Goal: Task Accomplishment & Management: Use online tool/utility

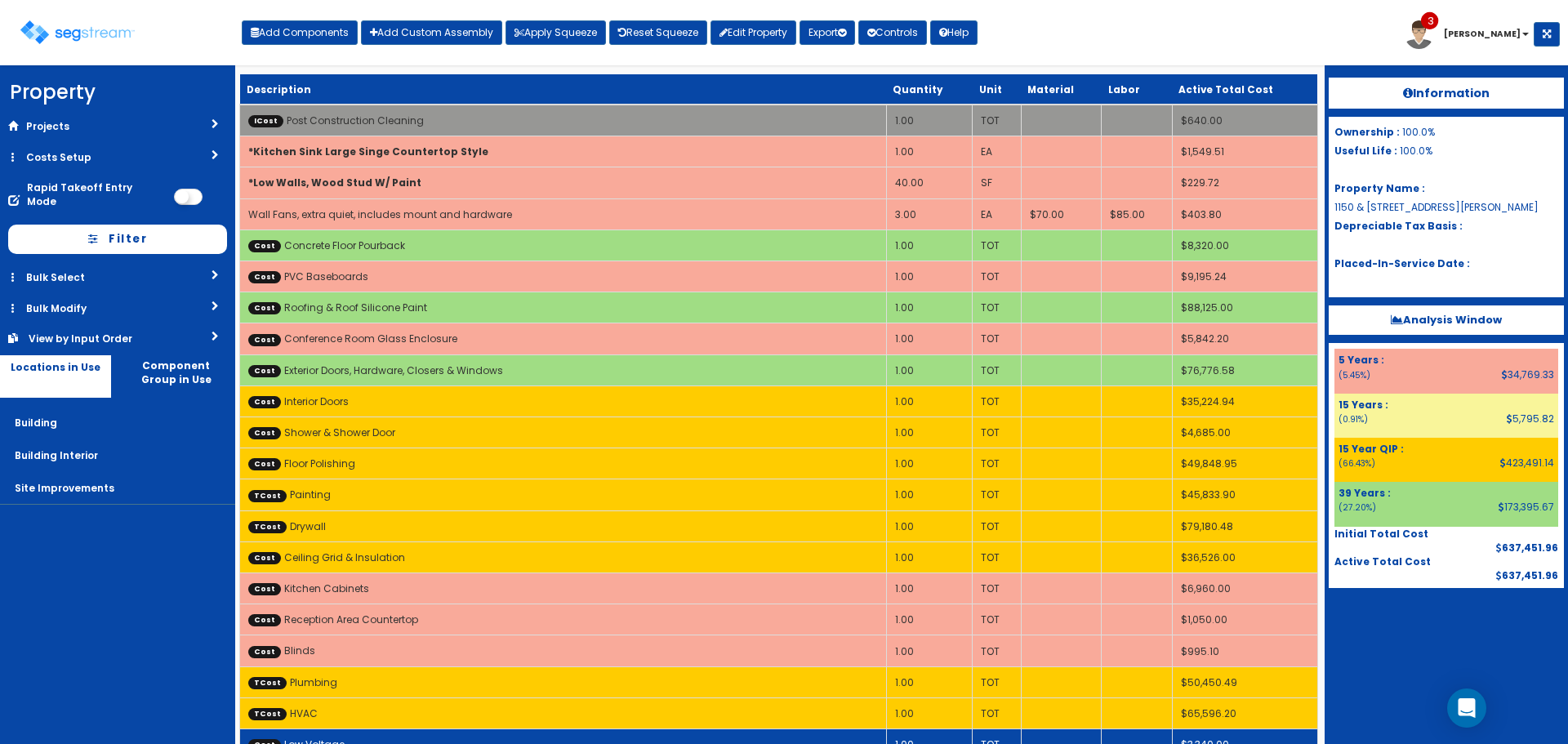
scroll to position [189, 0]
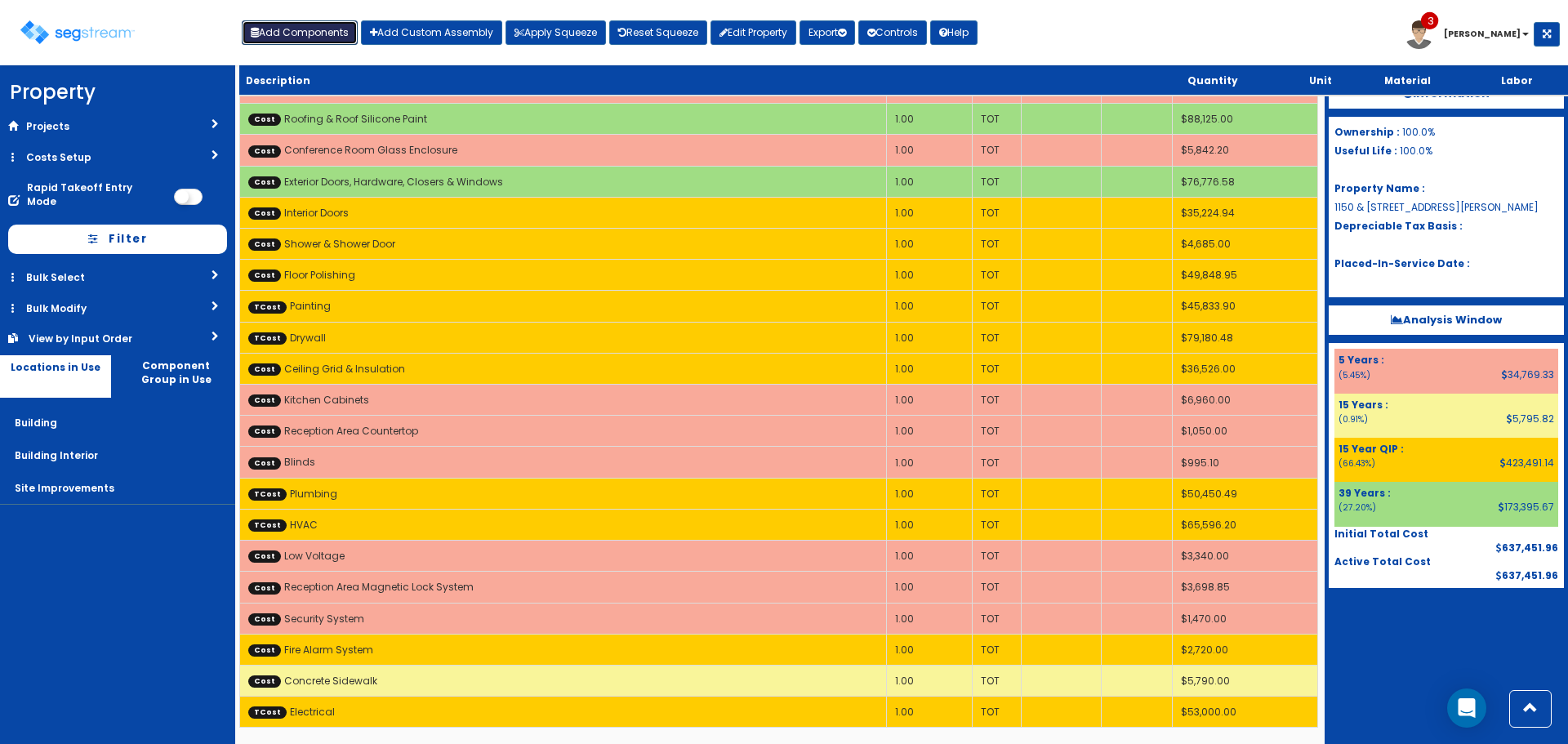
click at [287, 29] on button "Add Components" at bounding box center [300, 32] width 116 height 24
select select "15Y"
select select "default"
select select "27"
select select
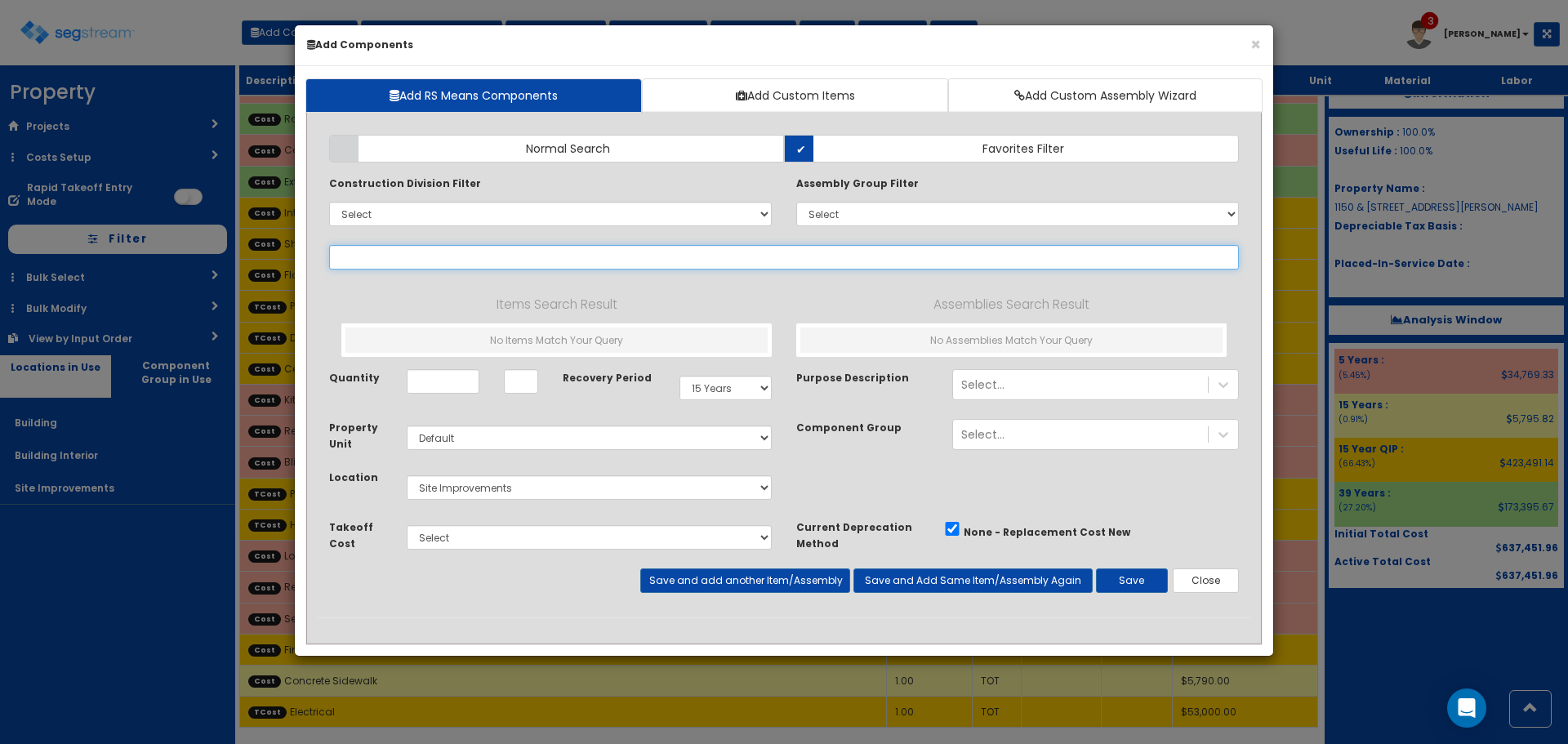
select select
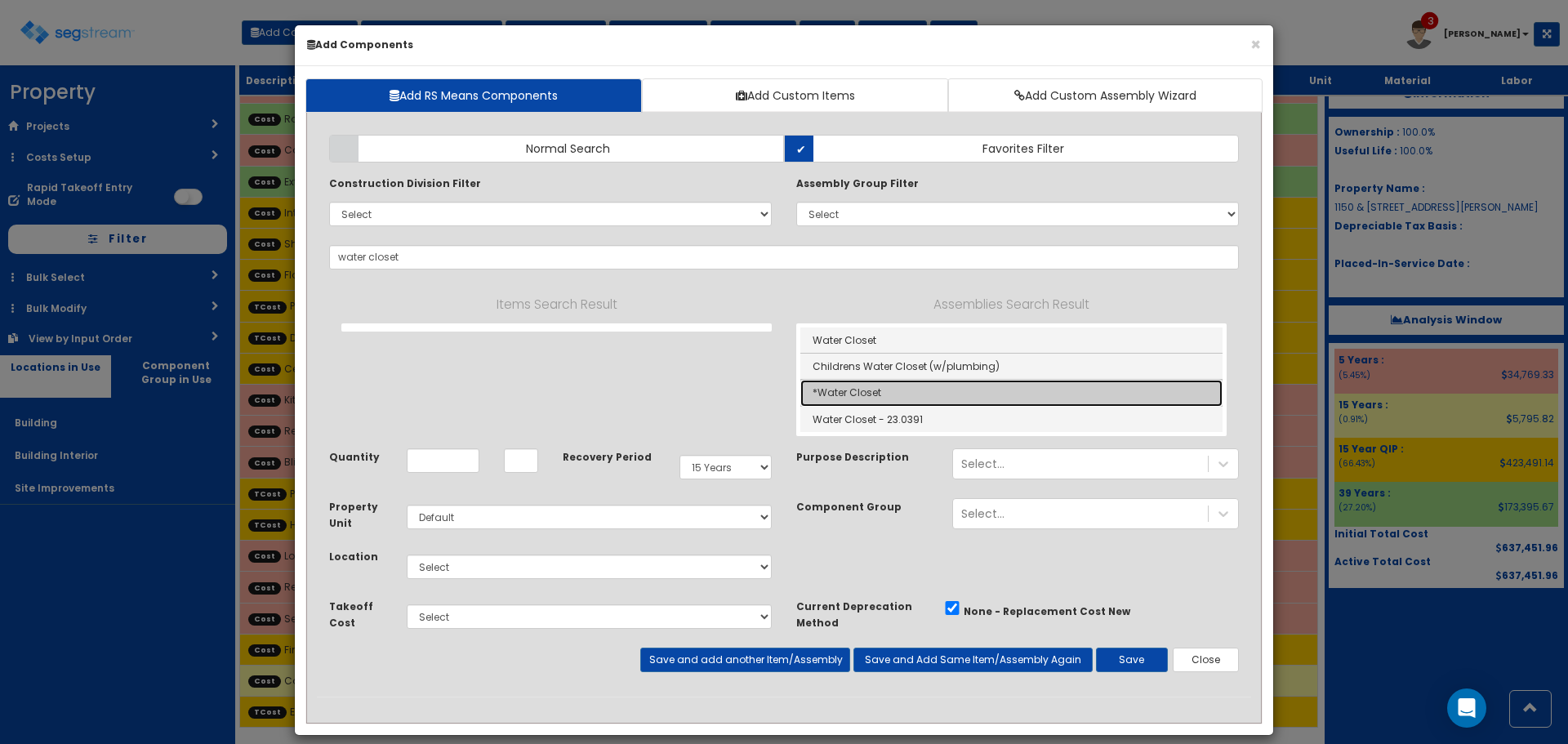
click at [909, 391] on link "*Water Closet" at bounding box center [1012, 393] width 422 height 26
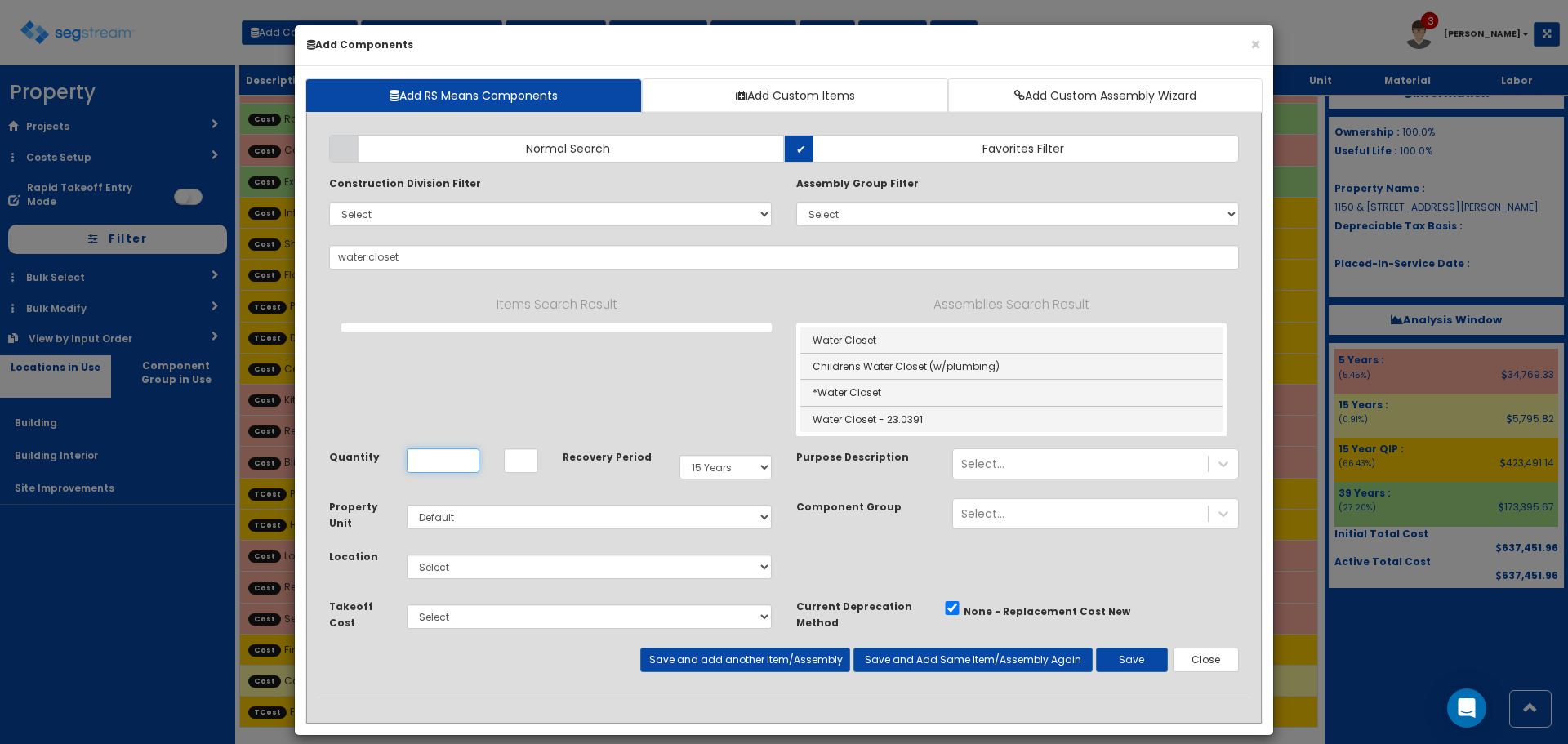
type input "*Water Closet"
type input "EA"
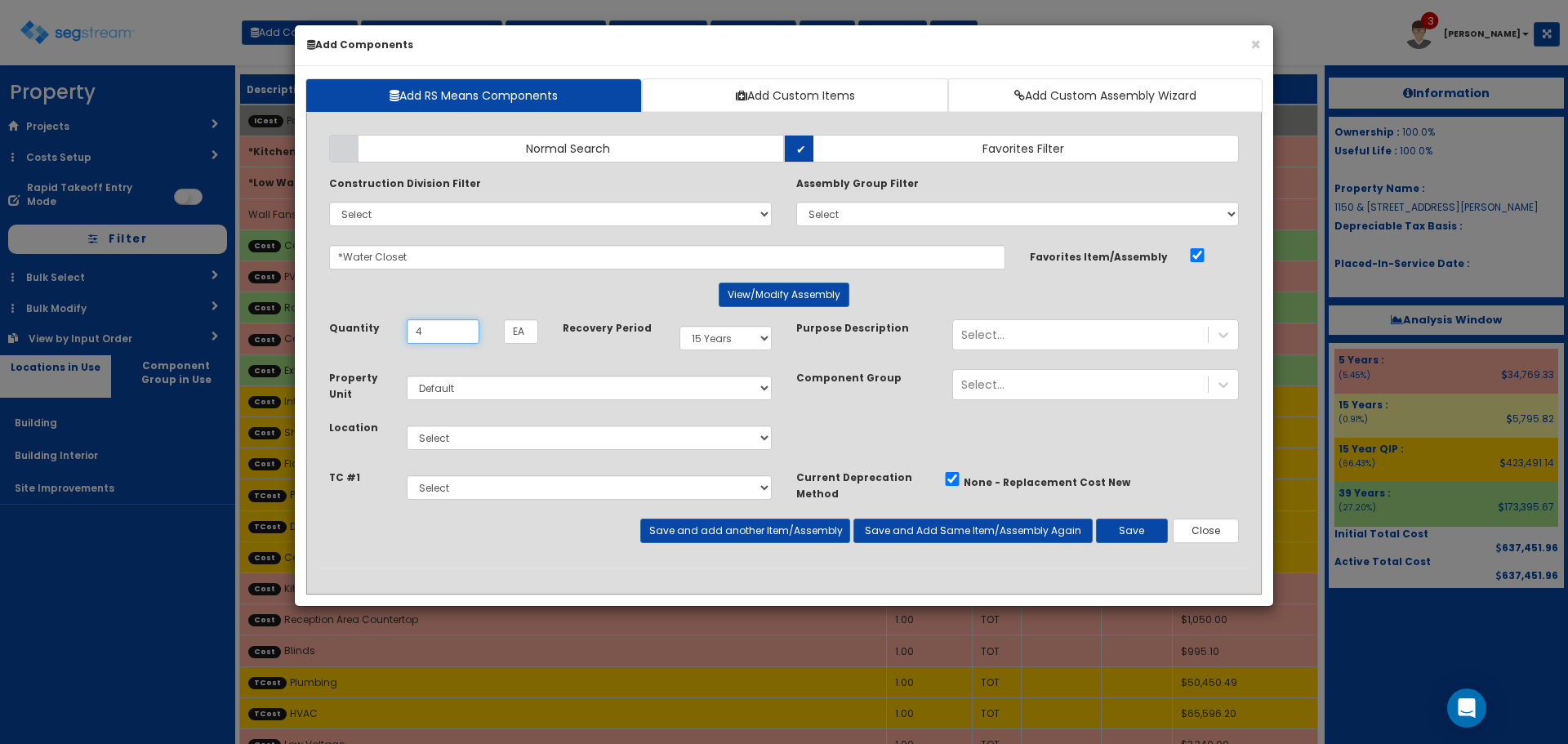
type input "4"
select select "15Y_1"
select select "7"
select select "5278016"
click at [737, 524] on button "Save and add another Item/Assembly" at bounding box center [745, 530] width 209 height 24
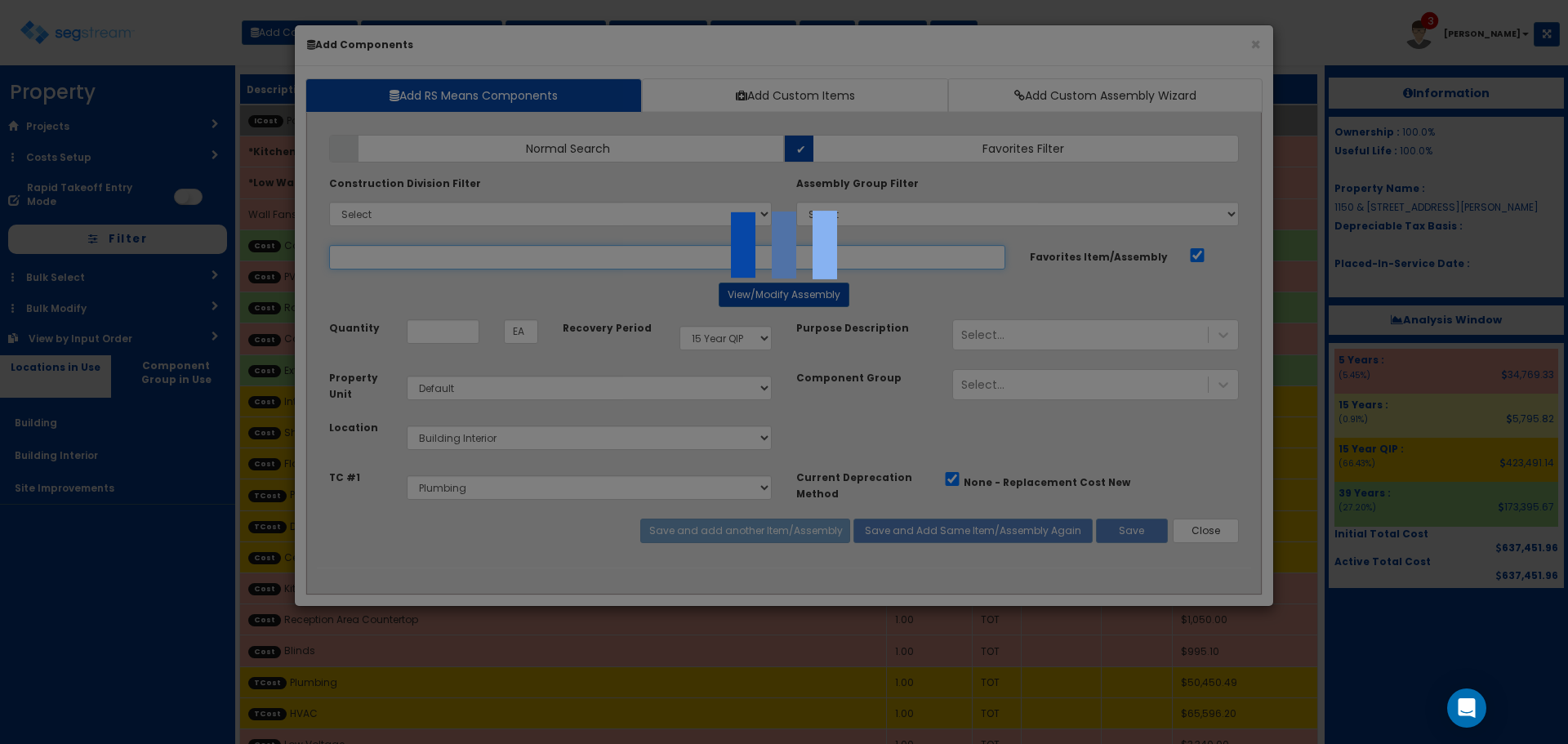
select select "5278016"
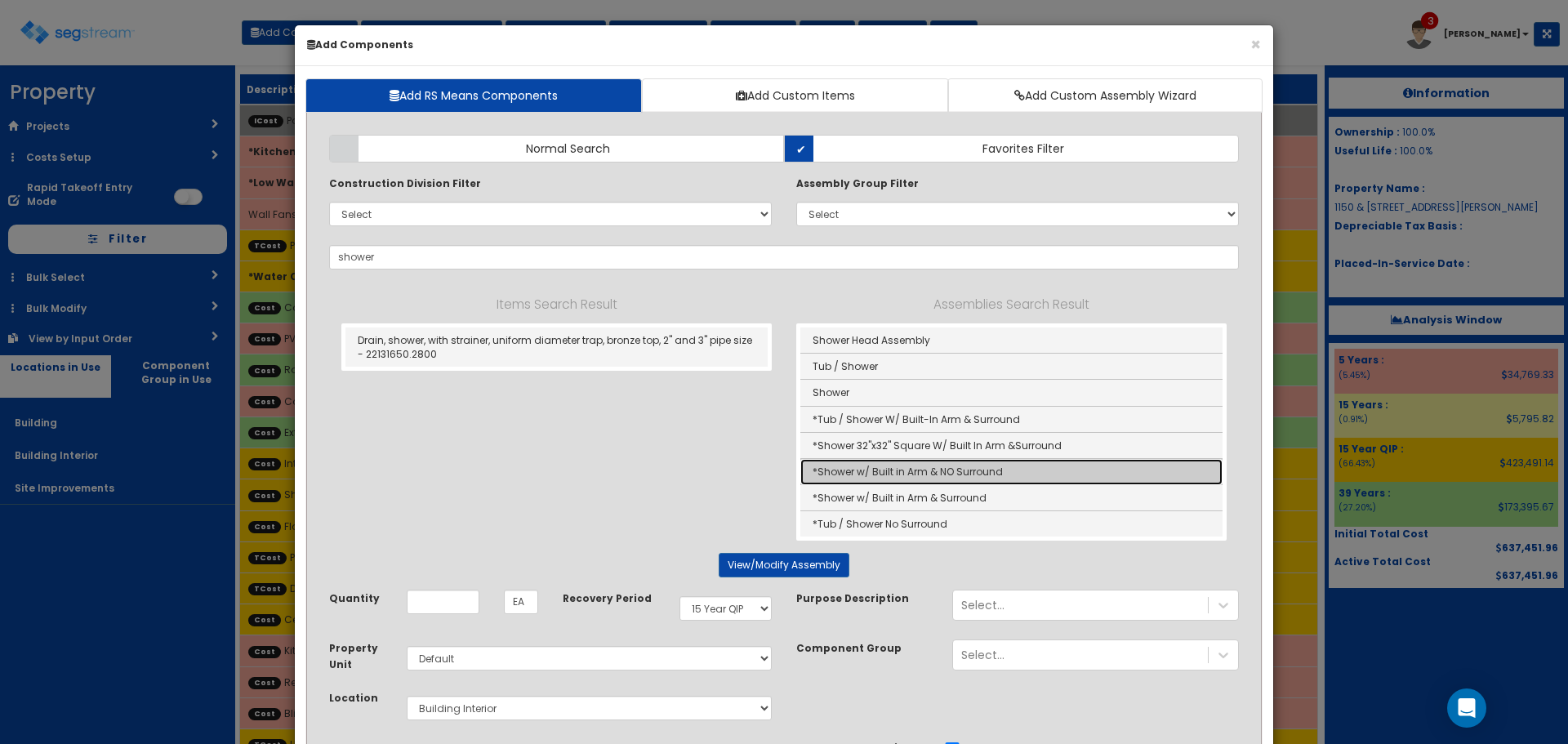
click at [1111, 468] on link "*Shower w/ Built in Arm & NO Surround" at bounding box center [1012, 471] width 422 height 26
type input "*Shower w/ Built in Arm & NO Surround"
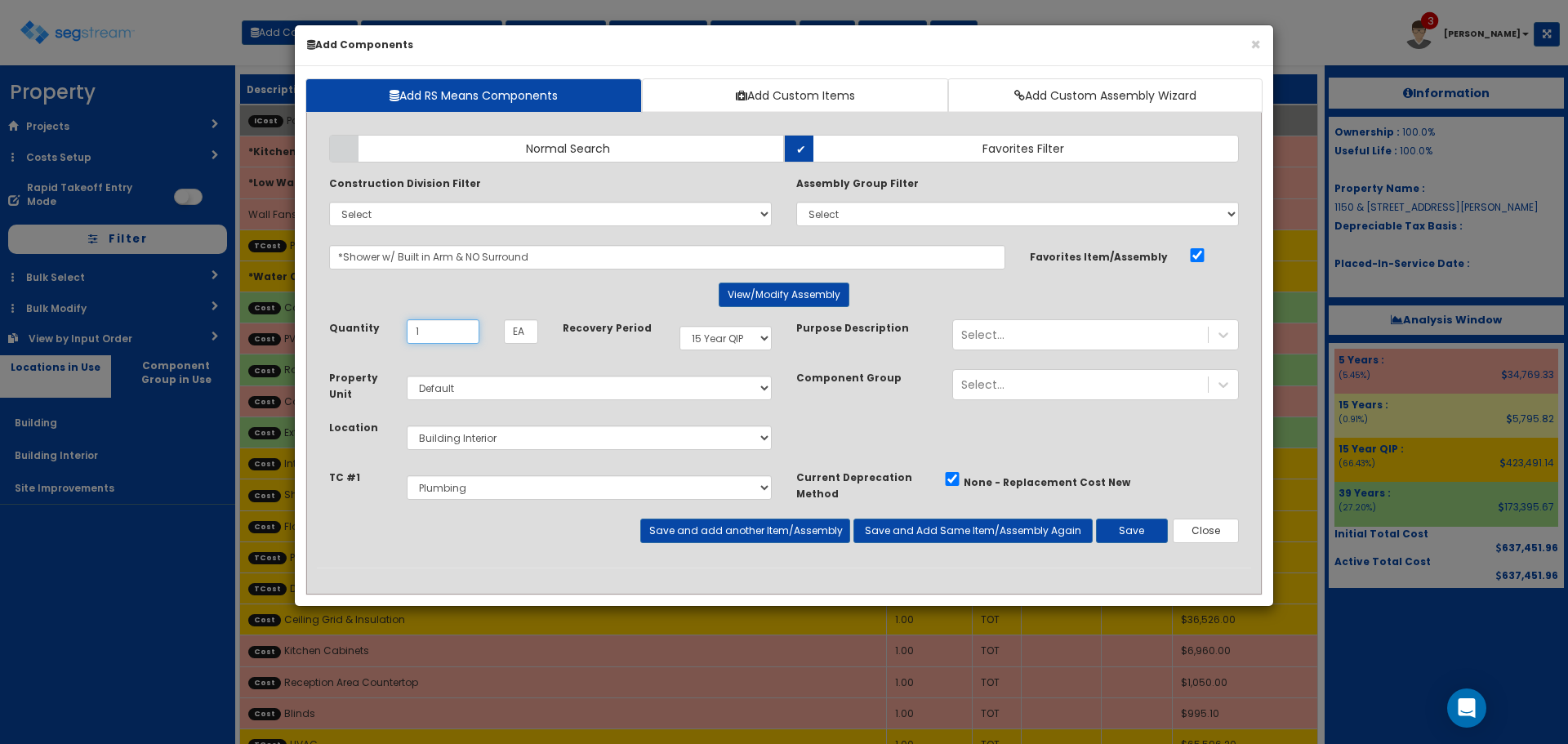
type input "1"
click at [739, 537] on button "Save and add another Item/Assembly" at bounding box center [745, 530] width 209 height 24
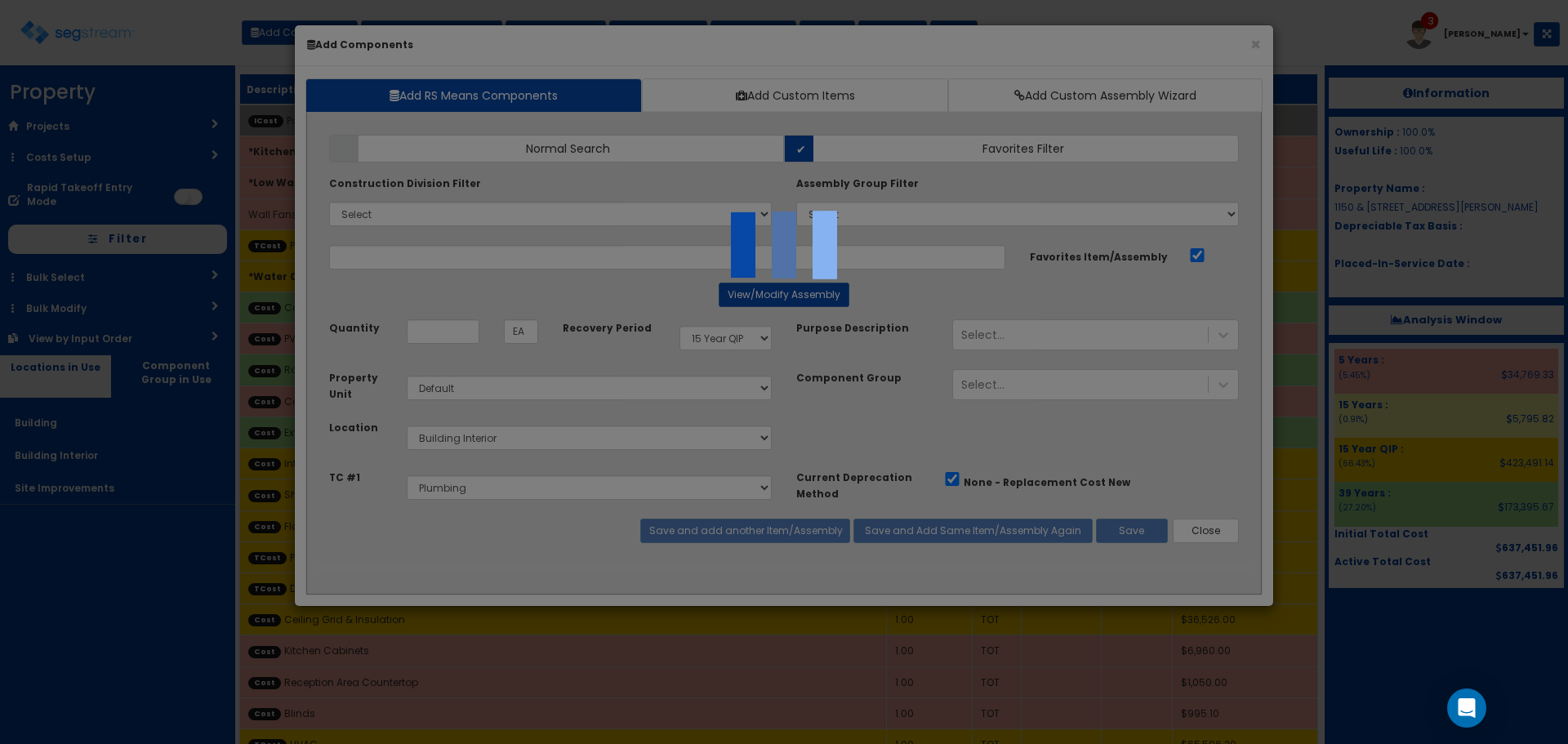
select select "5278016"
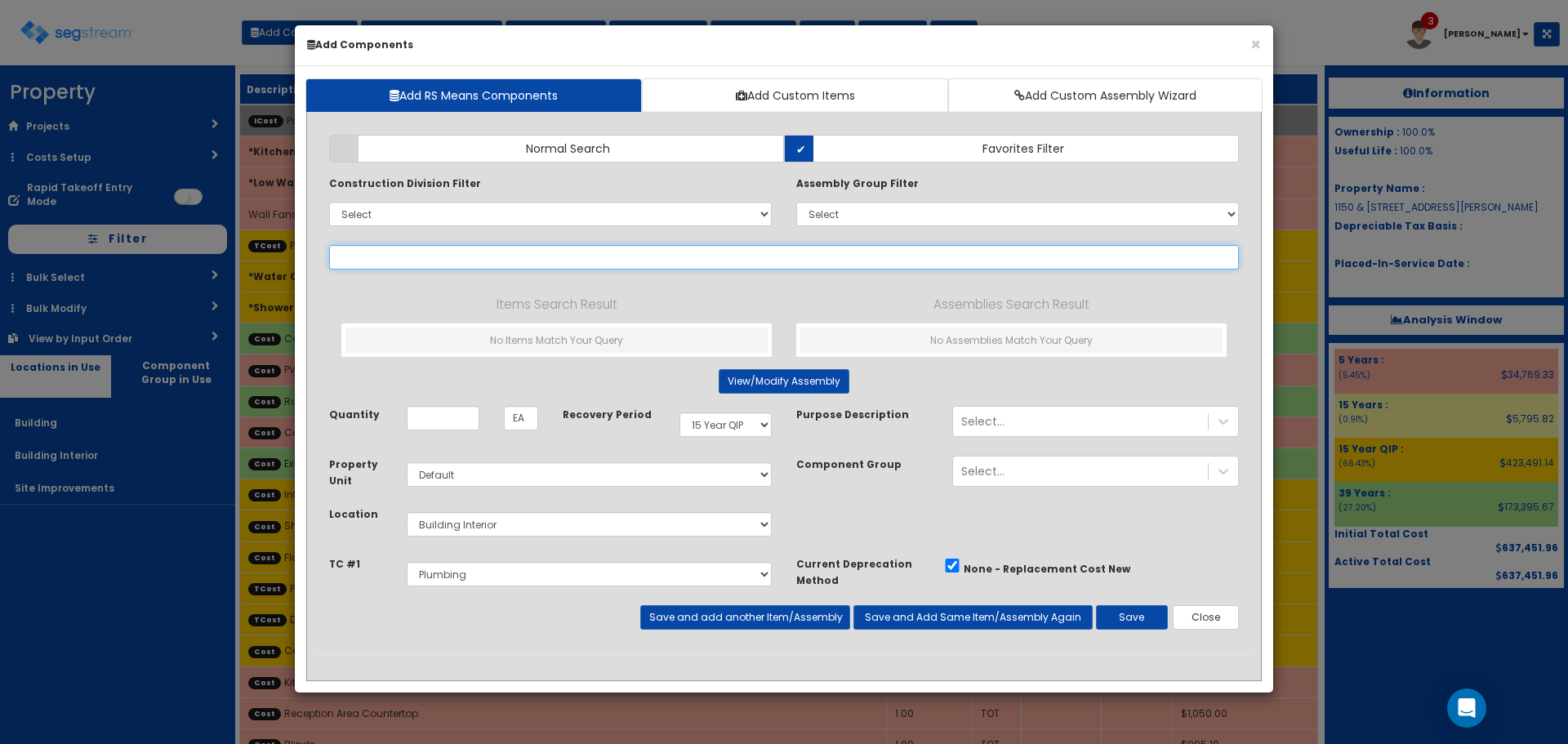
click at [709, 255] on input "text" at bounding box center [784, 257] width 910 height 24
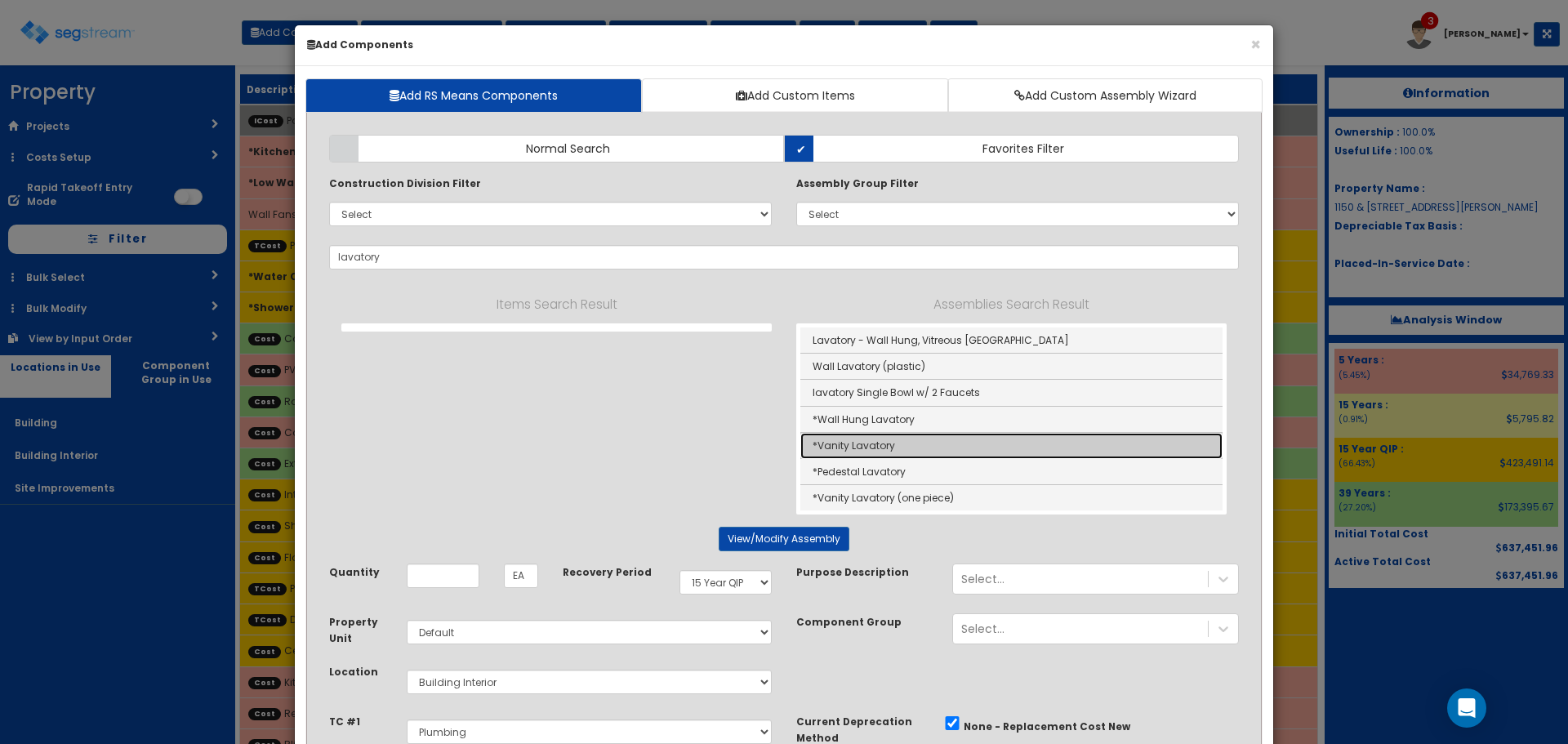
click at [852, 447] on link "*Vanity Lavatory" at bounding box center [1012, 445] width 422 height 26
type input "*Vanity Lavatory"
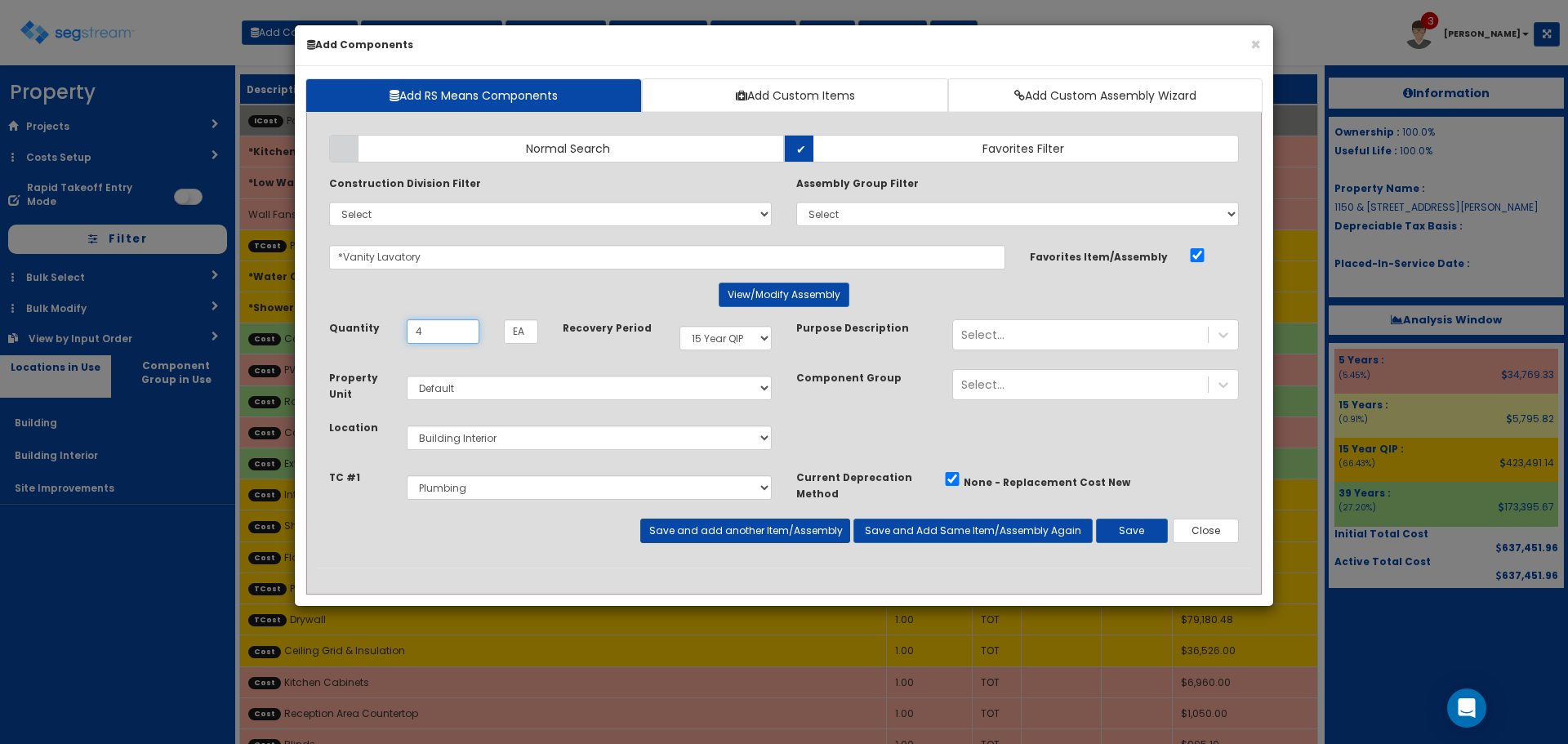
type input "4"
click at [813, 529] on button "Save and add another Item/Assembly" at bounding box center [745, 530] width 209 height 24
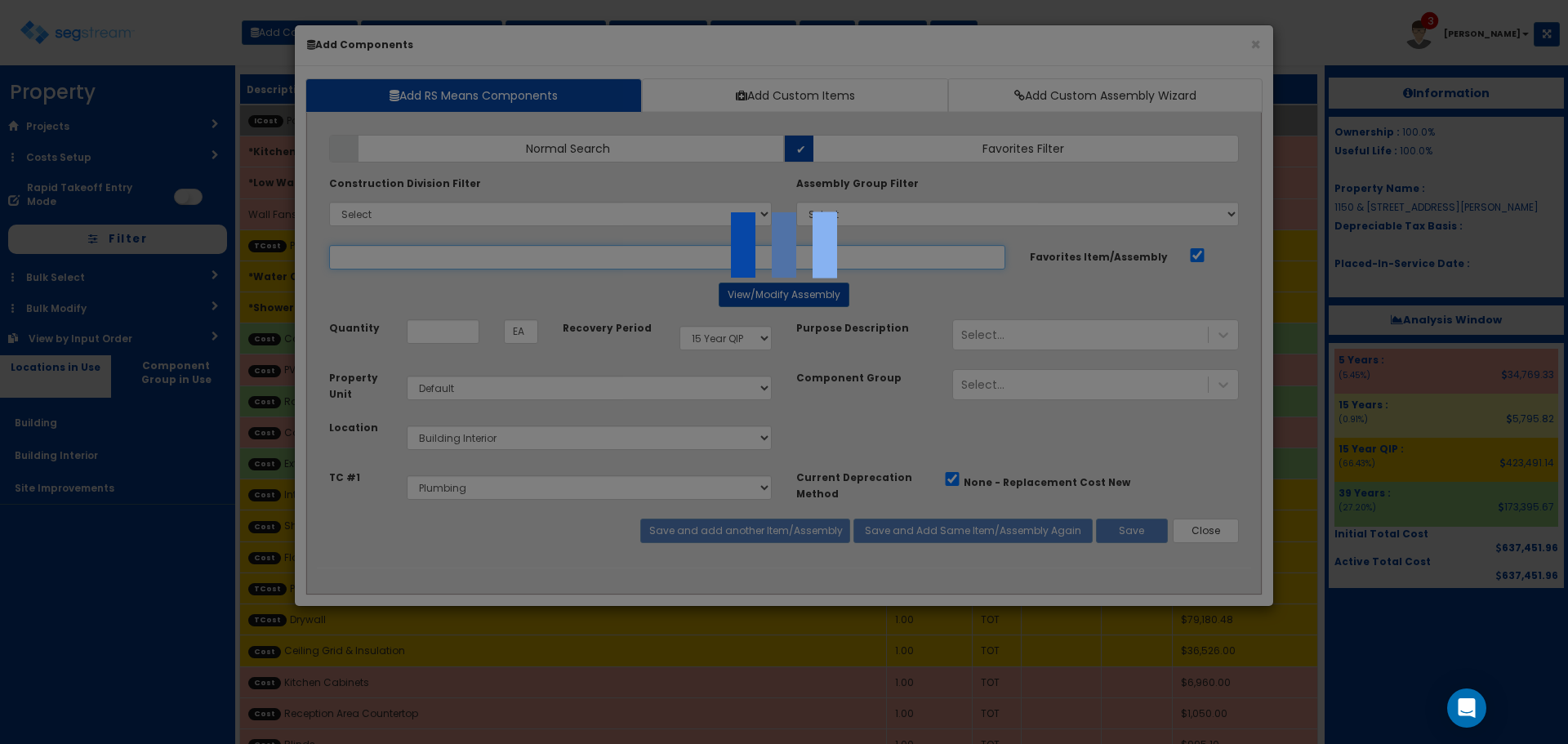
select select "5278016"
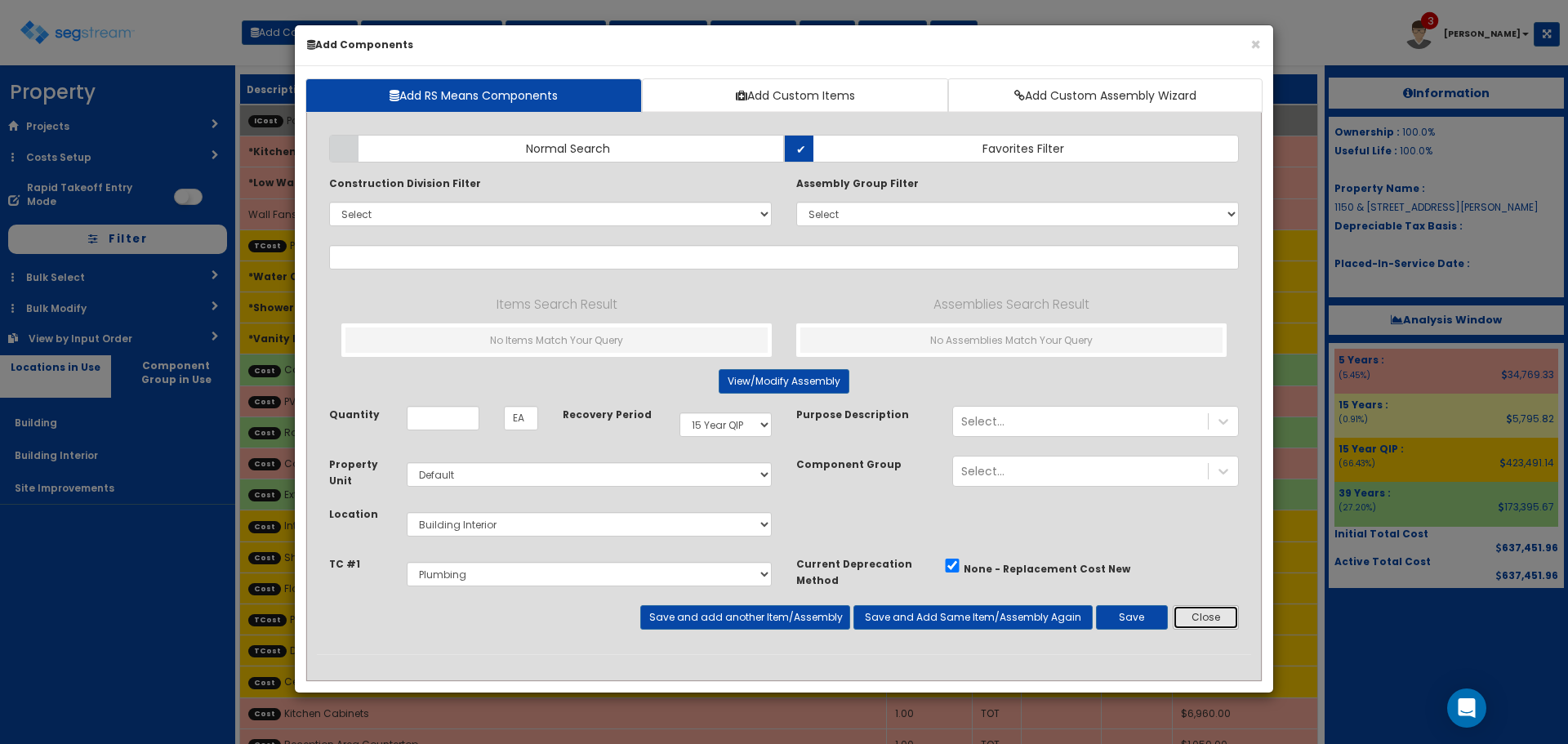
click at [1206, 618] on button "Close" at bounding box center [1206, 617] width 66 height 24
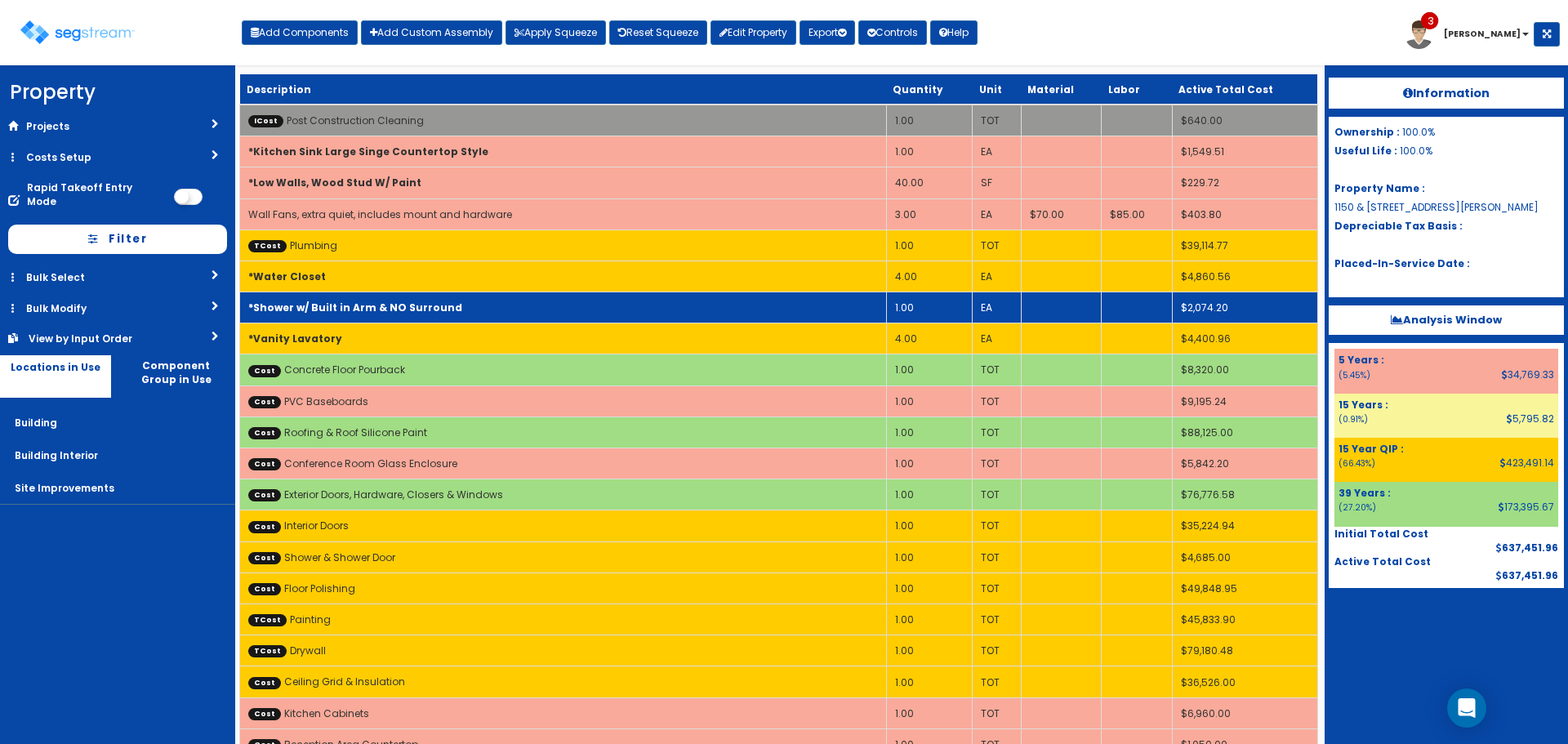
click at [531, 304] on td "*Shower w/ Built in Arm & NO Surround" at bounding box center [563, 308] width 647 height 31
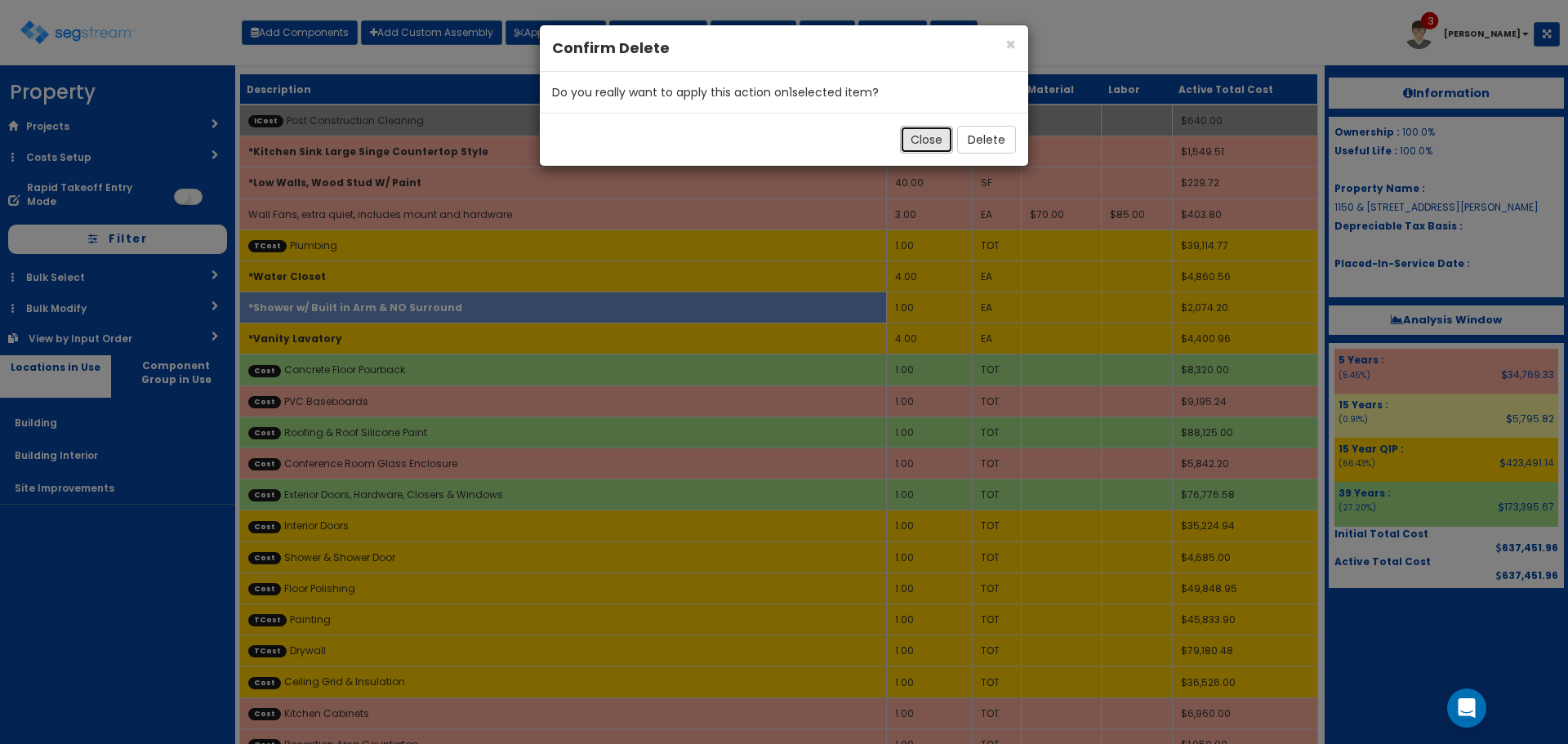
click at [919, 137] on button "Close" at bounding box center [926, 140] width 53 height 28
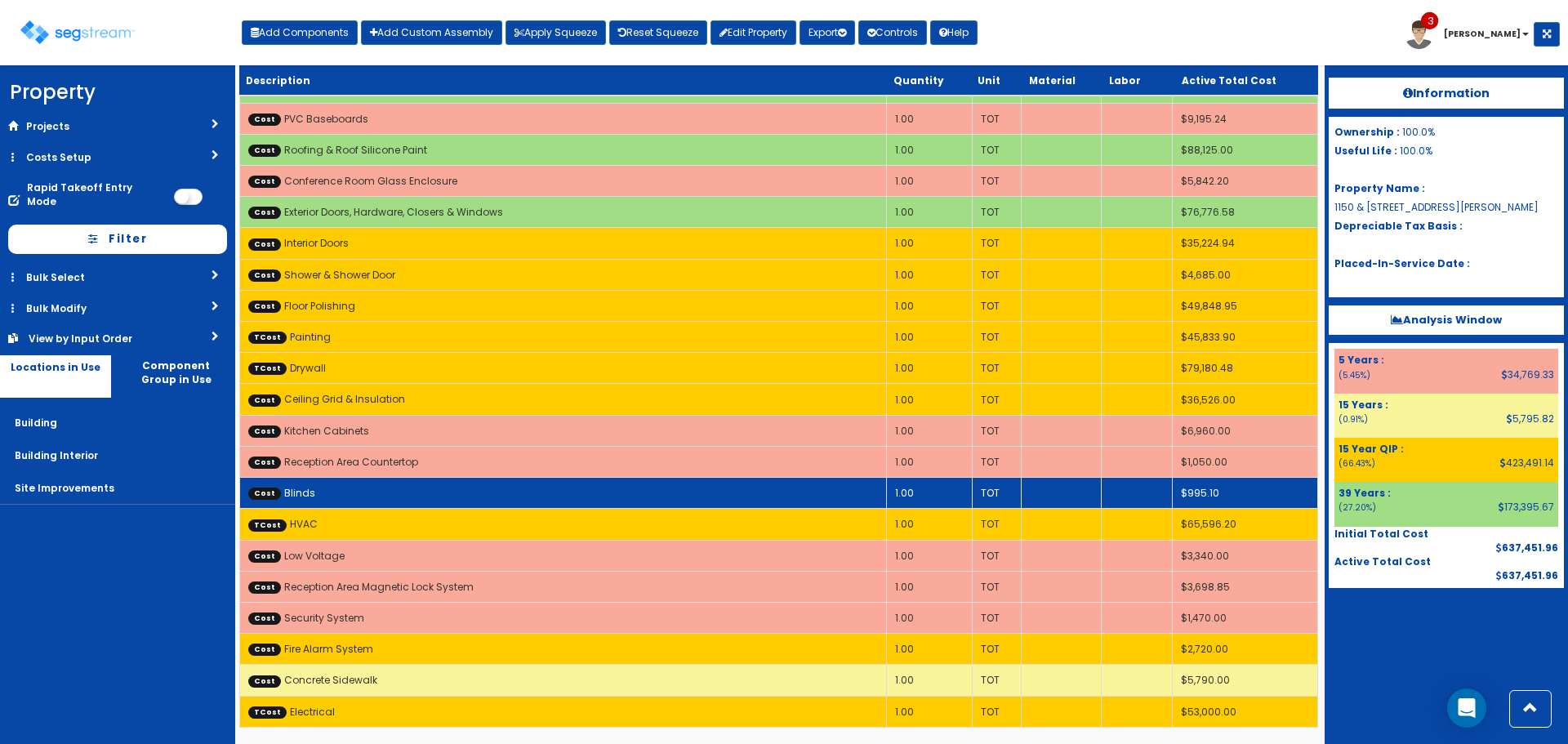
scroll to position [38, 0]
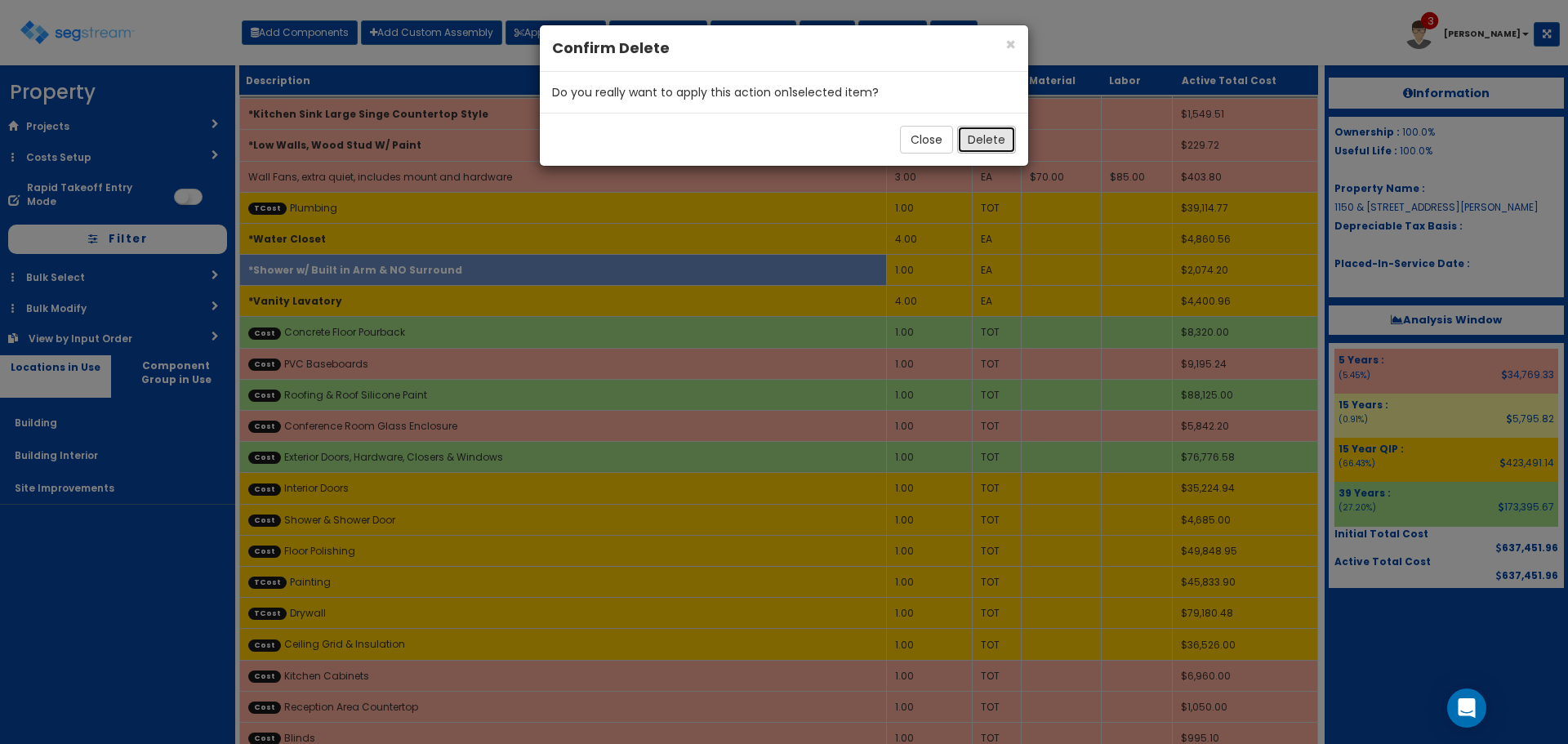
click at [967, 141] on button "Delete" at bounding box center [987, 140] width 59 height 28
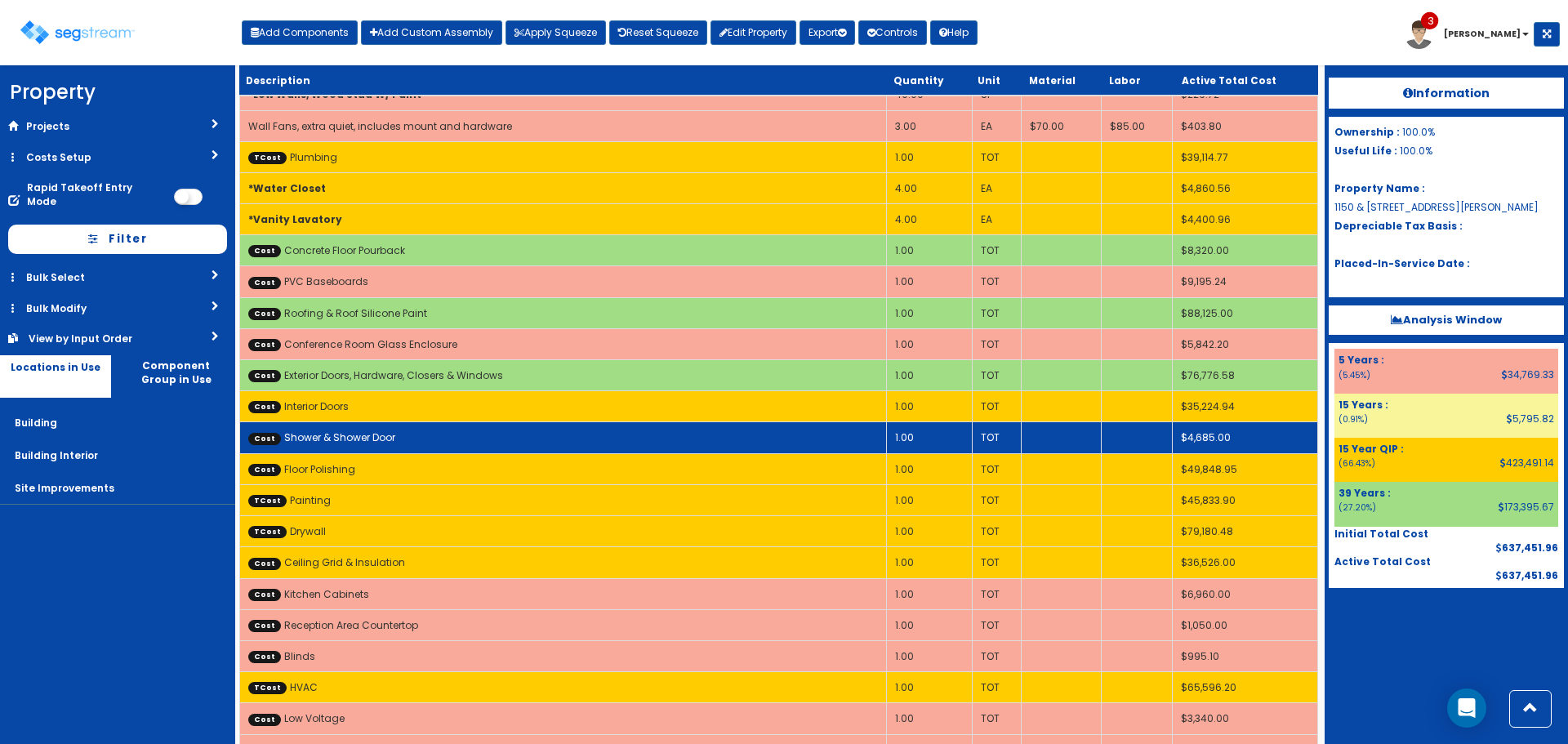
scroll to position [0, 0]
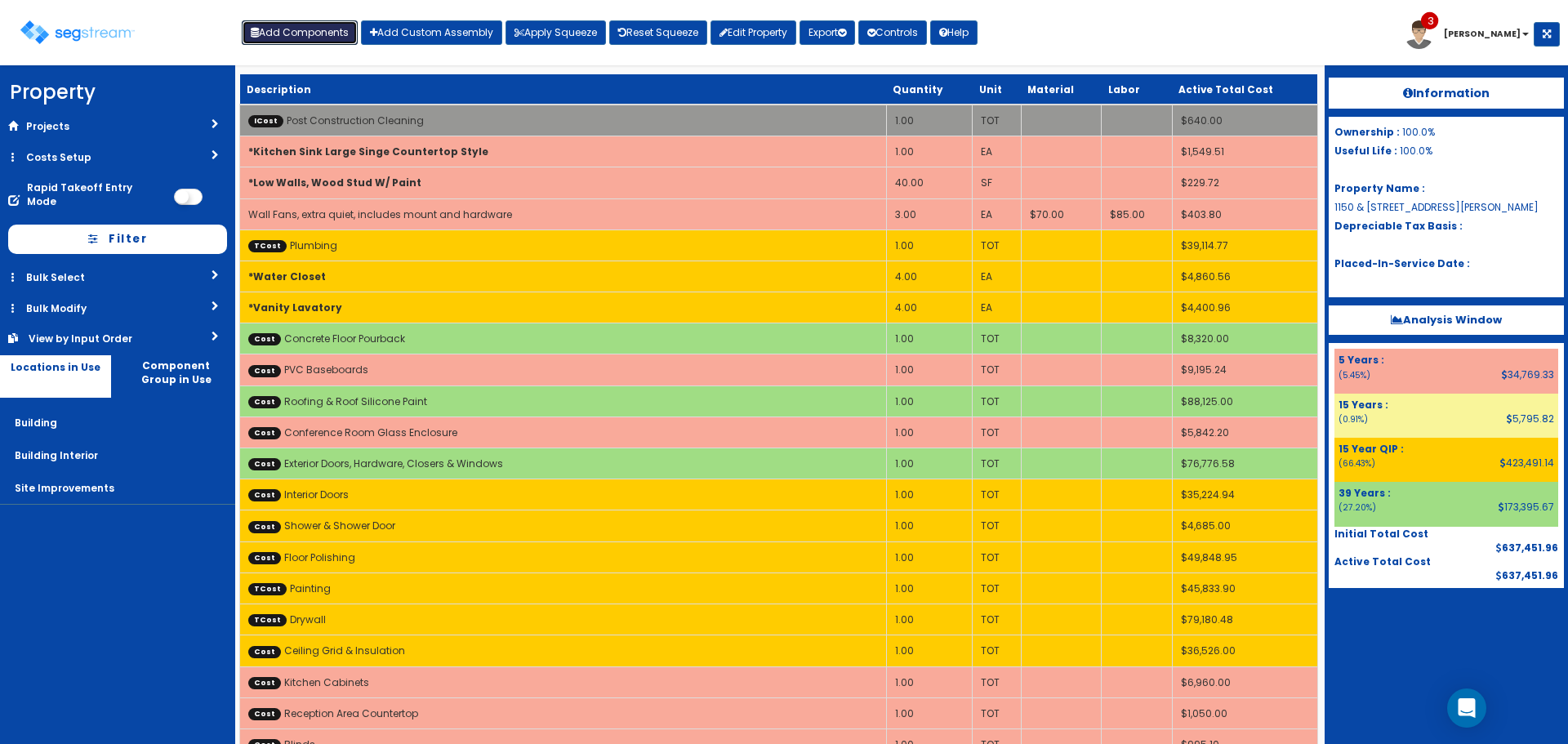
drag, startPoint x: 306, startPoint y: 22, endPoint x: 311, endPoint y: 30, distance: 9.4
click at [306, 22] on button "Add Components" at bounding box center [300, 32] width 116 height 24
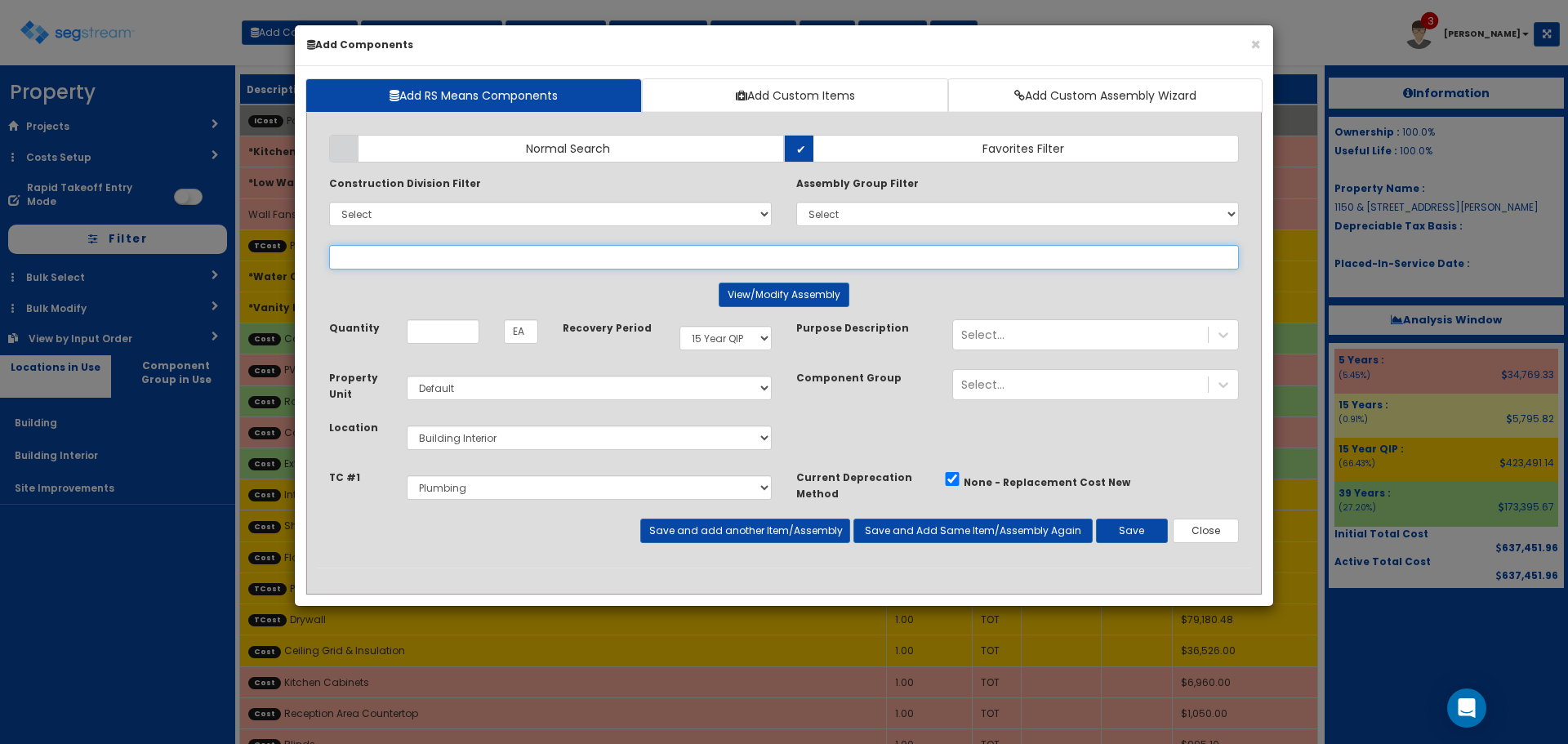
select select
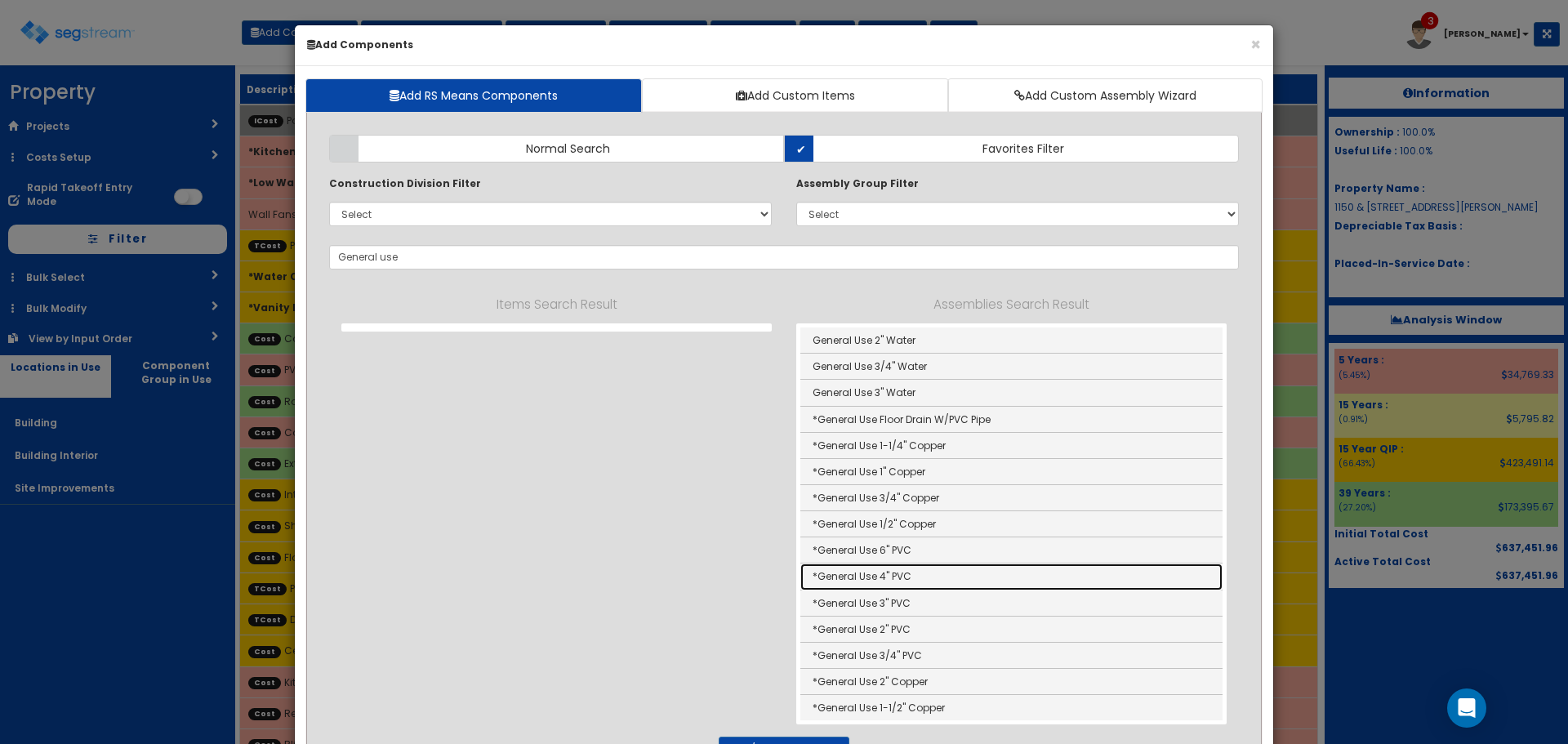
click at [834, 579] on link "*General Use 4" PVC" at bounding box center [1012, 576] width 422 height 26
type input "*General Use 4" PVC"
type input "LF"
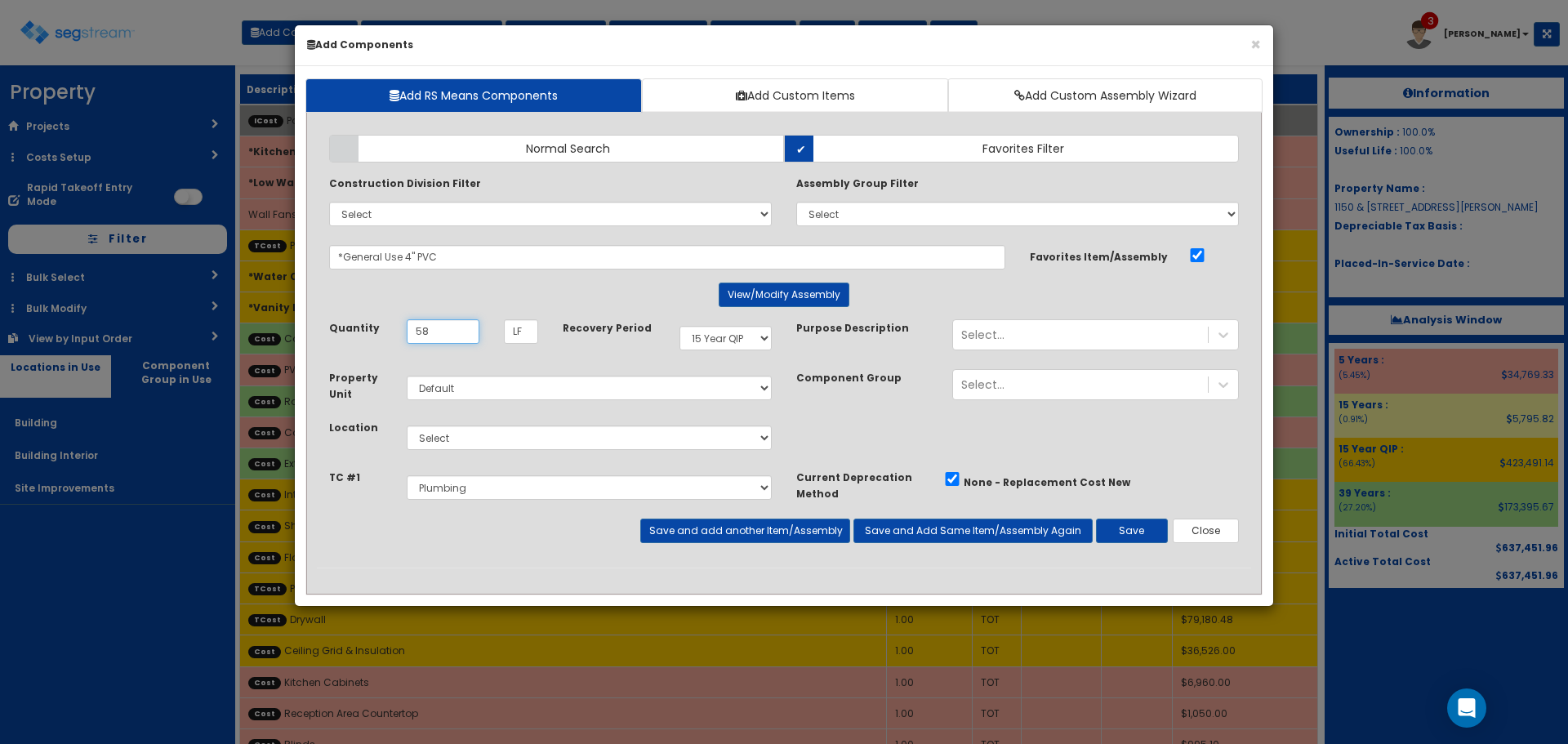
type input "58"
select select "7"
click at [747, 529] on button "Save and add another Item/Assembly" at bounding box center [745, 530] width 209 height 24
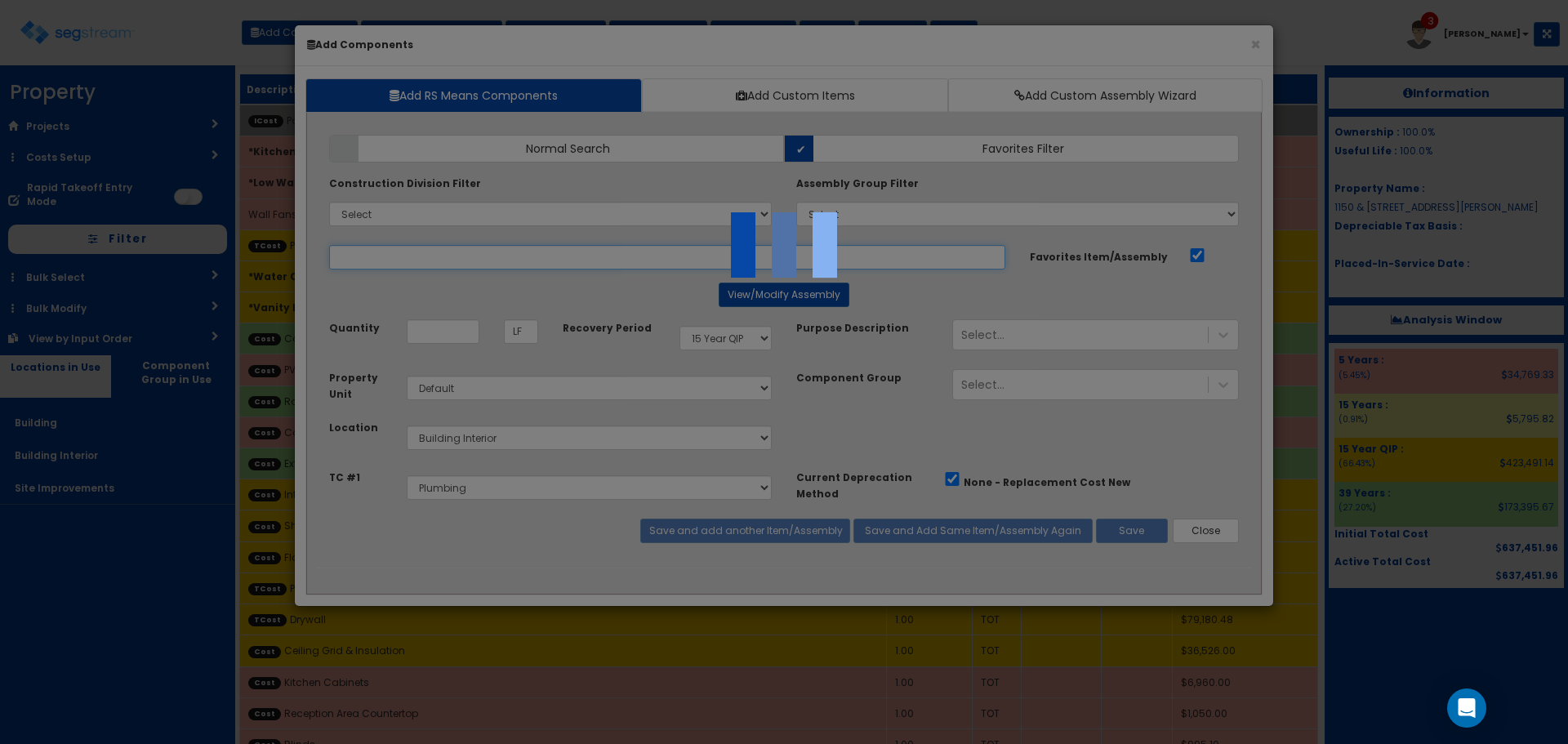
select select "5278016"
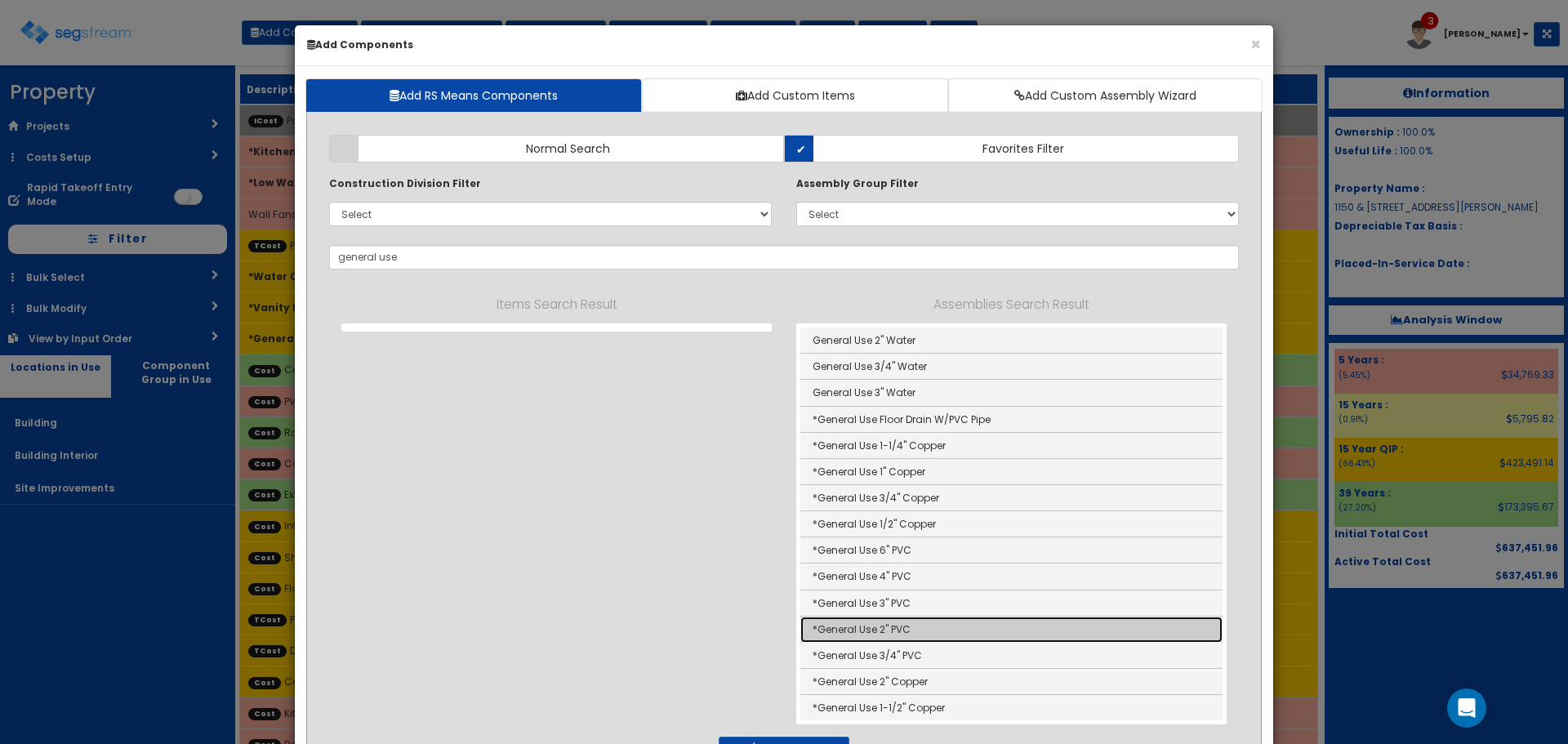
click at [861, 635] on link "*General Use 2" PVC" at bounding box center [1012, 629] width 422 height 26
type input "*General Use 2" PVC"
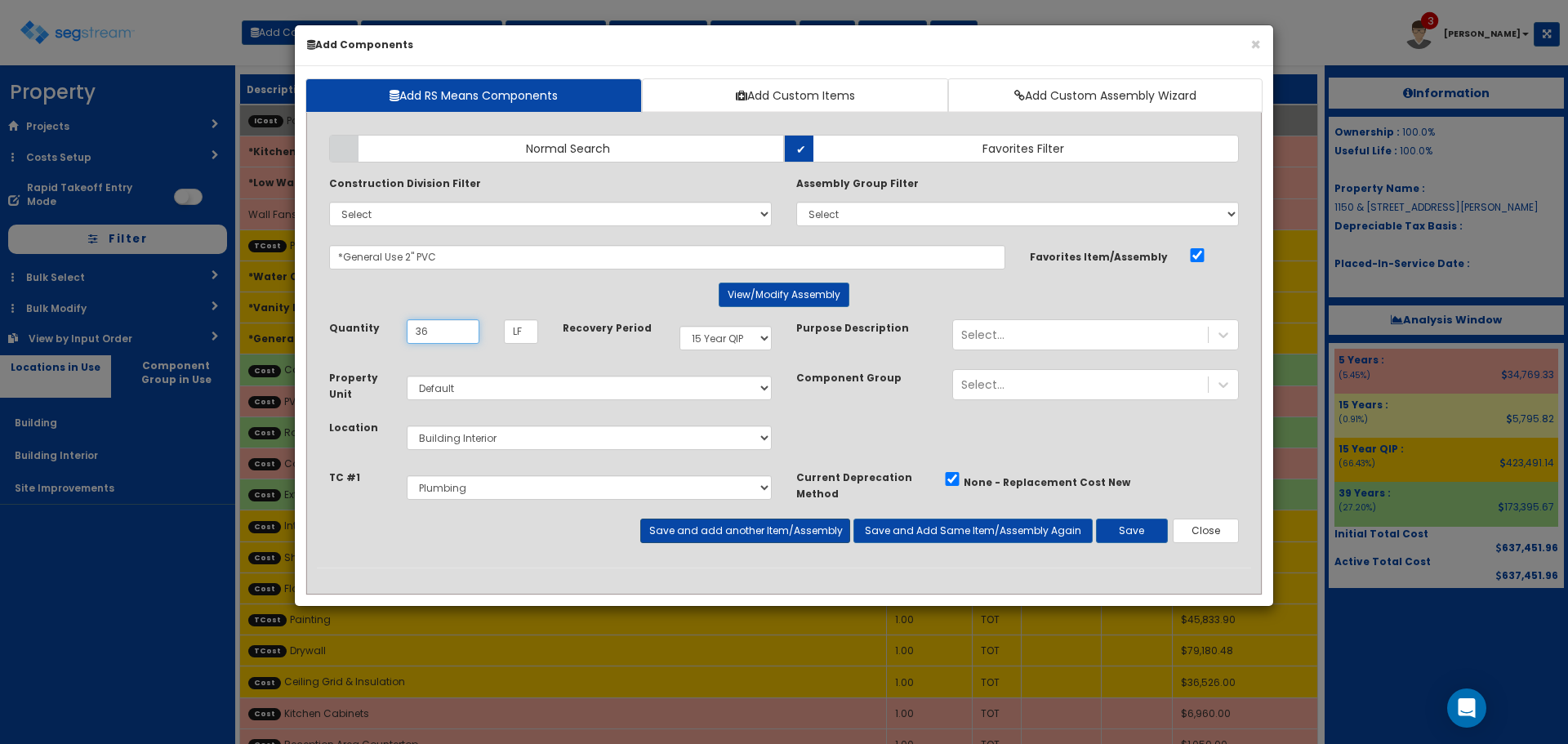
type input "36"
click at [784, 519] on button "Save and add another Item/Assembly" at bounding box center [745, 530] width 209 height 24
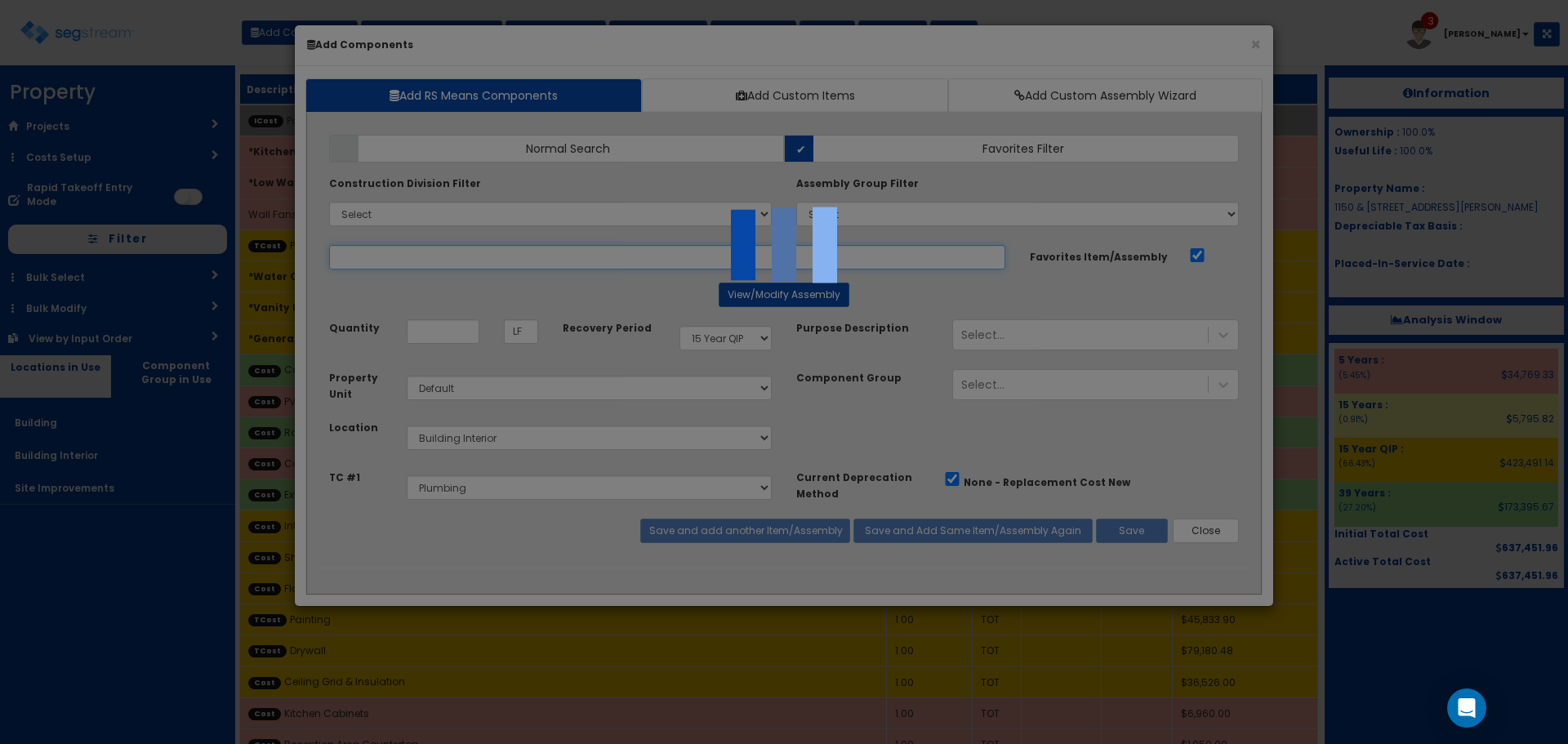
select select "5278016"
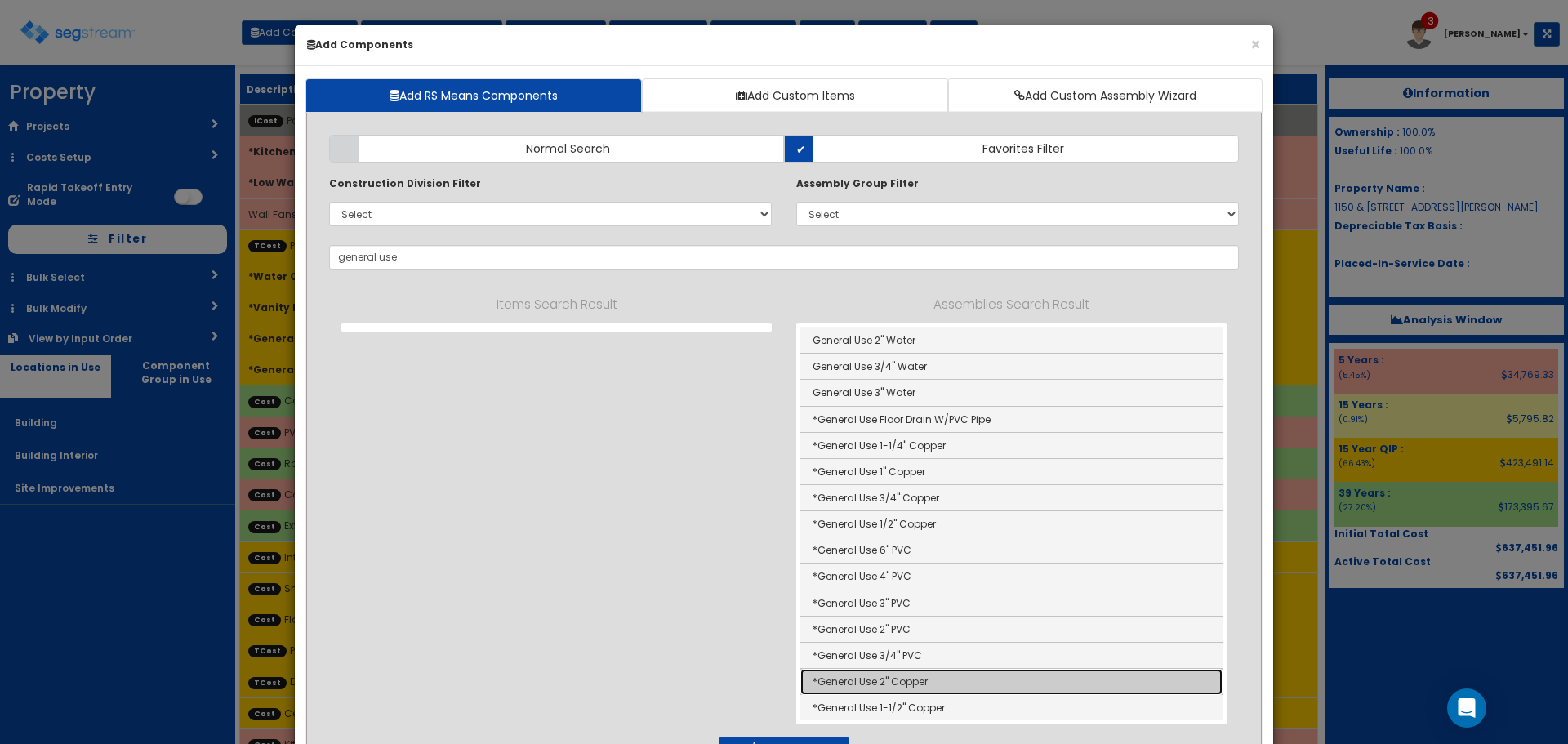
click at [827, 682] on link "*General Use 2" Copper" at bounding box center [1012, 681] width 422 height 26
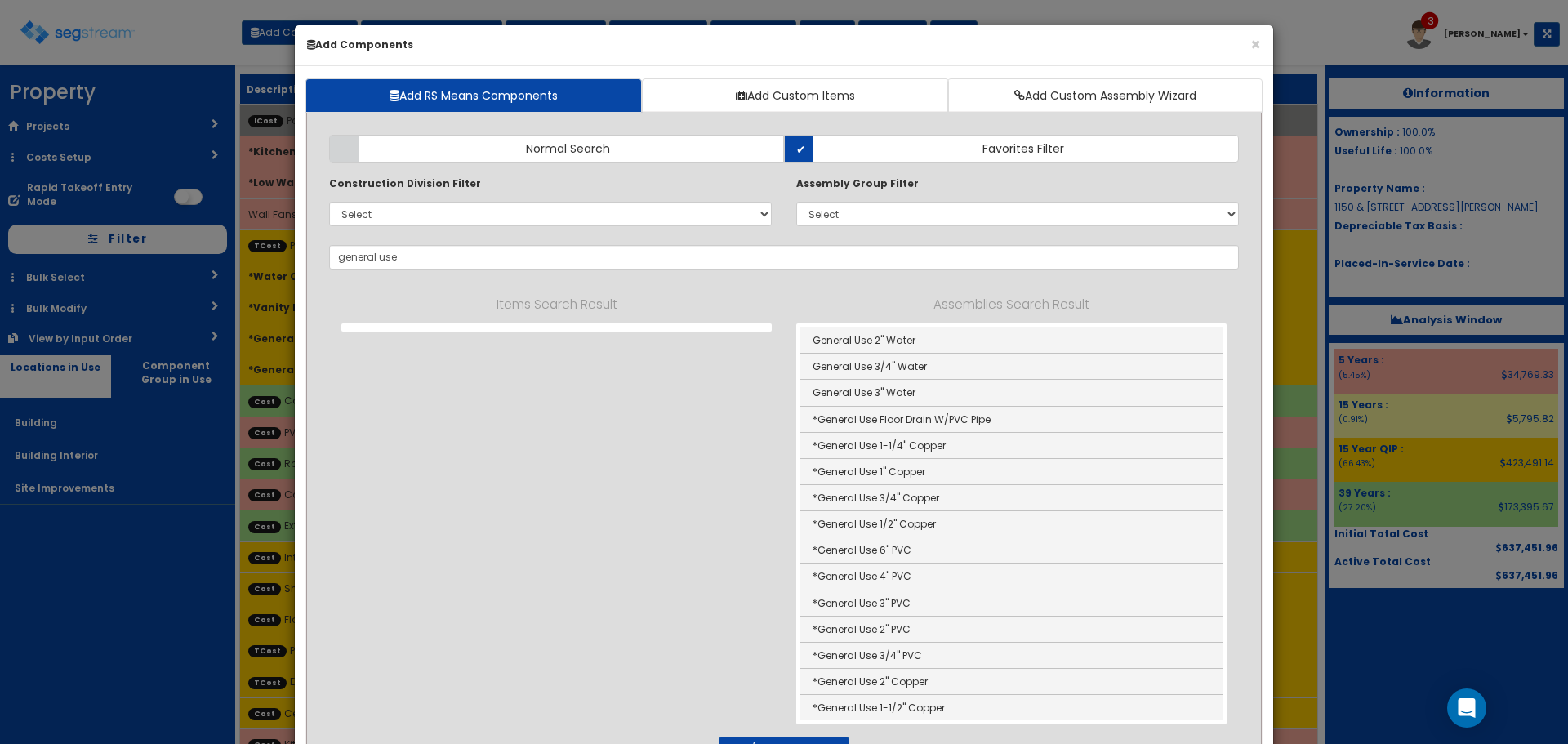
type input "*General Use 2" Copper"
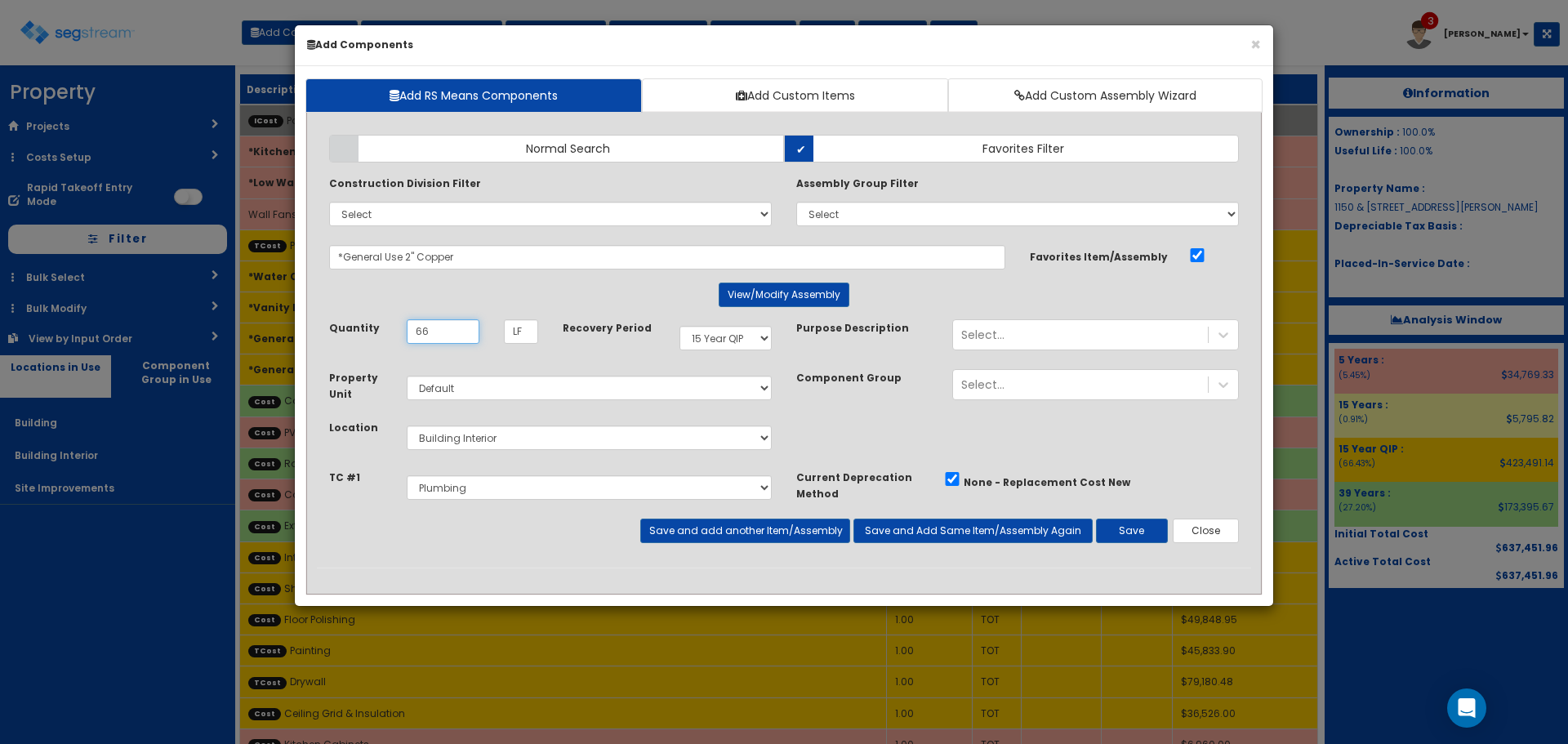
type input "66"
click at [756, 510] on div "Takeoff Cost Select Painting Drywall Plumbing HVAC Electrical TC #1 HVAC" at bounding box center [550, 494] width 467 height 50
click at [758, 534] on button "Save and add another Item/Assembly" at bounding box center [745, 530] width 209 height 24
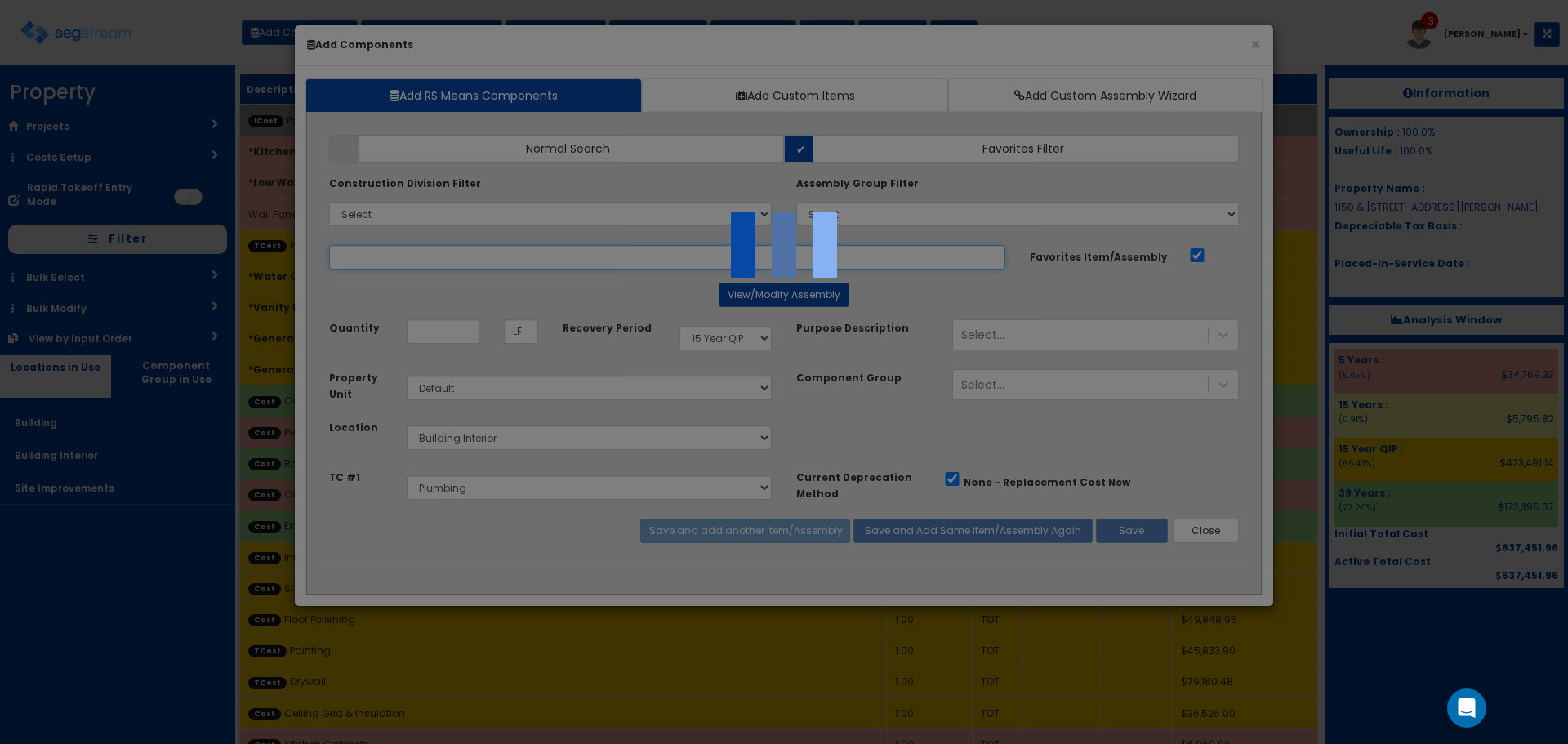
select select "5278016"
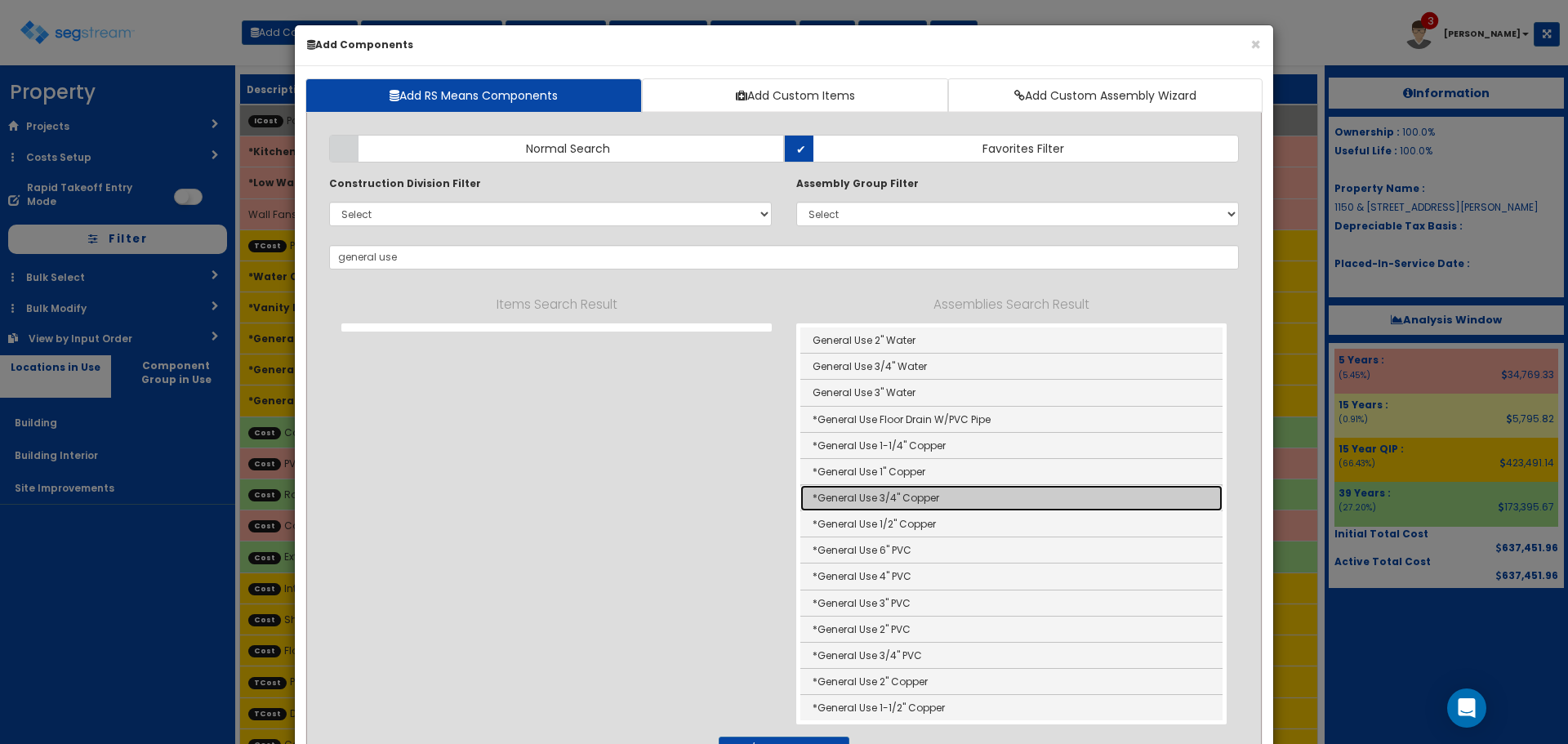
click at [871, 499] on link "*General Use 3/4" Copper" at bounding box center [1012, 497] width 422 height 26
type input "*General Use 3/4" Copper"
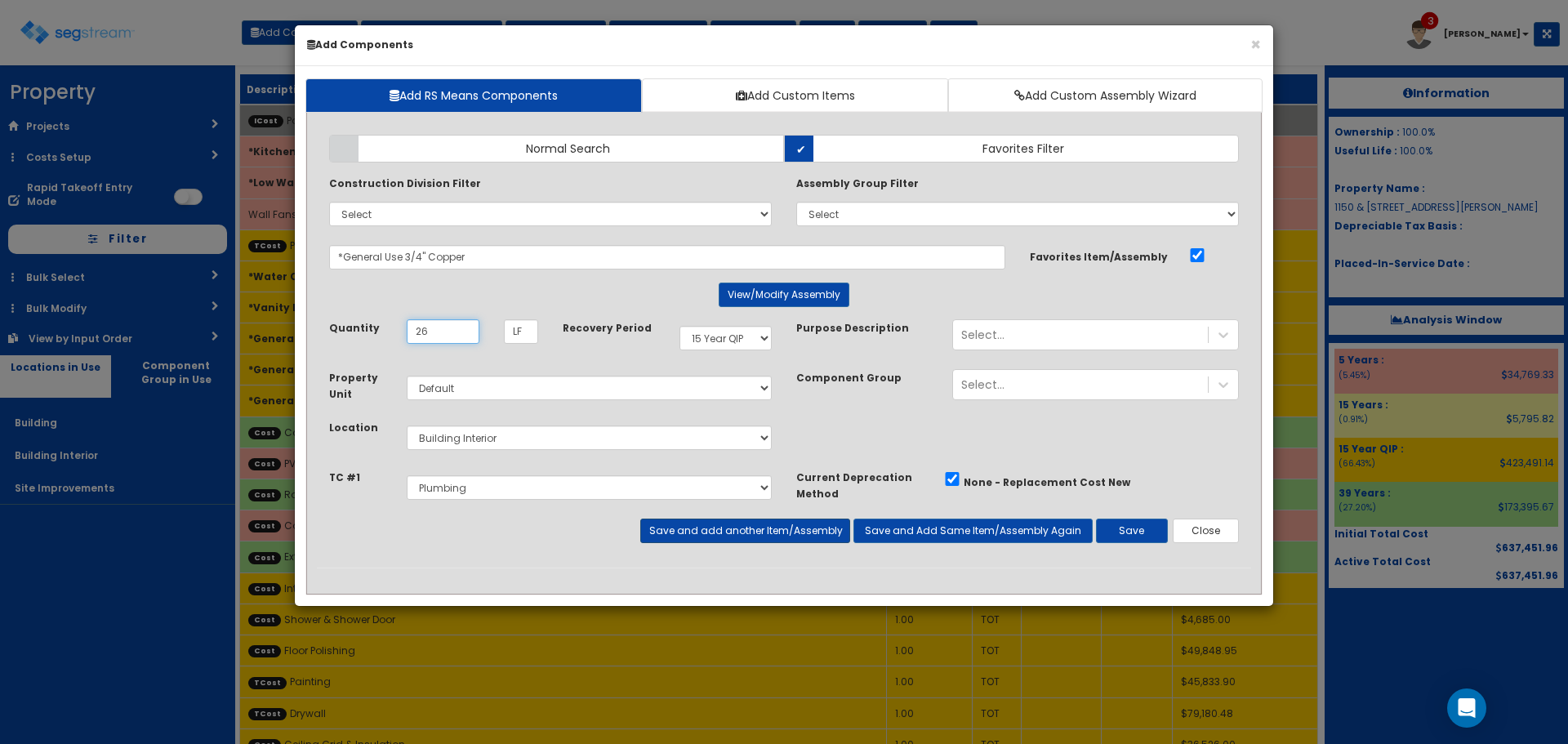
type input "26"
click at [833, 536] on button "Save and add another Item/Assembly" at bounding box center [745, 530] width 209 height 24
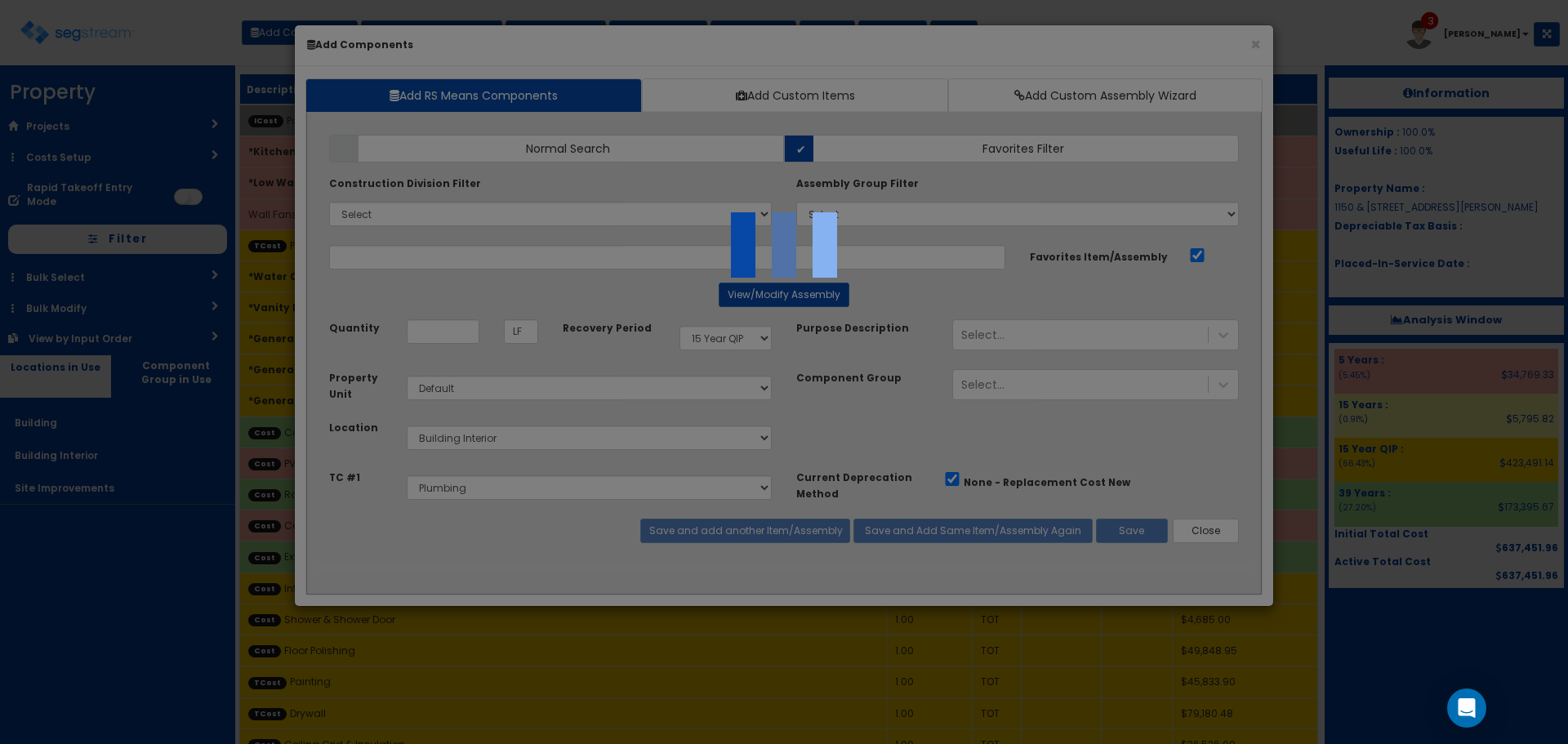
select select "5278016"
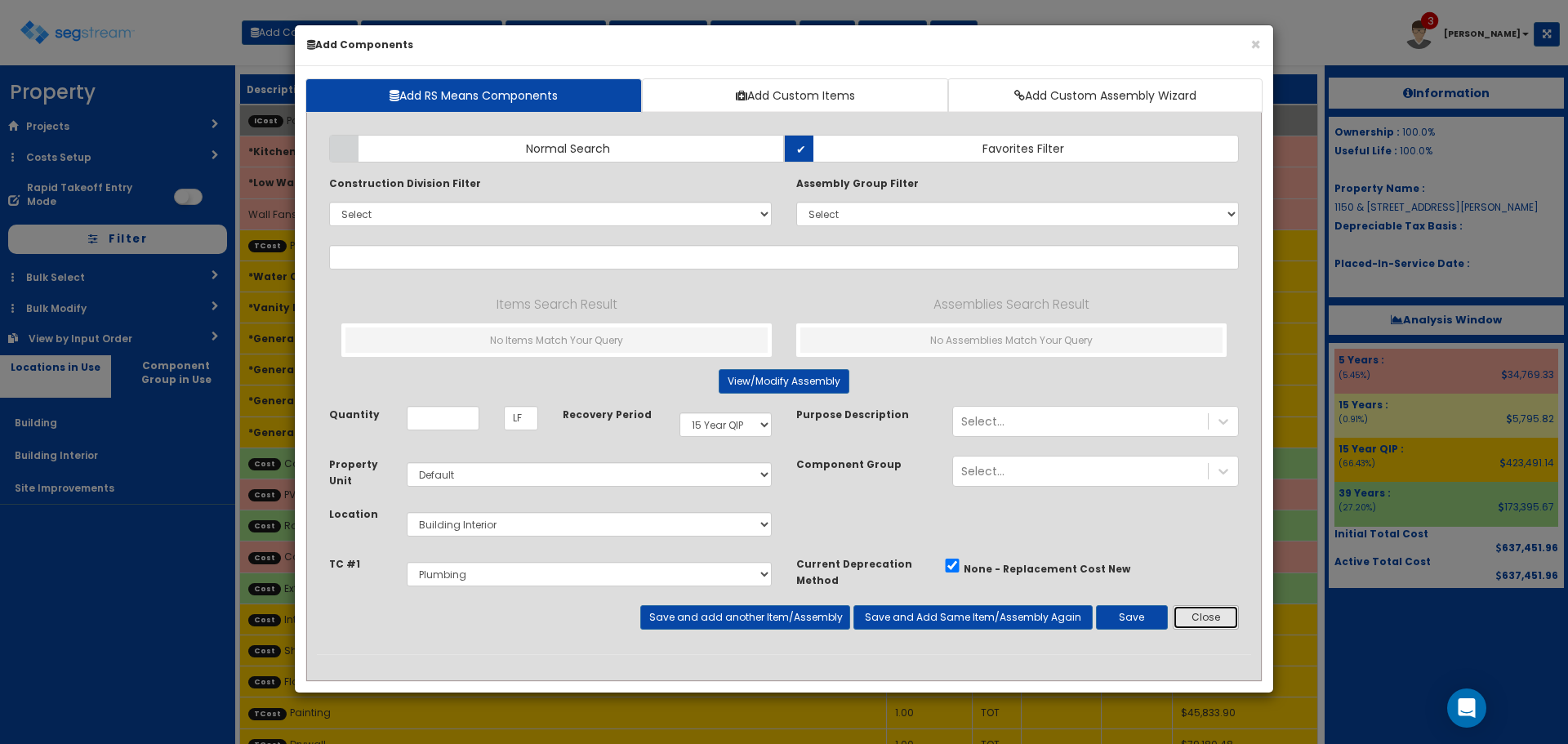
click at [1208, 618] on button "Close" at bounding box center [1206, 617] width 66 height 24
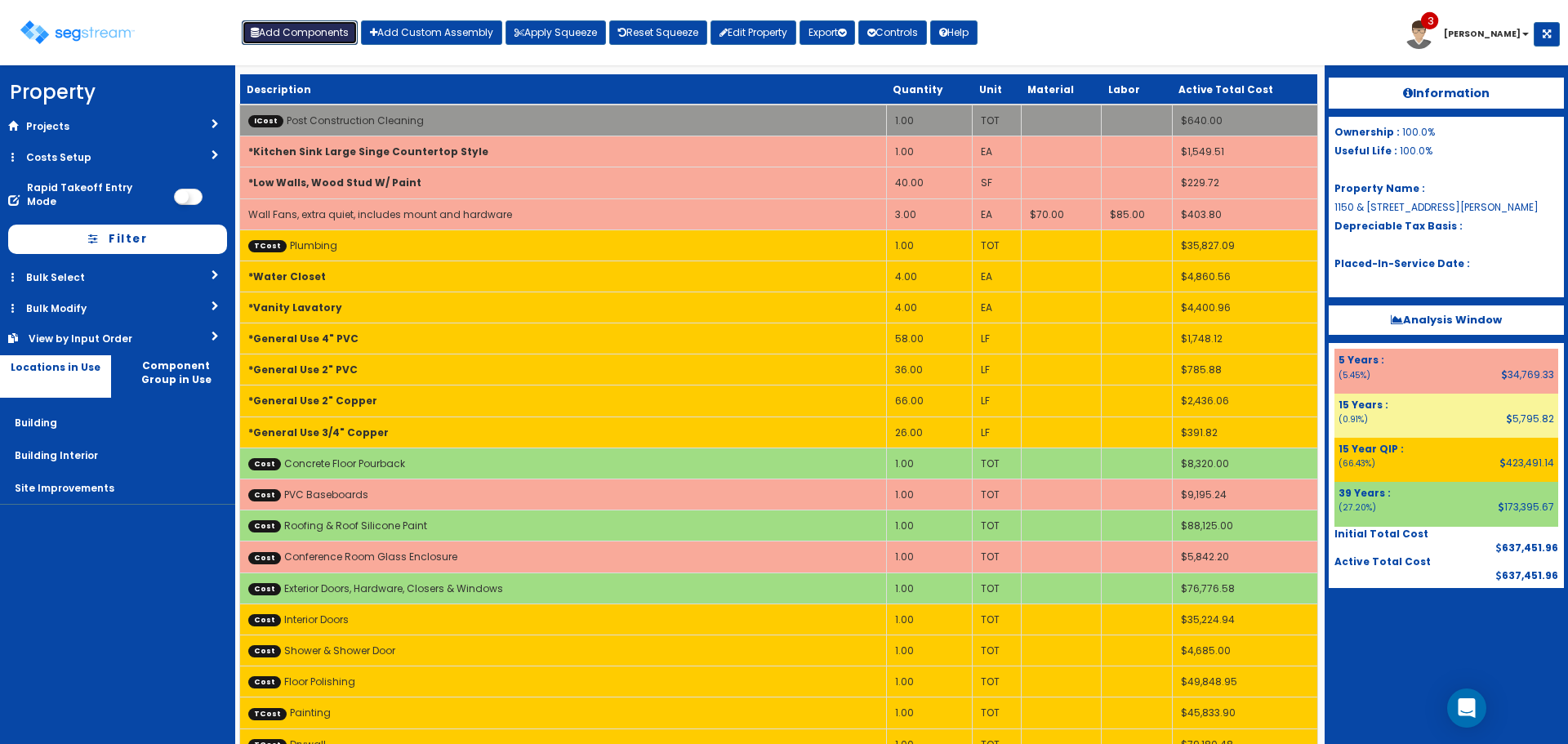
click at [308, 35] on button "Add Components" at bounding box center [300, 32] width 116 height 24
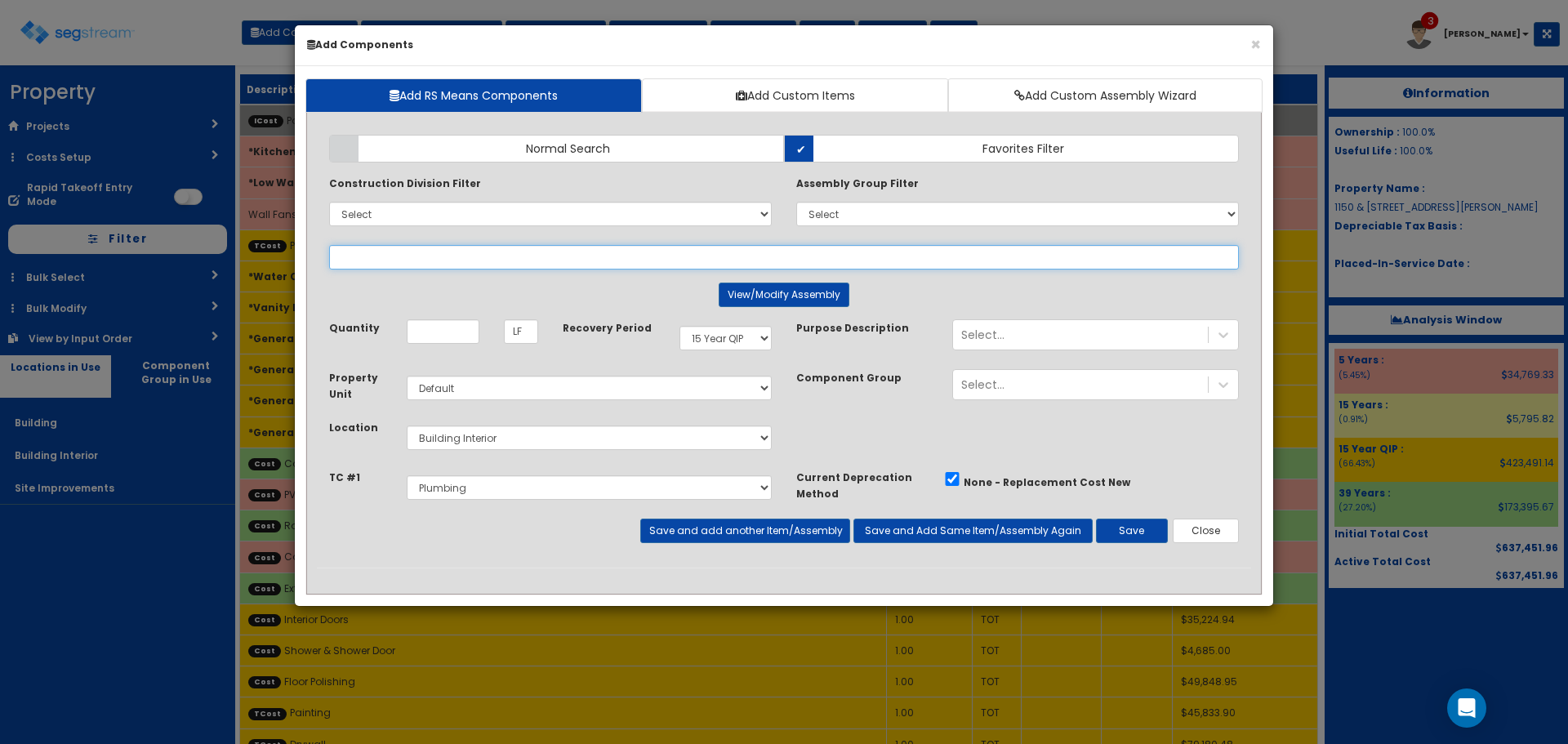
select select
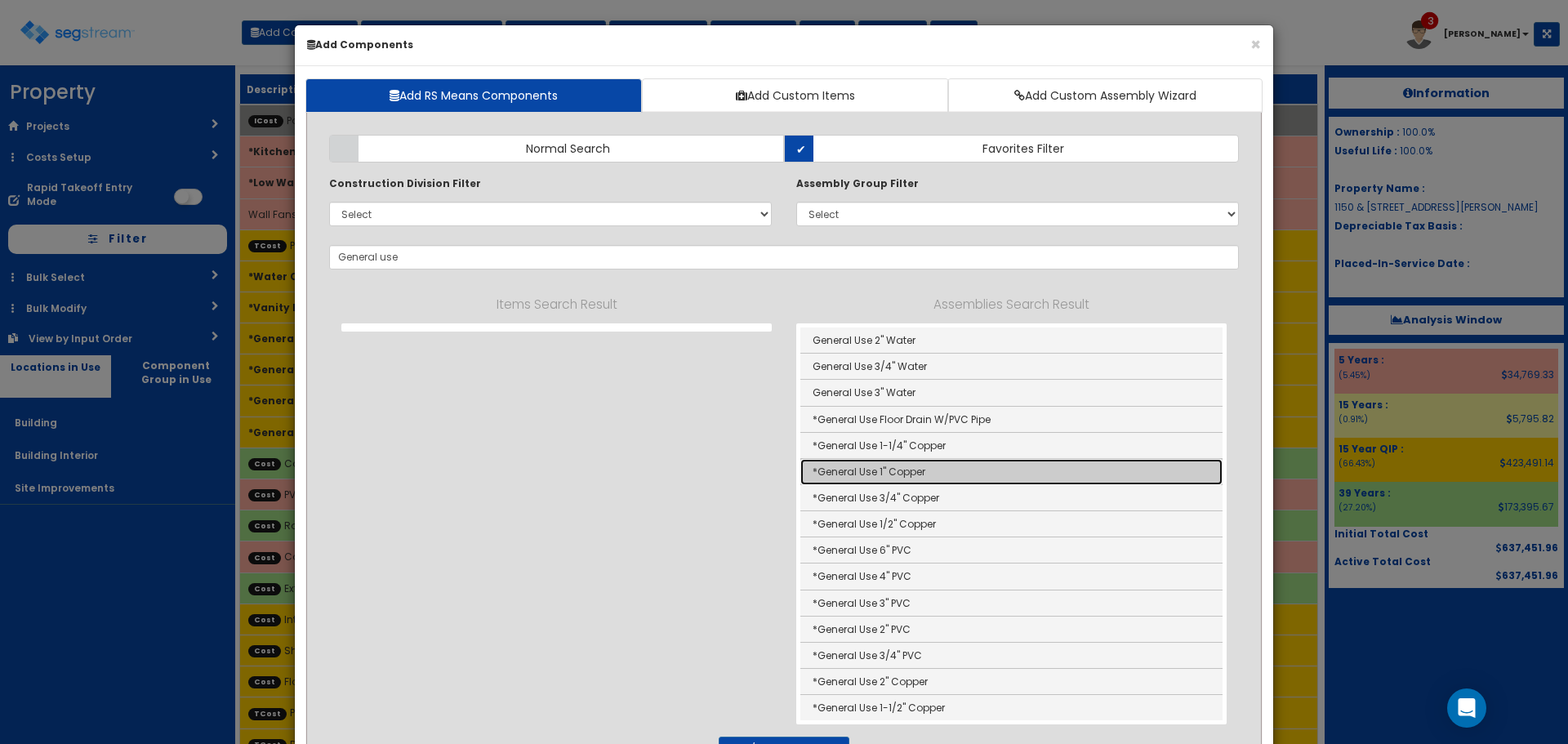
click at [869, 469] on link "*General Use 1" Copper" at bounding box center [1012, 471] width 422 height 26
type input "*General Use 1" Copper"
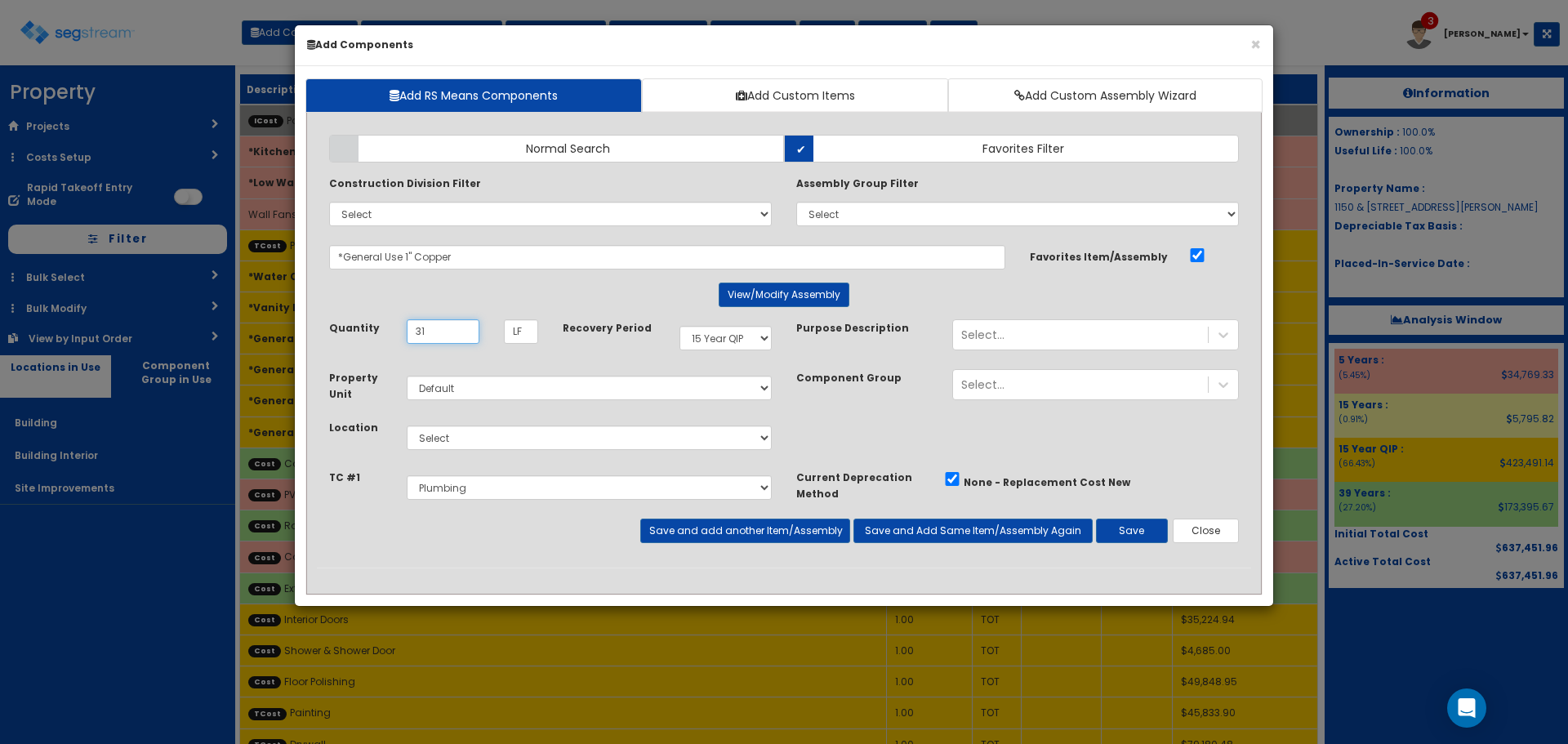
type input "31"
drag, startPoint x: 658, startPoint y: 430, endPoint x: 657, endPoint y: 444, distance: 14.0
click at [658, 430] on select "Select Building Building Interior Site Improvements Add Additional Location" at bounding box center [589, 437] width 365 height 24
select select "7"
click at [407, 426] on select "Select Building Building Interior Site Improvements Add Additional Location" at bounding box center [589, 437] width 365 height 24
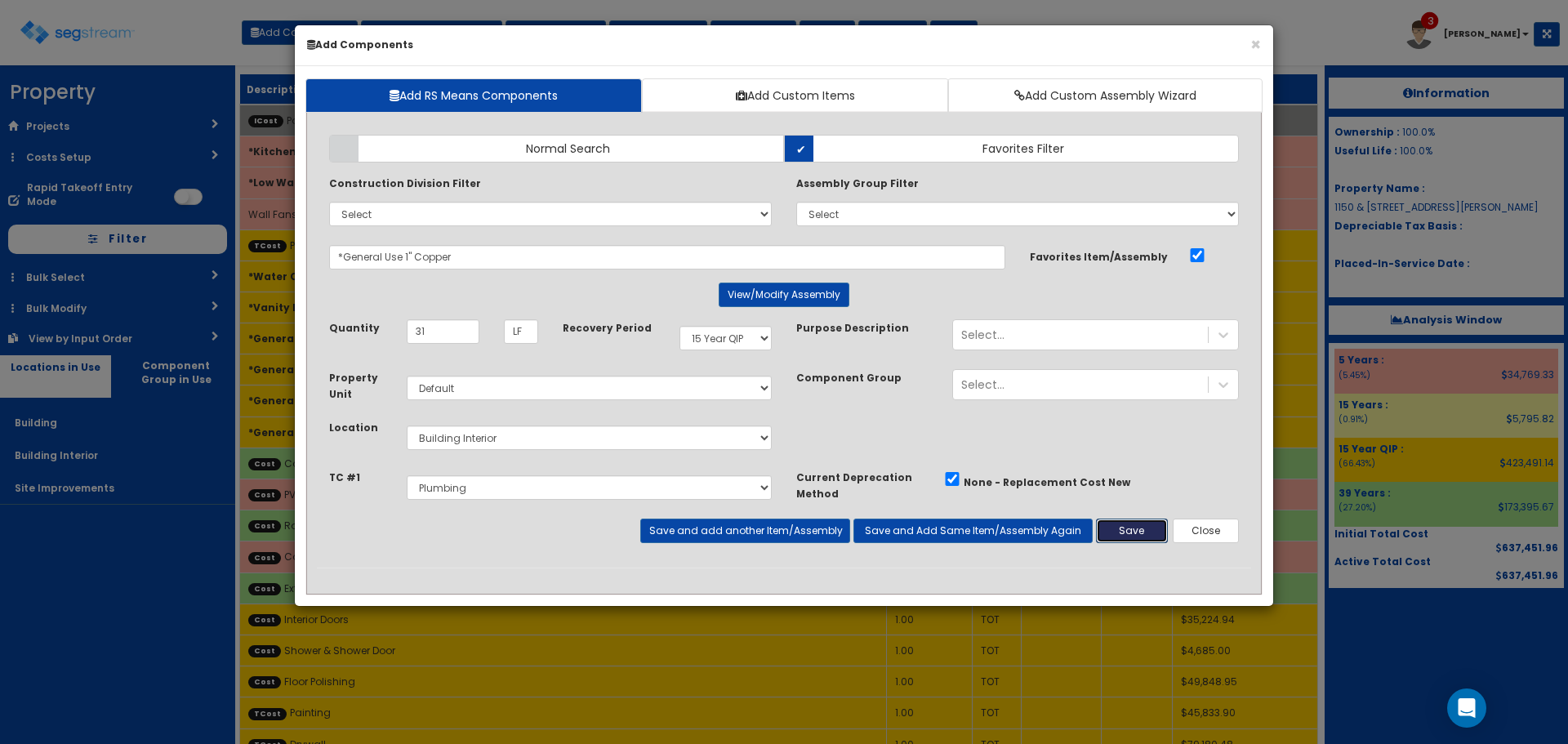
click at [1126, 528] on button "Save" at bounding box center [1132, 530] width 72 height 24
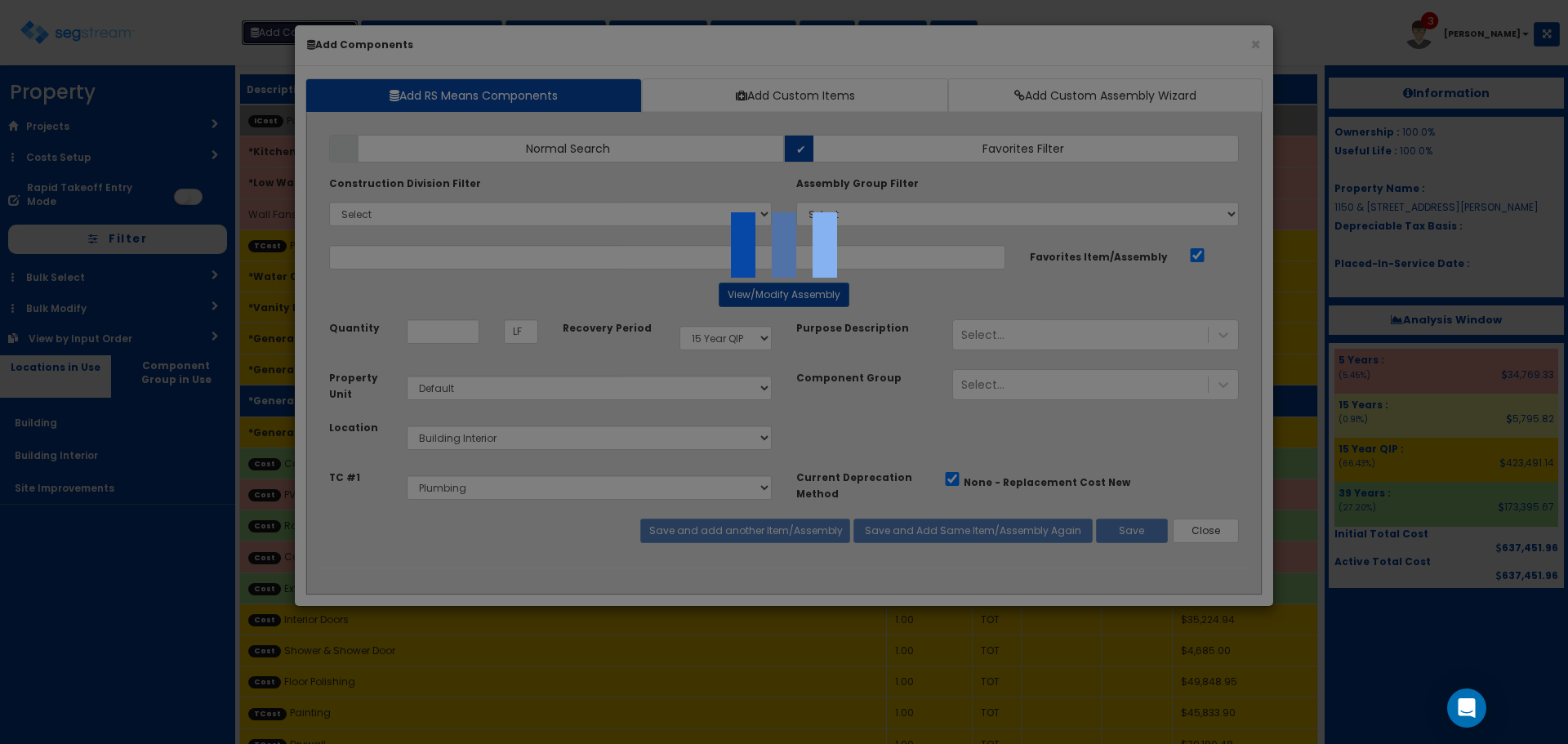
select select "5278016"
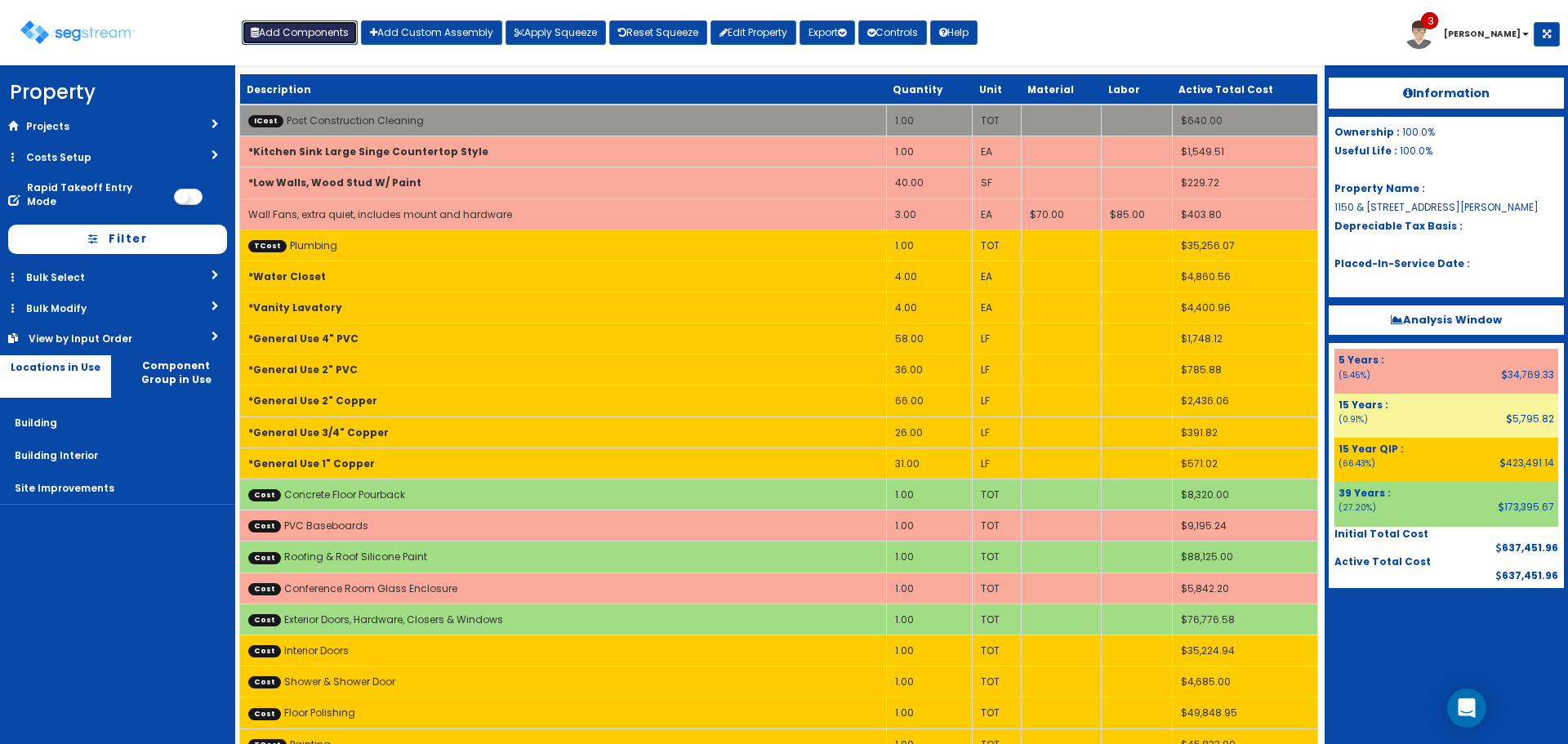
click at [325, 33] on button "Add Components" at bounding box center [300, 32] width 116 height 24
select select
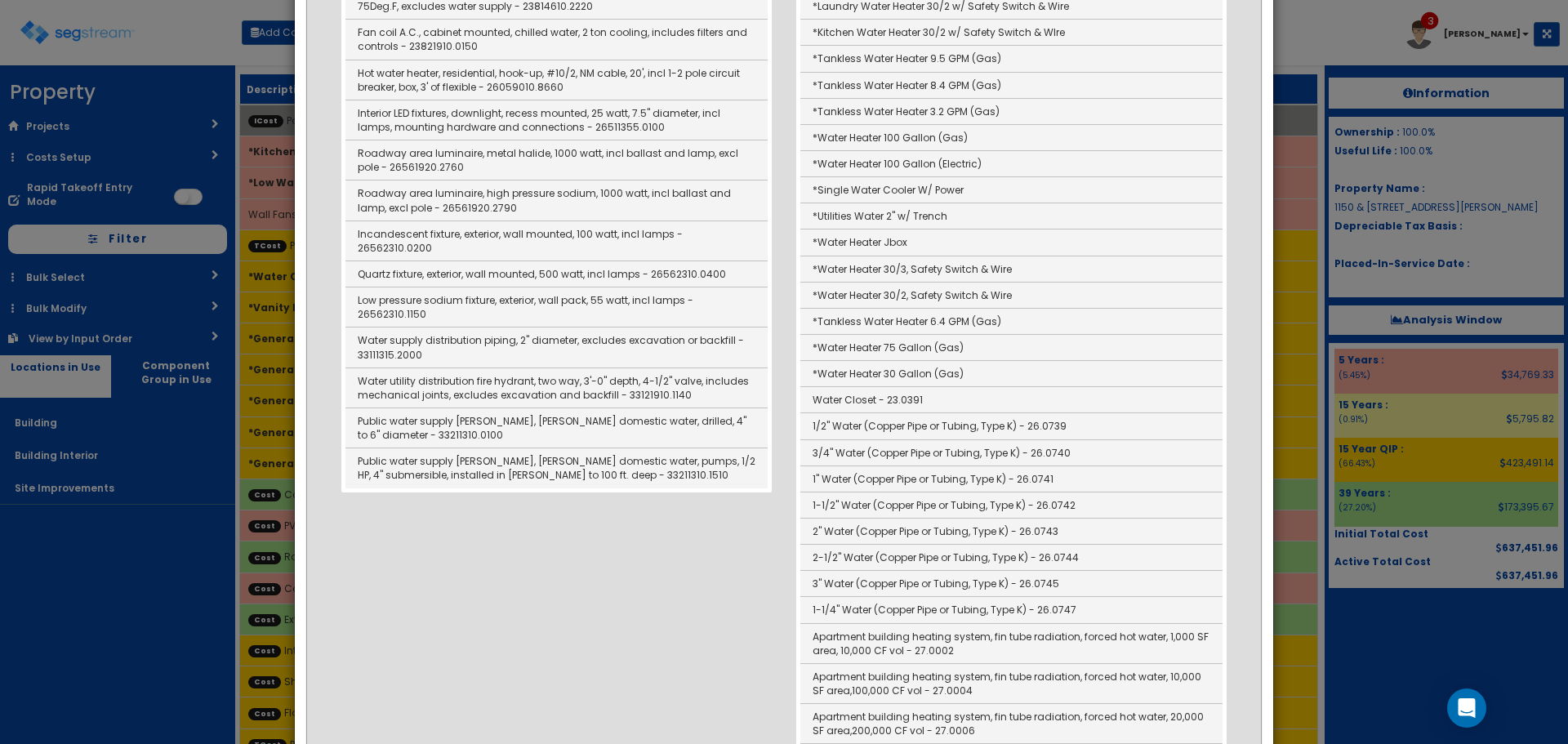
scroll to position [899, 0]
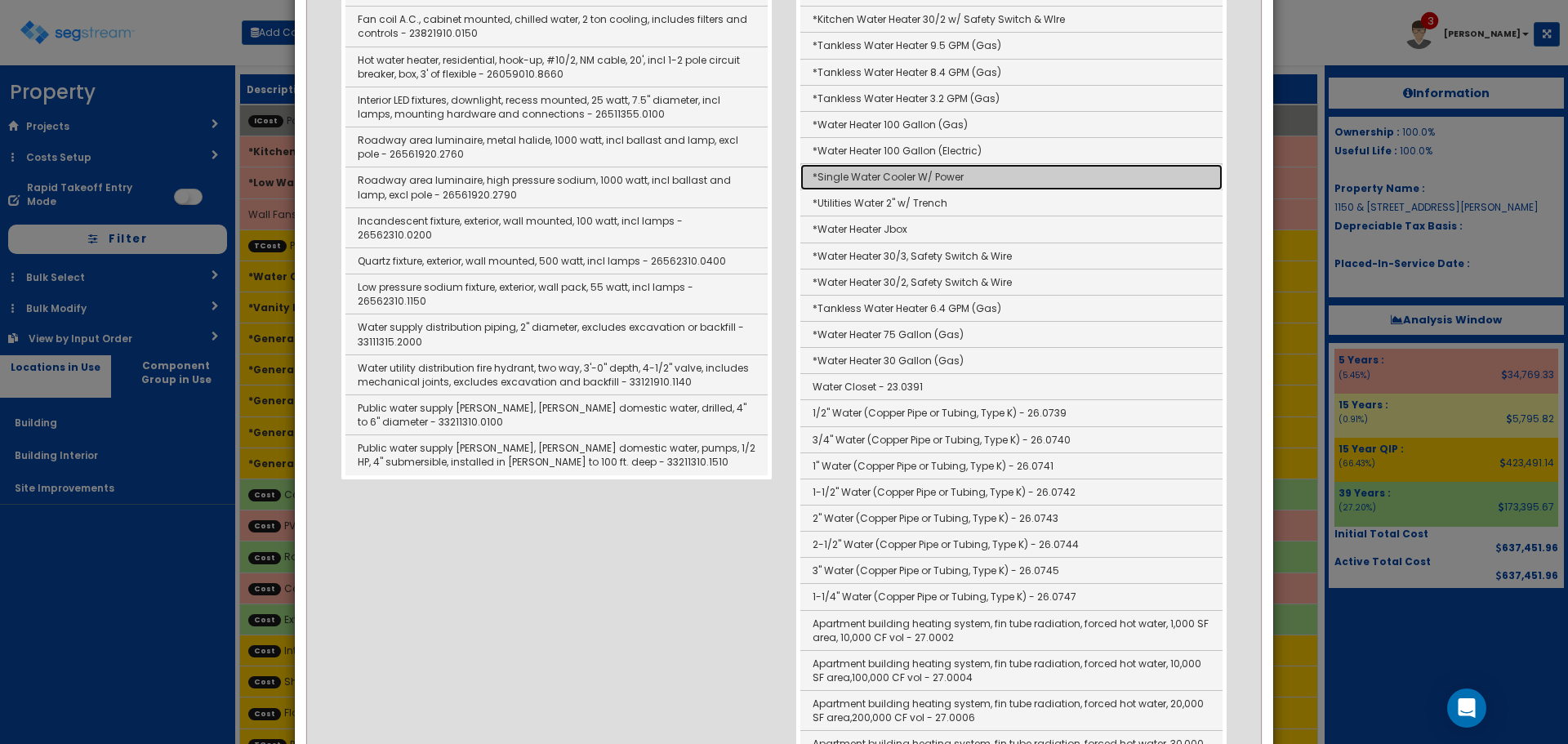
click at [820, 184] on link "*Single Water Cooler W/ Power" at bounding box center [1012, 177] width 422 height 26
type input "*Single Water Cooler W/ Power"
type input "EA"
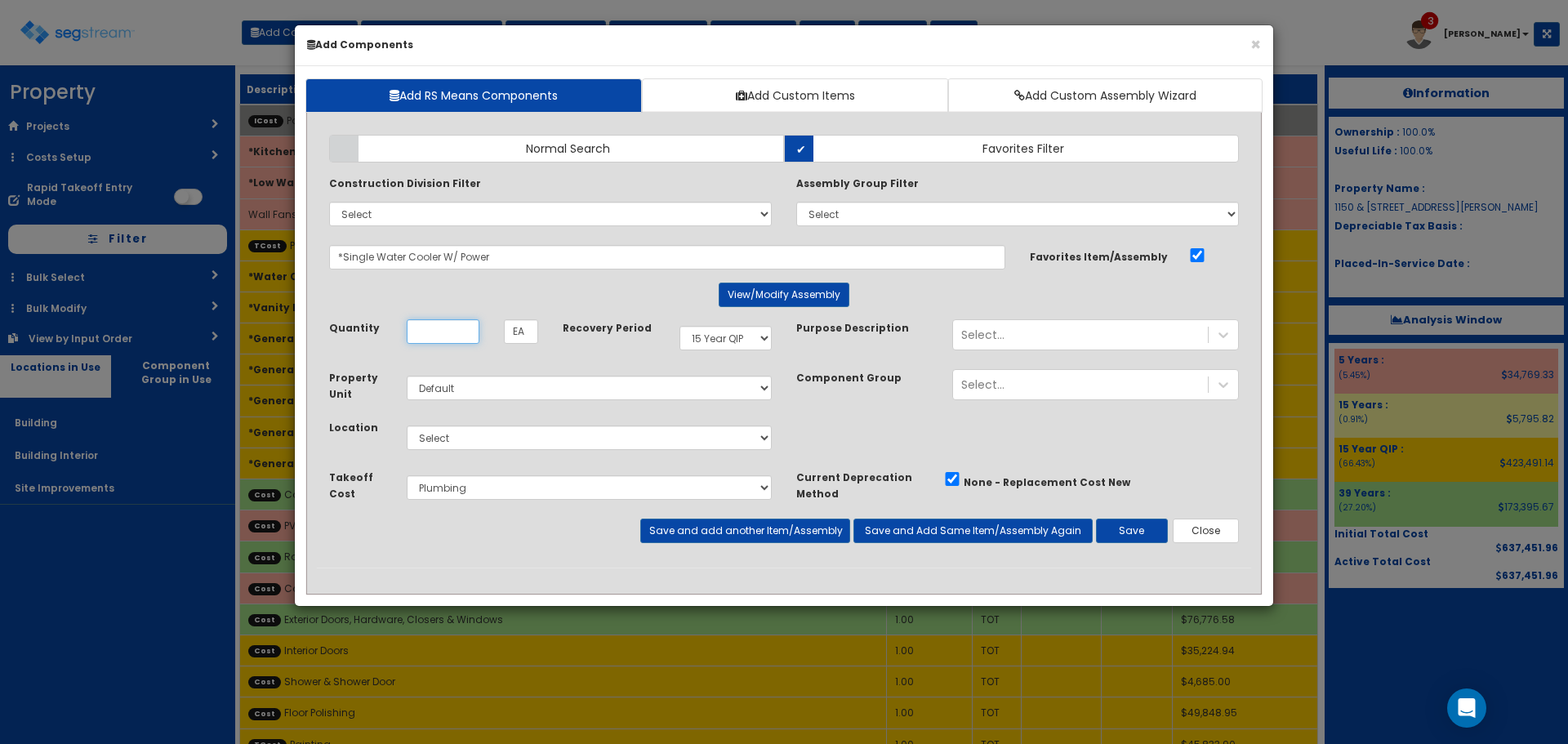
scroll to position [0, 0]
type input "1"
click at [774, 292] on button "View/Modify Assembly" at bounding box center [784, 294] width 131 height 24
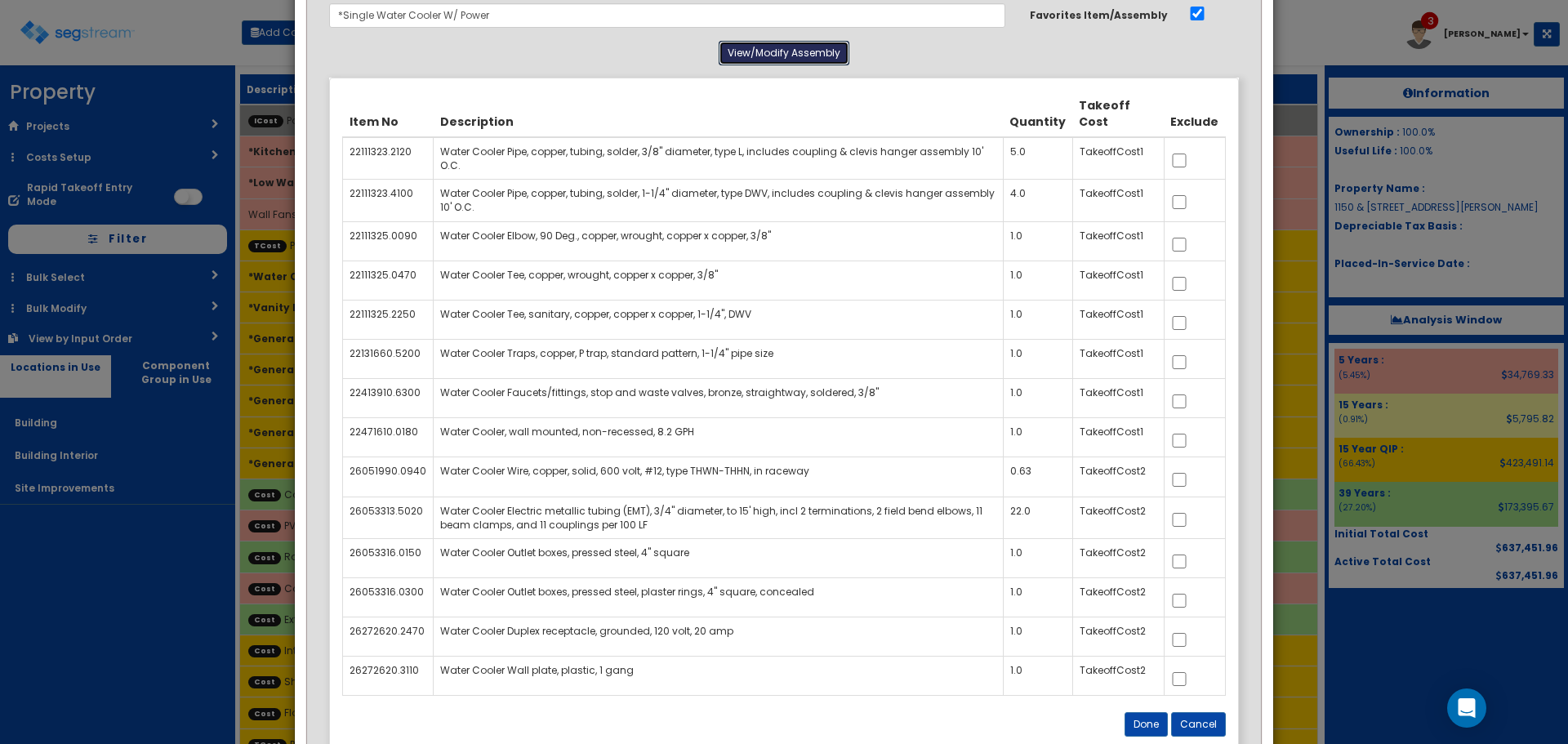
scroll to position [245, 0]
click at [1184, 471] on input "checkbox" at bounding box center [1180, 477] width 16 height 14
checkbox input "true"
click at [1182, 510] on input "checkbox" at bounding box center [1180, 517] width 16 height 14
checkbox input "true"
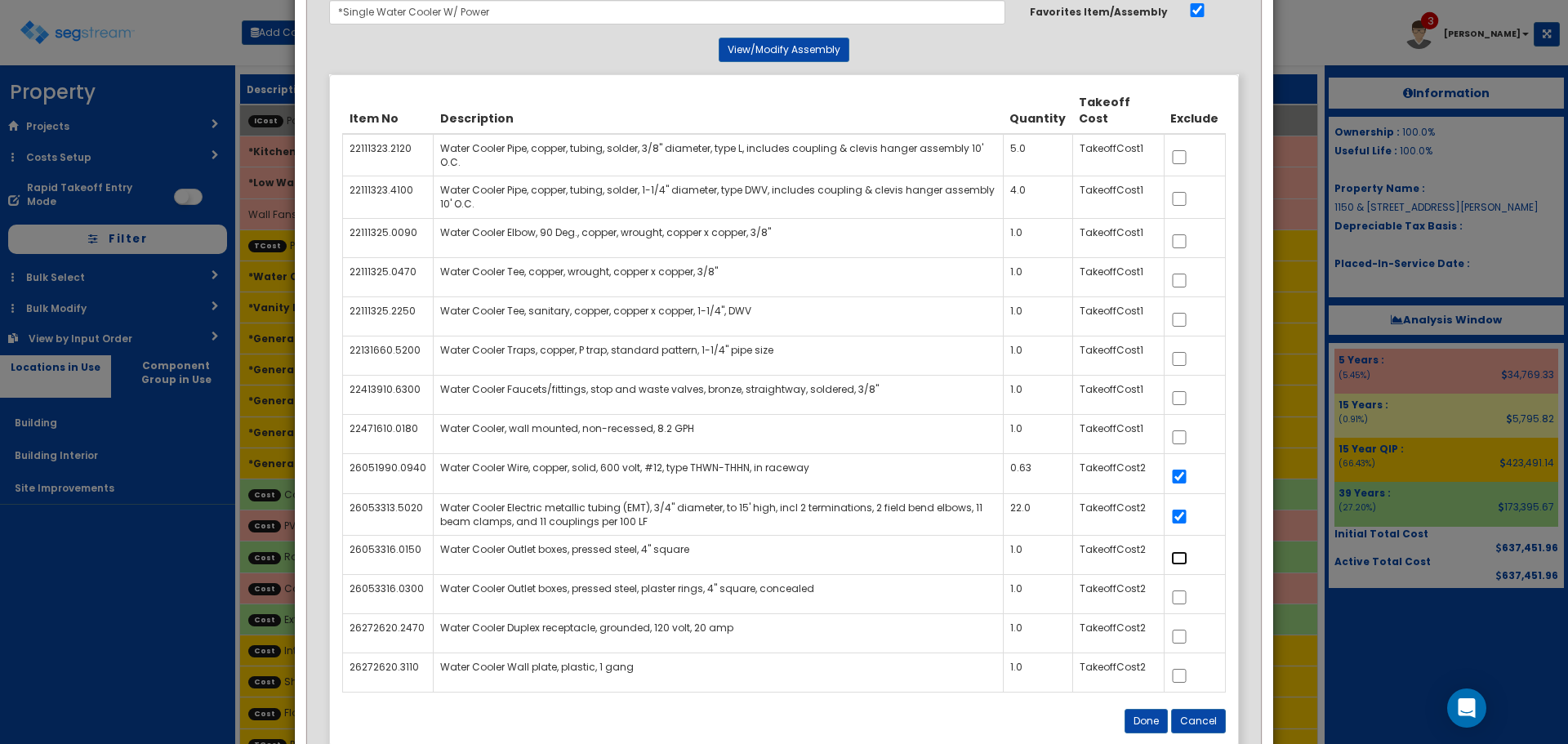
click at [1182, 554] on input "checkbox" at bounding box center [1180, 558] width 16 height 14
checkbox input "true"
click at [1183, 594] on input "checkbox" at bounding box center [1180, 597] width 16 height 14
checkbox input "true"
click at [1187, 636] on input "checkbox" at bounding box center [1180, 637] width 16 height 14
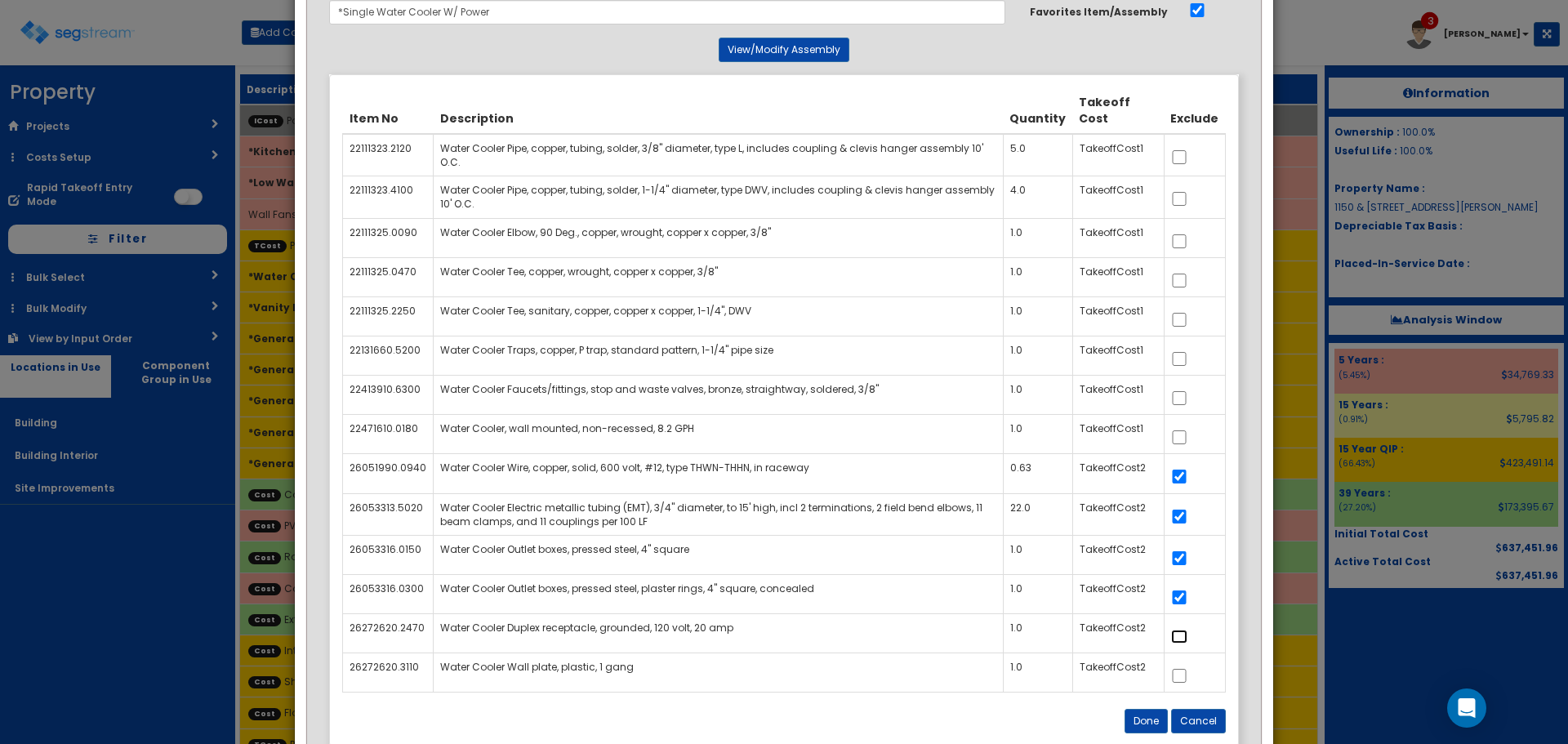
checkbox input "true"
click at [1187, 676] on input "checkbox" at bounding box center [1180, 676] width 16 height 14
checkbox input "true"
click at [1163, 716] on button "Done" at bounding box center [1147, 721] width 43 height 24
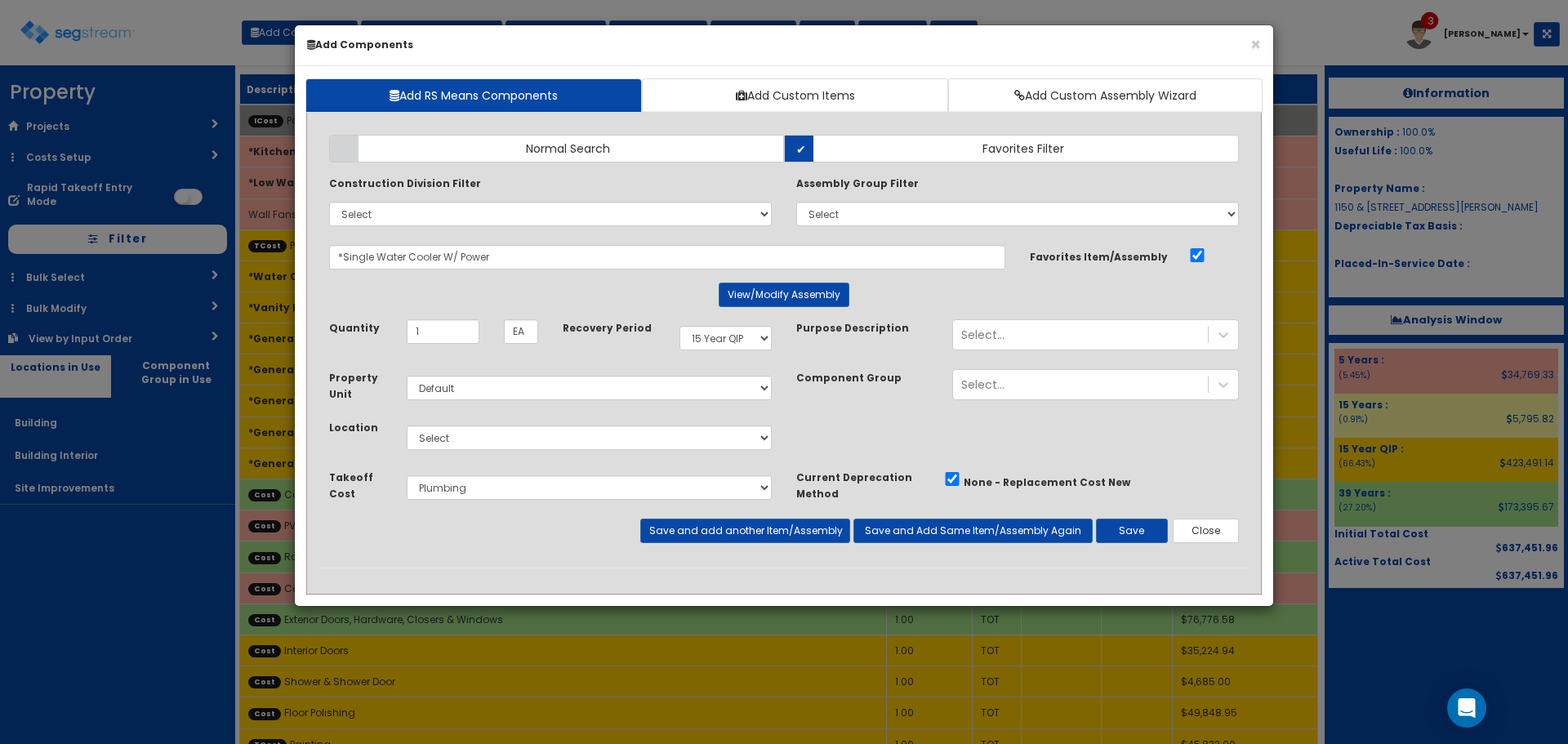
scroll to position [0, 0]
click at [590, 444] on select "Select Building Building Interior Site Improvements Add Additional Location" at bounding box center [589, 437] width 365 height 24
select select "7"
click at [407, 426] on select "Select Building Building Interior Site Improvements Add Additional Location" at bounding box center [589, 437] width 365 height 24
click at [775, 524] on button "Save and add another Item/Assembly" at bounding box center [745, 530] width 209 height 24
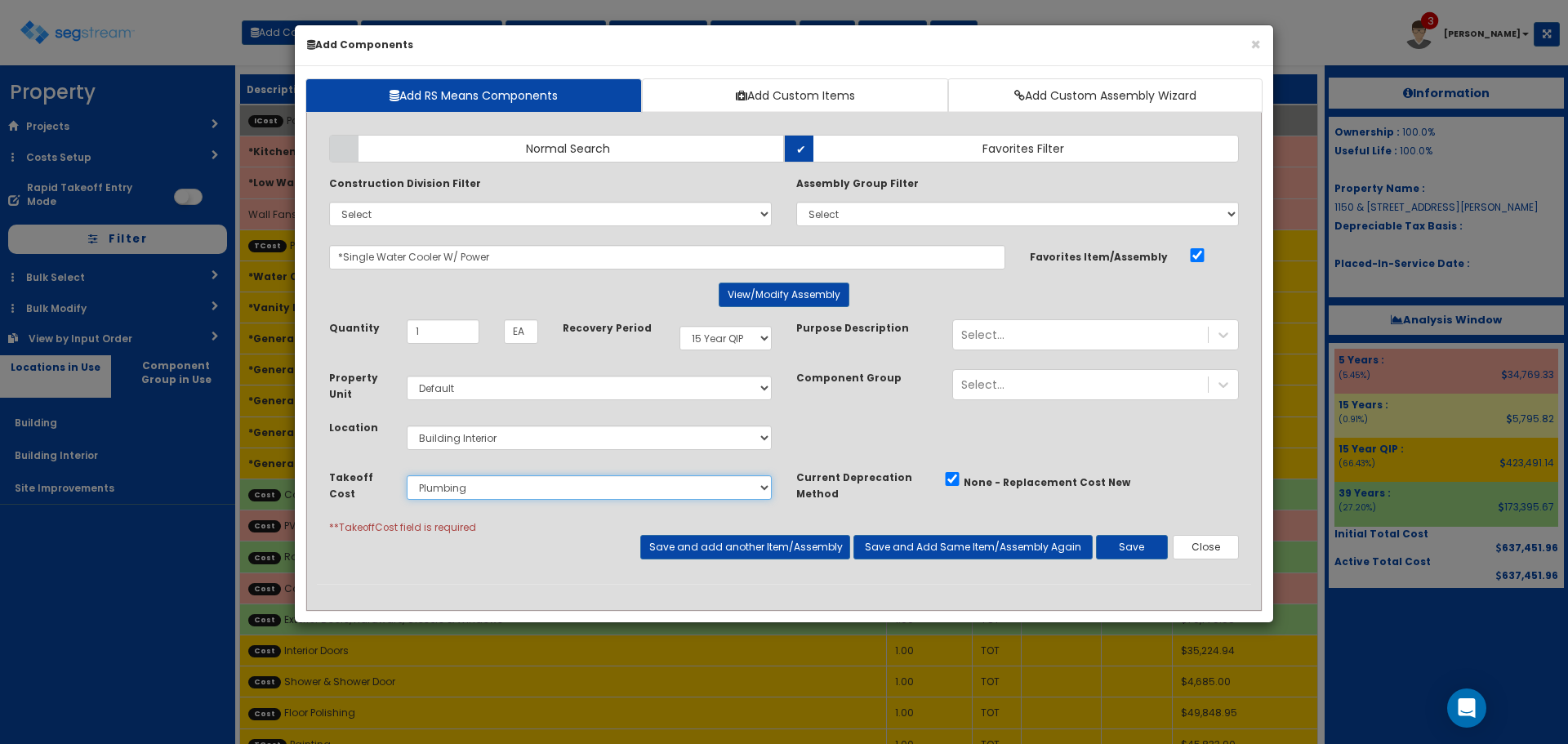
click at [552, 483] on select "Select Painting Drywall Plumbing HVAC Electrical" at bounding box center [589, 487] width 365 height 24
click at [407, 476] on select "Select Painting Drywall Plumbing HVAC Electrical" at bounding box center [589, 487] width 365 height 24
click at [782, 551] on button "Save and add another Item/Assembly" at bounding box center [745, 546] width 209 height 24
click at [1207, 548] on button "Close" at bounding box center [1206, 546] width 66 height 24
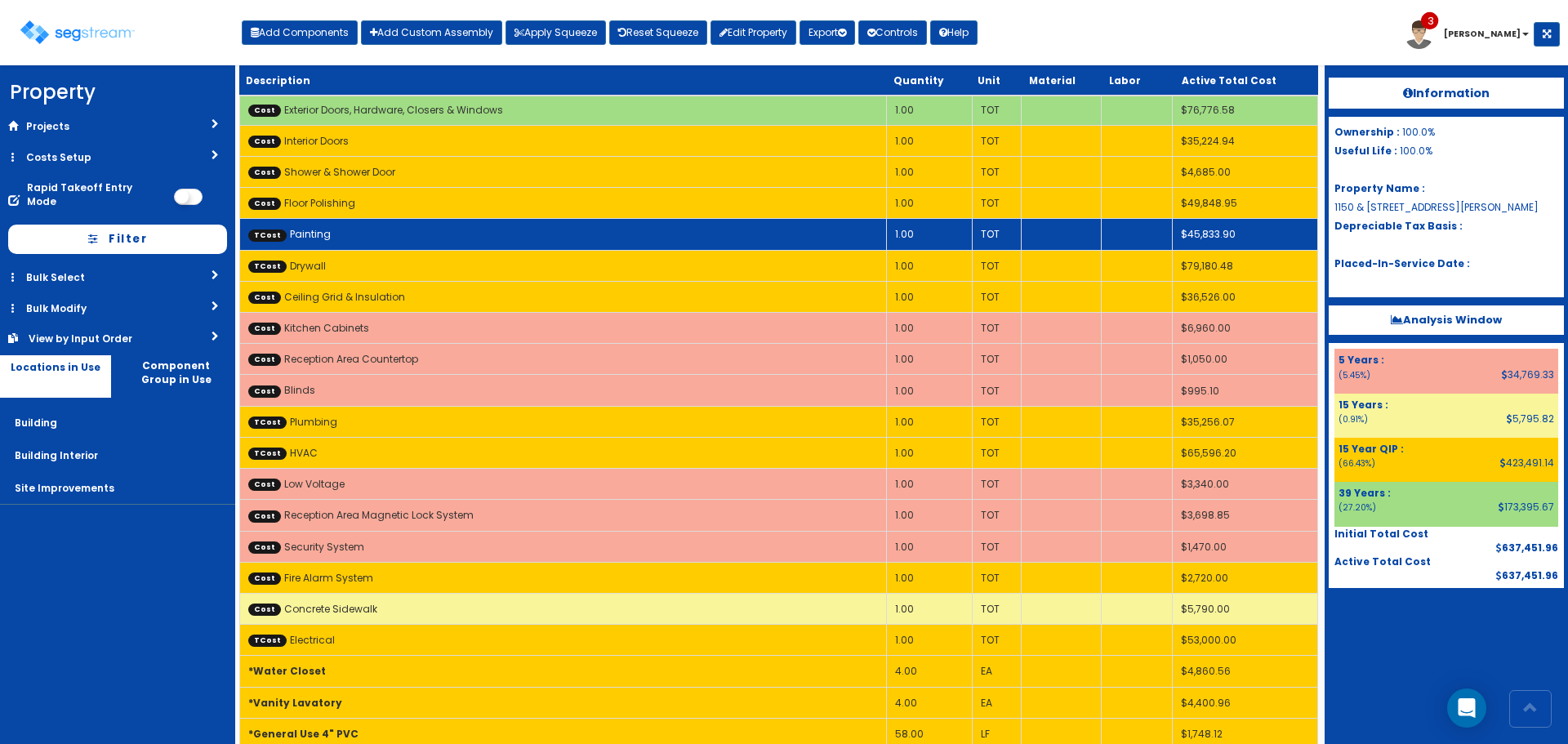
scroll to position [407, 0]
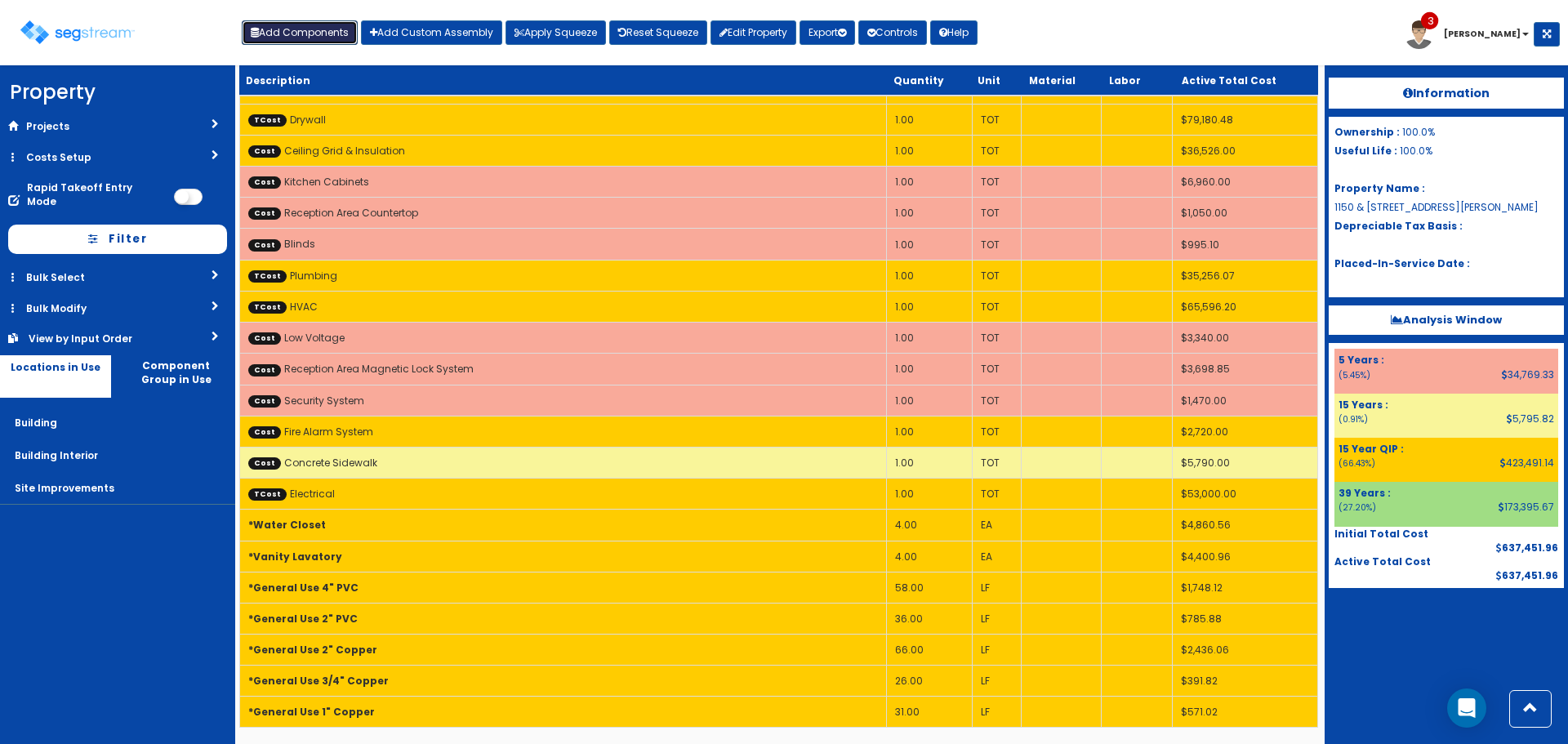
click at [343, 30] on button "Add Components" at bounding box center [300, 32] width 116 height 24
select select "15Y_1"
select select "default"
select select "7"
select select "5278016"
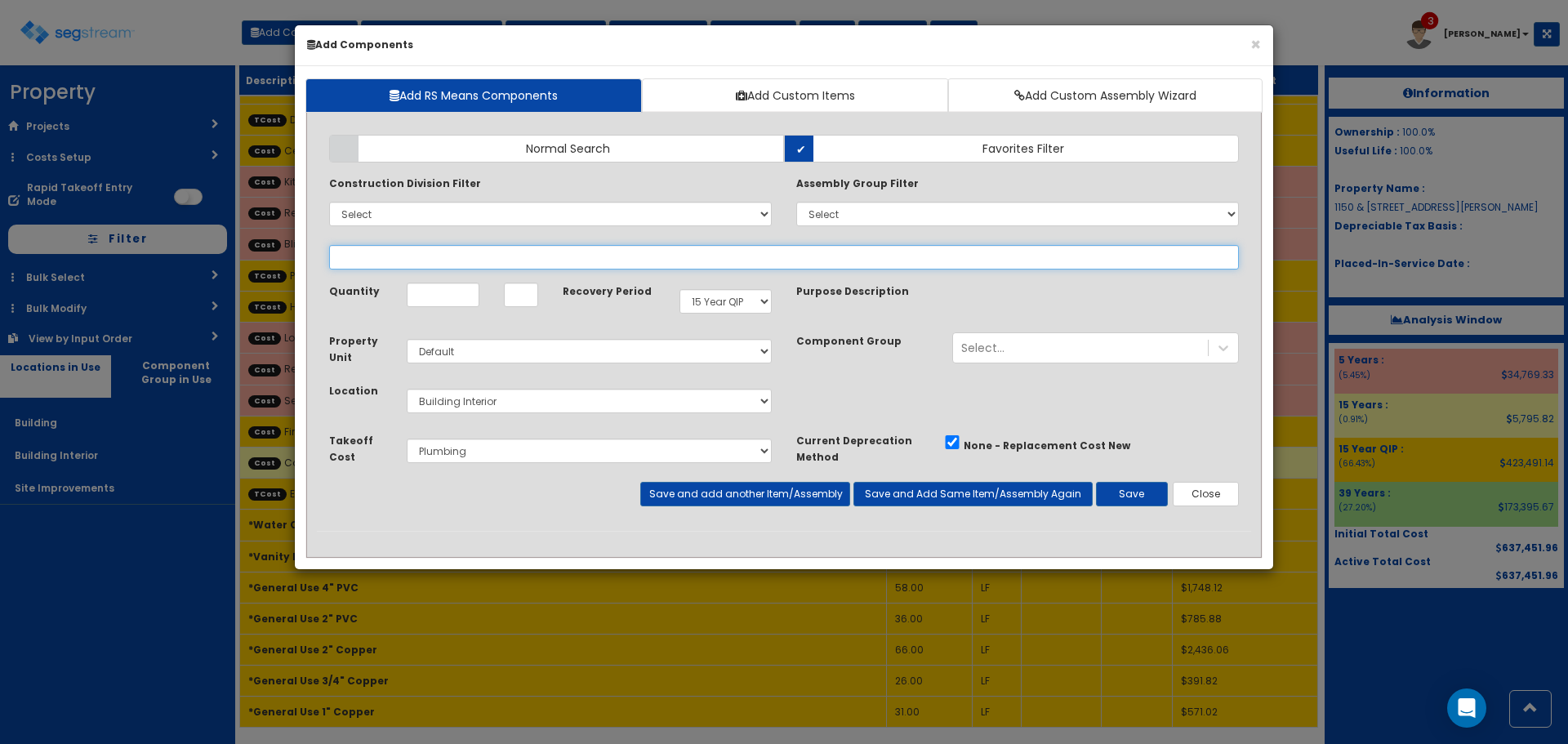
select select
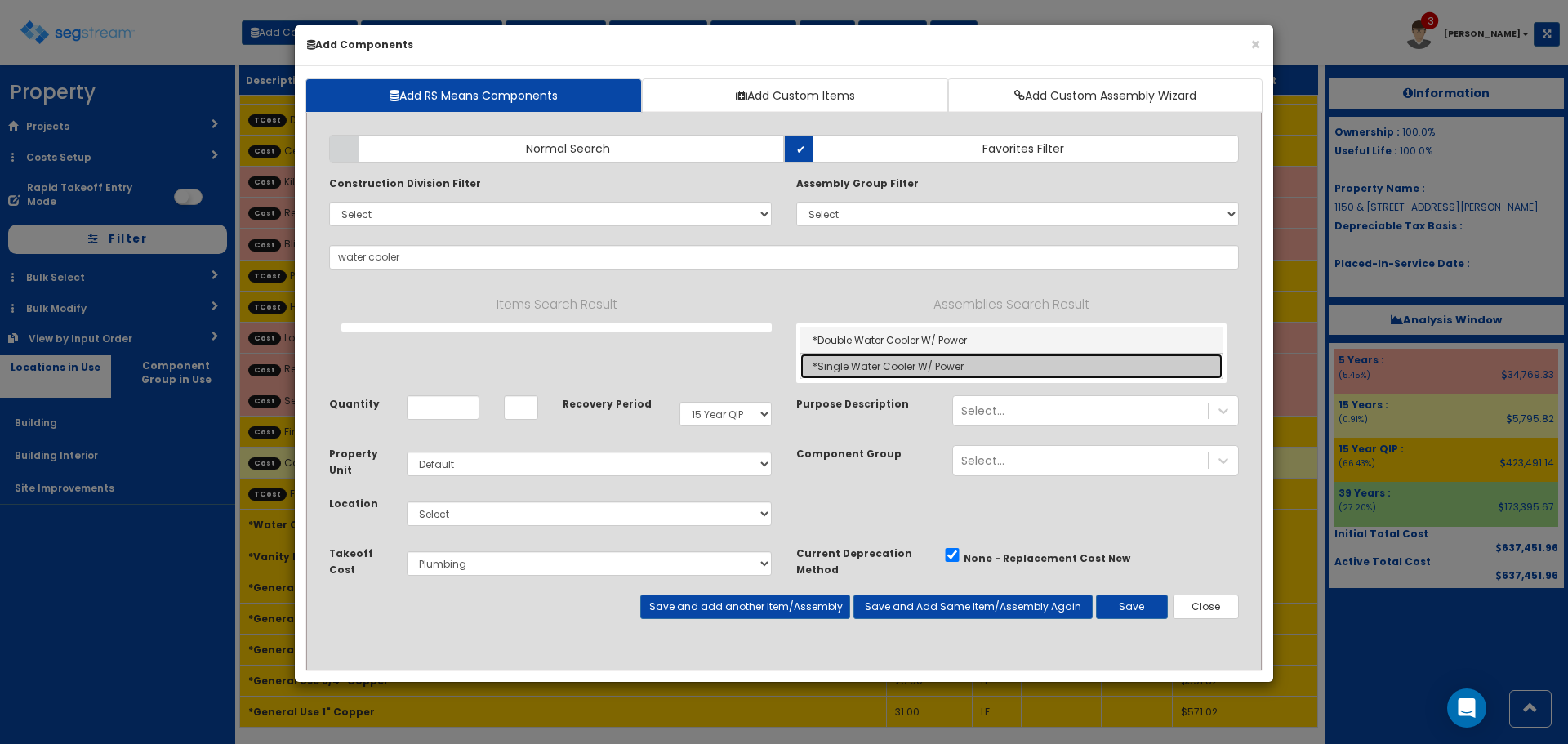
click at [928, 365] on link "*Single Water Cooler W/ Power" at bounding box center [1012, 366] width 422 height 25
type input "*Single Water Cooler W/ Power"
type input "EA"
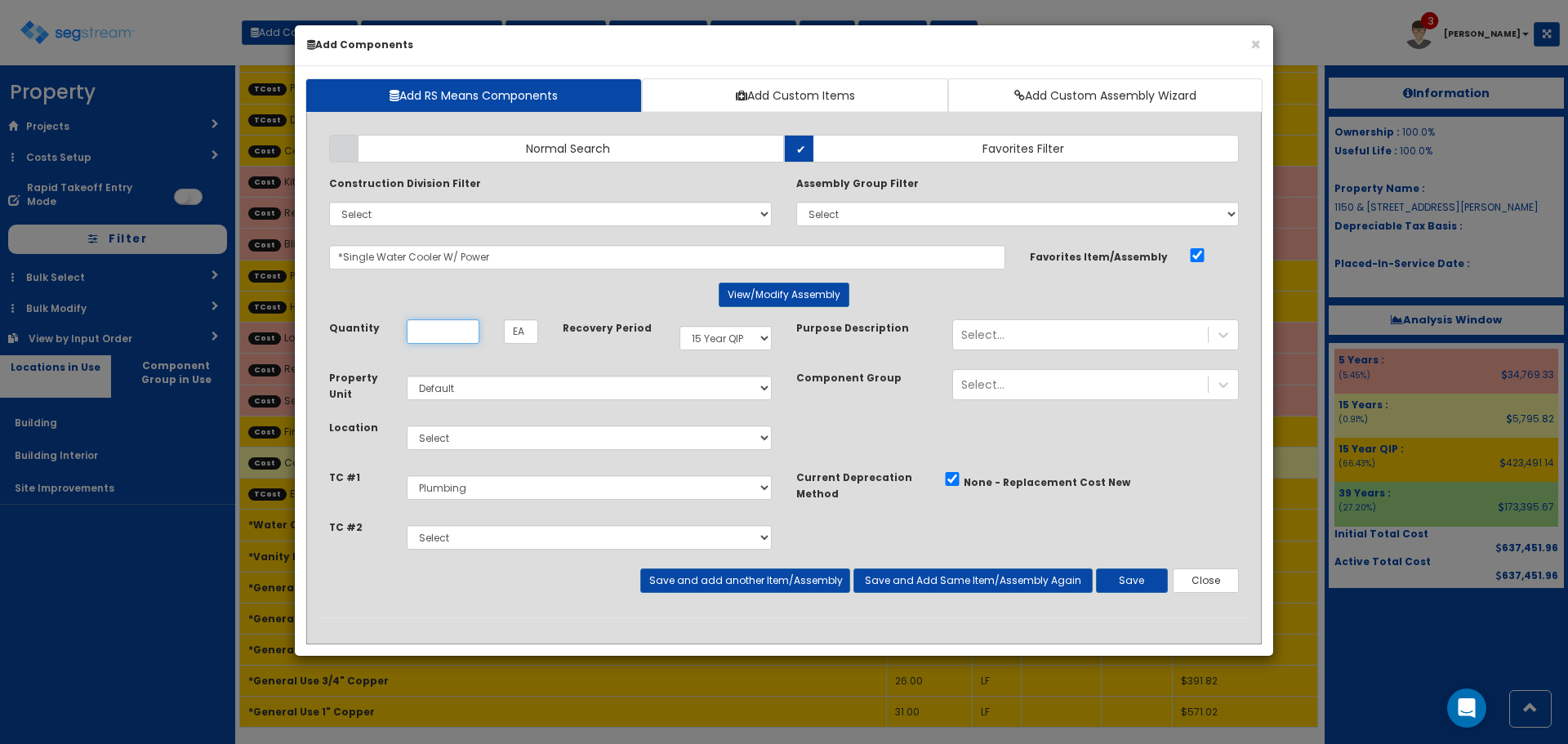
scroll to position [0, 0]
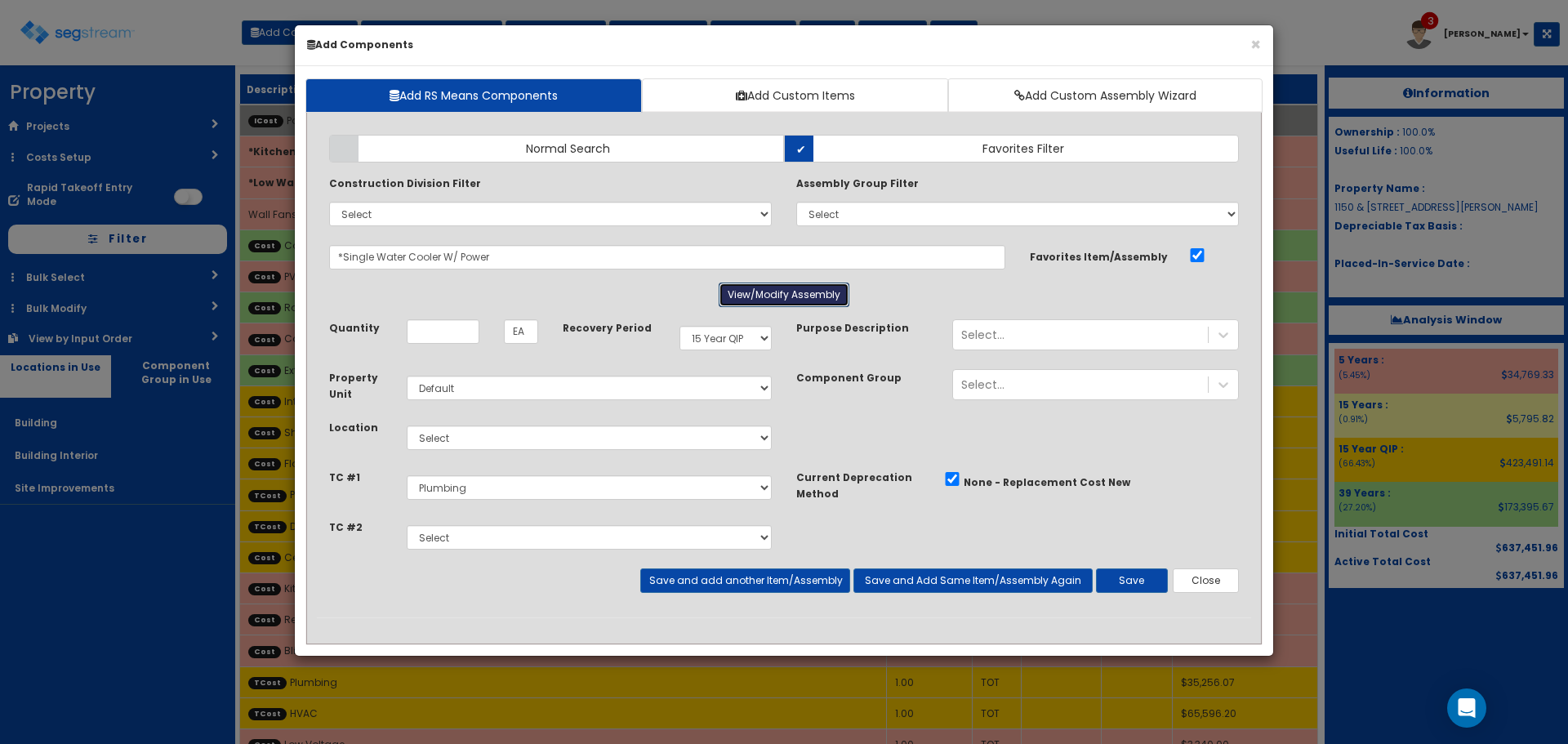
click at [795, 289] on button "View/Modify Assembly" at bounding box center [784, 294] width 131 height 24
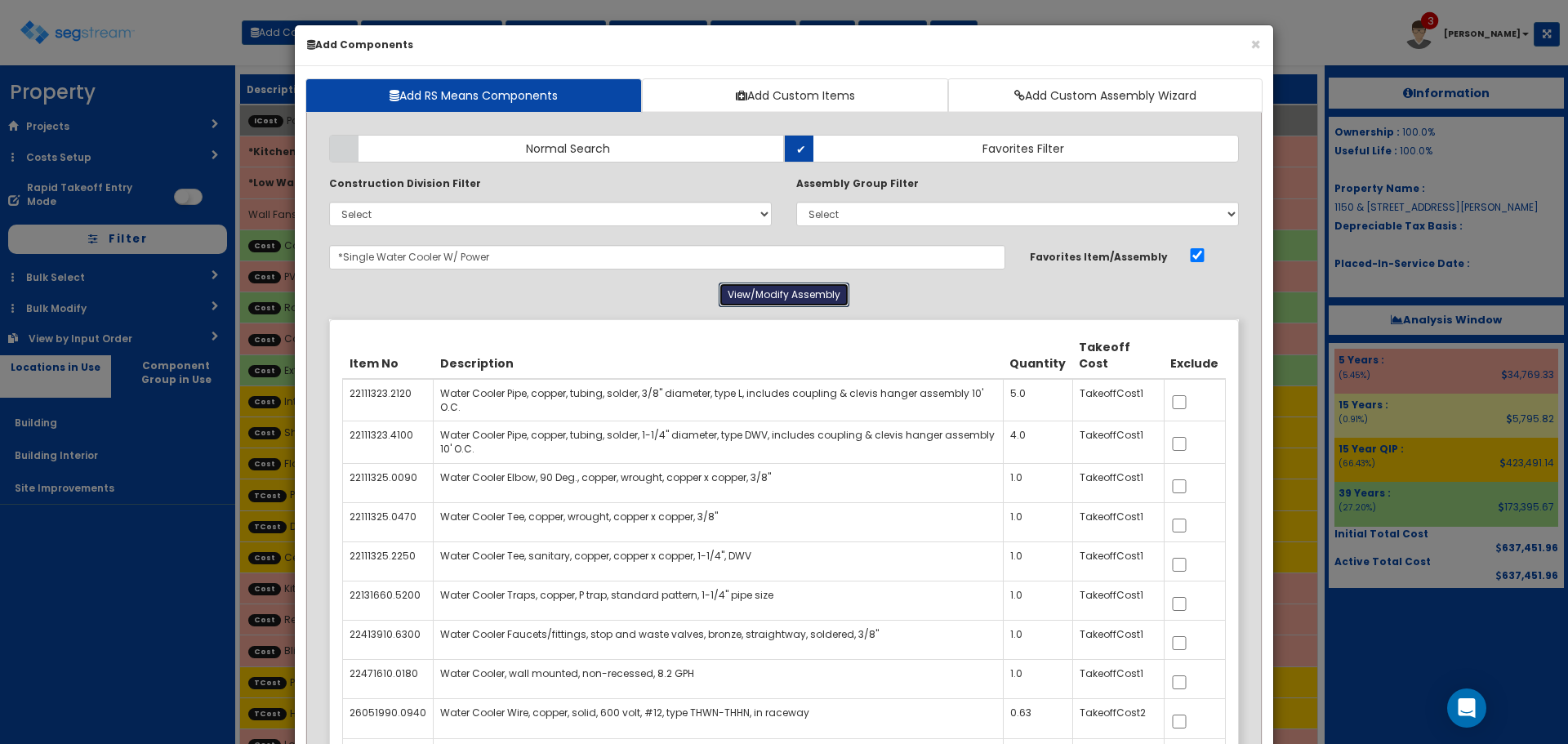
scroll to position [326, 0]
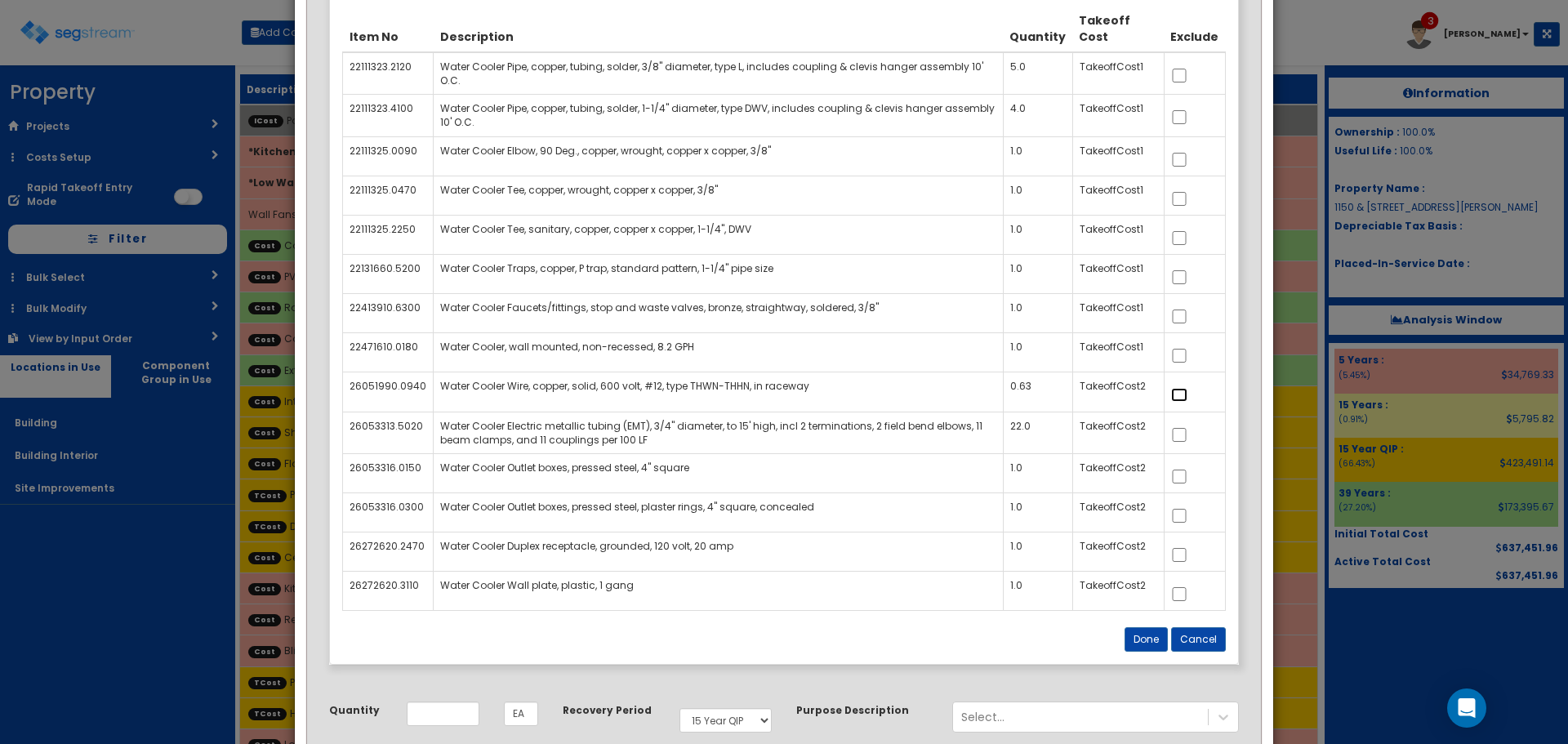
click at [1185, 391] on input "checkbox" at bounding box center [1180, 395] width 16 height 14
checkbox input "true"
click at [1185, 428] on input "checkbox" at bounding box center [1180, 435] width 16 height 14
checkbox input "true"
click at [1186, 476] on input "checkbox" at bounding box center [1180, 477] width 16 height 14
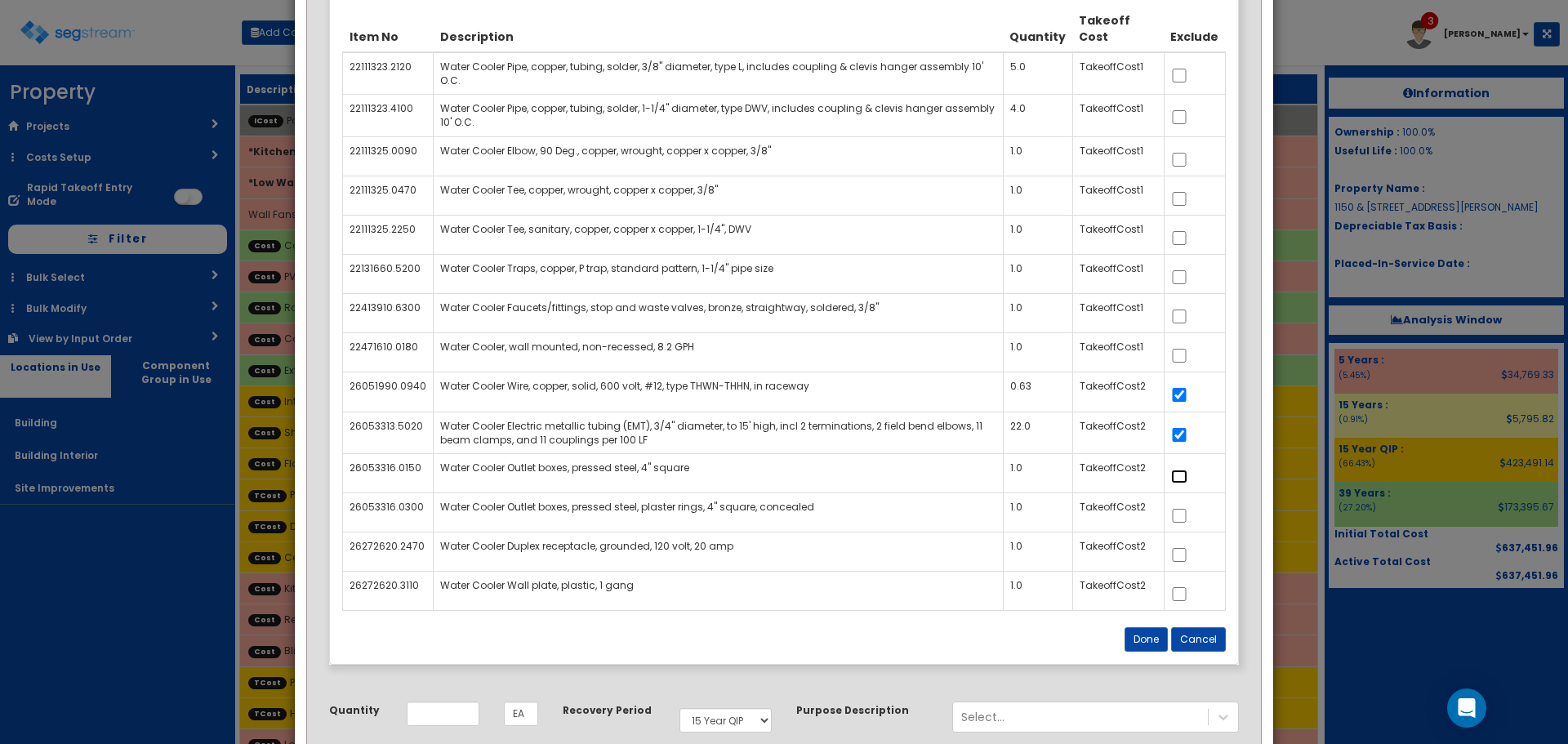
checkbox input "true"
click at [1182, 516] on input "checkbox" at bounding box center [1180, 516] width 16 height 14
checkbox input "true"
click at [1179, 554] on input "checkbox" at bounding box center [1180, 555] width 16 height 14
checkbox input "true"
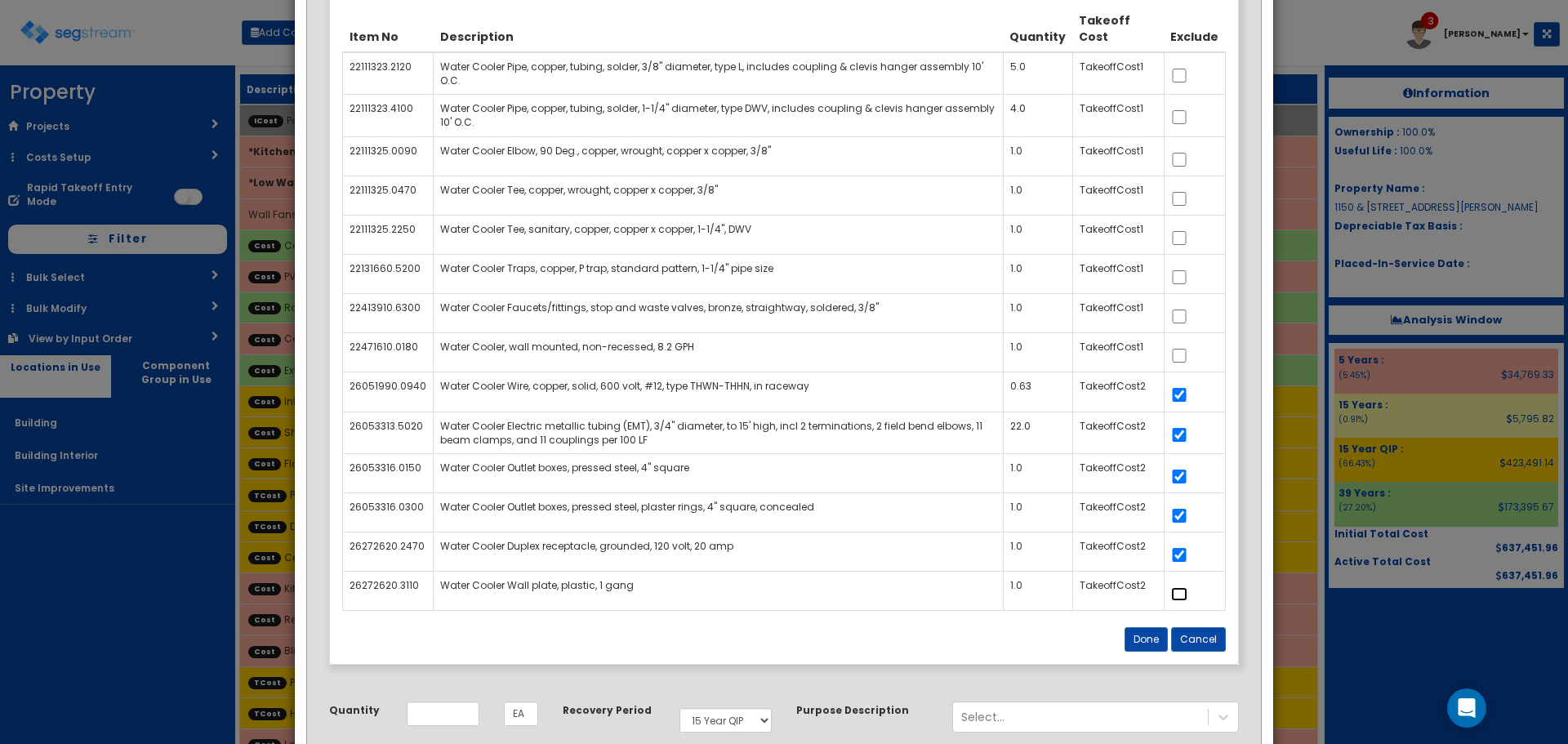
click at [1180, 590] on input "checkbox" at bounding box center [1180, 595] width 16 height 14
checkbox input "true"
click at [1140, 638] on button "Done" at bounding box center [1147, 638] width 43 height 24
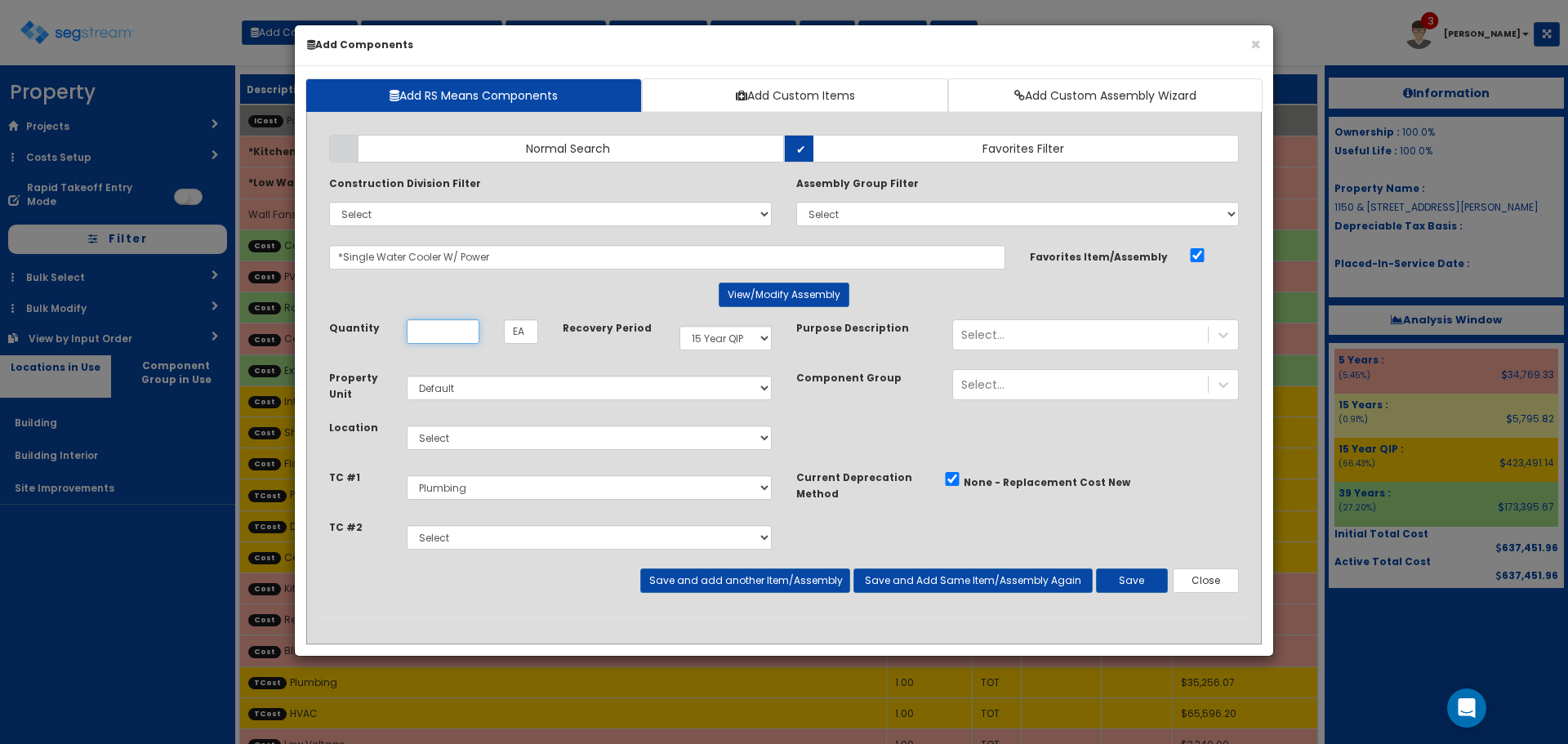
click at [468, 333] on input "Quantity" at bounding box center [443, 331] width 72 height 24
type input "1"
select select "5280137"
click at [555, 436] on select "Select Building Building Interior Site Improvements Add Additional Location" at bounding box center [589, 437] width 365 height 24
select select "7"
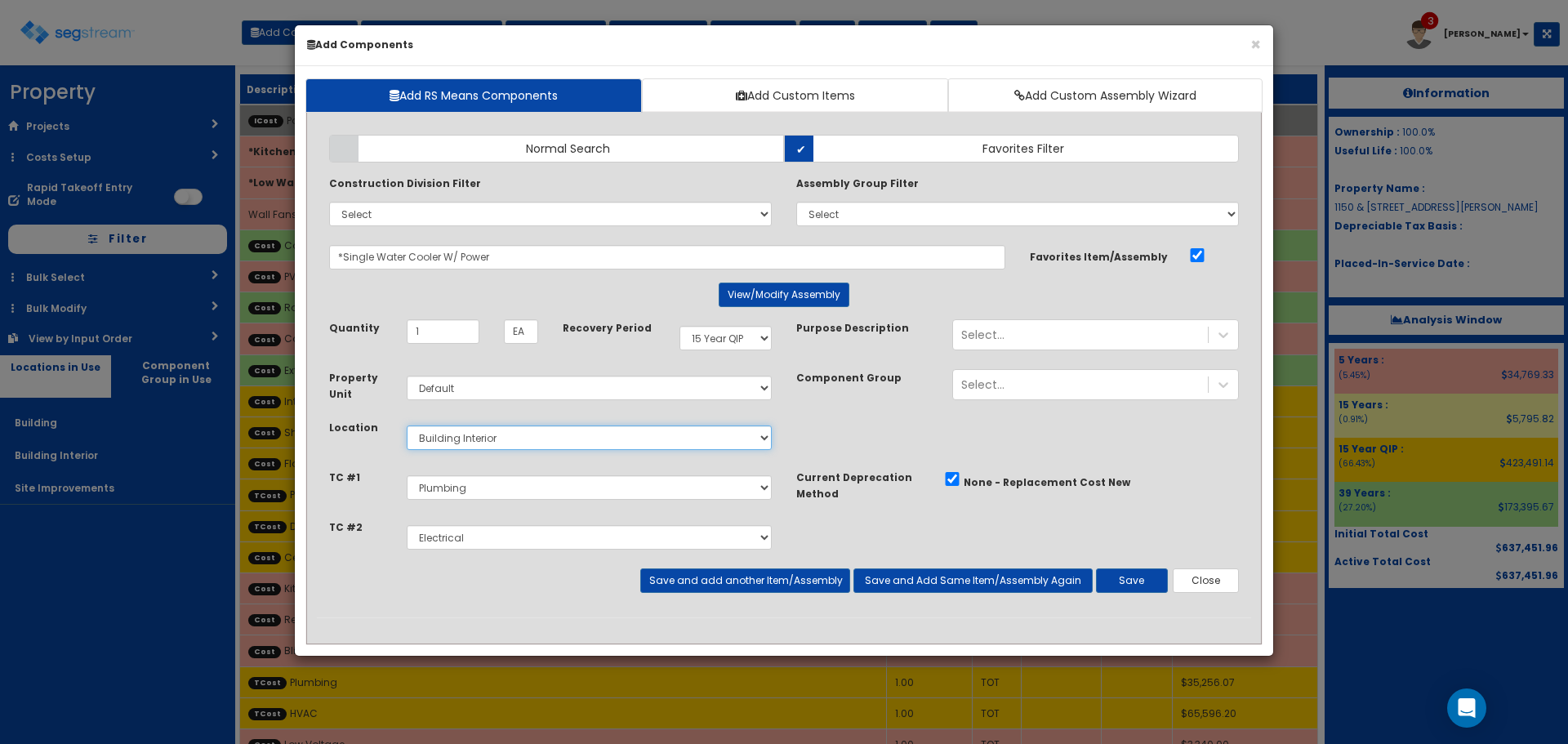
click at [407, 426] on select "Select Building Building Interior Site Improvements Add Additional Location" at bounding box center [589, 437] width 365 height 24
click at [1117, 579] on button "Save" at bounding box center [1132, 580] width 72 height 24
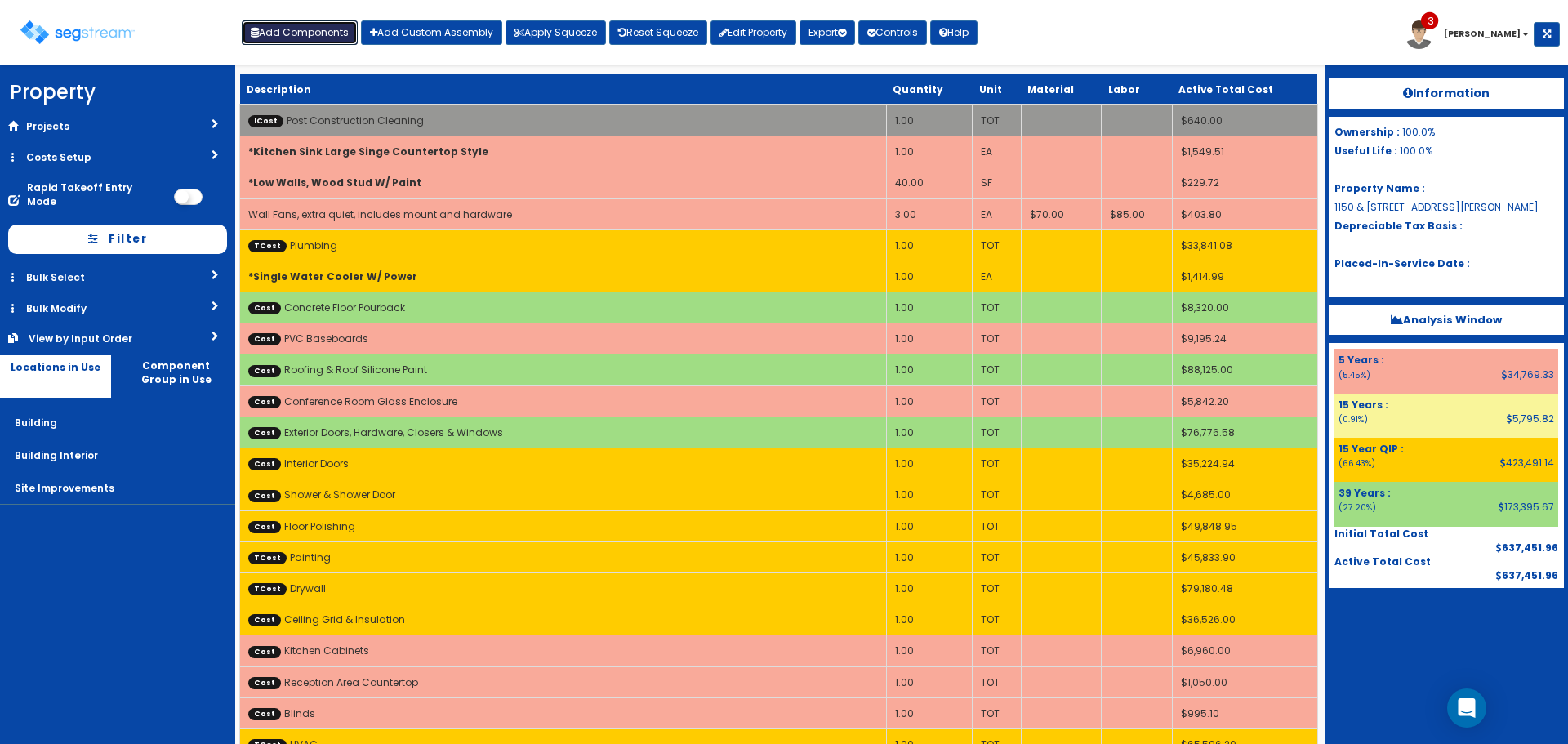
drag, startPoint x: 334, startPoint y: 33, endPoint x: 360, endPoint y: 49, distance: 30.5
click at [334, 33] on button "Add Components" at bounding box center [300, 32] width 116 height 24
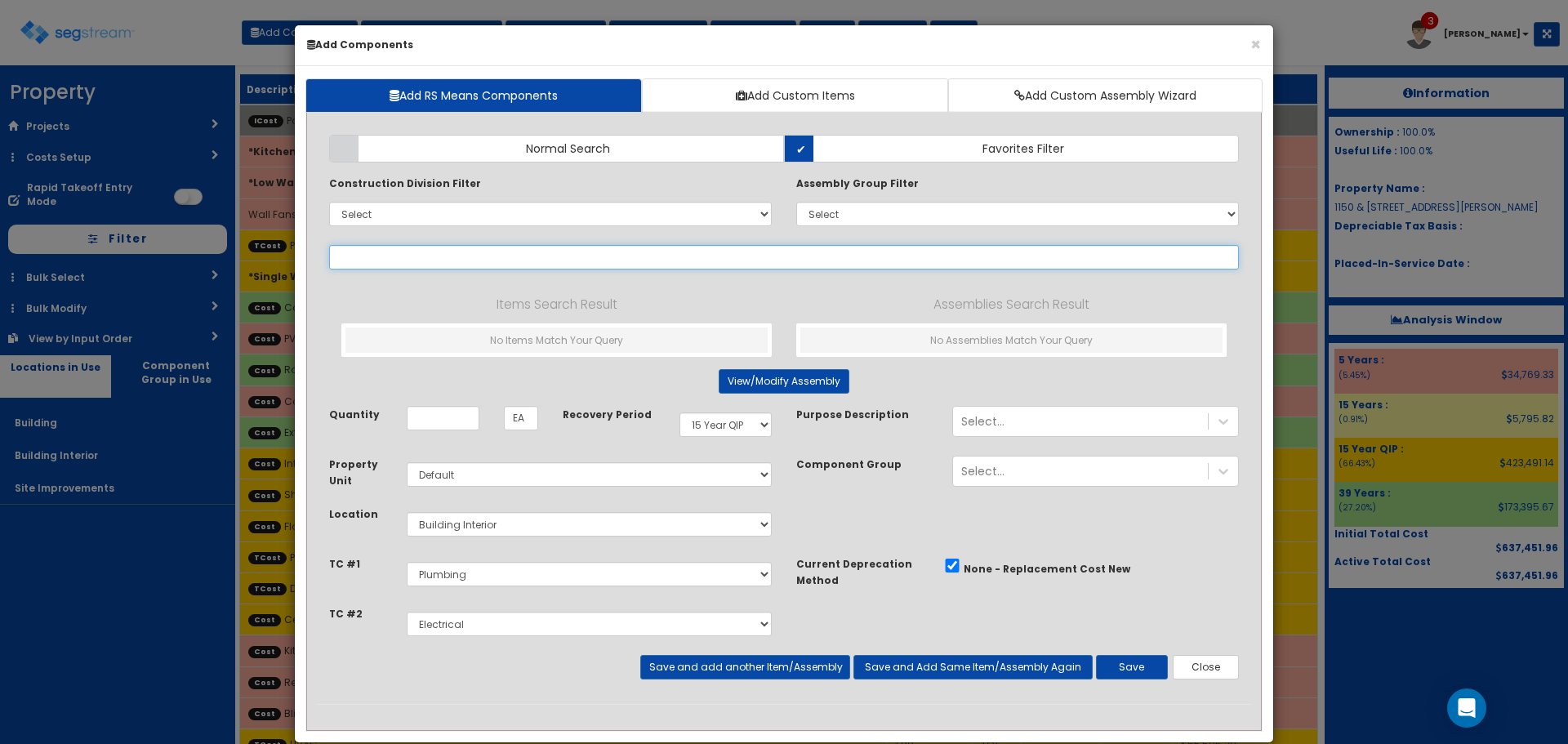
select select
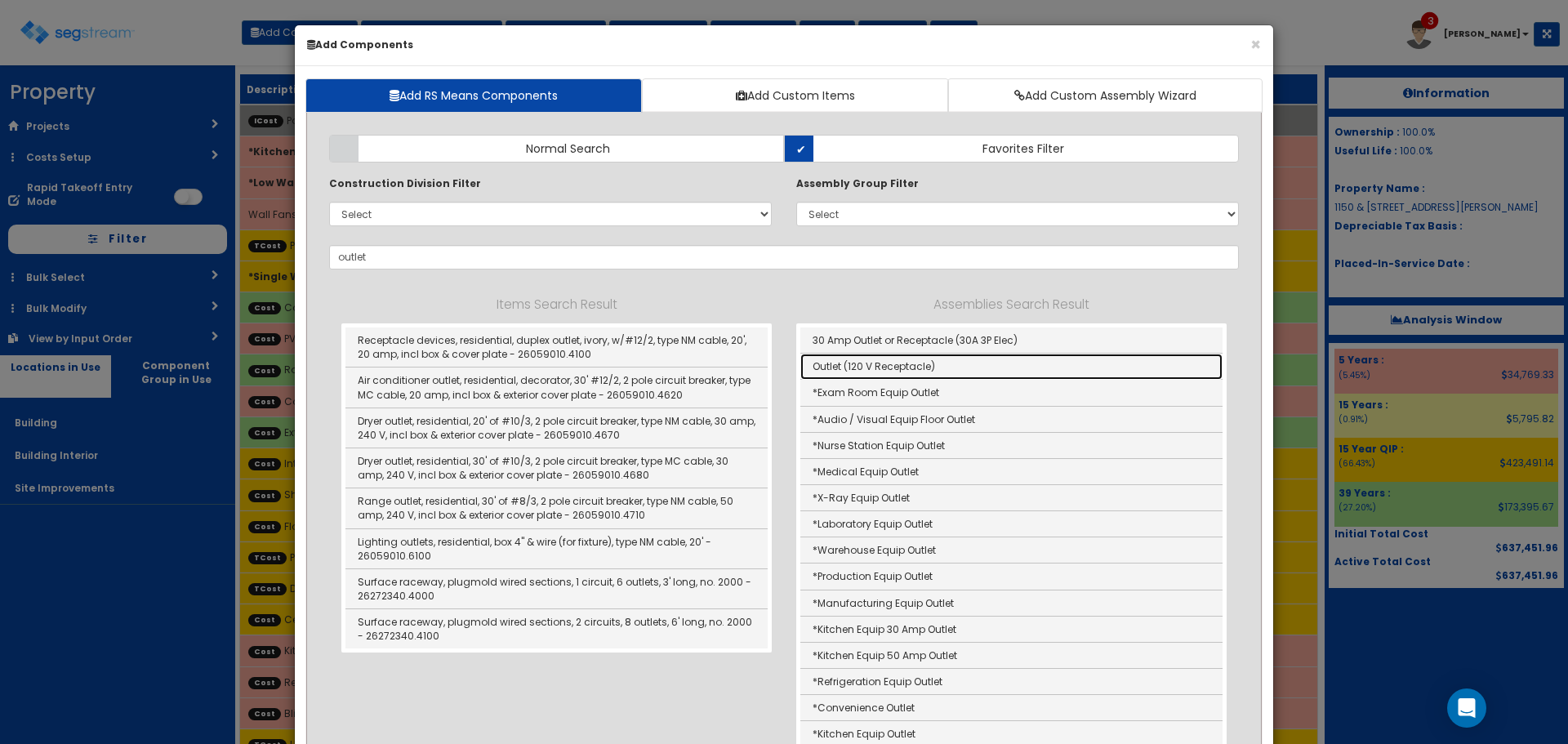
click at [875, 362] on link "Outlet (120 V Receptacle)" at bounding box center [1012, 366] width 422 height 26
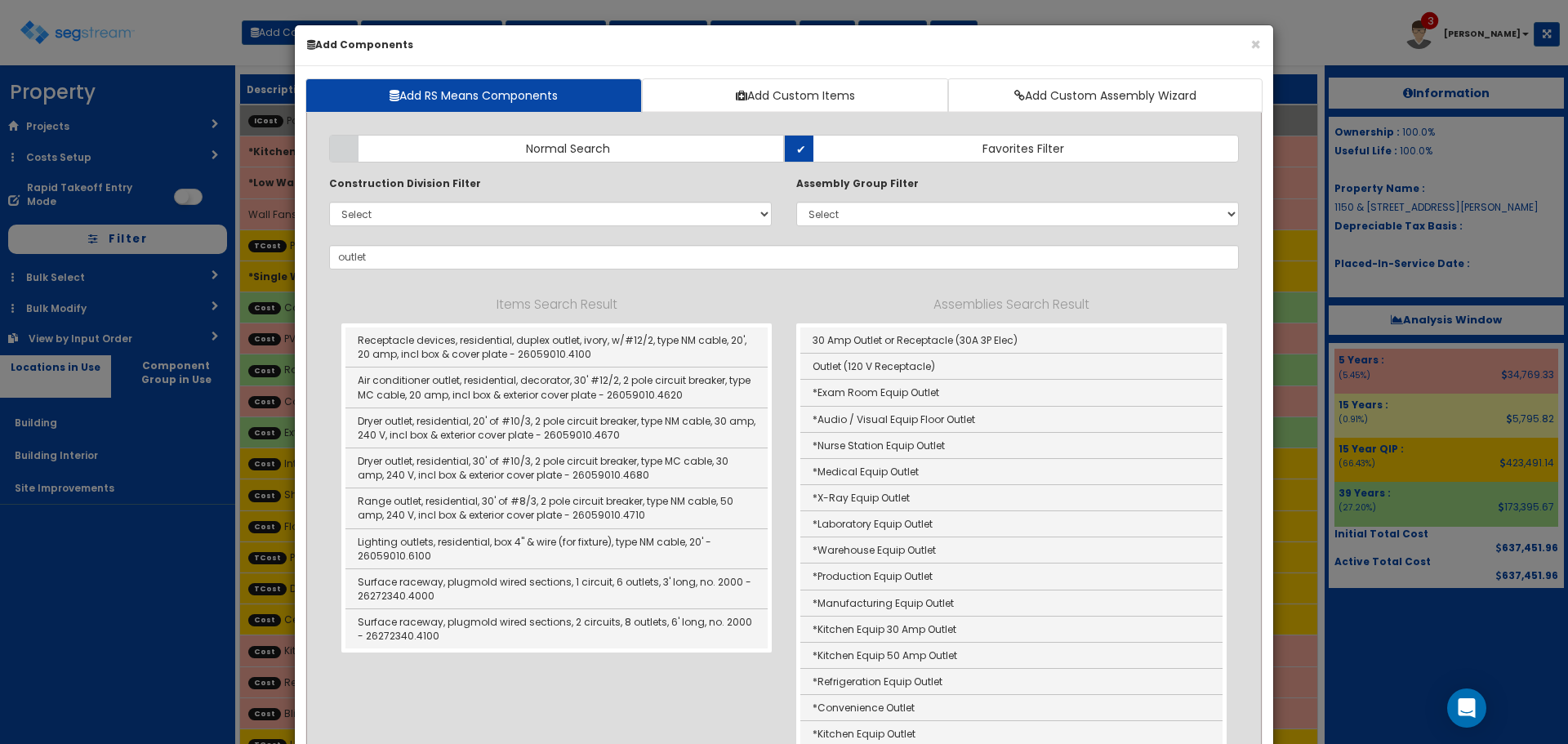
type input "Outlet (120 V Receptacle)"
type input "Ea"
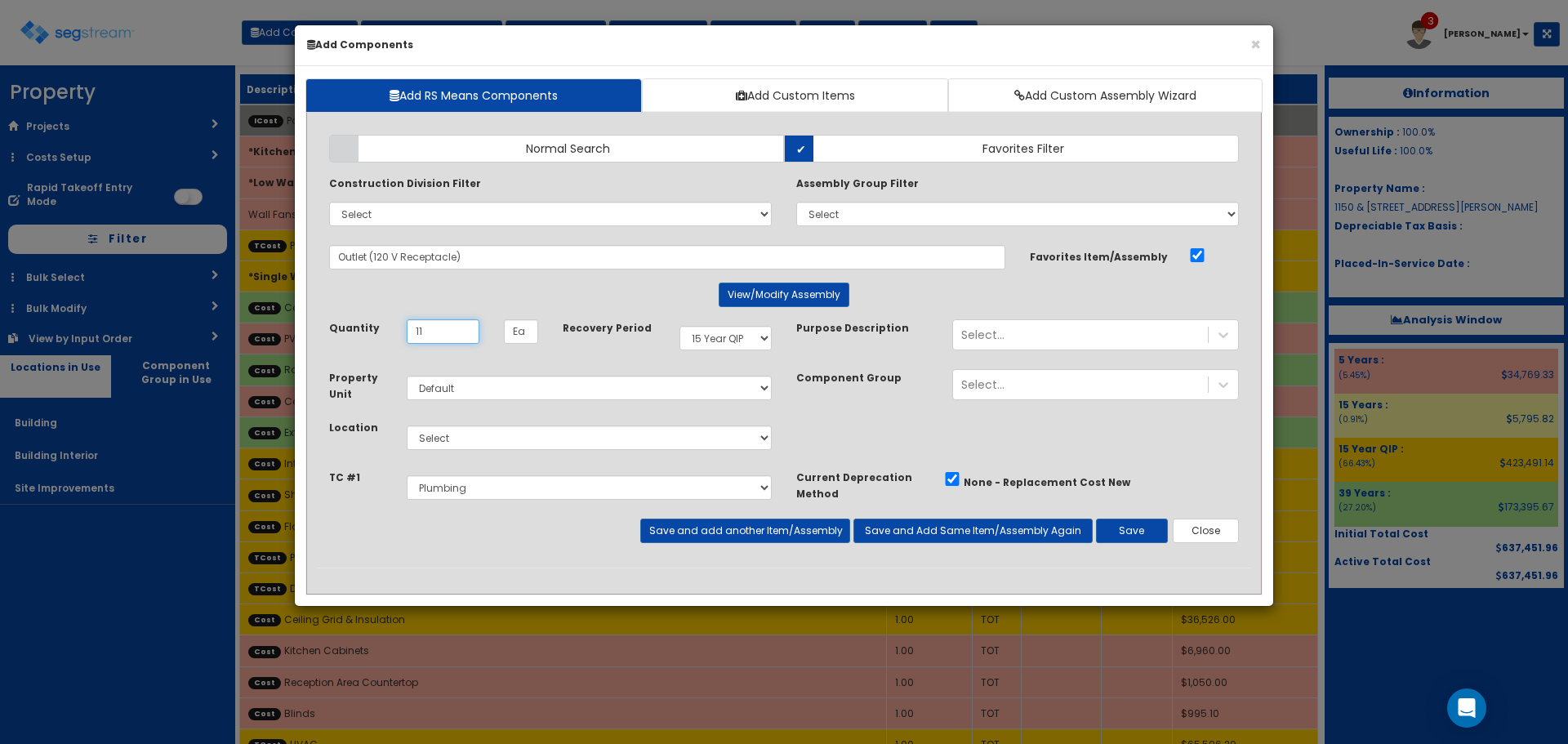
type input "11"
select select "5Y"
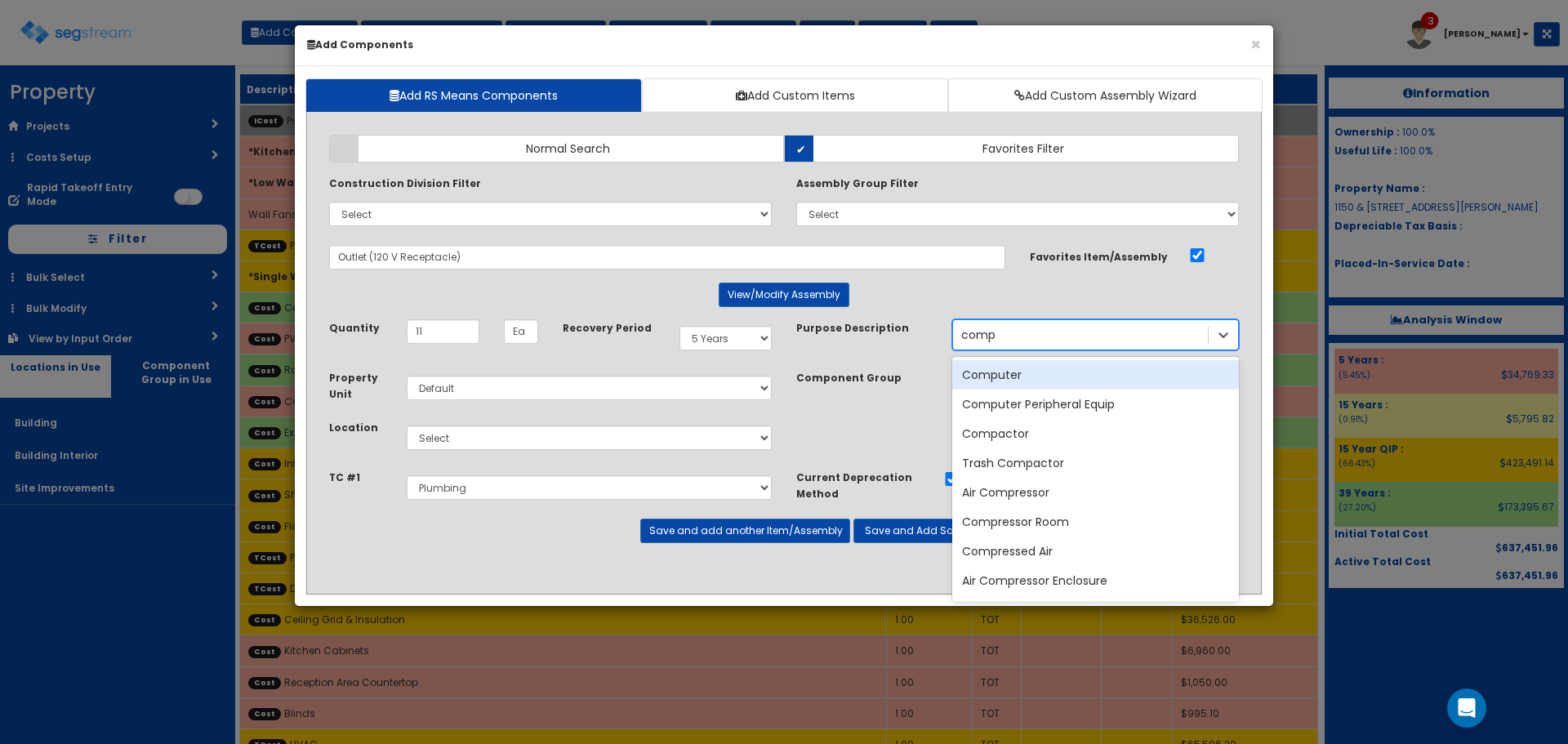
type input "compu"
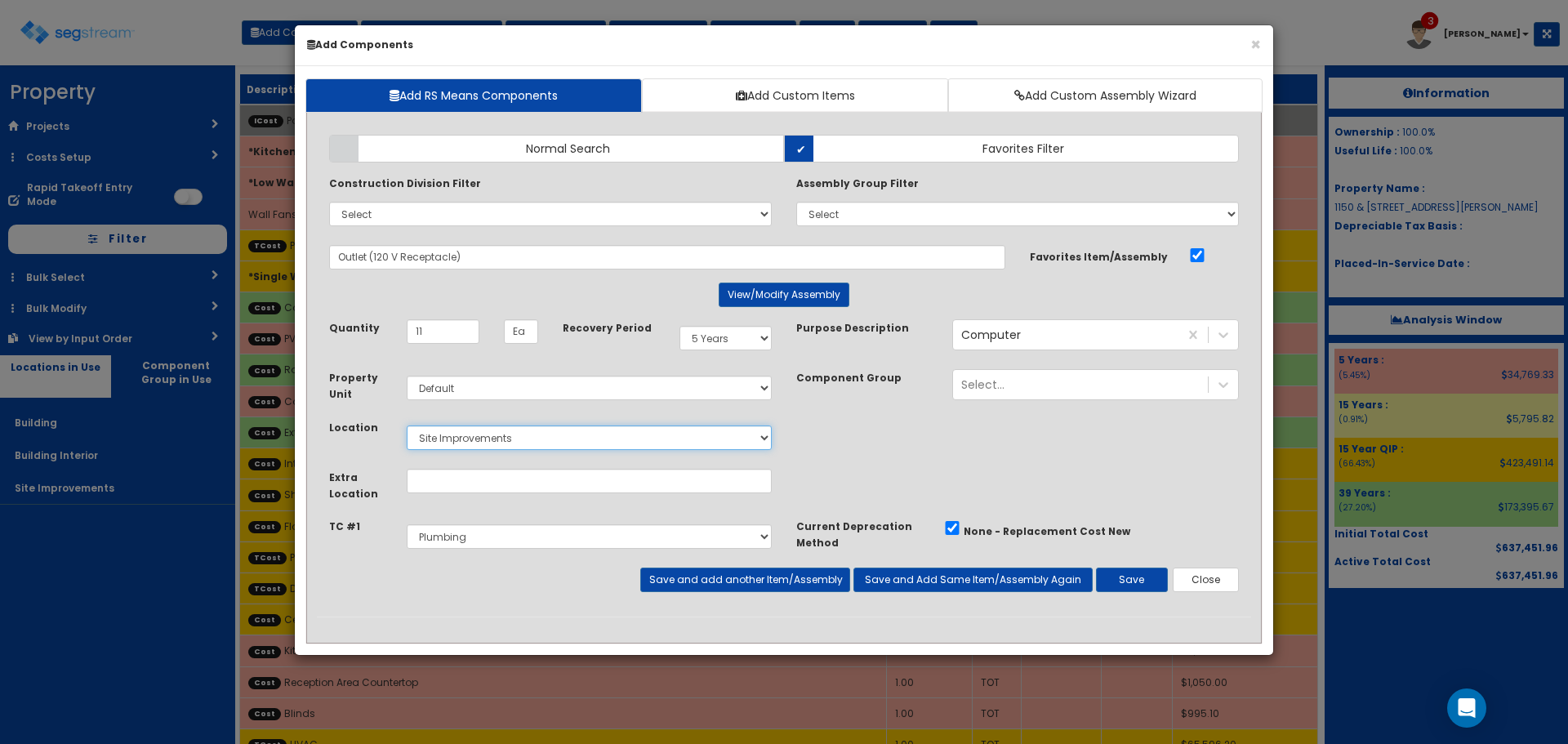
select select "7"
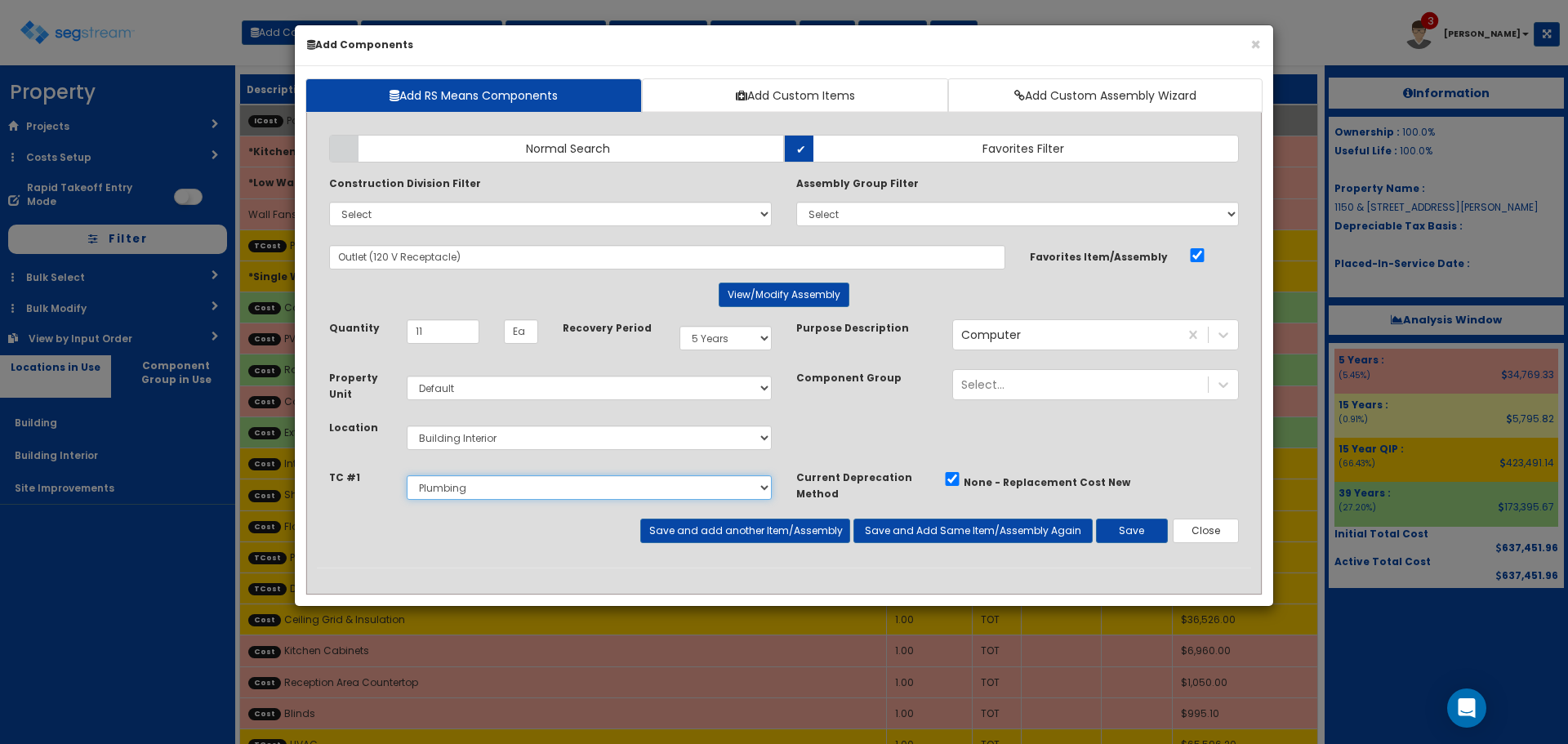
select select "5280137"
click at [770, 536] on button "Save and add another Item/Assembly" at bounding box center [745, 530] width 209 height 24
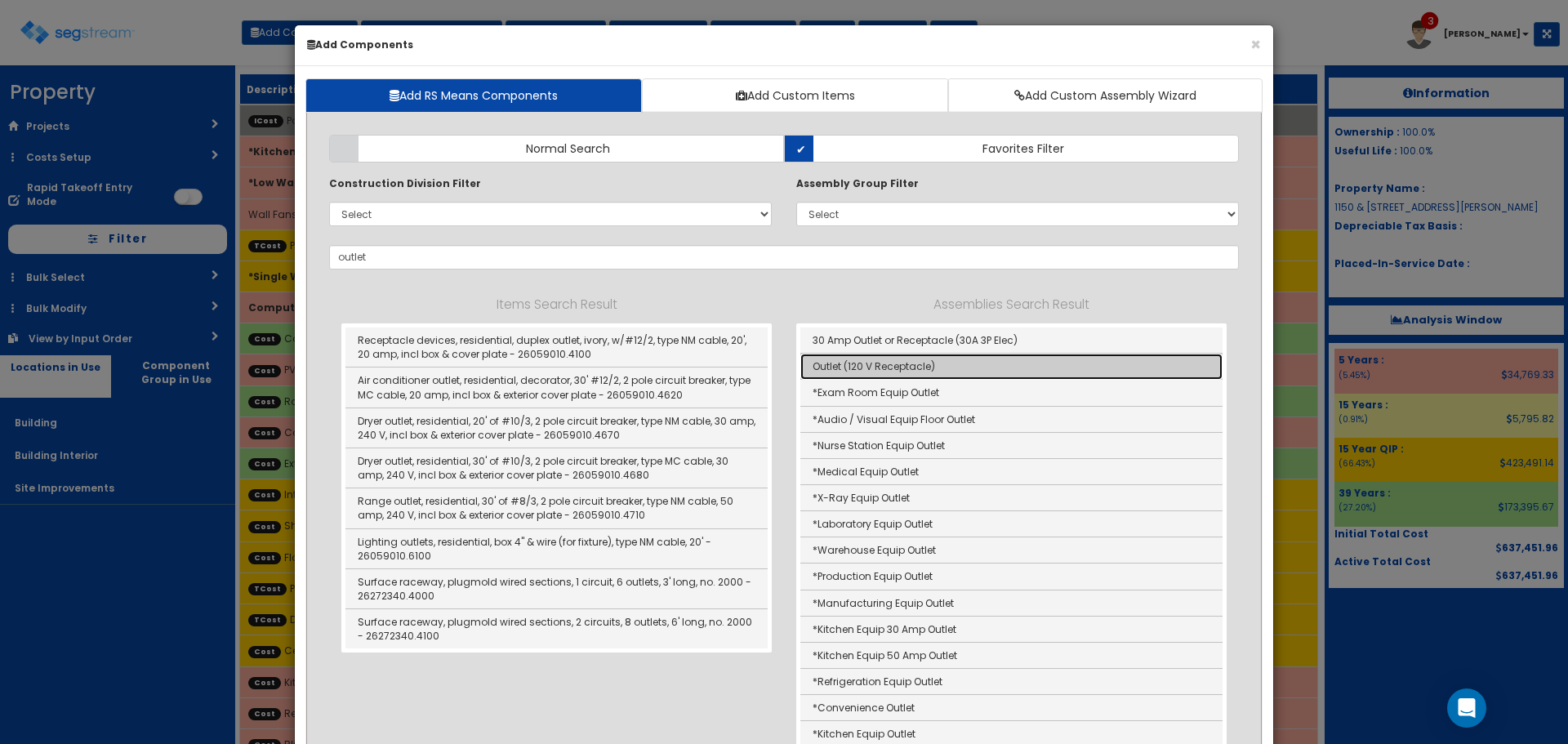
click at [908, 368] on link "Outlet (120 V Receptacle)" at bounding box center [1012, 366] width 422 height 26
type input "Outlet (120 V Receptacle)"
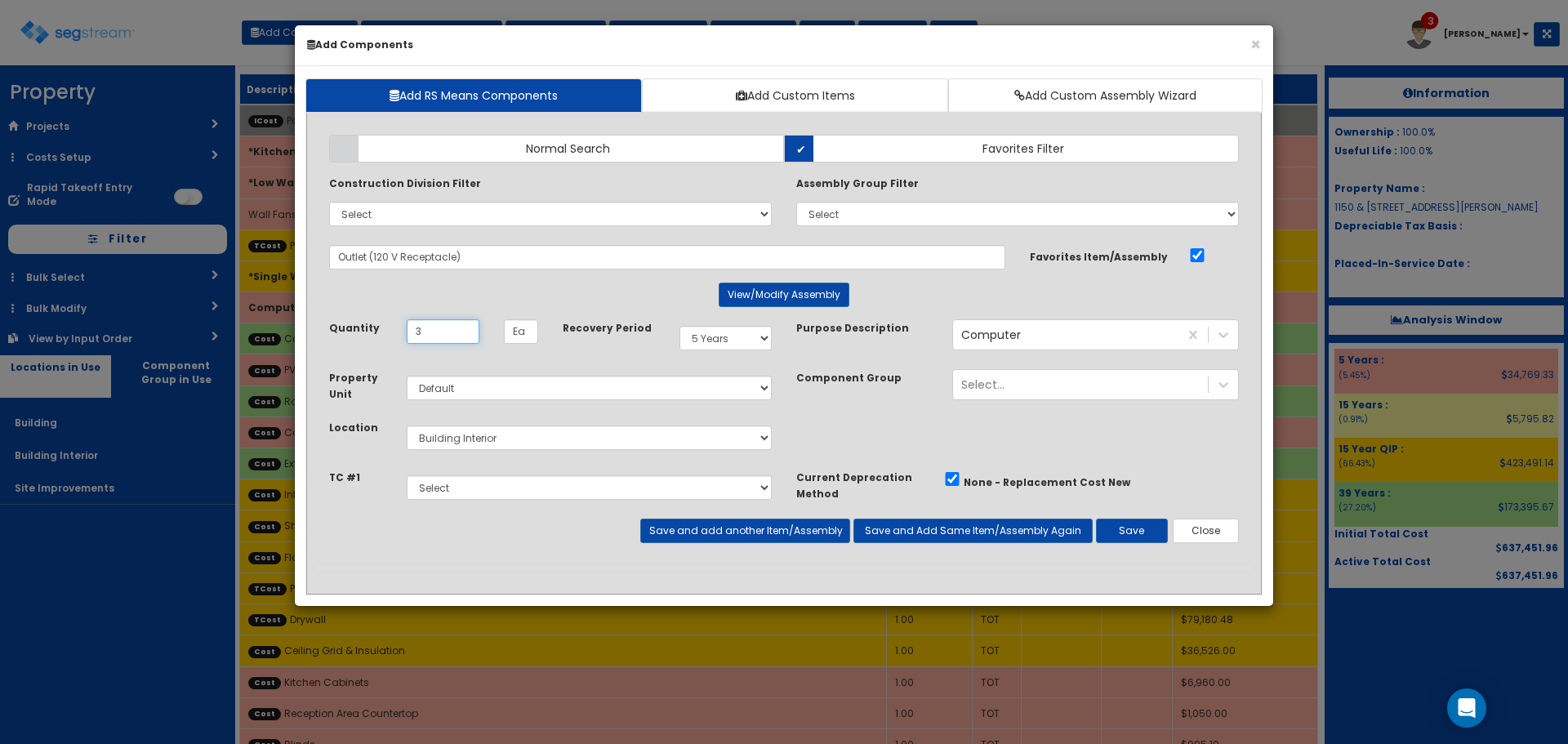
type input "3"
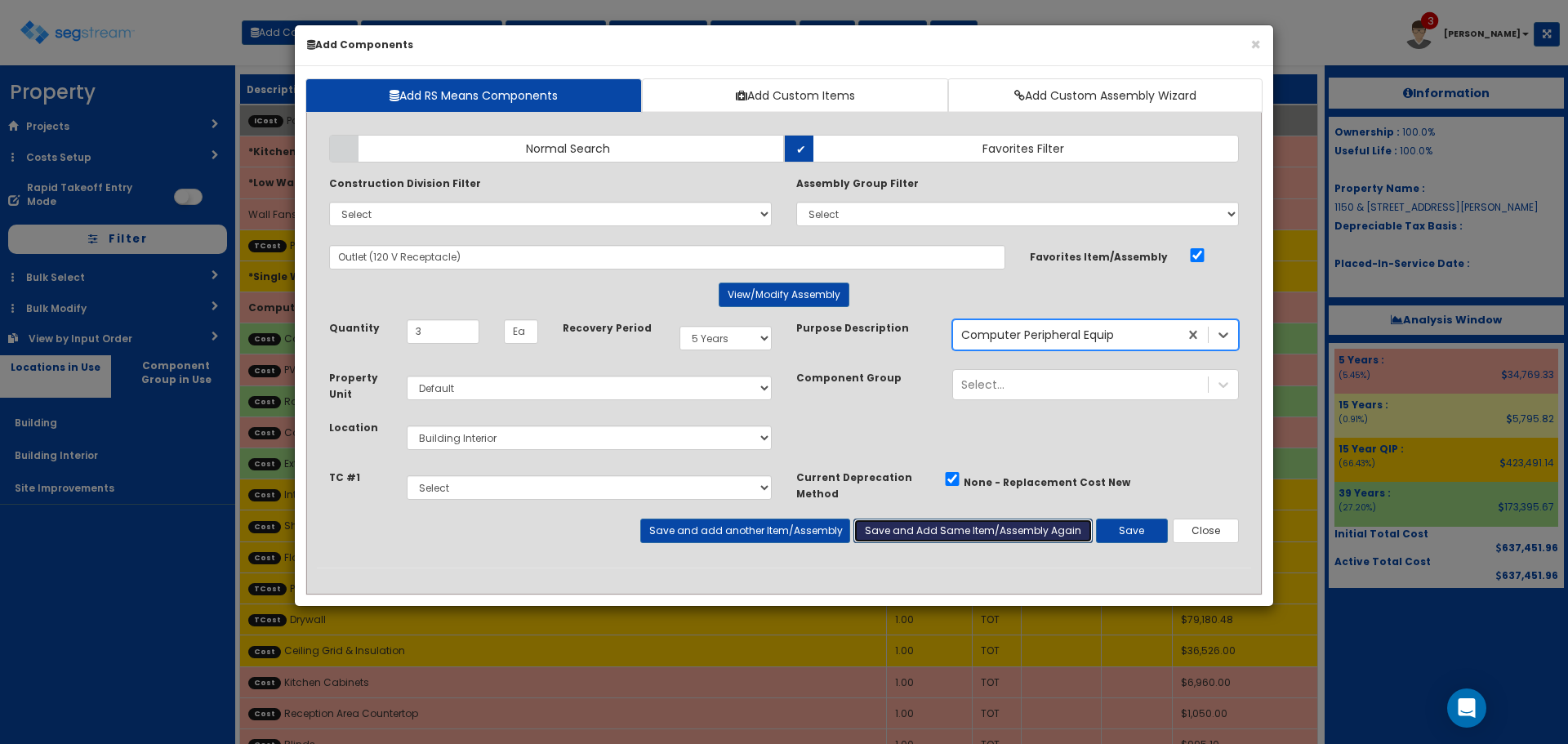
click at [935, 532] on button "Save and Add Same Item/Assembly Again" at bounding box center [973, 530] width 240 height 24
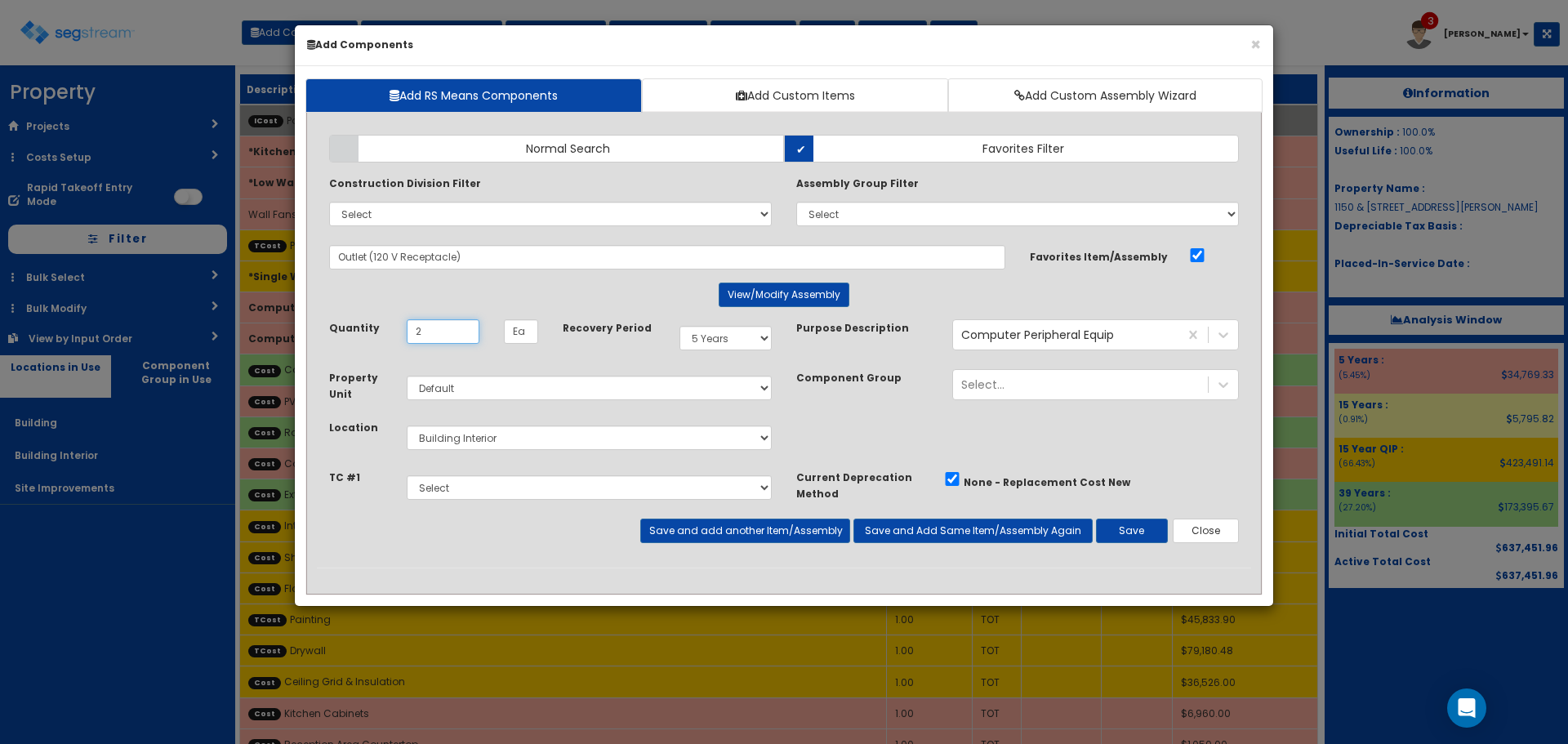
type input "2"
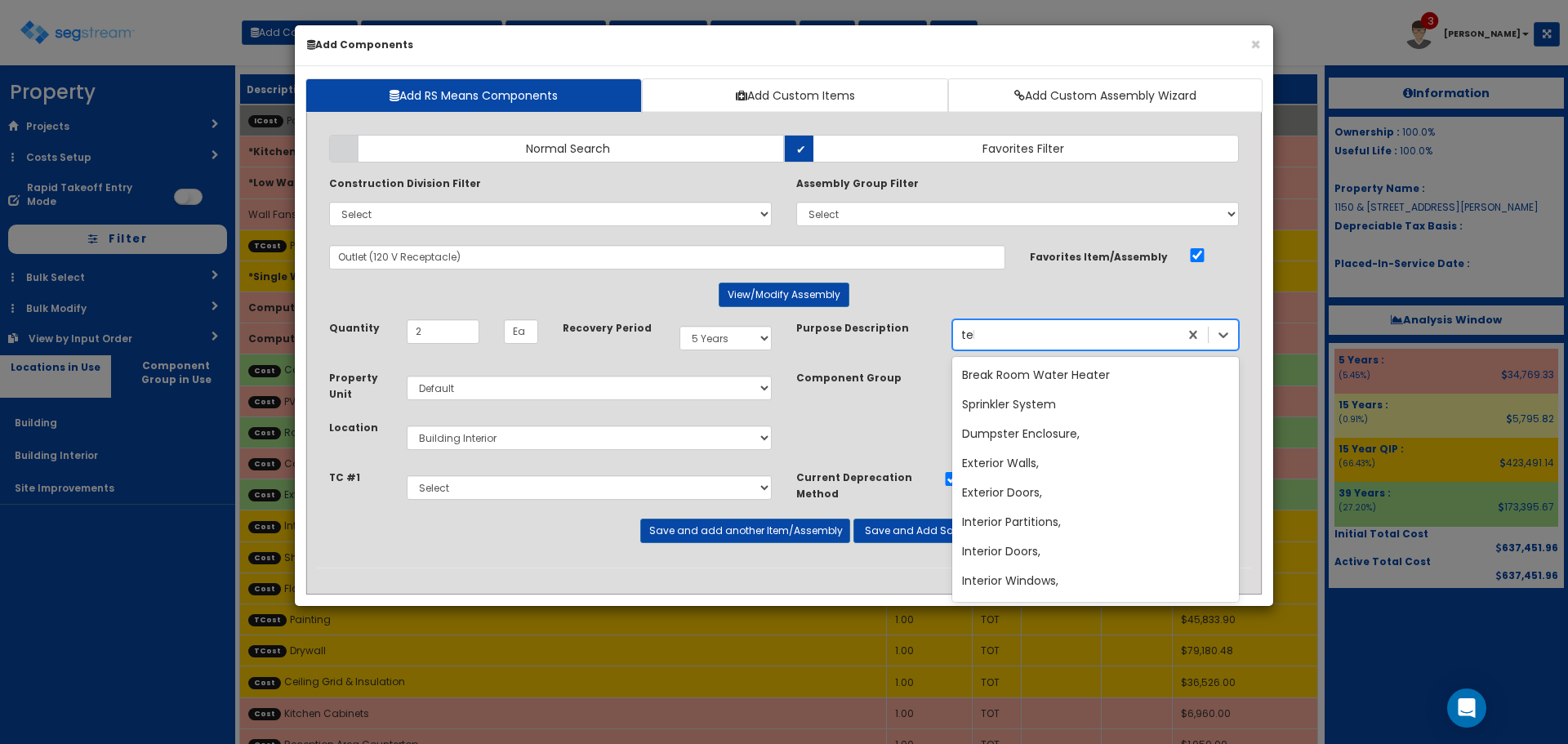
type input "tele"
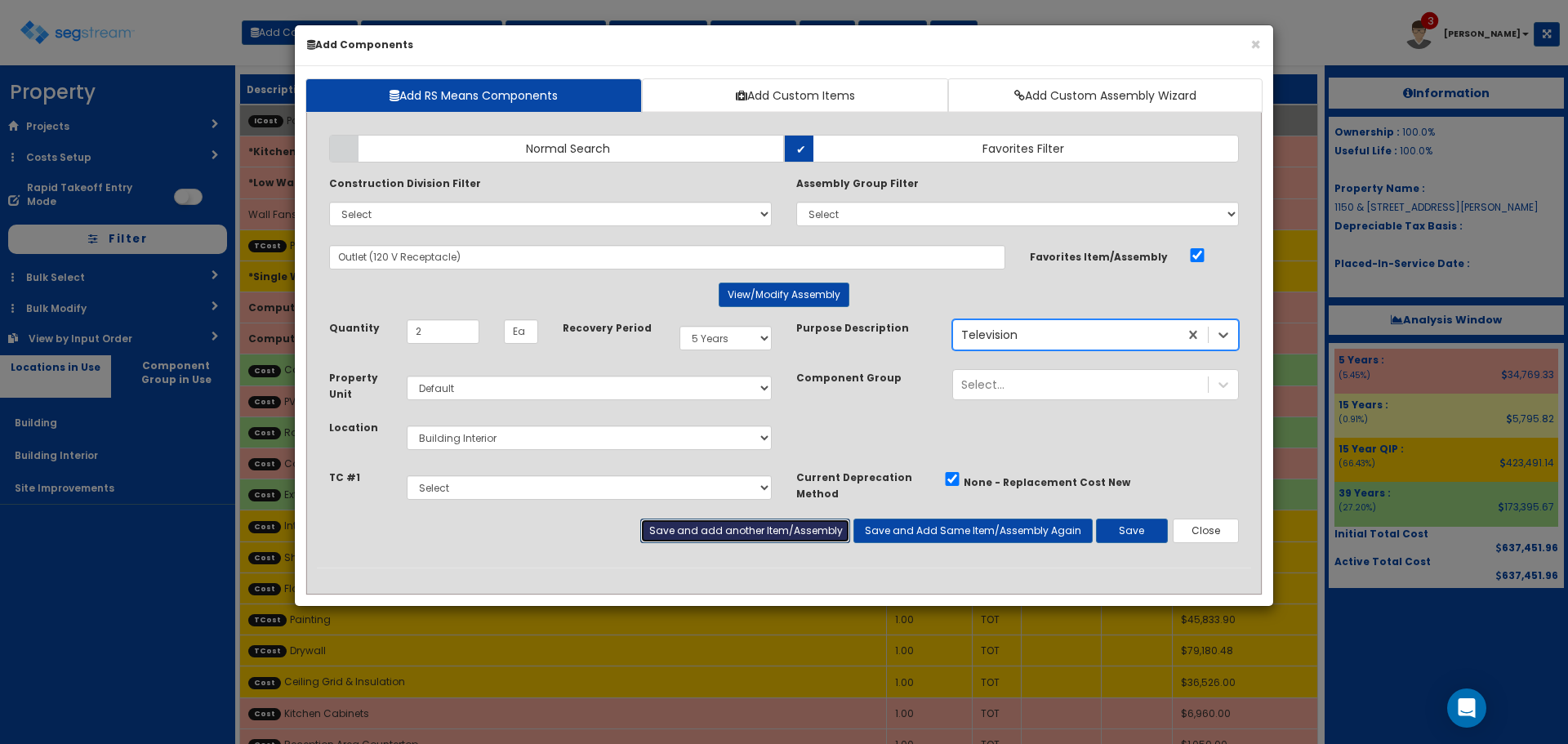
click at [776, 541] on button "Save and add another Item/Assembly" at bounding box center [745, 530] width 209 height 24
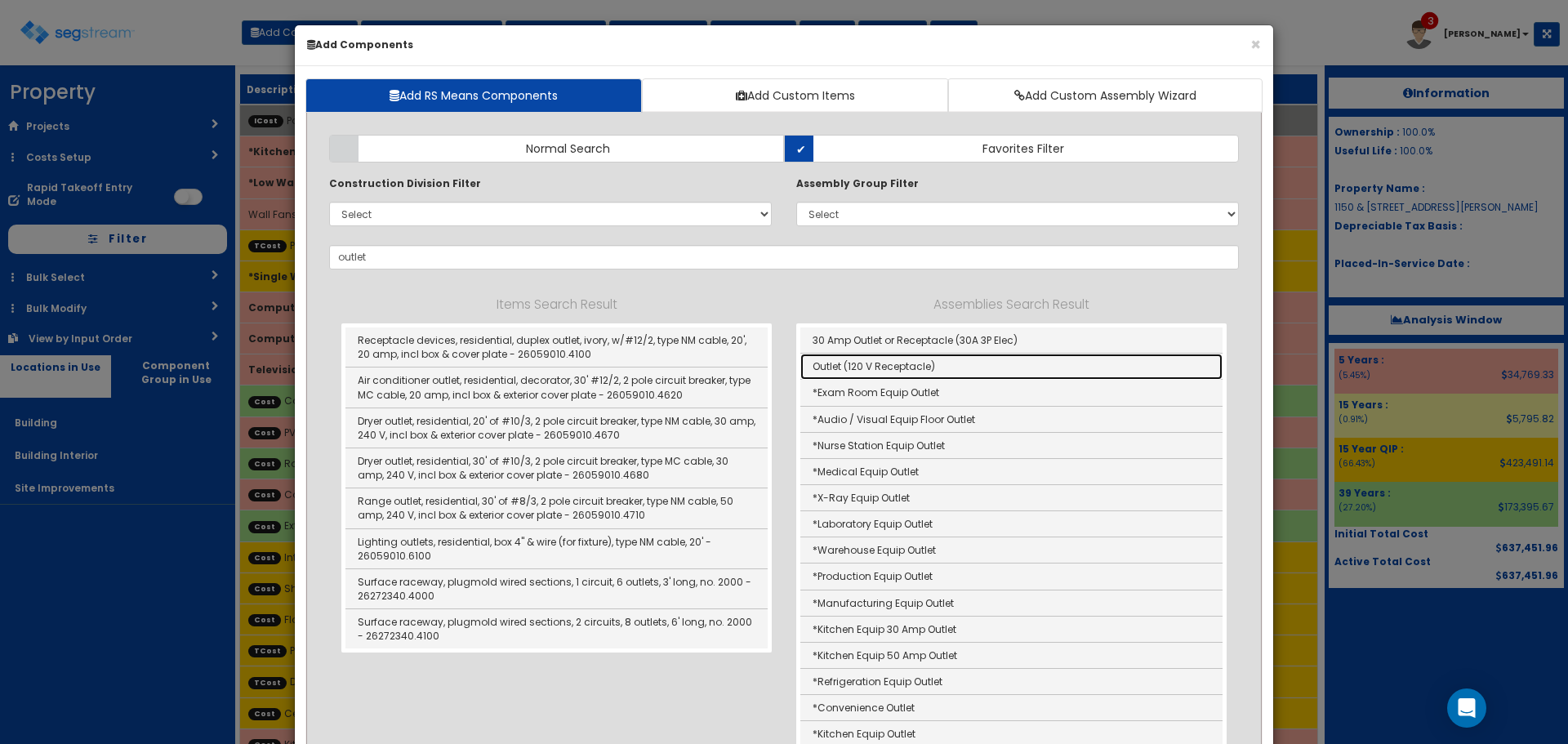
drag, startPoint x: 844, startPoint y: 362, endPoint x: 835, endPoint y: 364, distance: 9.2
click at [844, 362] on link "Outlet (120 V Receptacle)" at bounding box center [1012, 366] width 422 height 26
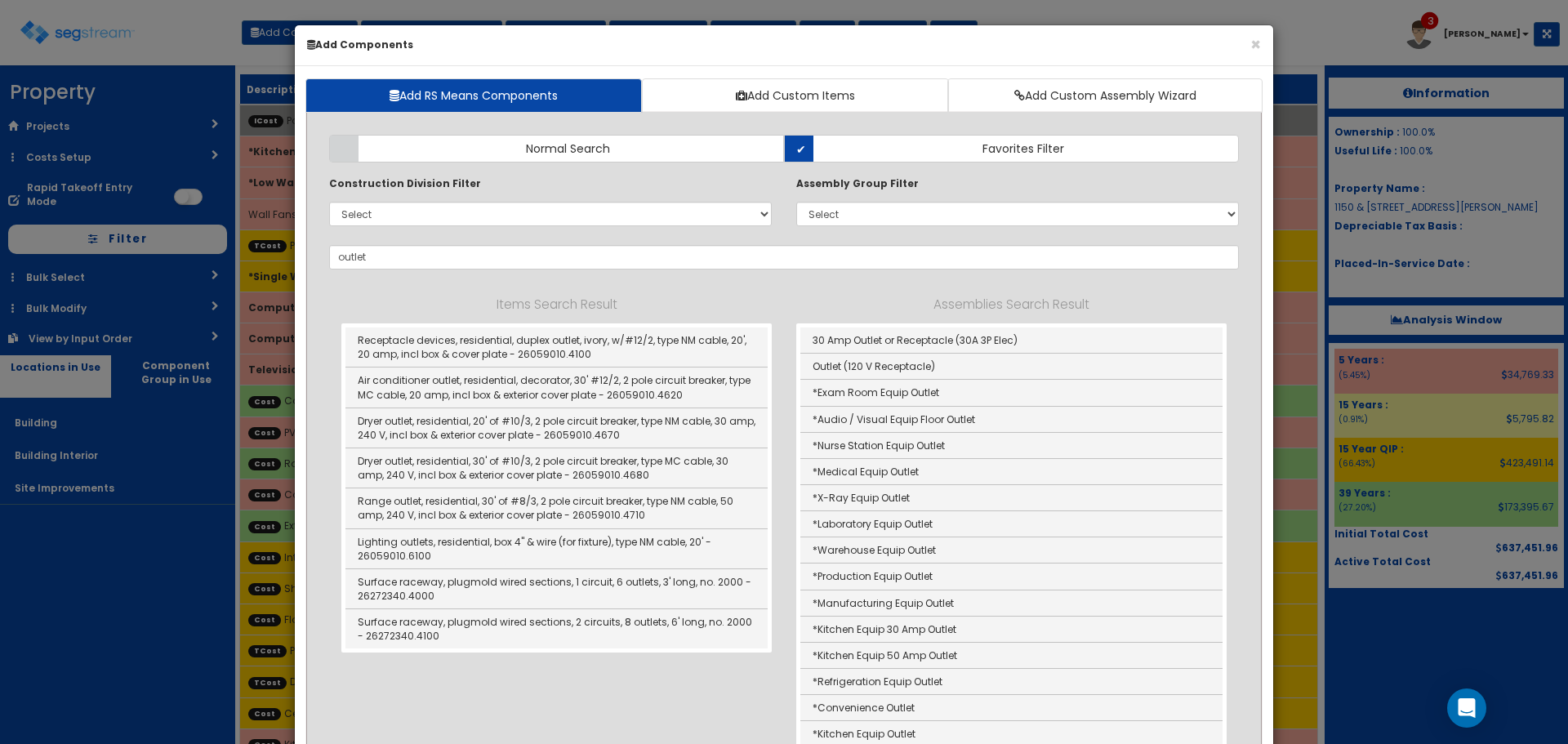
type input "Outlet (120 V Receptacle)"
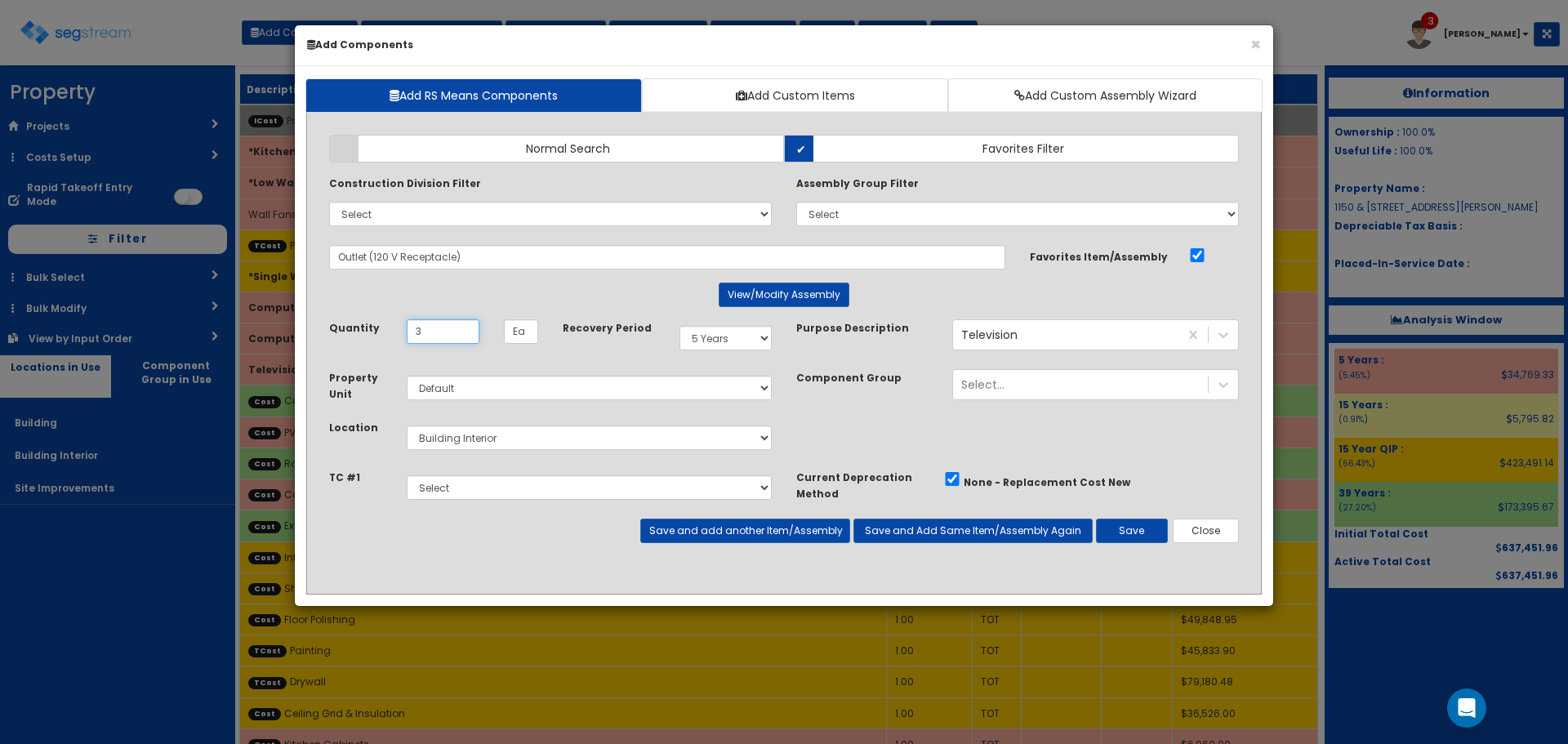
type input "3"
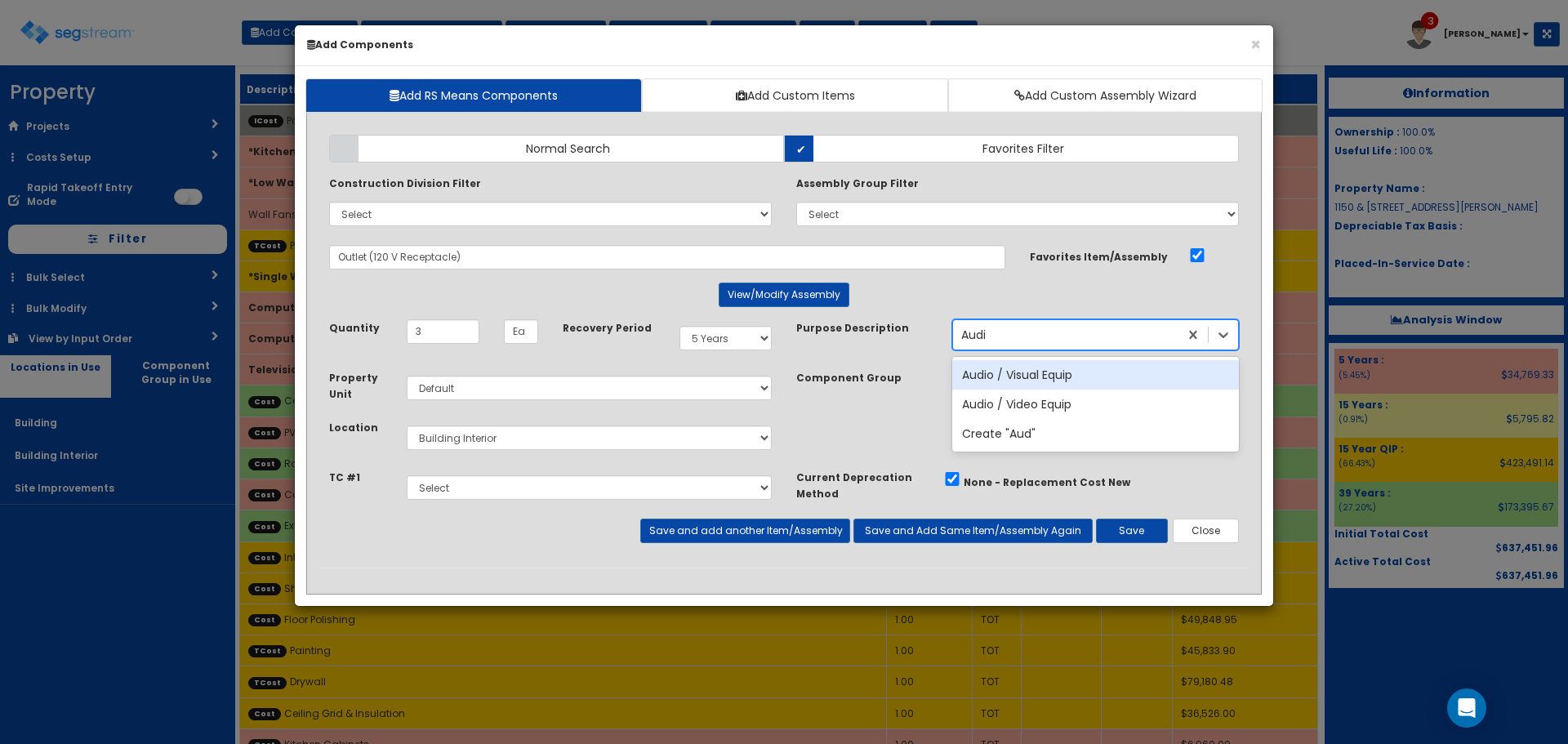
type input "Audio"
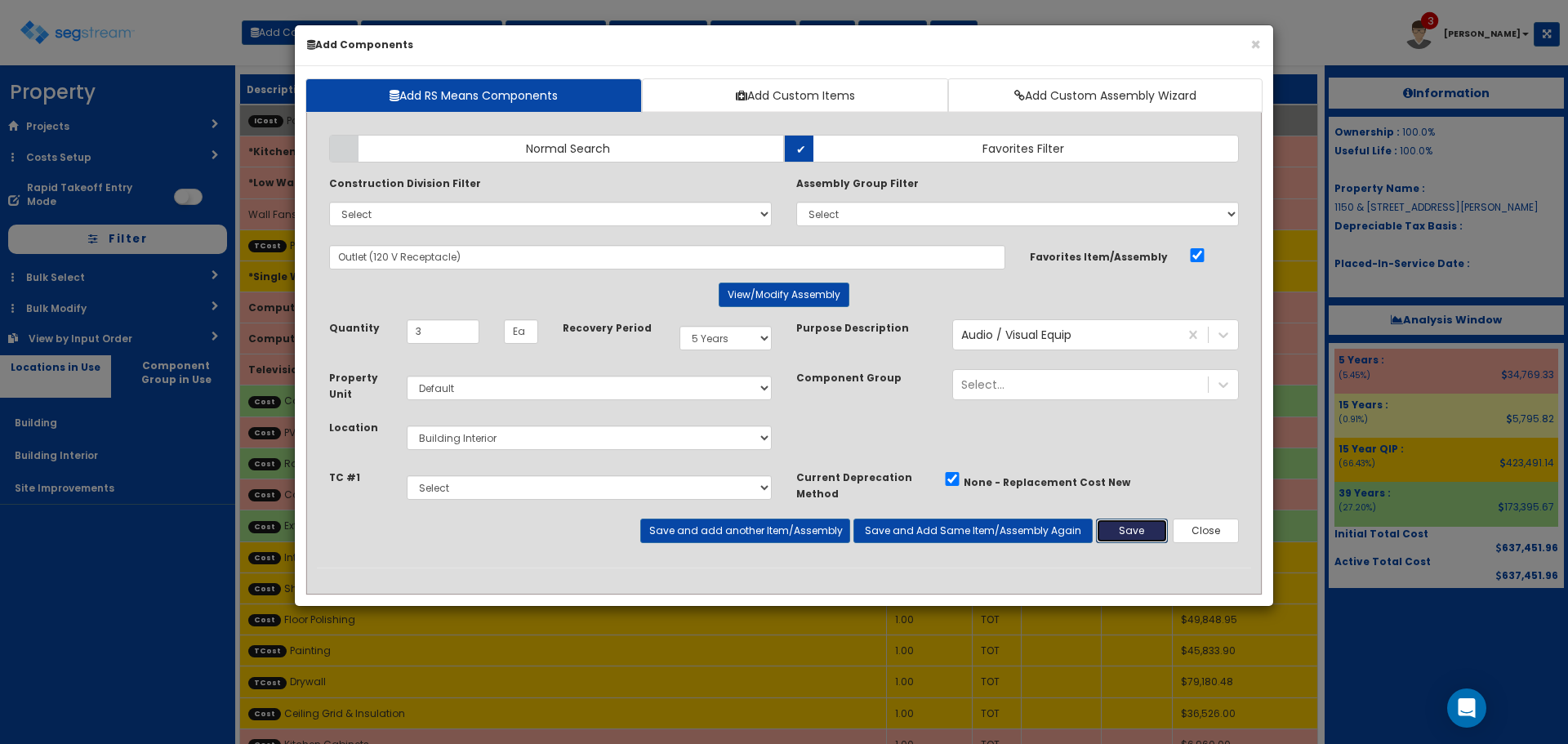
click at [1120, 531] on button "Save" at bounding box center [1132, 530] width 72 height 24
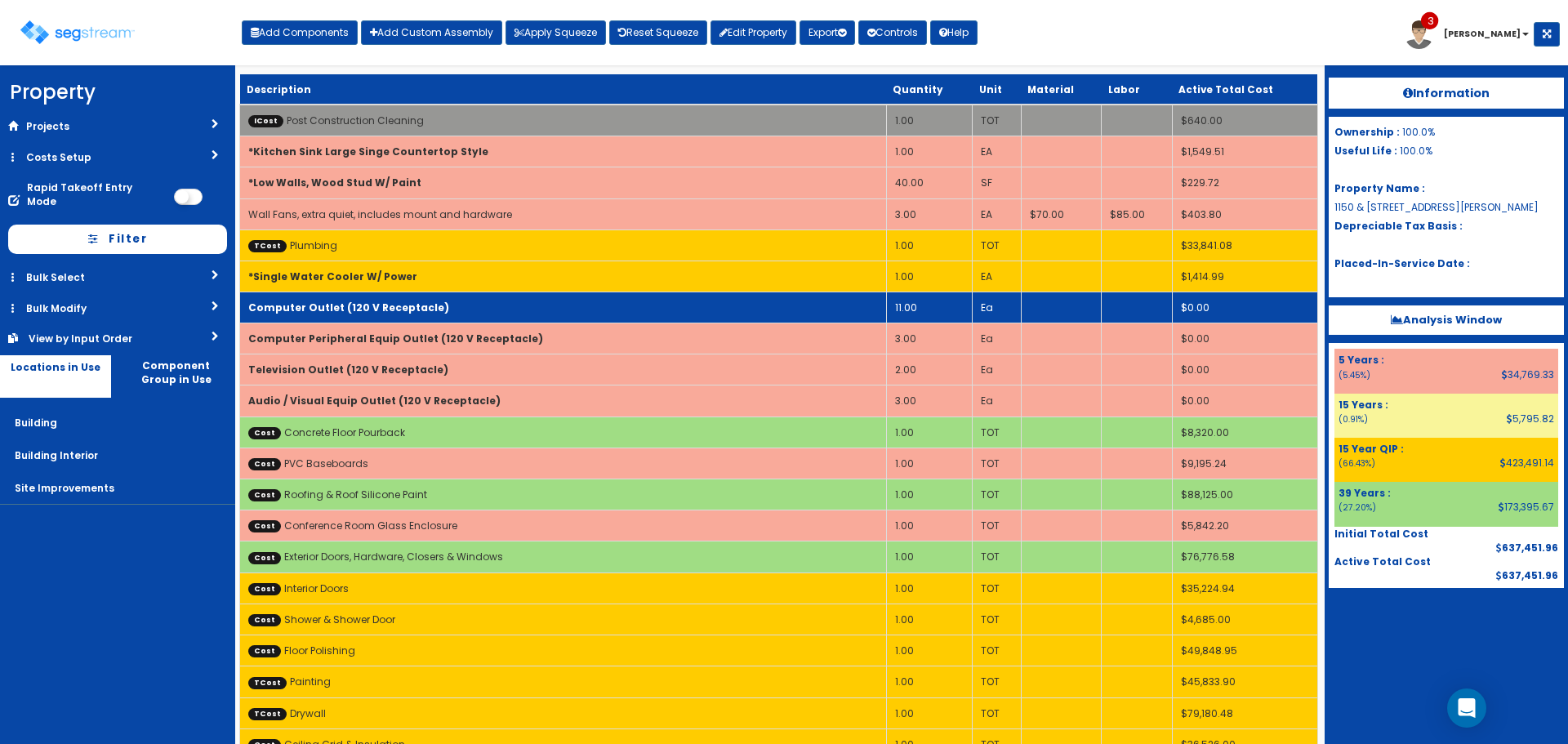
click at [921, 309] on td "11.00" at bounding box center [929, 308] width 86 height 31
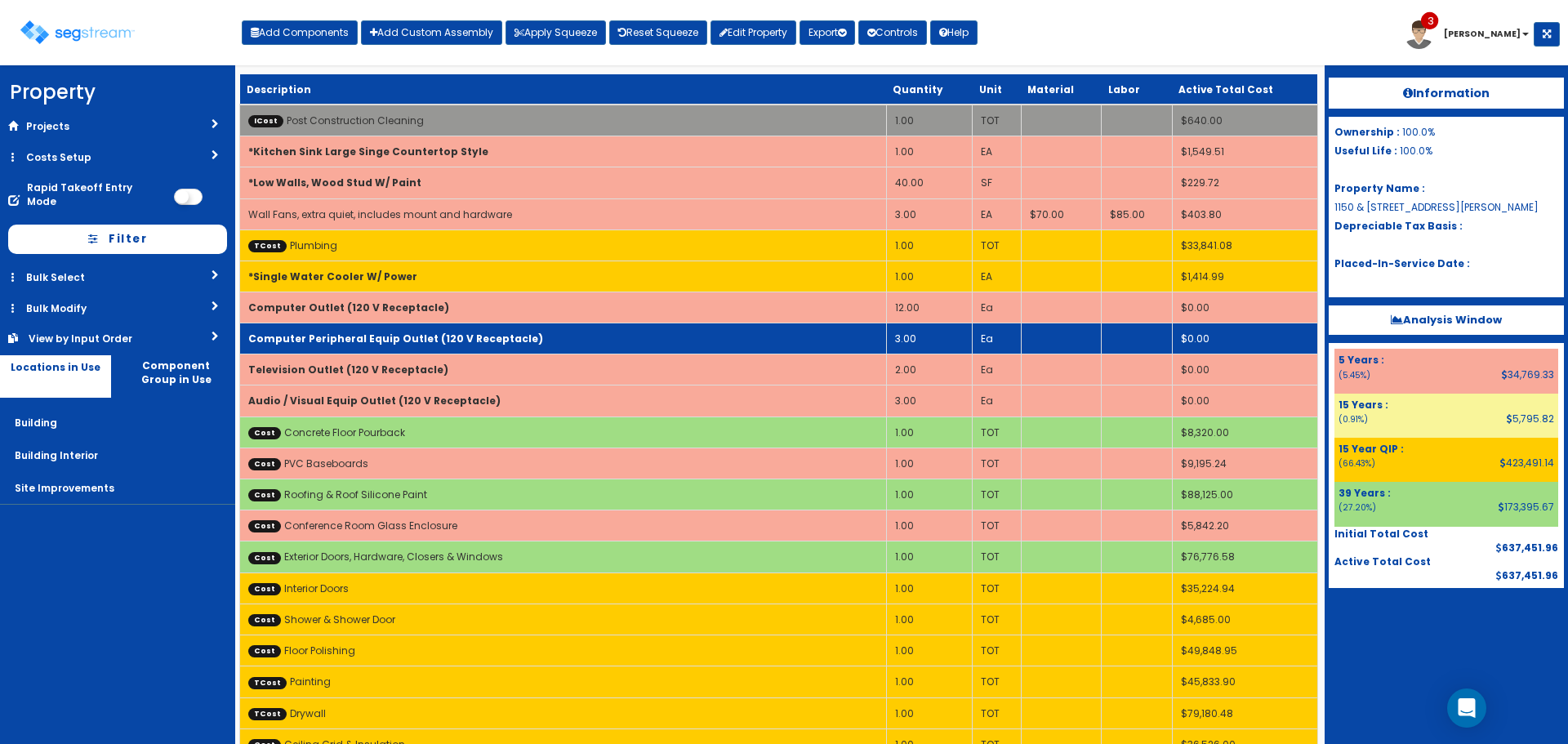
click at [919, 332] on td "3.00" at bounding box center [929, 339] width 86 height 31
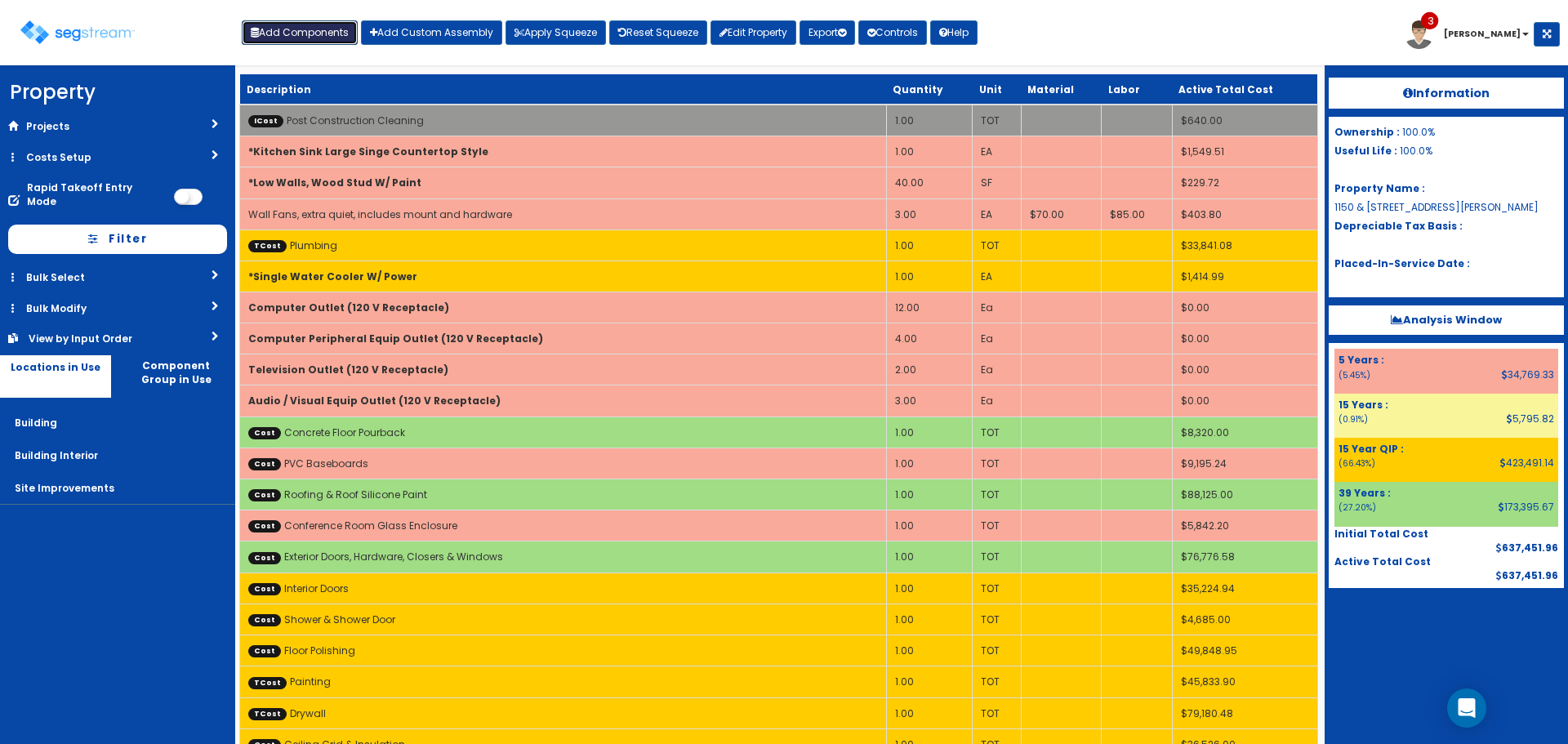
click at [340, 32] on button "Add Components" at bounding box center [300, 32] width 116 height 24
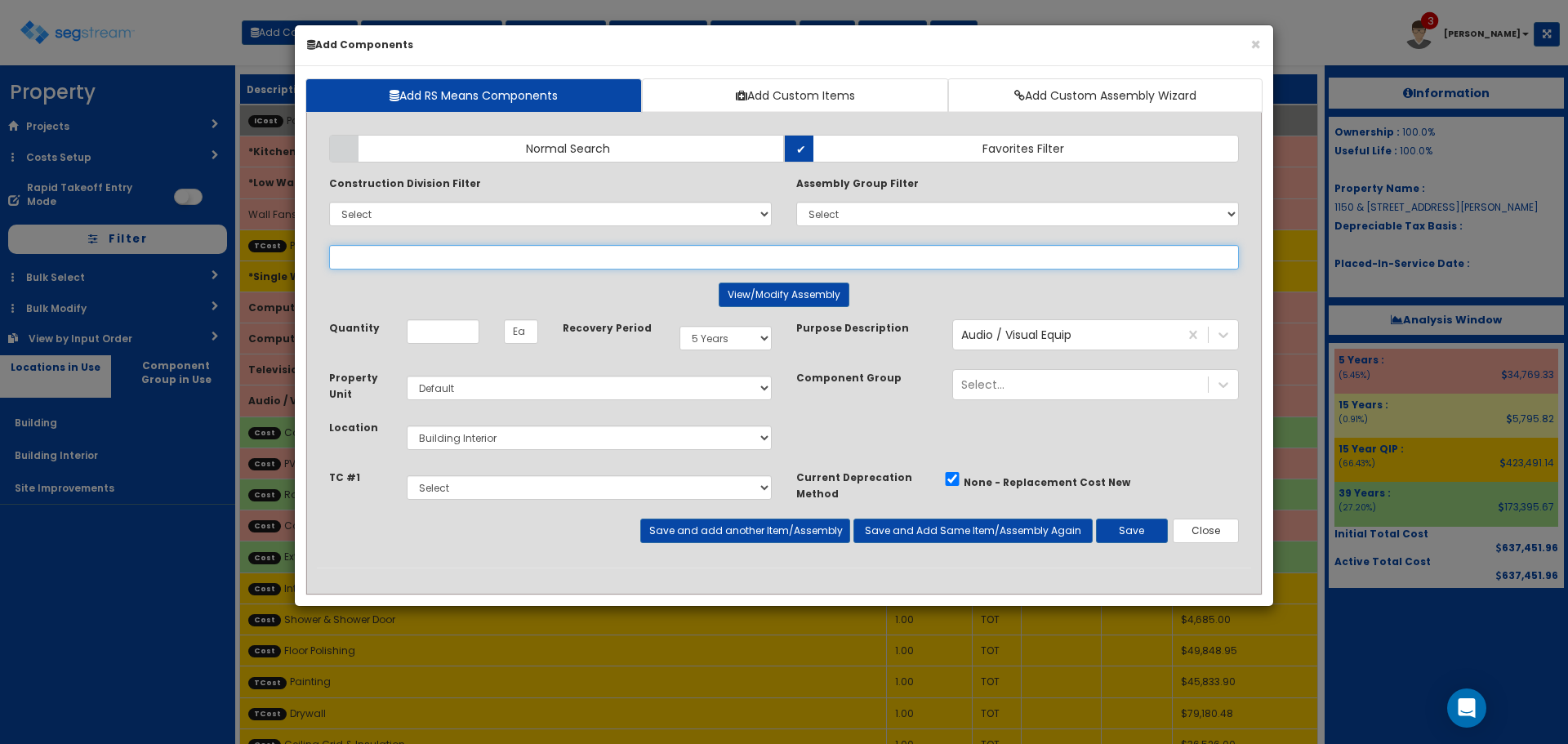
select select
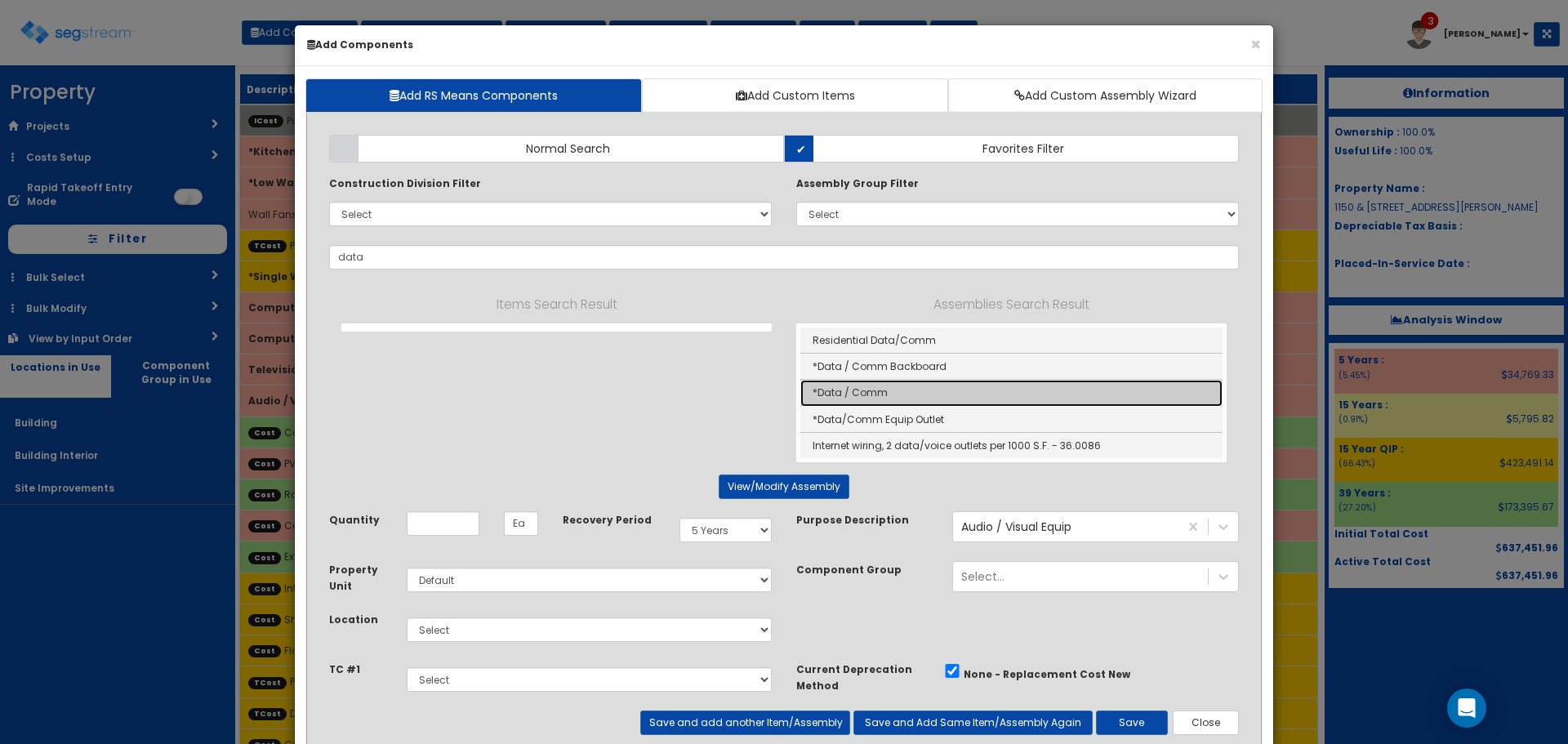
click at [881, 394] on link "*Data / Comm" at bounding box center [1012, 393] width 422 height 26
type input "*Data / Comm"
type input "EA"
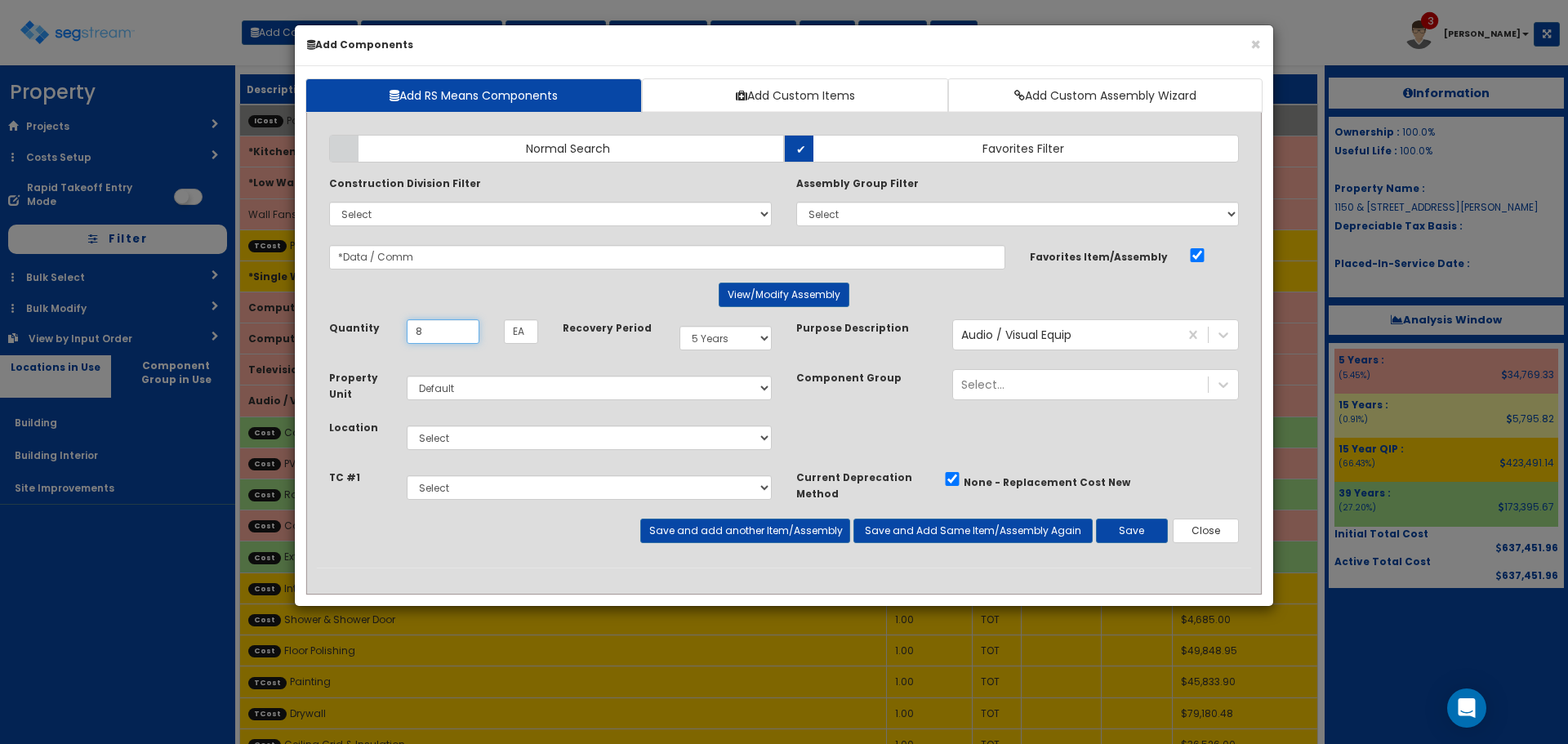
type input "8"
select select "7"
click at [735, 527] on button "Save and add another Item/Assembly" at bounding box center [745, 530] width 209 height 24
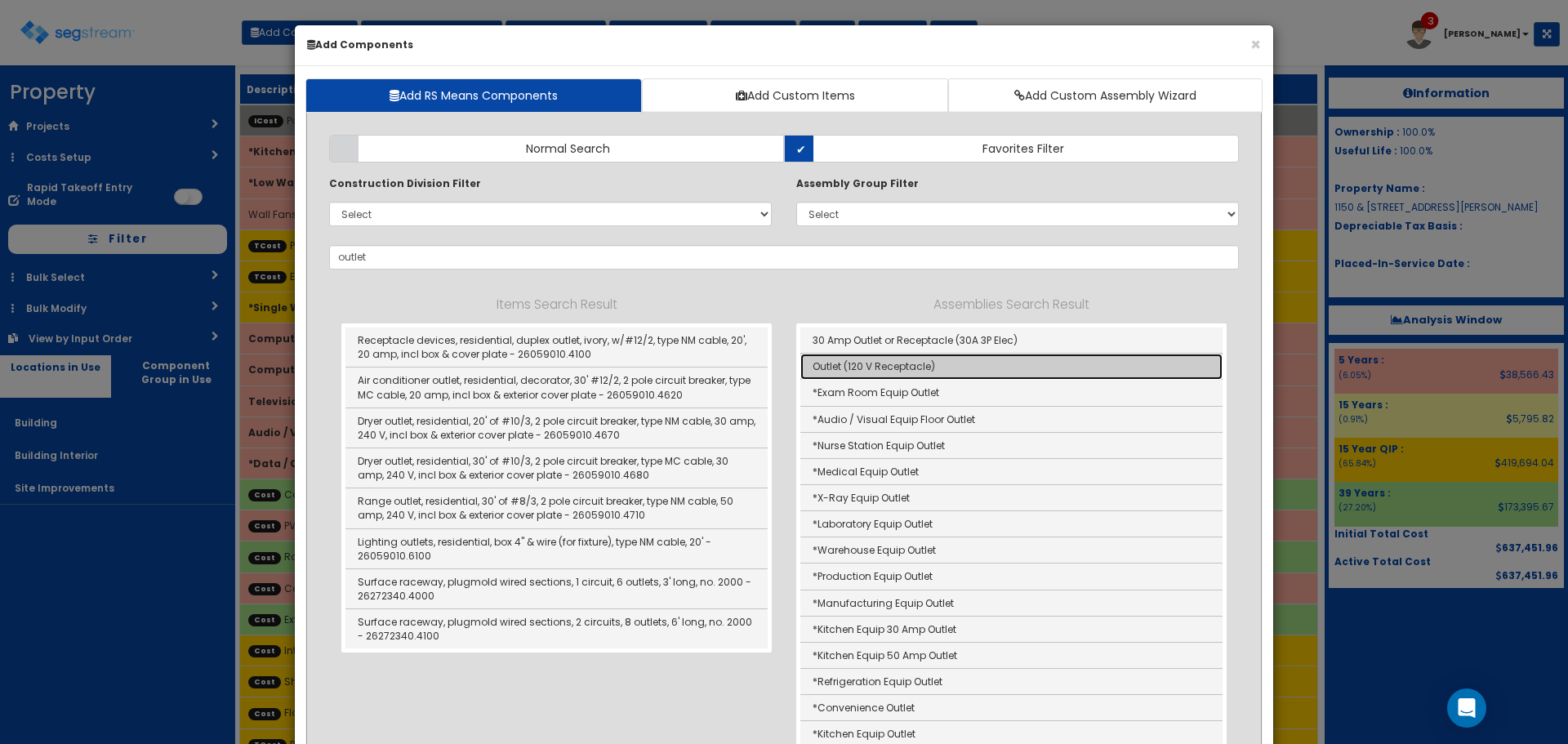
click at [878, 368] on link "Outlet (120 V Receptacle)" at bounding box center [1012, 366] width 422 height 26
type input "Outlet (120 V Receptacle)"
type input "Ea"
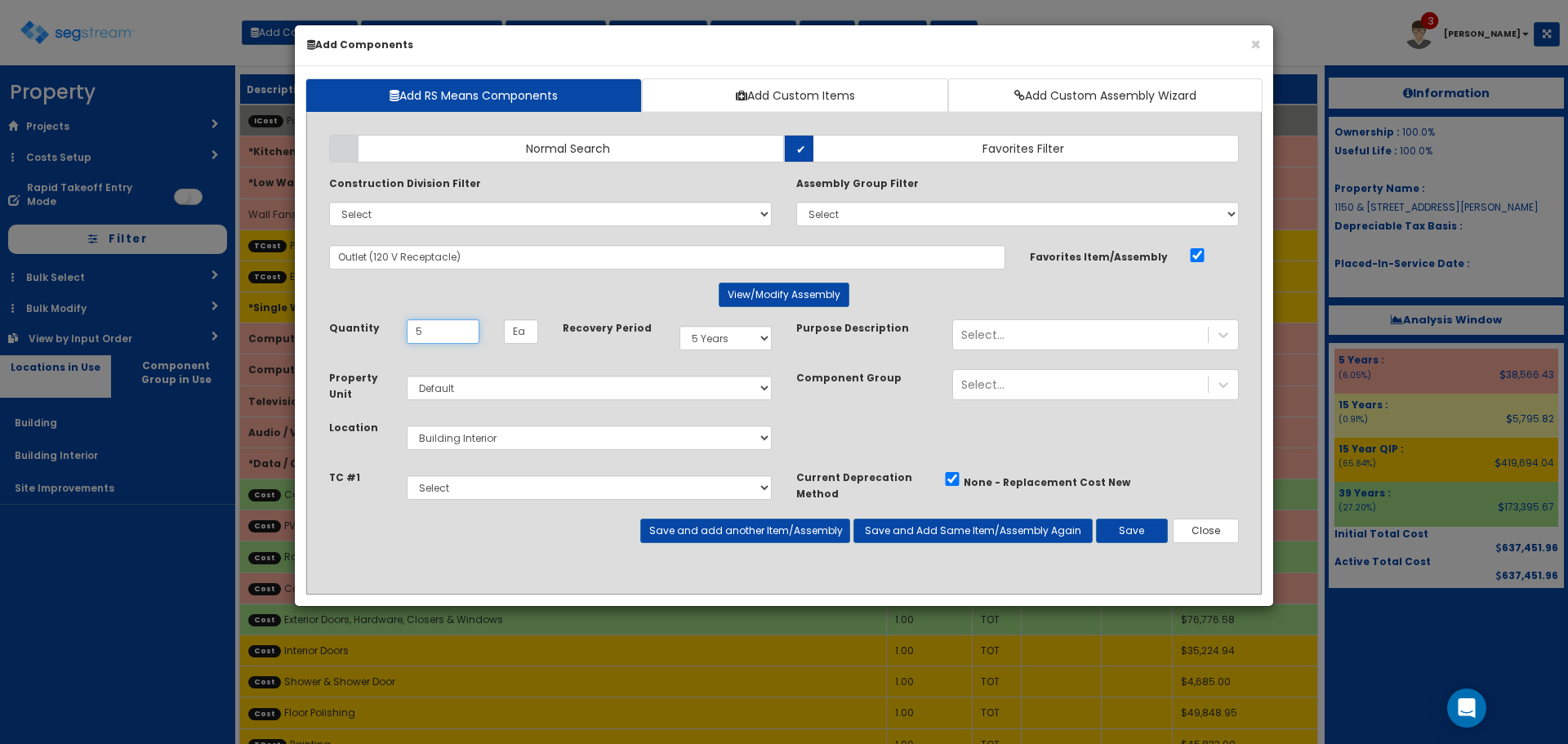
type input "5"
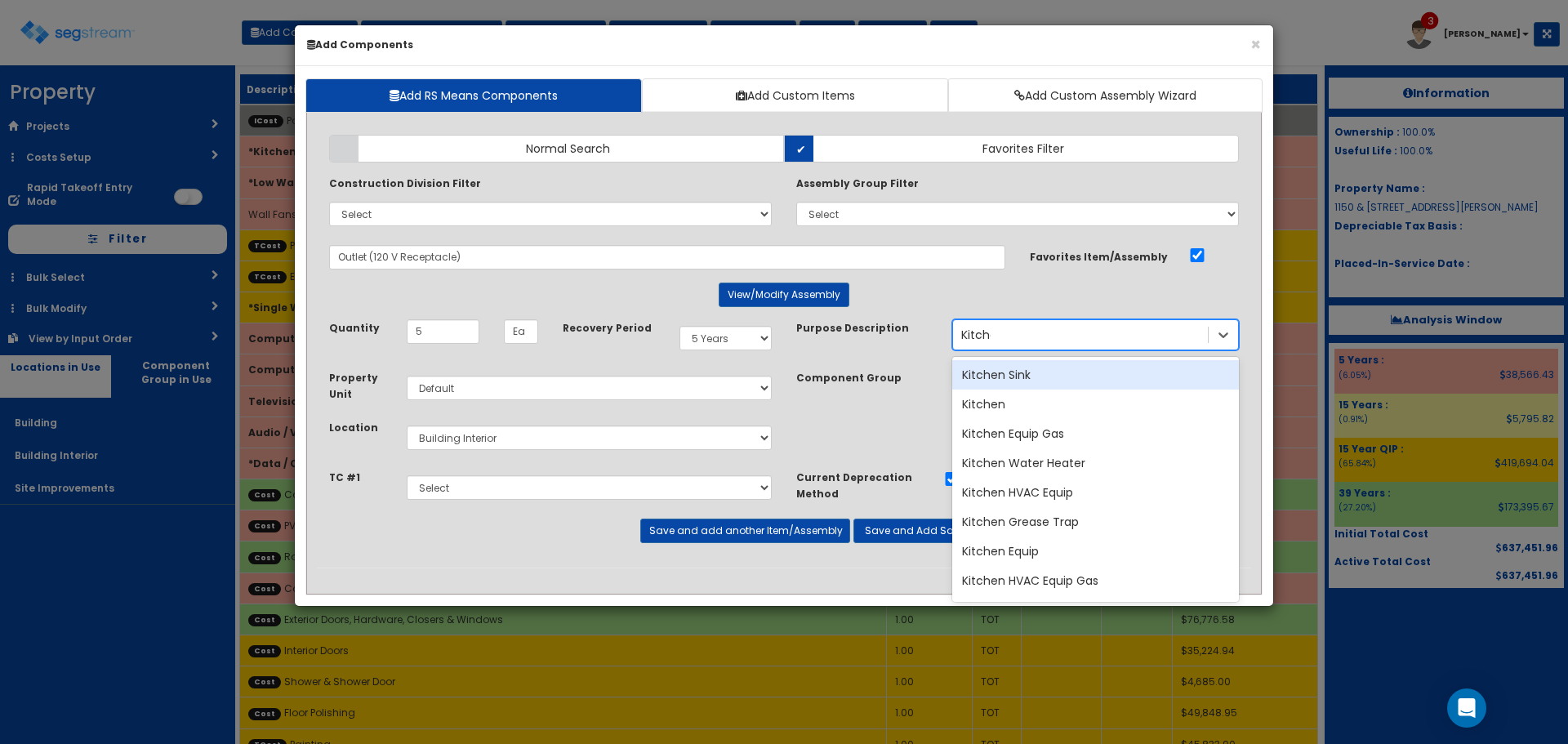
type input "Kitchen"
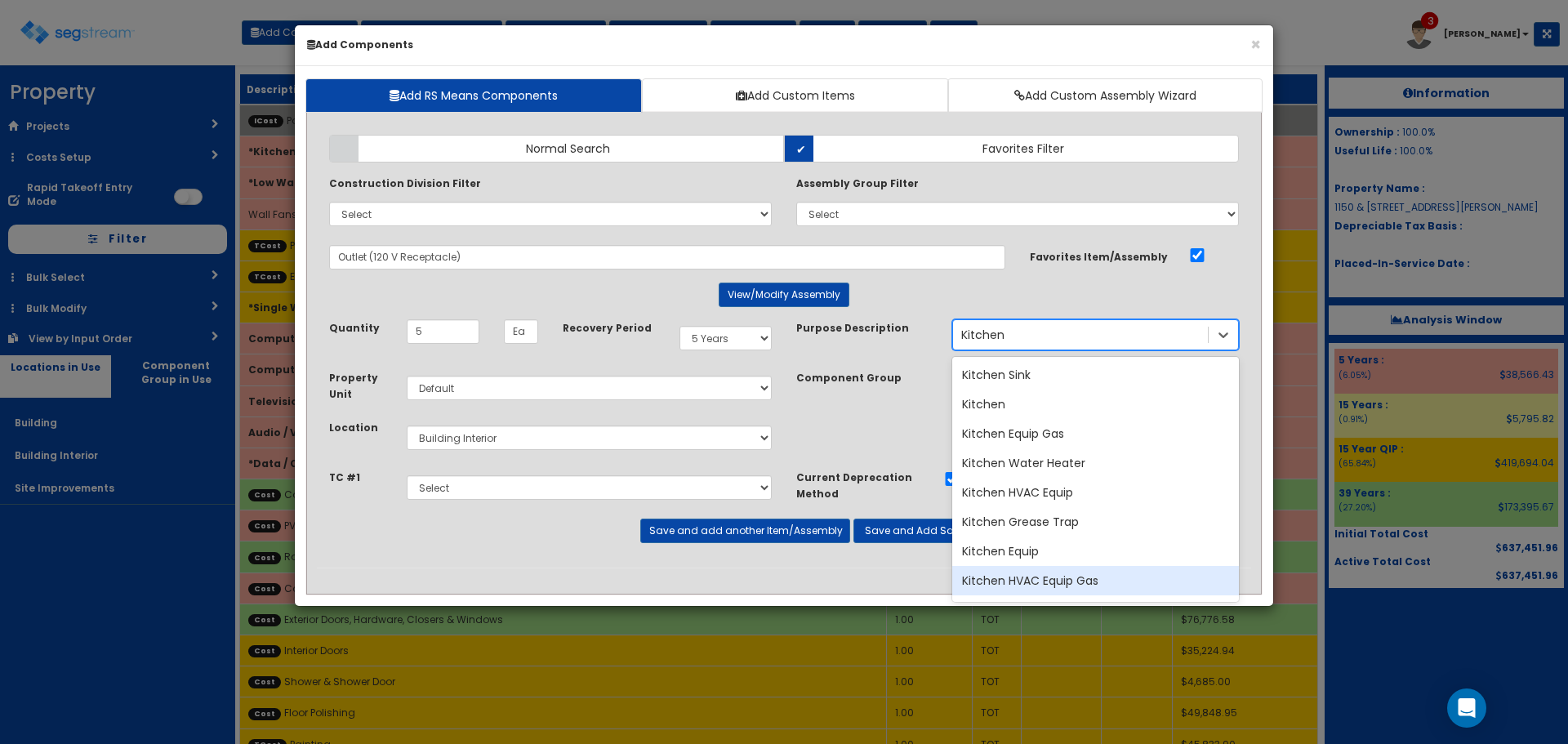
scroll to position [4, 0]
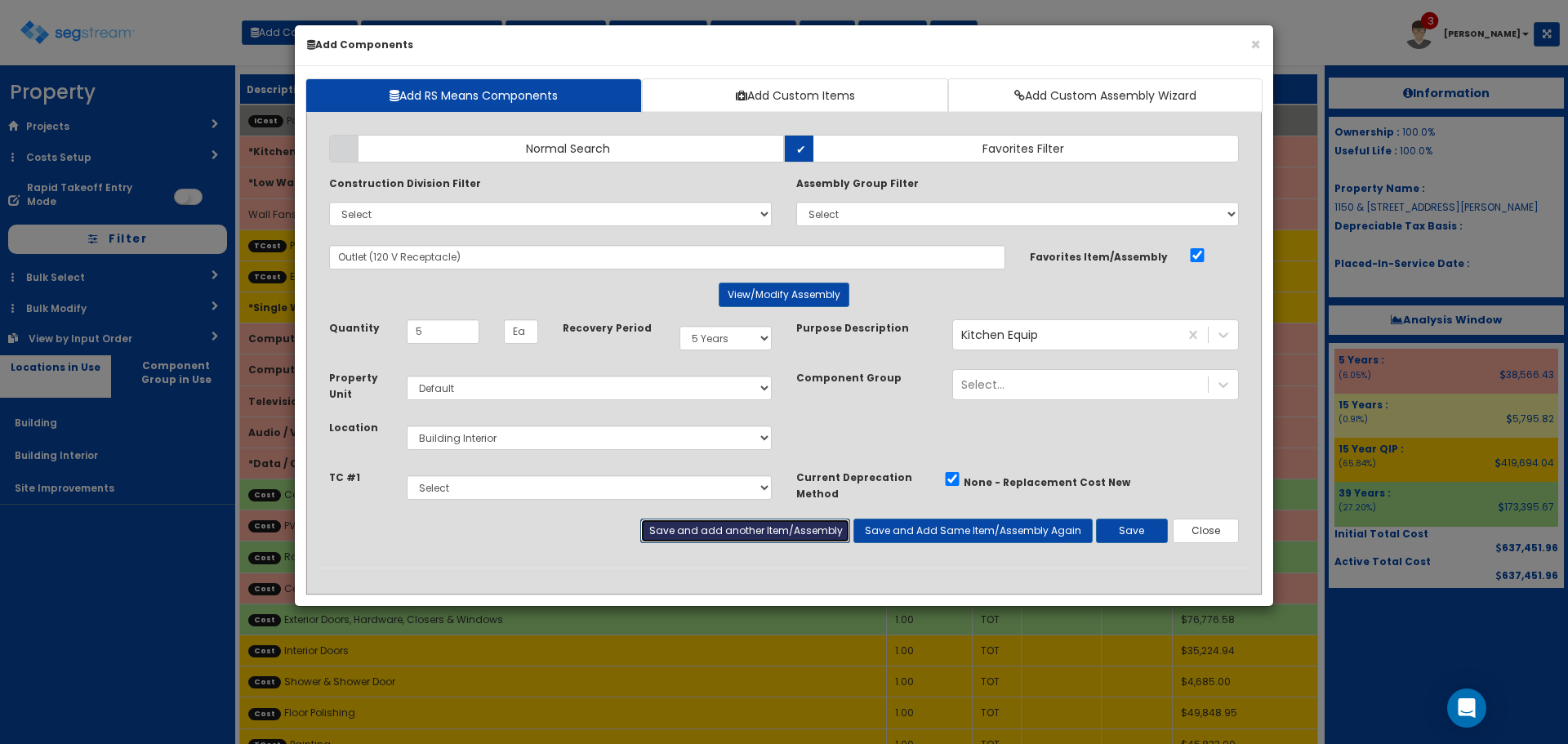
click at [748, 528] on button "Save and add another Item/Assembly" at bounding box center [745, 530] width 209 height 24
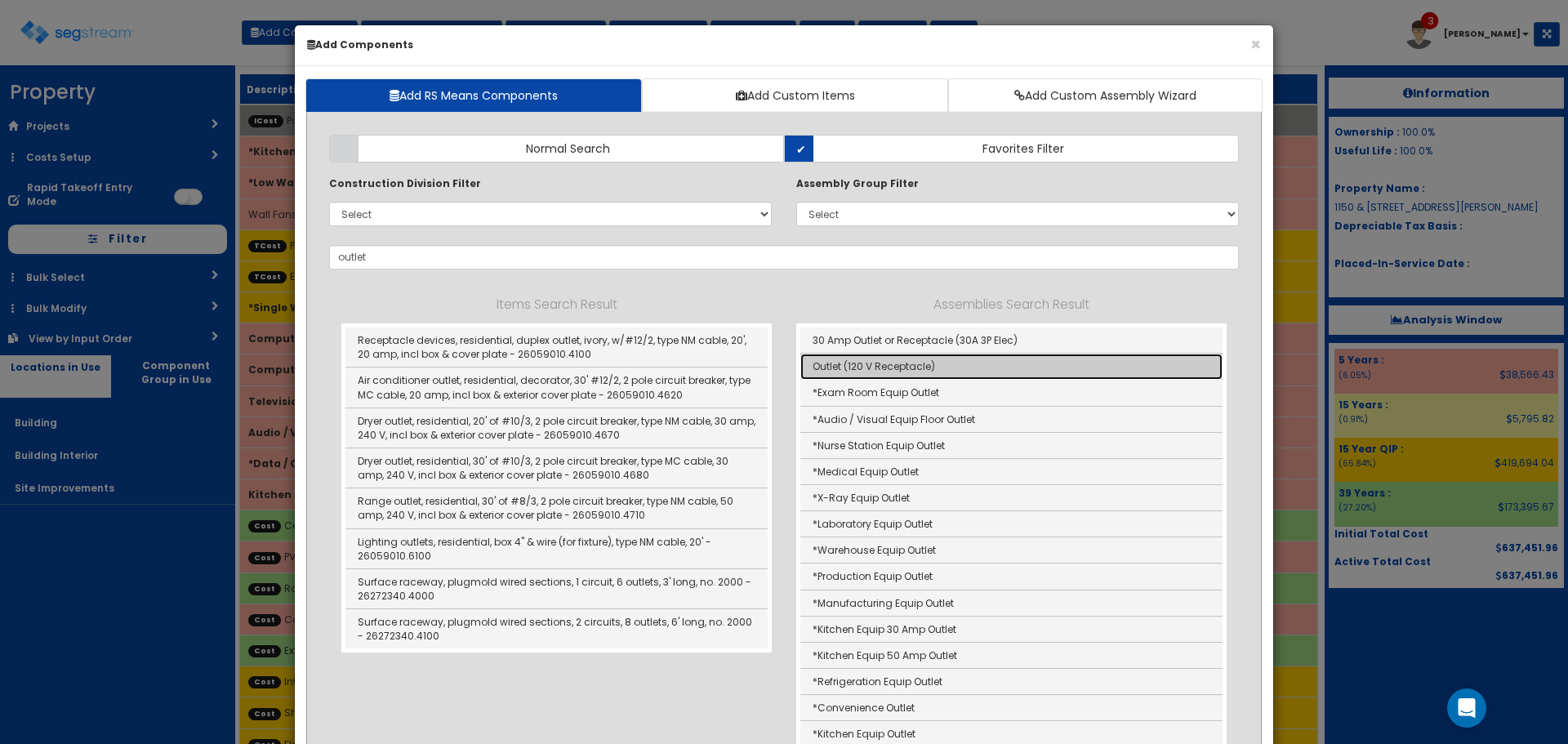
click at [886, 368] on link "Outlet (120 V Receptacle)" at bounding box center [1012, 366] width 422 height 26
type input "Outlet (120 V Receptacle)"
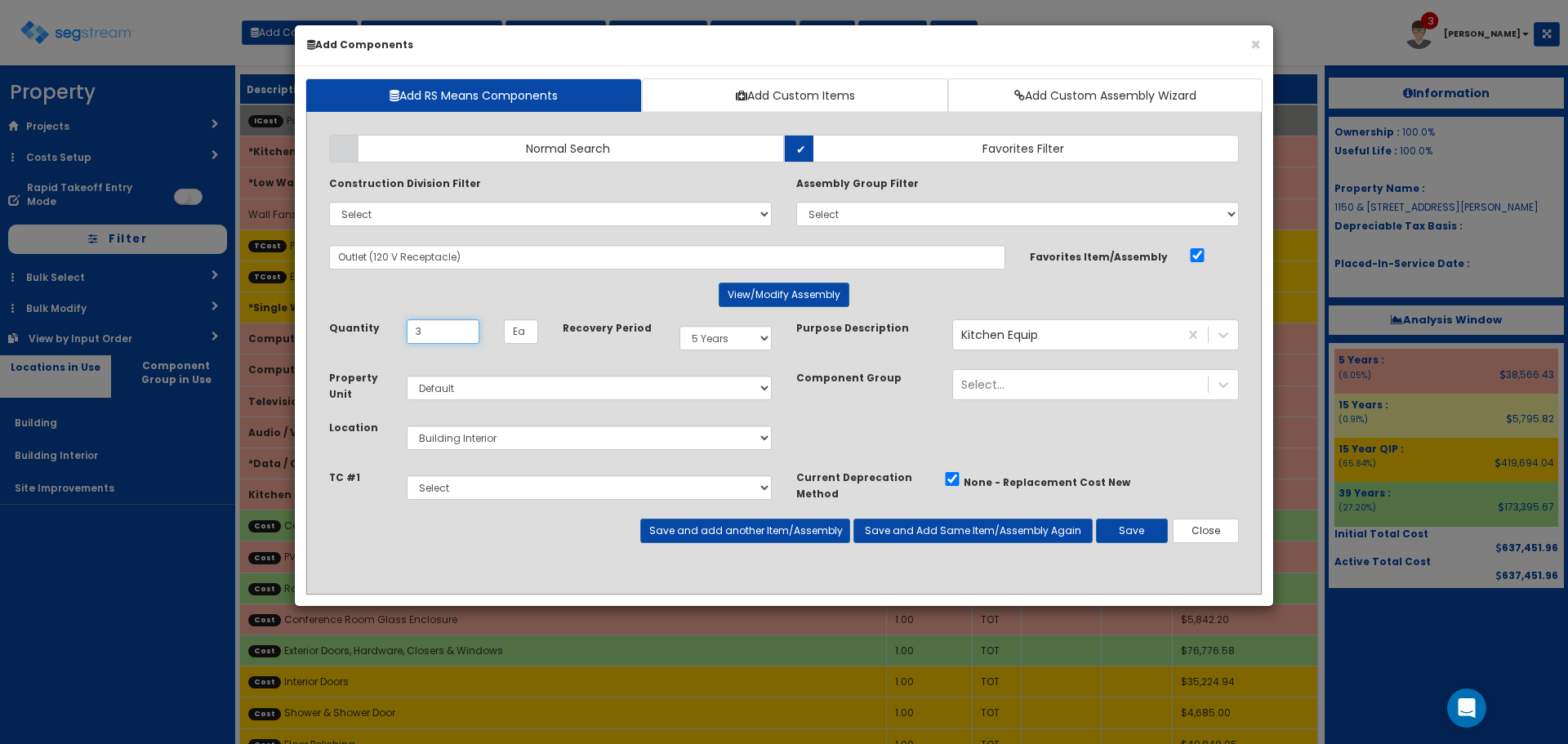
type input "3"
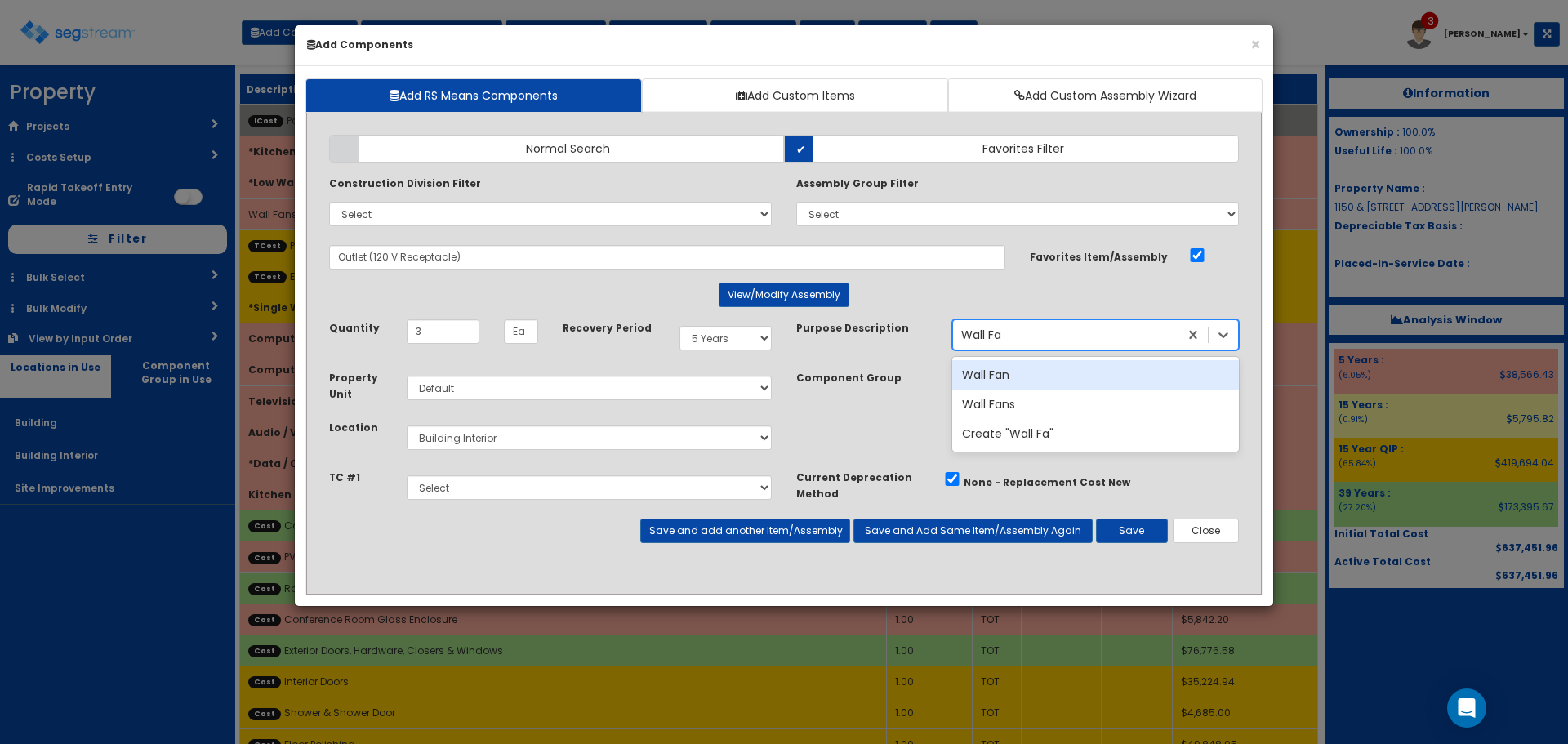
type input "Wall Fan"
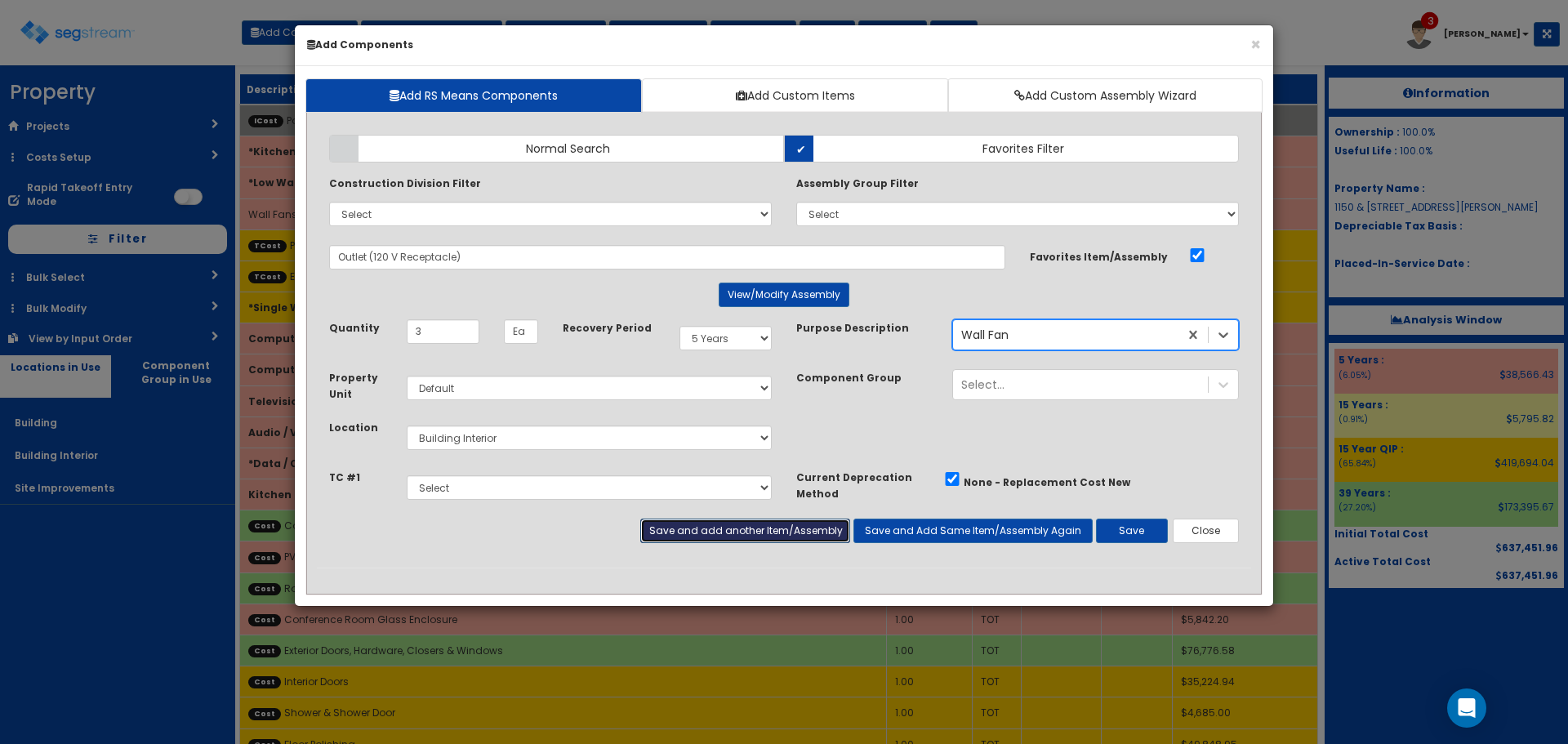
click at [743, 526] on button "Save and add another Item/Assembly" at bounding box center [745, 530] width 209 height 24
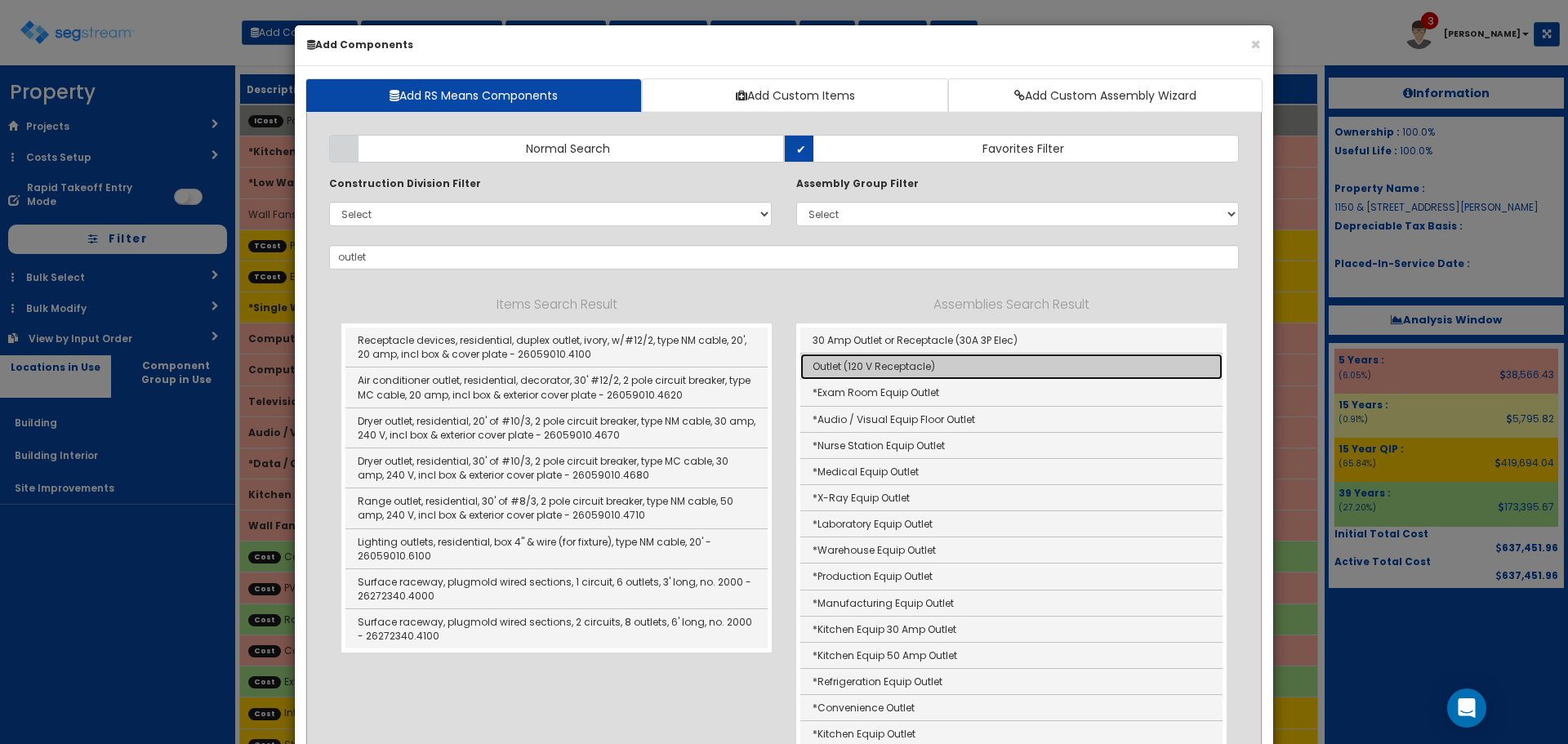
click at [877, 372] on link "Outlet (120 V Receptacle)" at bounding box center [1012, 366] width 422 height 26
type input "Outlet (120 V Receptacle)"
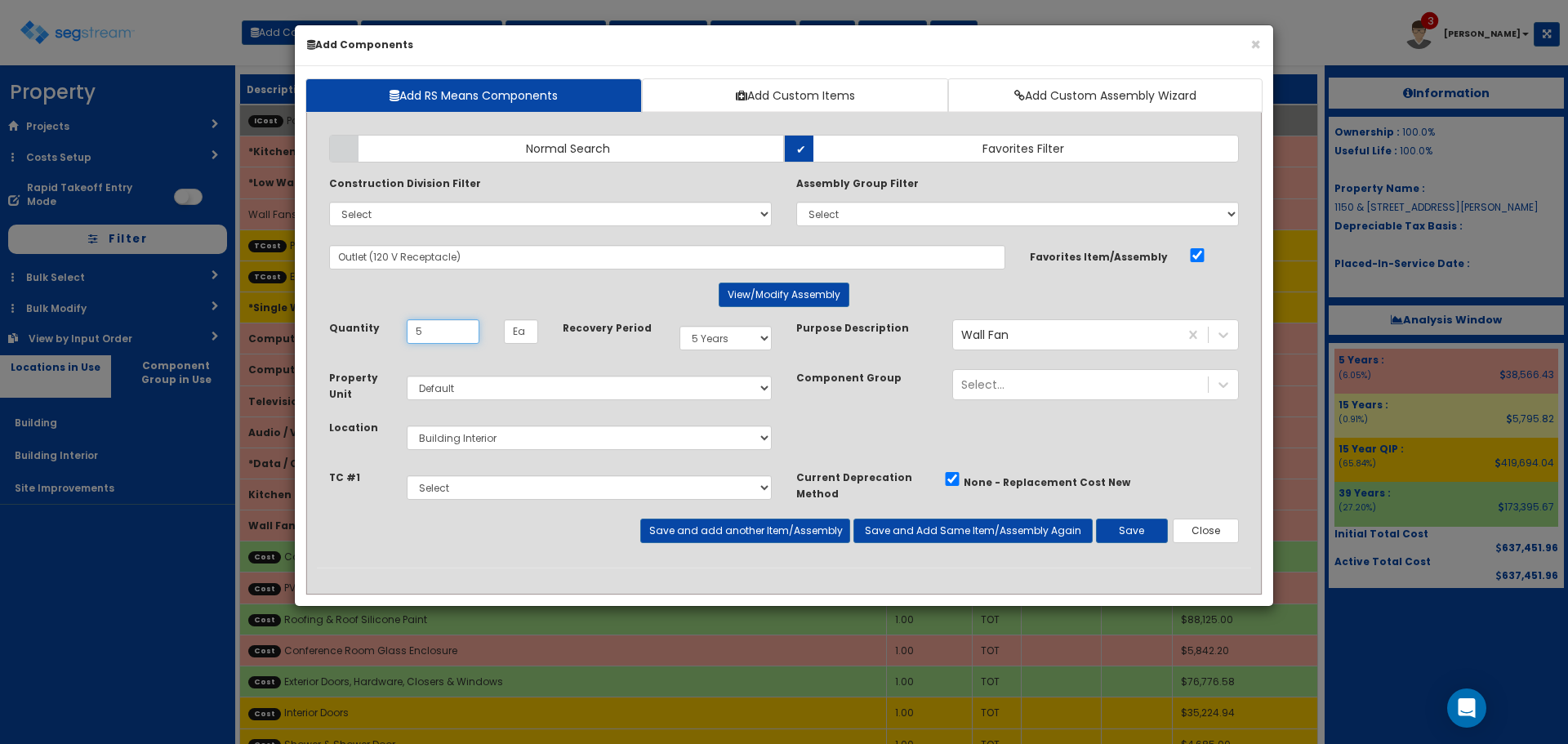
type input "5"
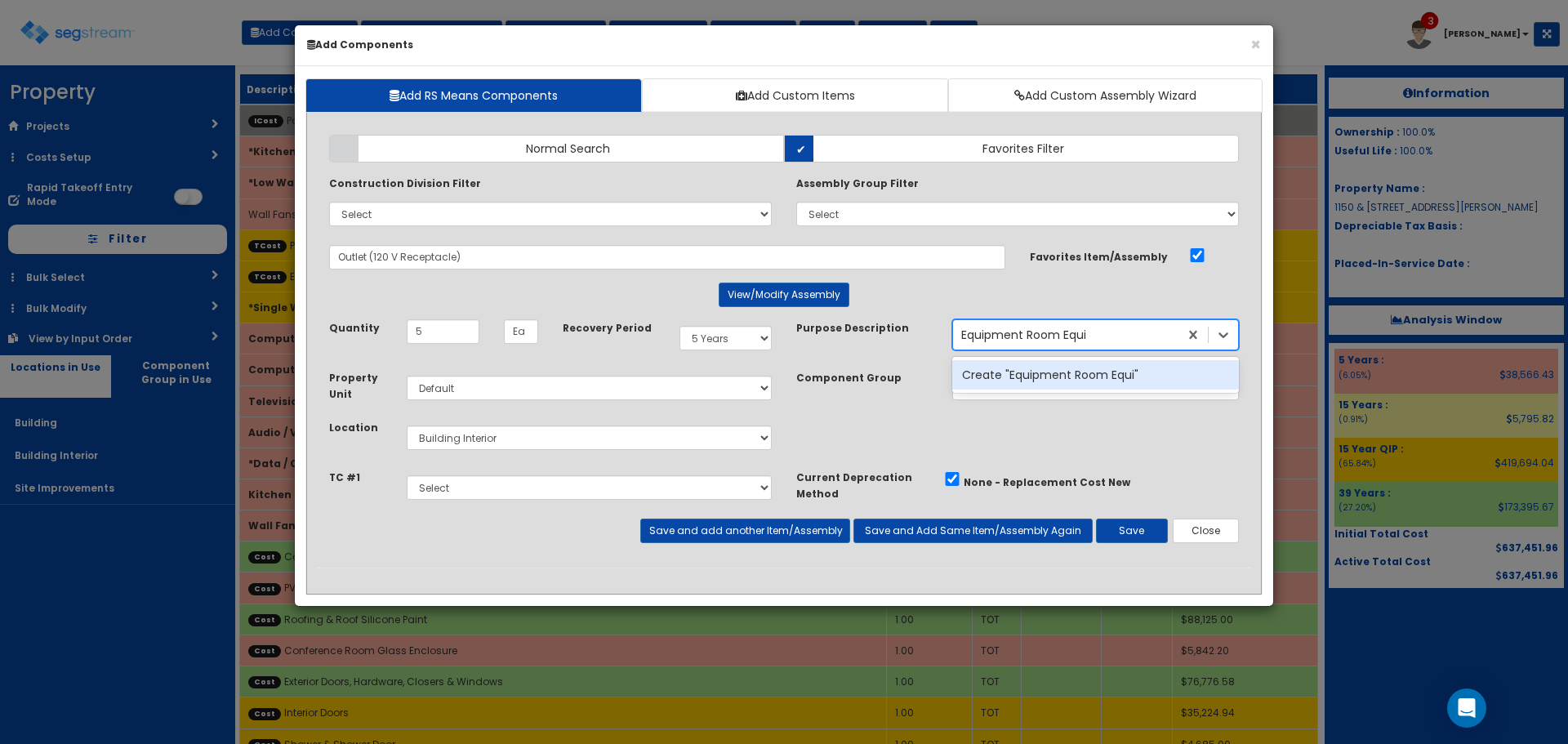
type input "Equipment Room Equip"
click at [1003, 374] on div "Create "Equipment Room Equip"" at bounding box center [1096, 375] width 287 height 30
click at [1114, 531] on button "Save" at bounding box center [1132, 530] width 72 height 24
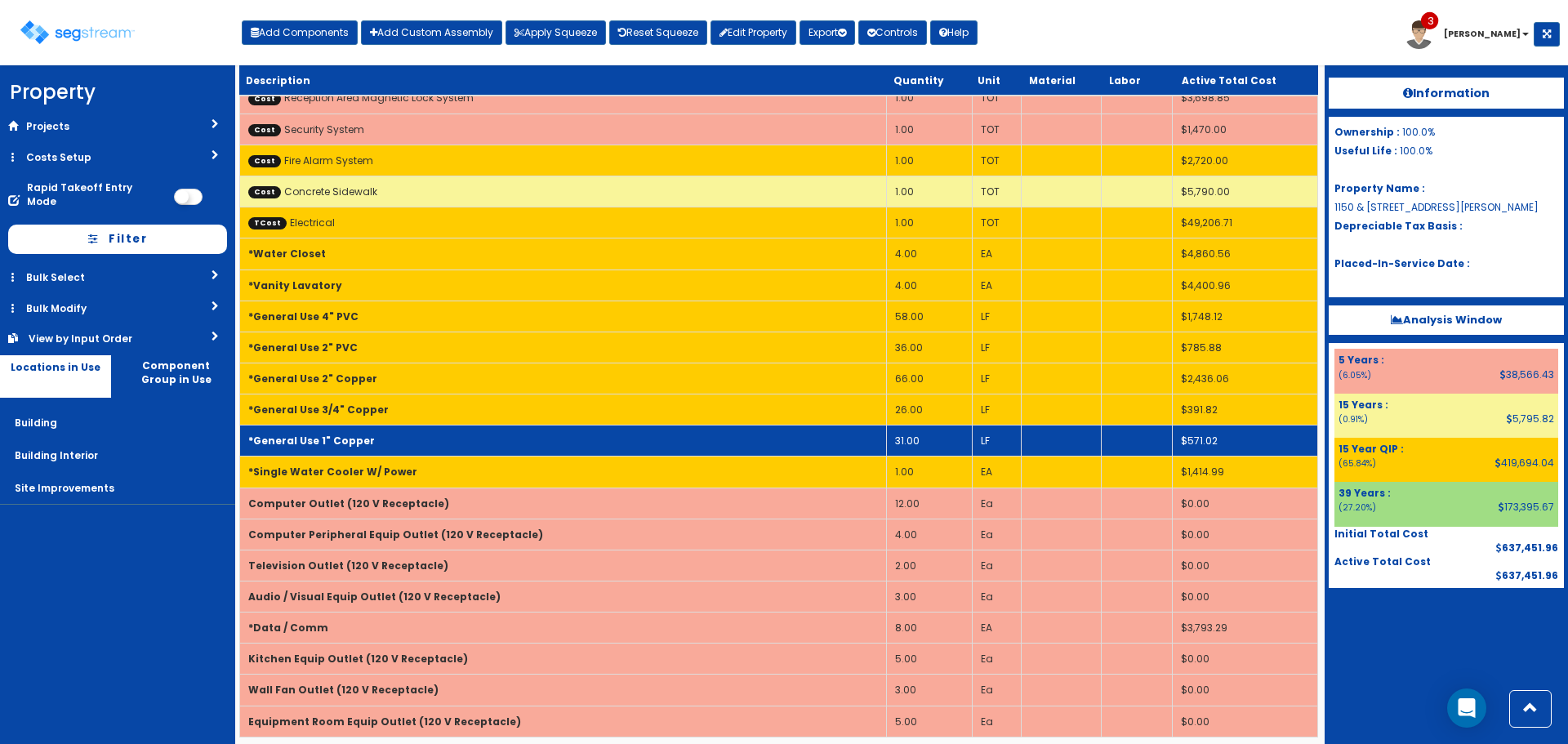
scroll to position [688, 0]
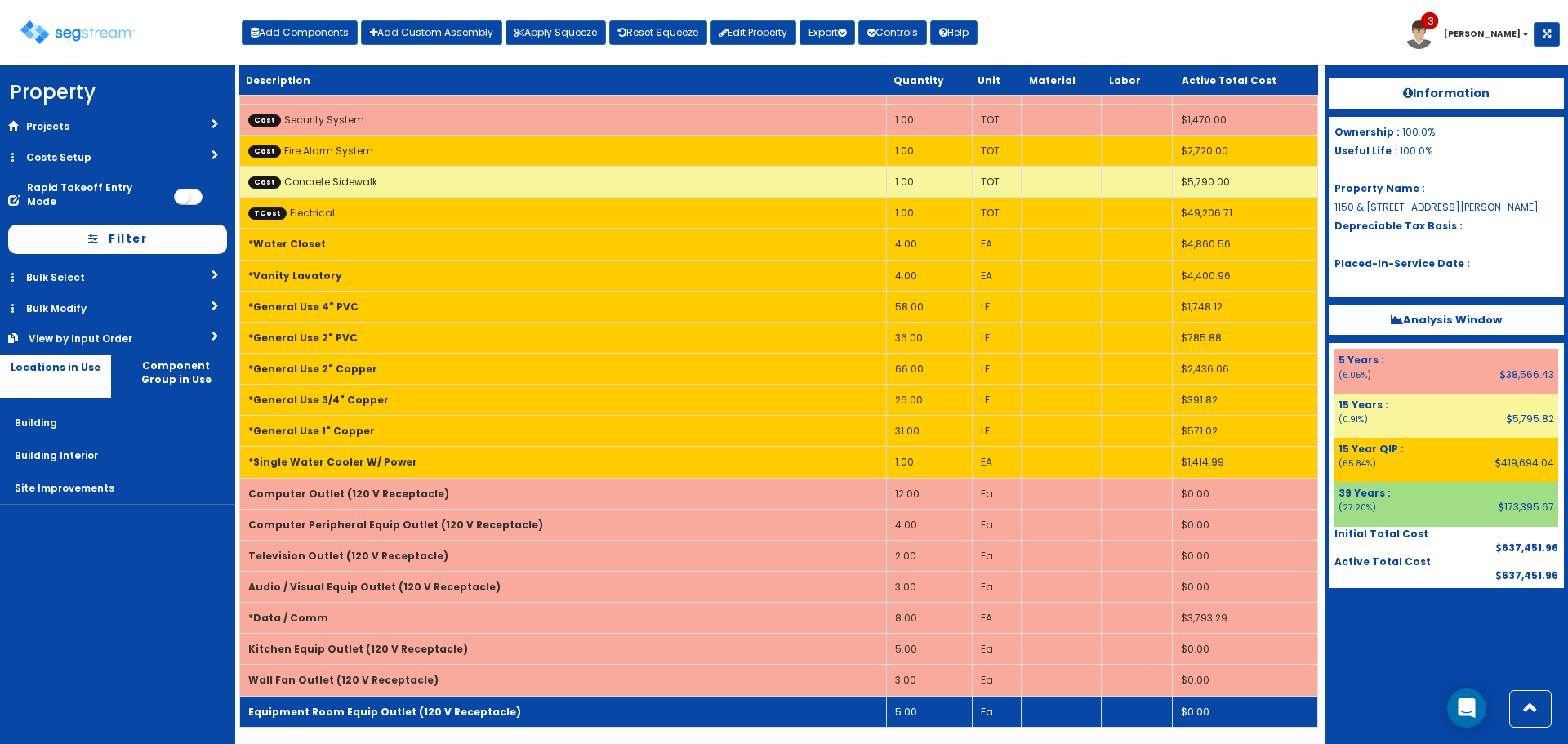
click at [589, 713] on td "Equipment Room Equip Outlet (120 V Receptacle)" at bounding box center [563, 711] width 647 height 31
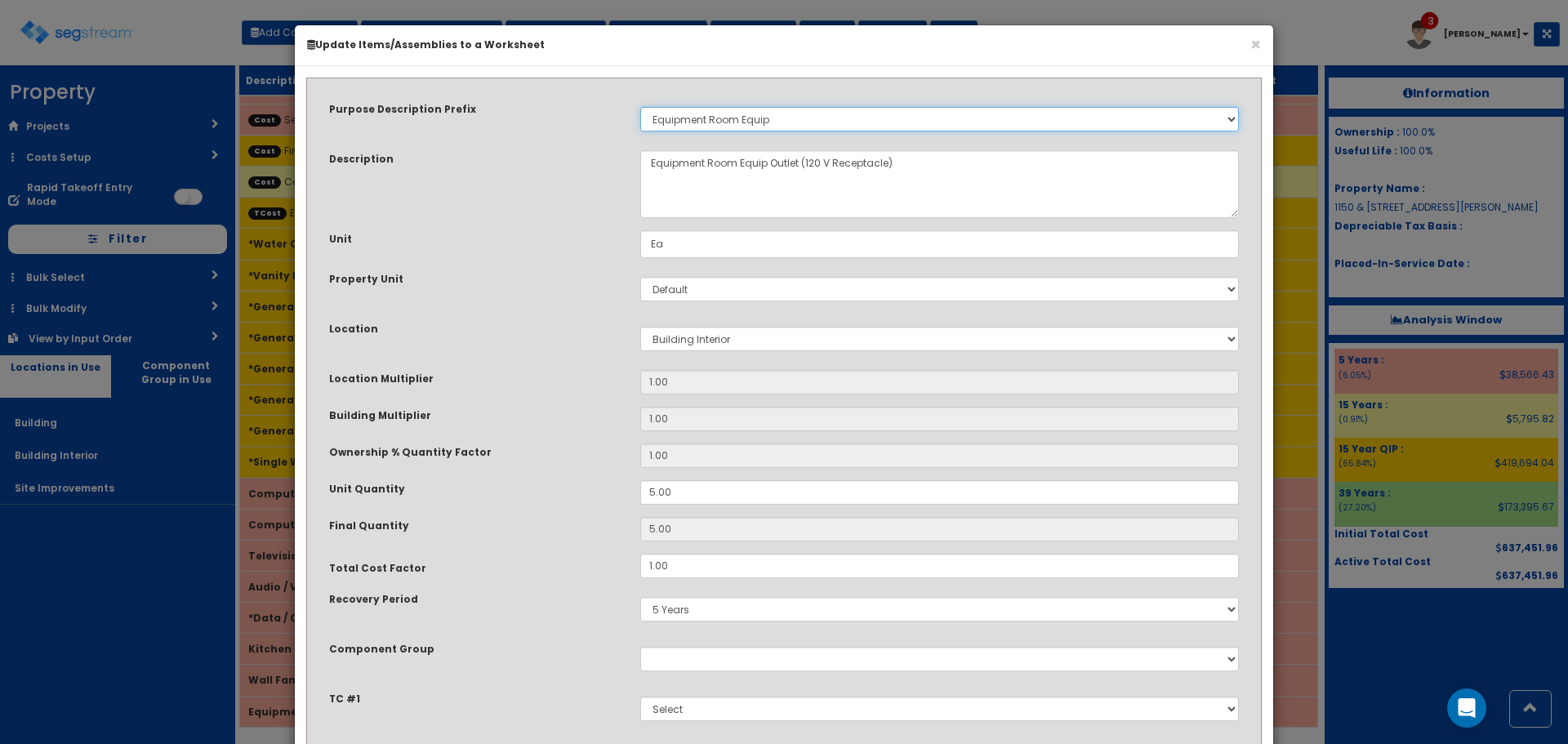
click at [712, 127] on select "Select Stair Construction, A/V System A/V System Equipment A/V System Equipment…" at bounding box center [939, 119] width 598 height 24
select select "5081"
click at [640, 107] on select "Select Stair Construction, A/V System A/V System Equipment A/V System Equipment…" at bounding box center [939, 119] width 598 height 24
click at [516, 316] on div "Purpose Description Prefix Select Stair Construction, A/V System A/V System Equ…" at bounding box center [784, 420] width 935 height 664
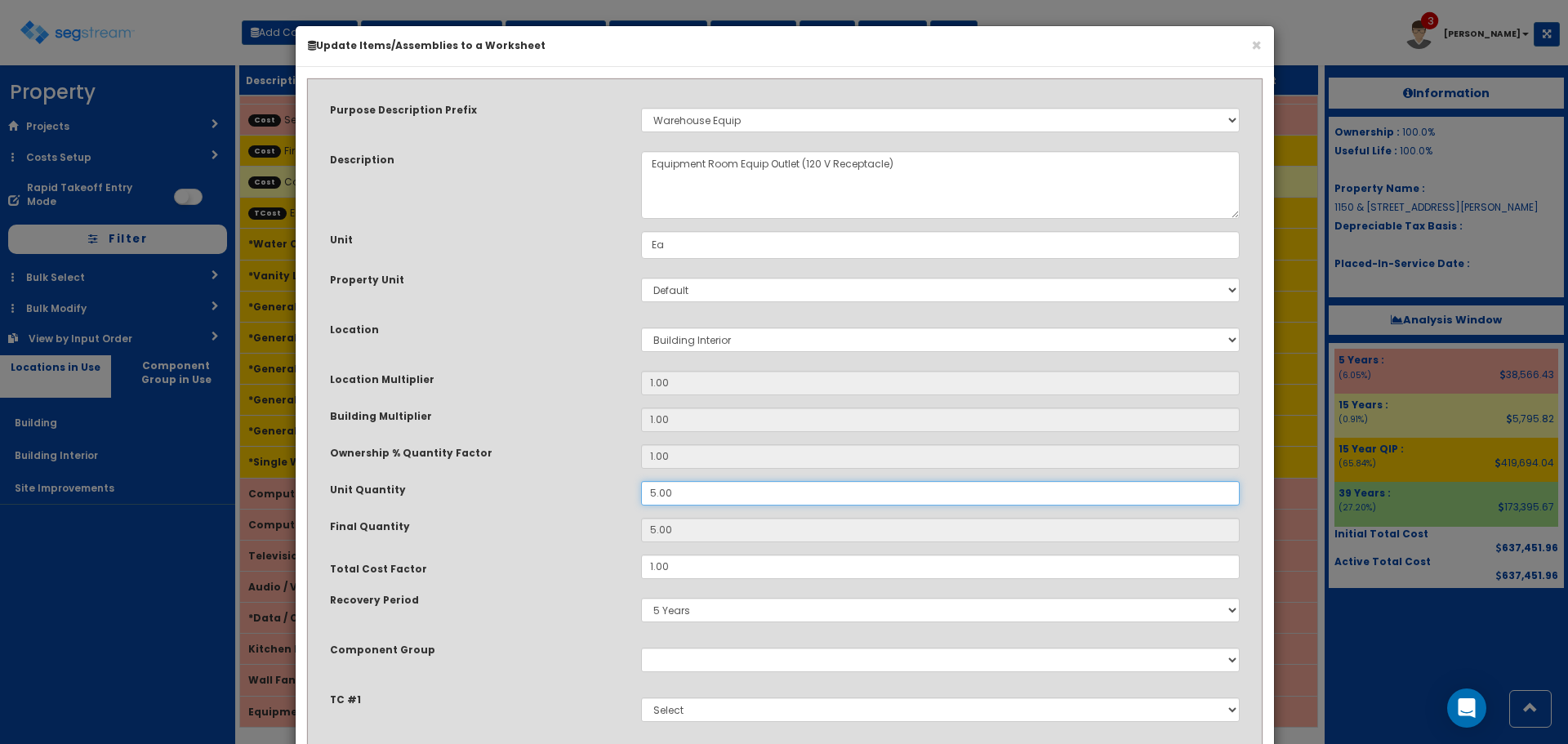
drag, startPoint x: 701, startPoint y: 492, endPoint x: 603, endPoint y: 495, distance: 98.0
click at [603, 495] on div "Unit Quantity 5.00" at bounding box center [784, 493] width 935 height 24
type input "1"
type input "11"
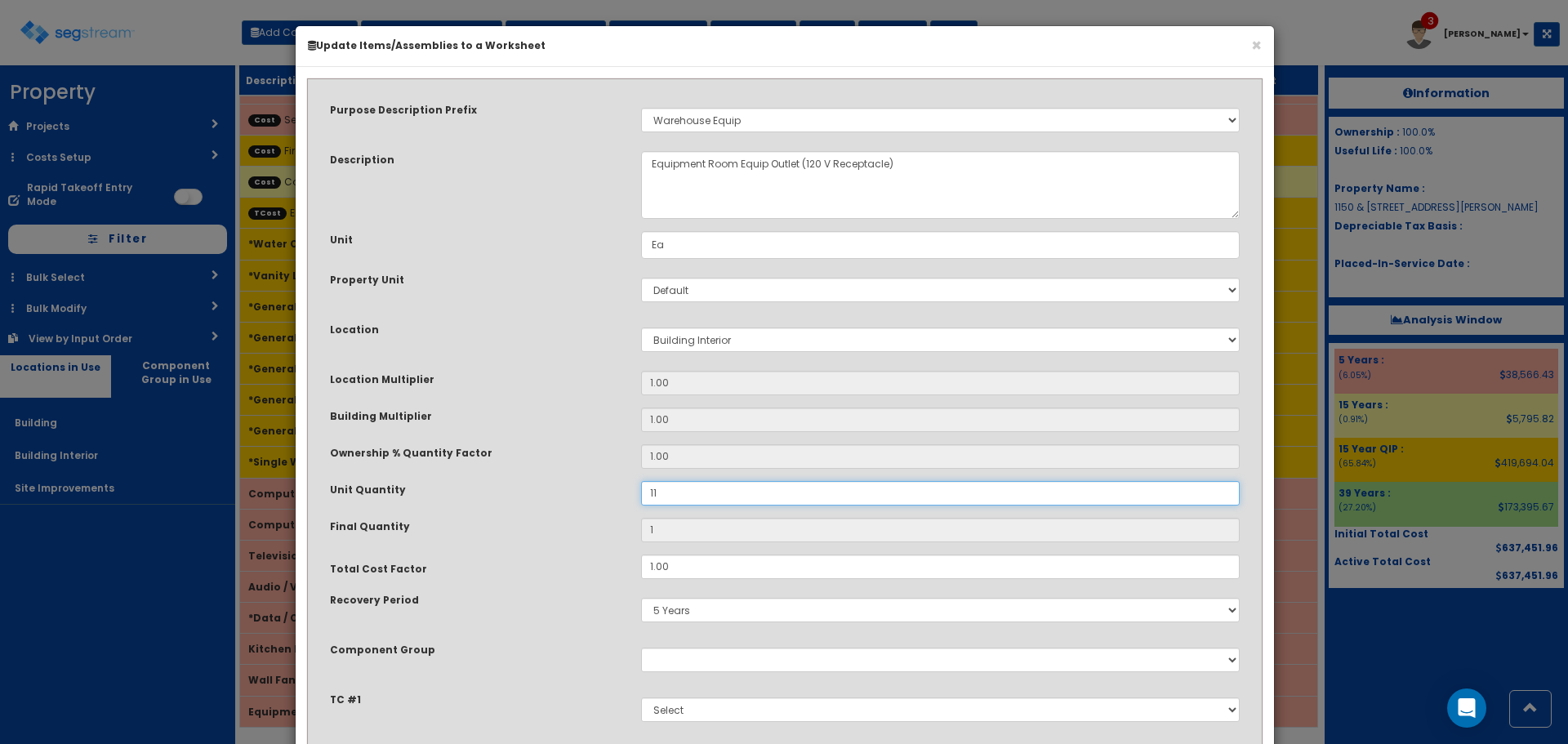
type input "11"
click at [598, 495] on div "Unit Quantity" at bounding box center [473, 491] width 311 height 21
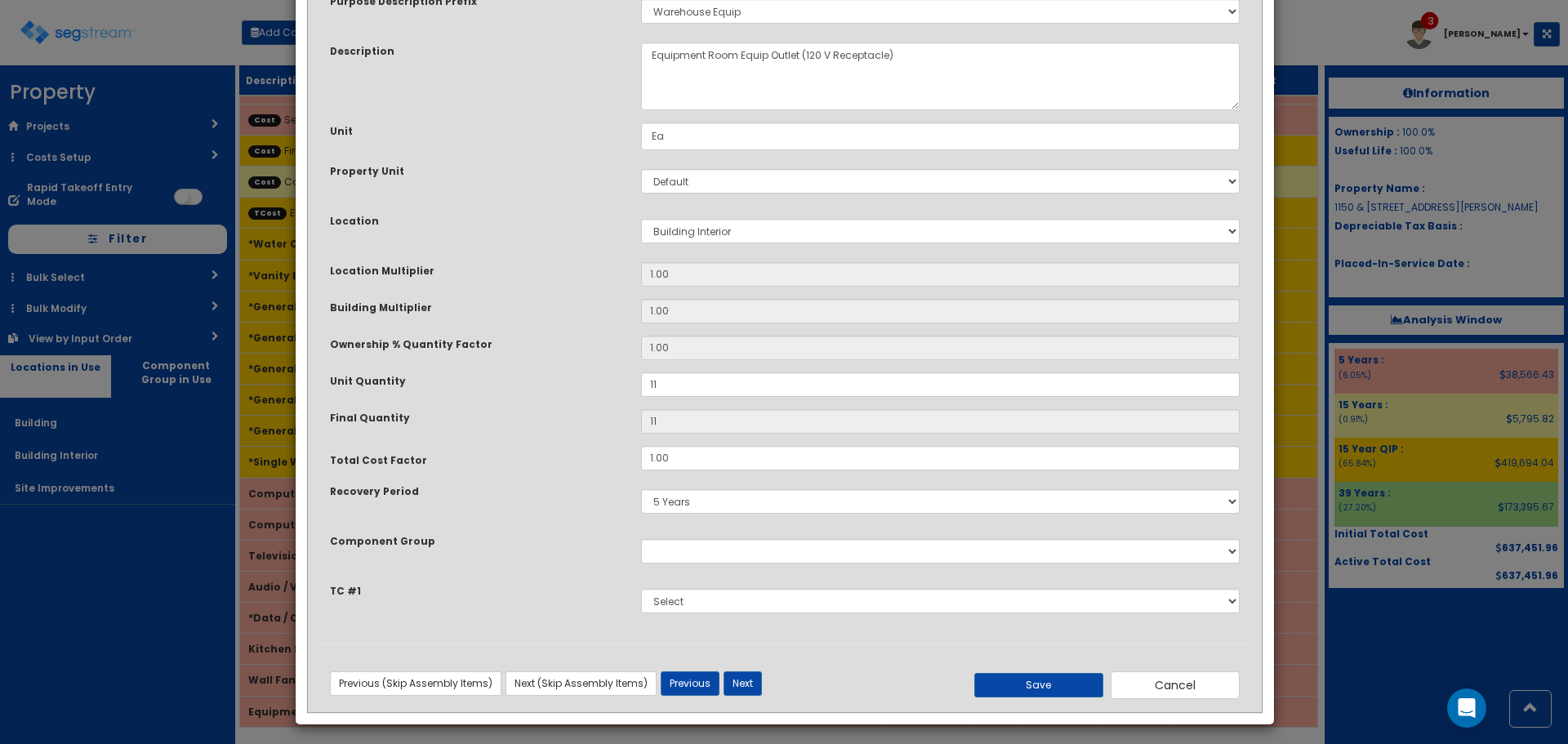
scroll to position [114, 0]
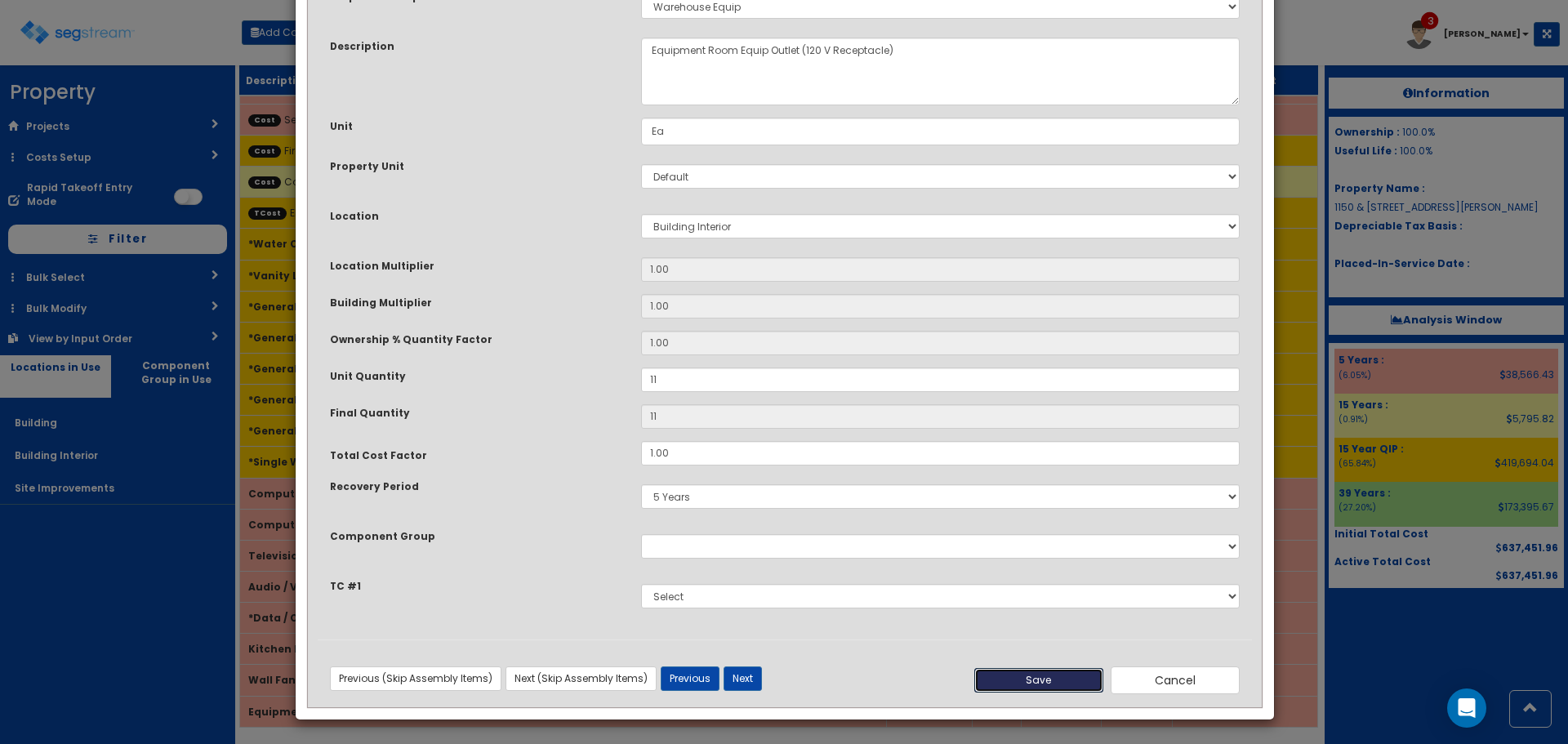
drag, startPoint x: 1065, startPoint y: 678, endPoint x: 1057, endPoint y: 676, distance: 8.2
click at [1065, 676] on button "Save" at bounding box center [1038, 680] width 129 height 24
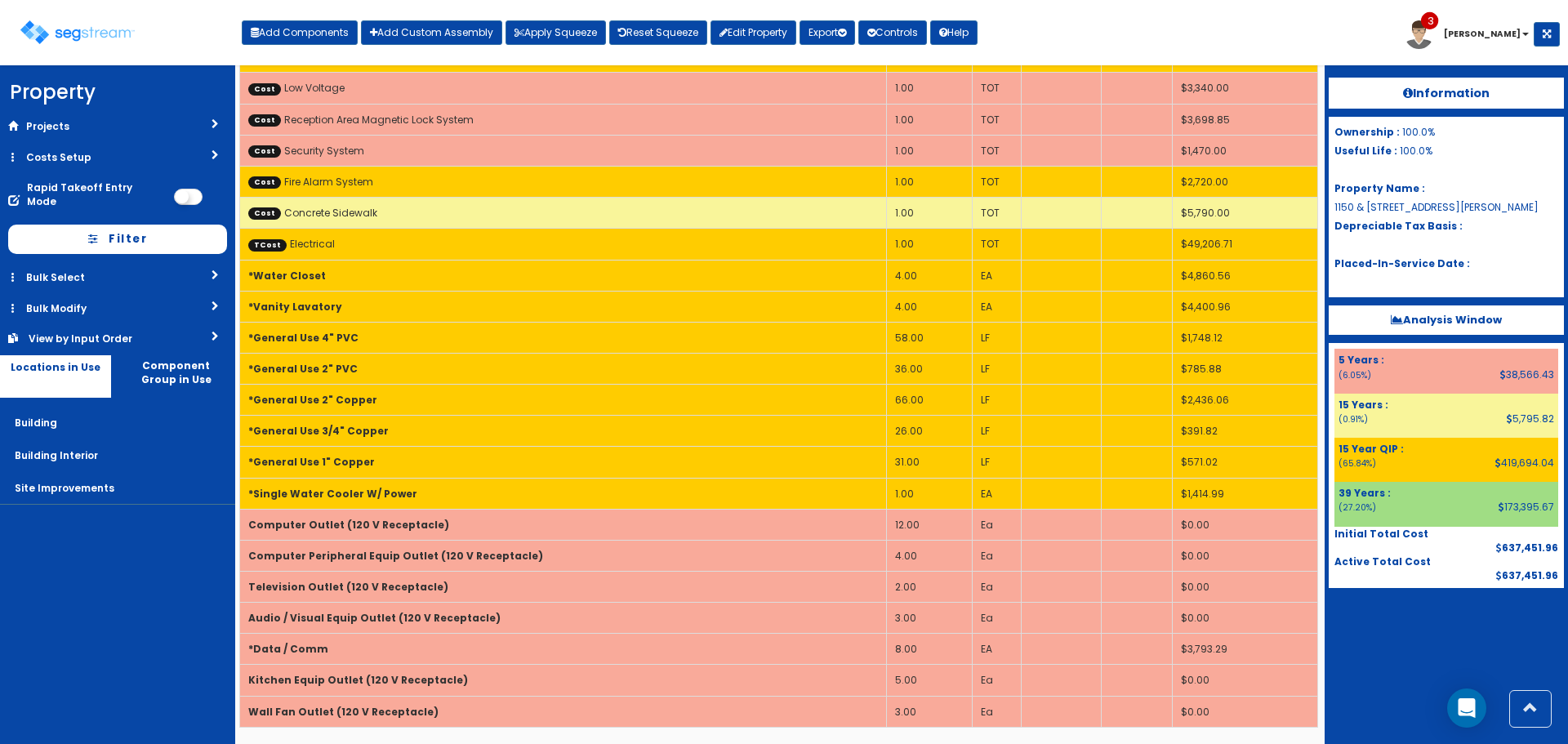
scroll to position [0, 0]
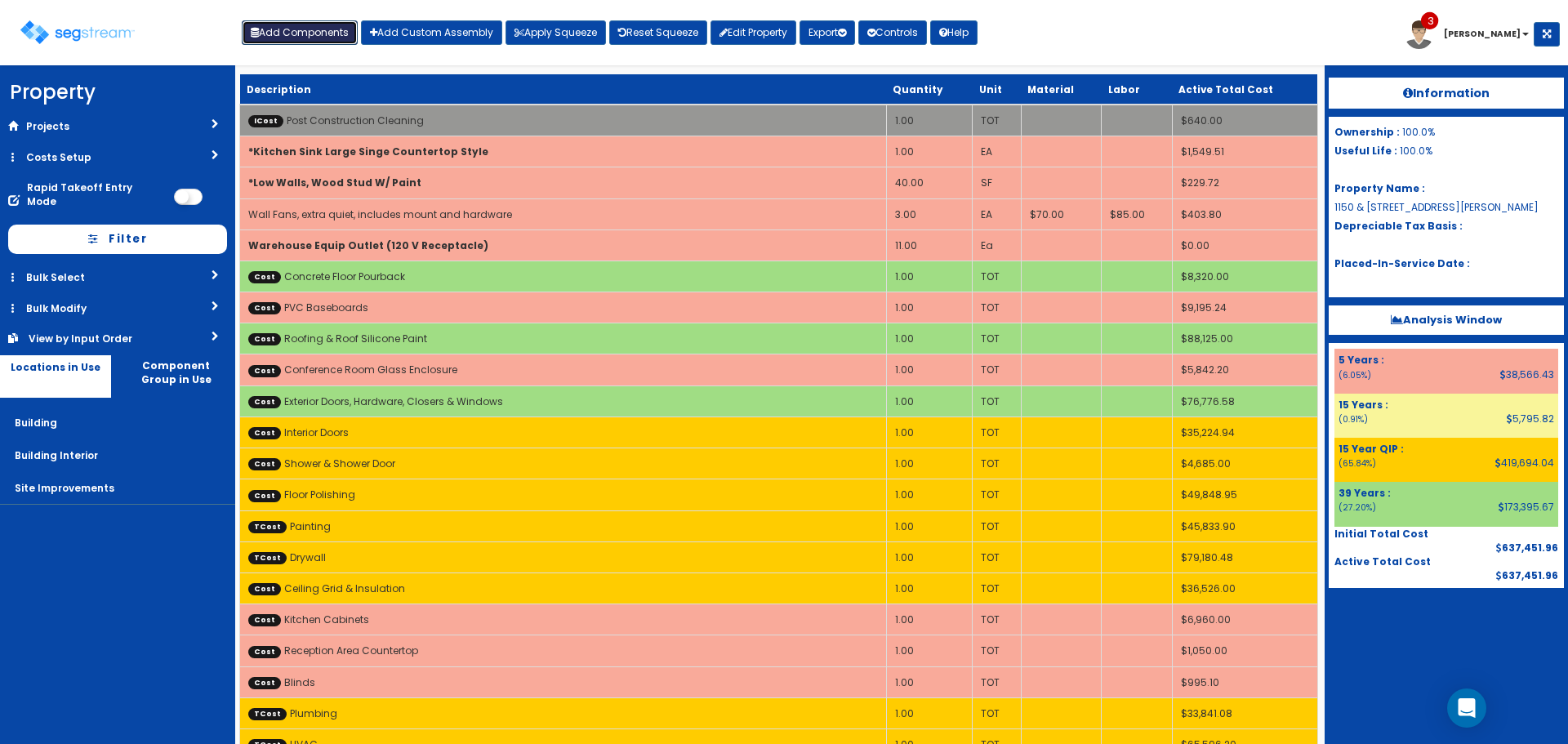
click at [316, 36] on button "Add Components" at bounding box center [300, 32] width 116 height 24
select select "5Y"
select select "default"
select select "7"
select select "5280137"
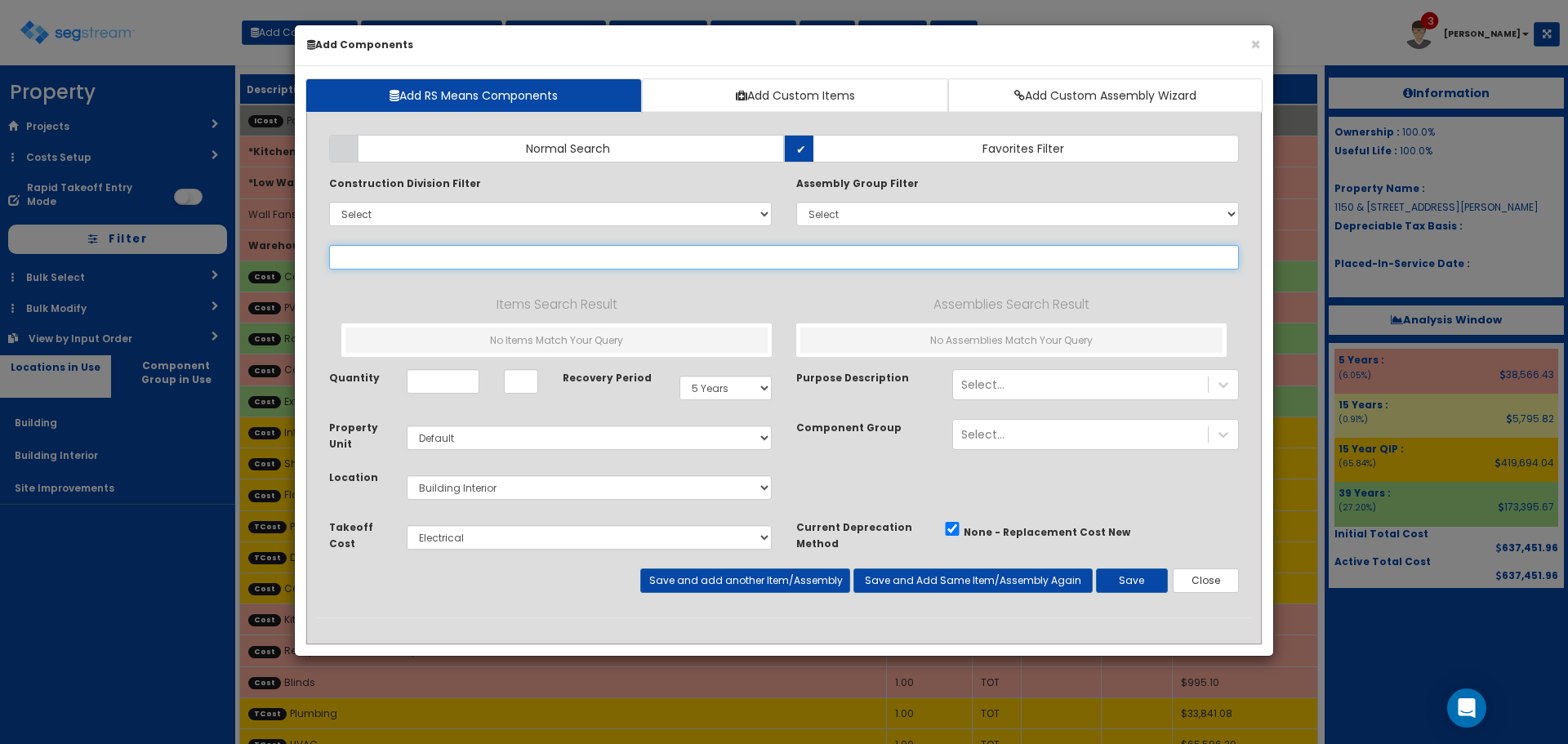
select select
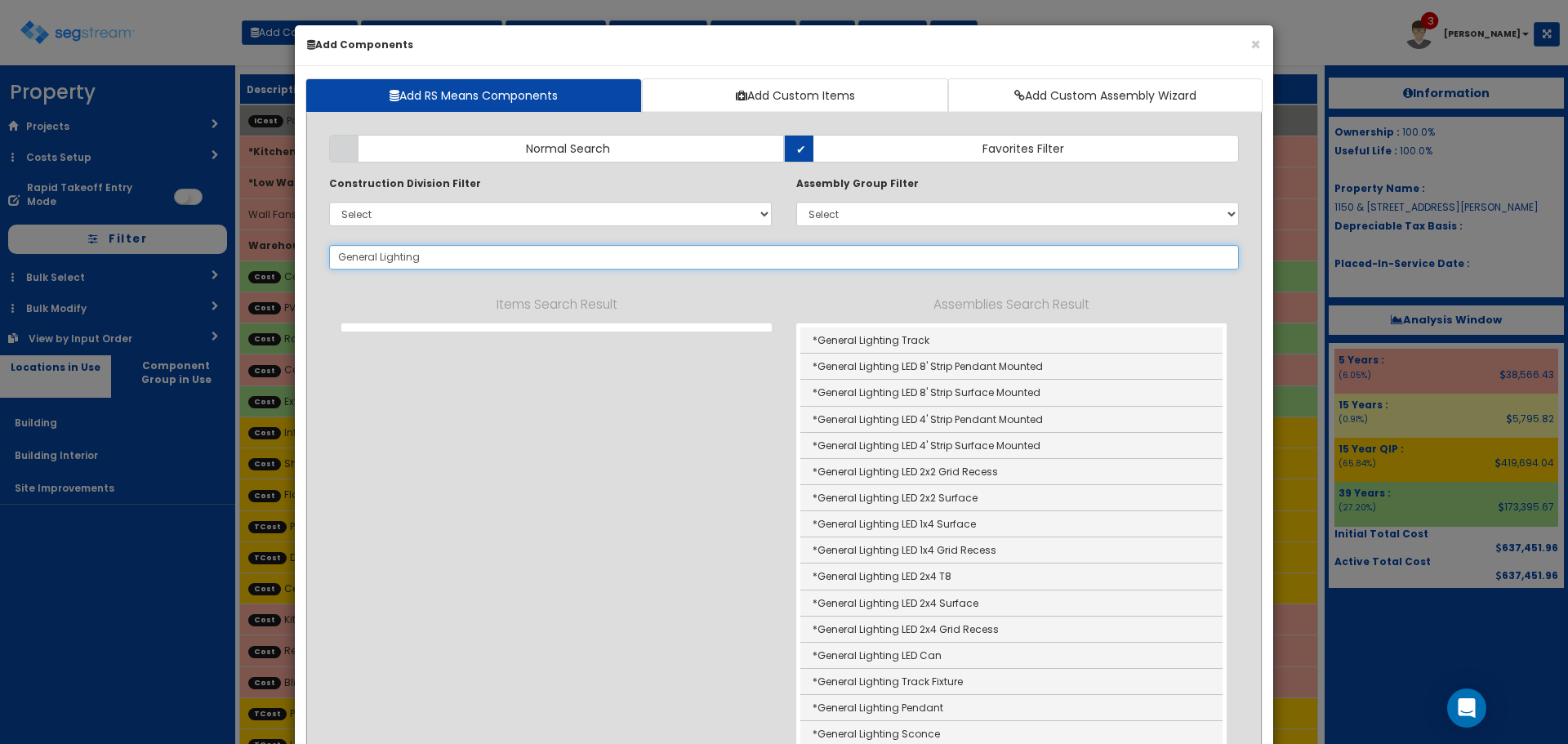
scroll to position [245, 0]
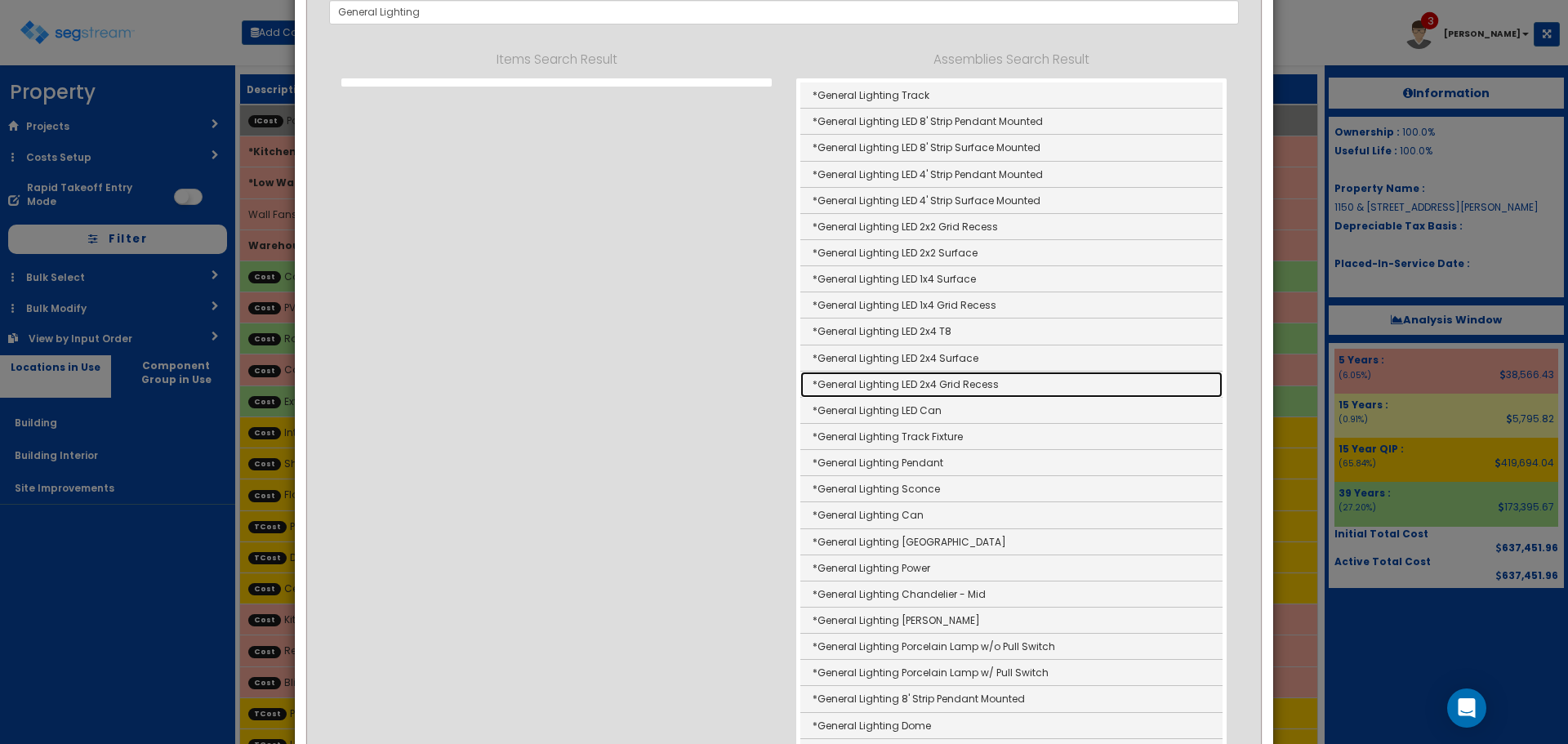
click at [1027, 377] on link "*General Lighting LED 2x4 Grid Recess" at bounding box center [1012, 385] width 422 height 26
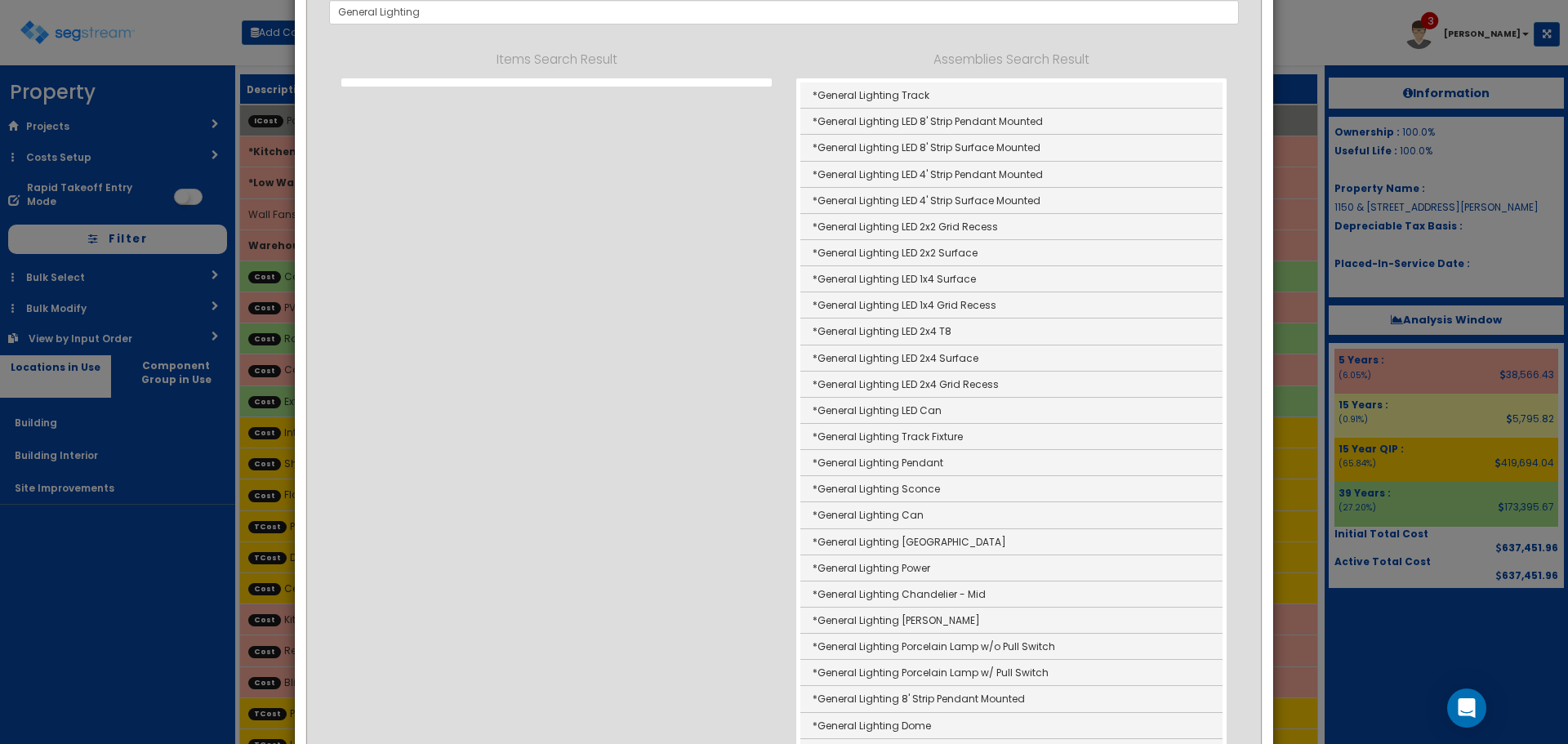
type input "*General Lighting LED 2x4 Grid Recess"
type input "EA"
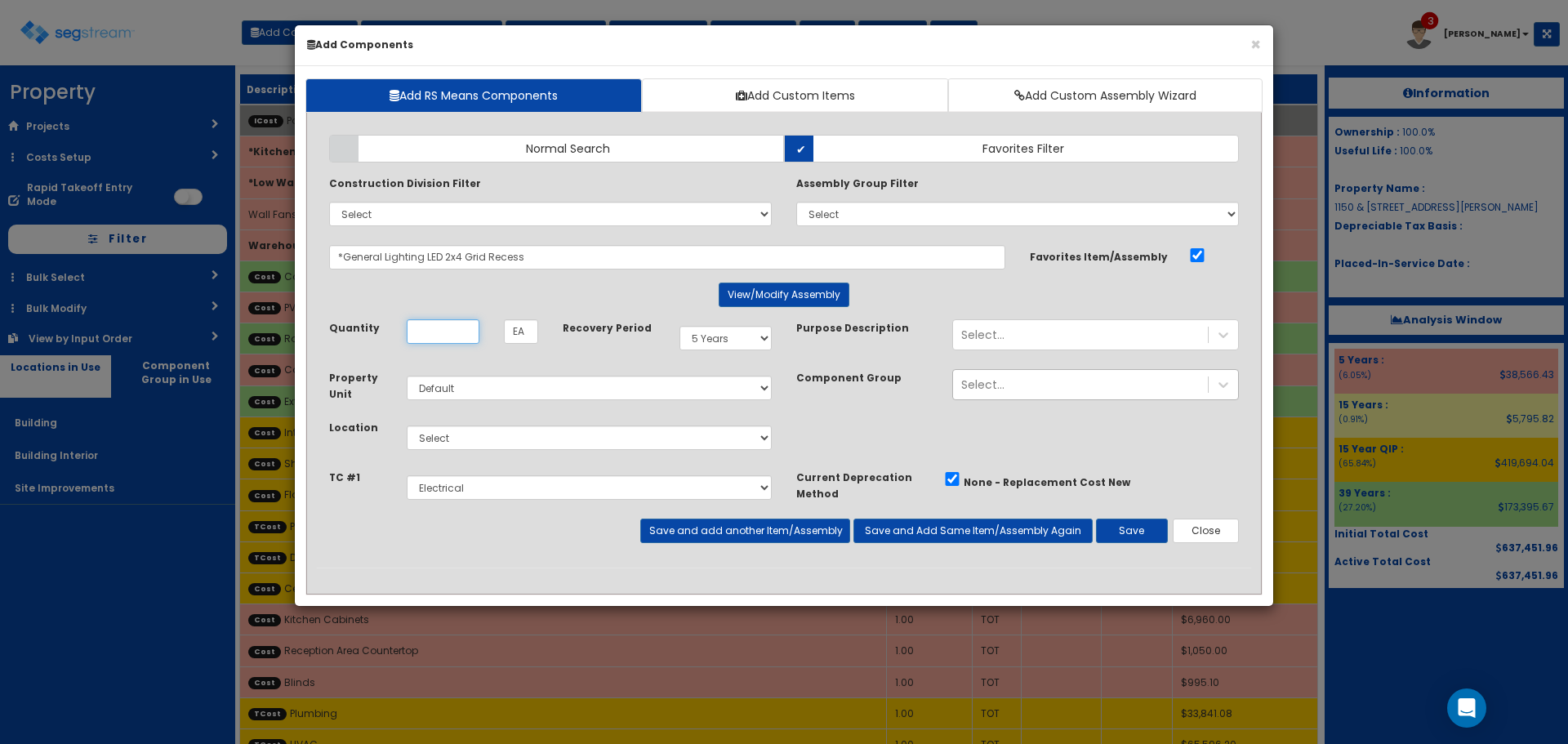
scroll to position [0, 0]
type input "24"
select select "7"
click at [748, 542] on button "Save and add another Item/Assembly" at bounding box center [745, 530] width 209 height 24
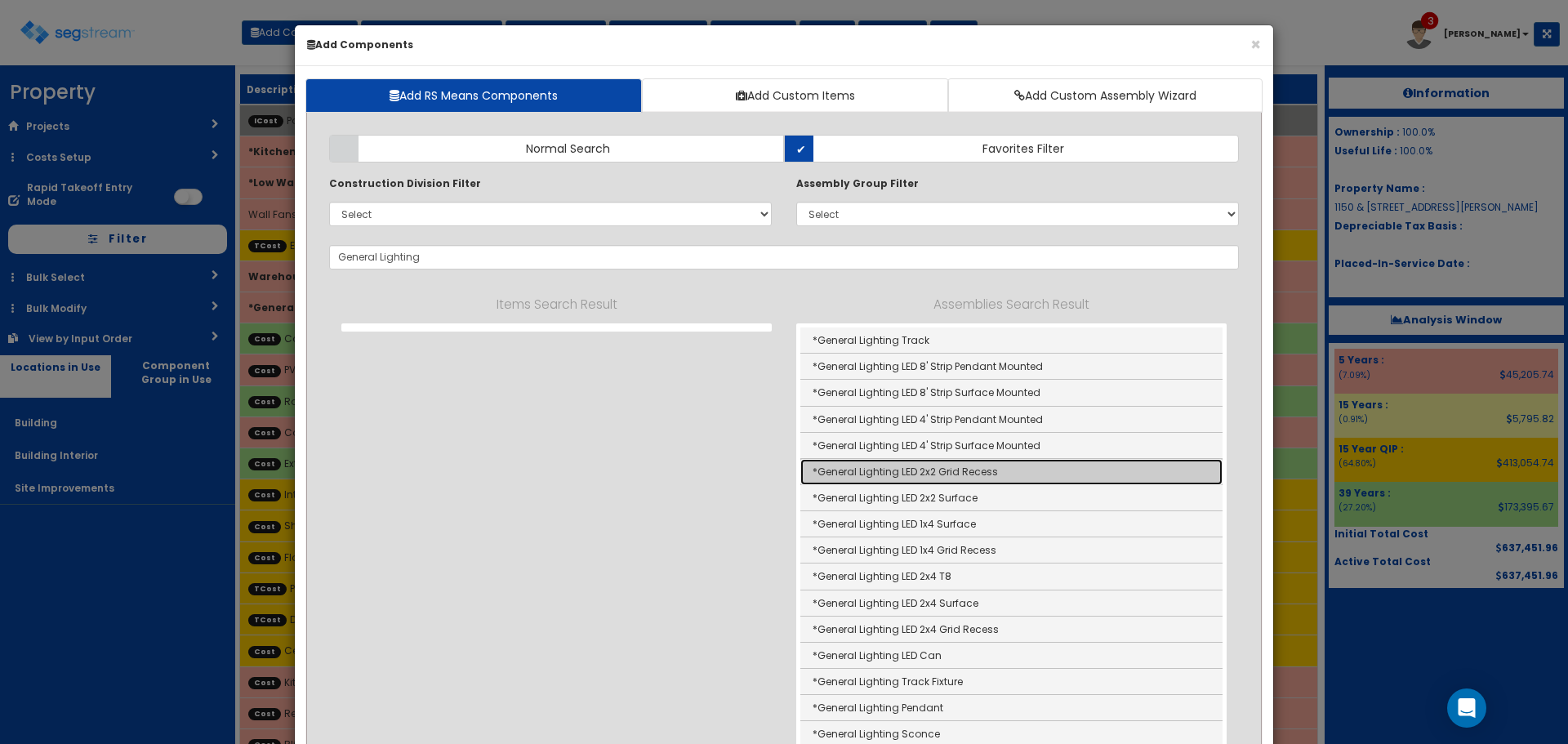
click at [877, 476] on link "*General Lighting LED 2x2 Grid Recess" at bounding box center [1012, 471] width 422 height 26
type input "*General Lighting LED 2x2 Grid Recess"
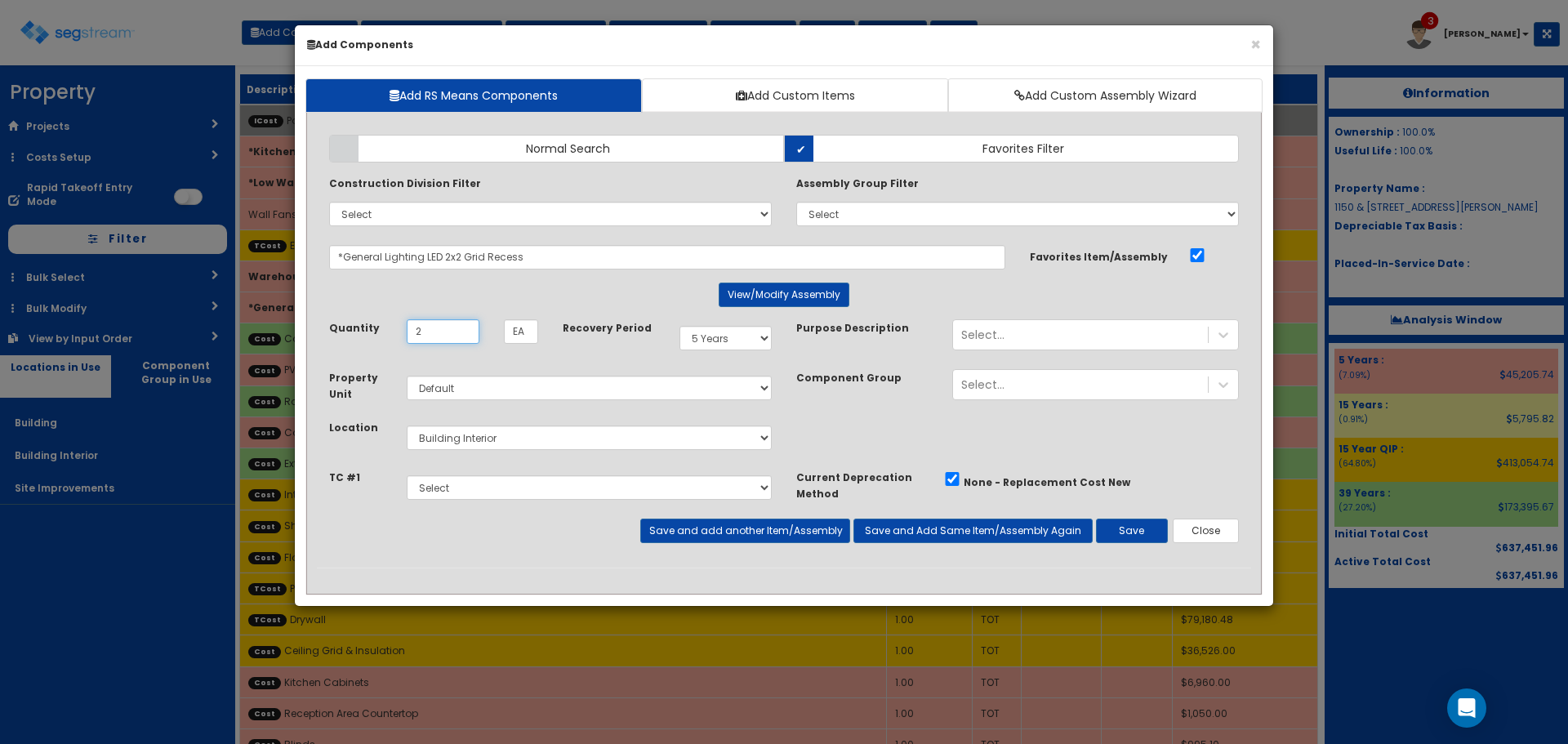
type input "2"
click at [743, 345] on select "Select 5 Years 7 Years 9 Years 10 Years 15 Years 15 Year QLI 15 Year QRP 15 Yea…" at bounding box center [725, 337] width 92 height 24
select select "15Y_1"
click at [680, 326] on select "Select 5 Years 7 Years 9 Years 10 Years 15 Years 15 Year QLI 15 Year QRP 15 Yea…" at bounding box center [725, 337] width 92 height 24
click at [1132, 525] on button "Save" at bounding box center [1132, 530] width 72 height 24
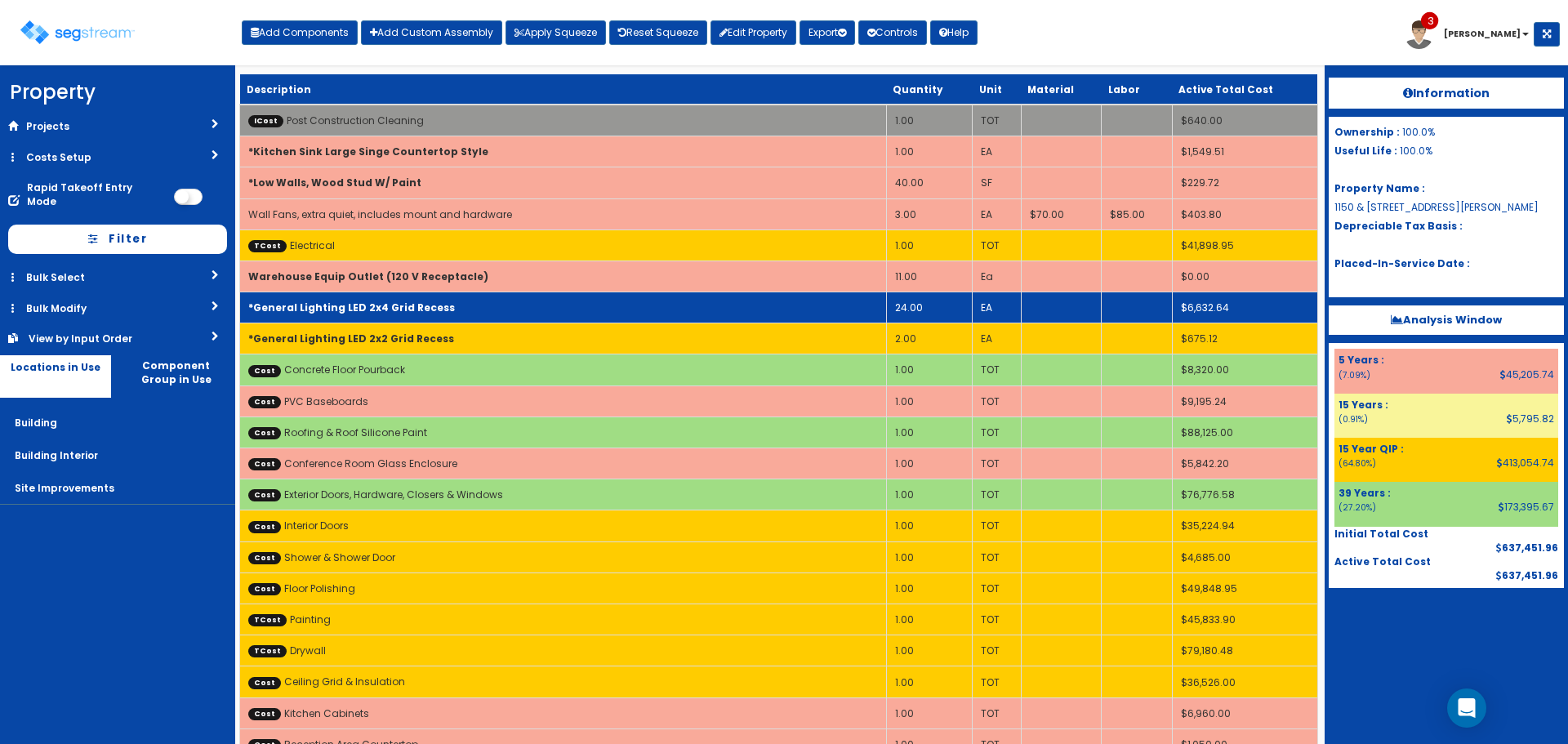
click at [661, 300] on td "*General Lighting LED 2x4 Grid Recess" at bounding box center [563, 308] width 647 height 31
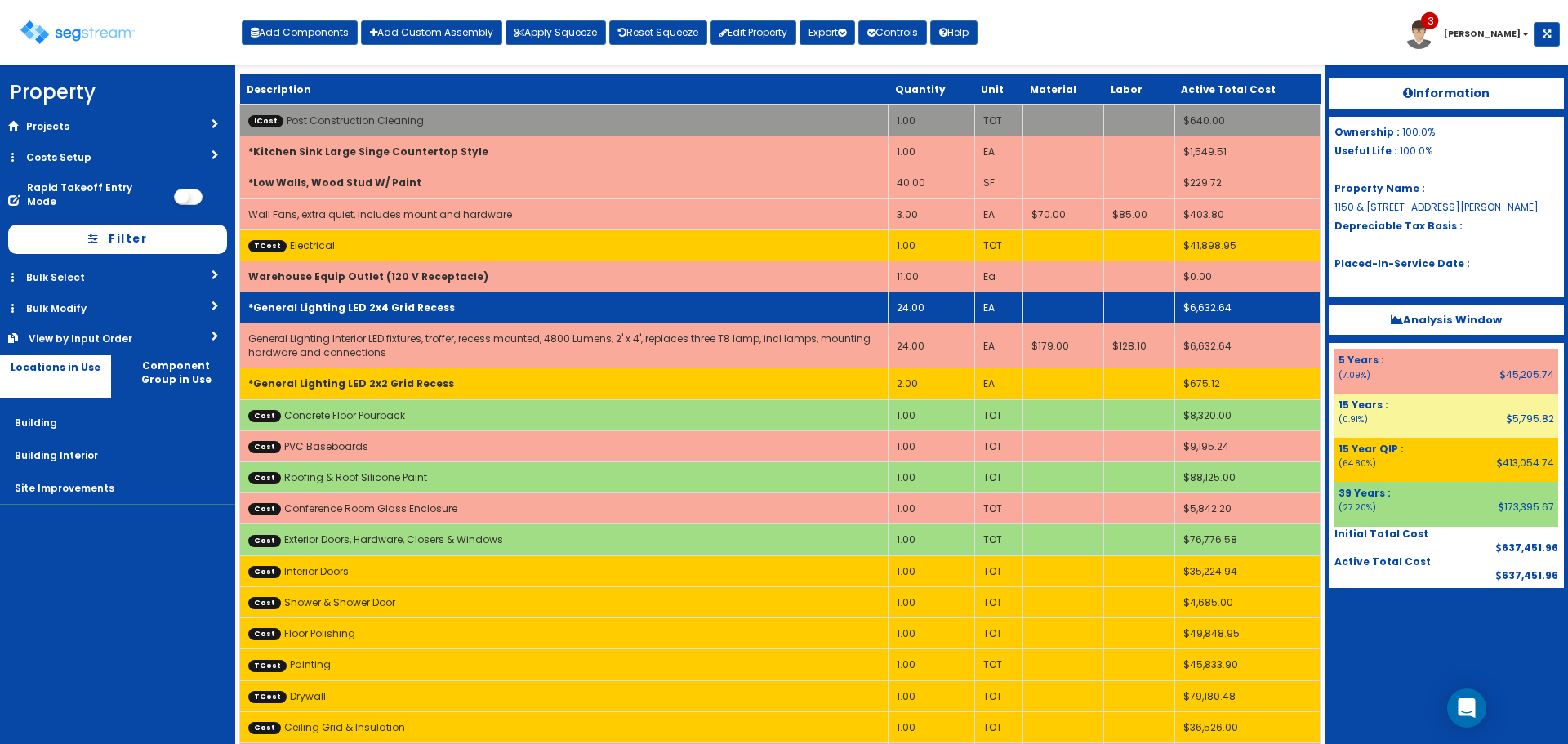
click at [661, 300] on td "*General Lighting LED 2x4 Grid Recess" at bounding box center [564, 308] width 648 height 31
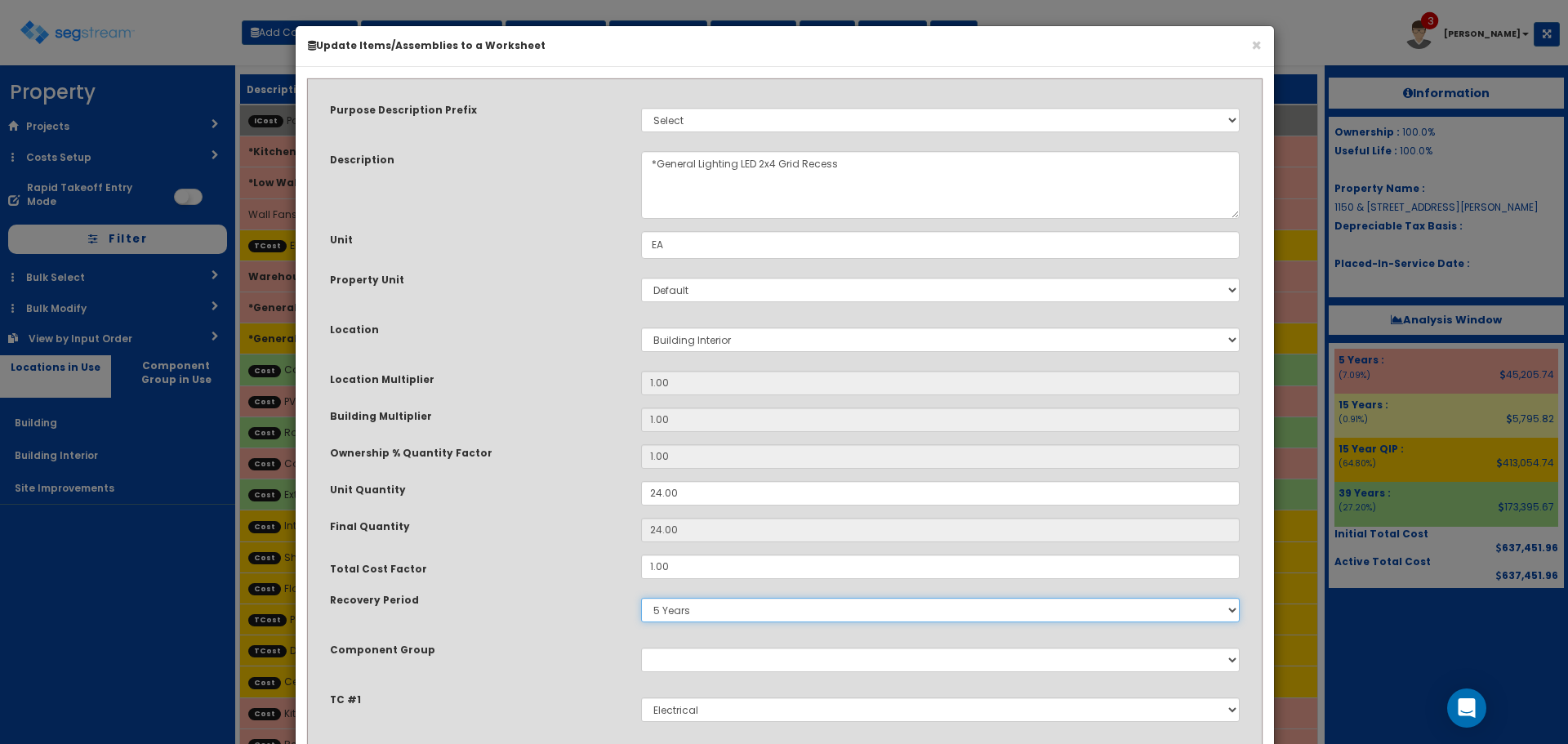
click at [684, 613] on select "5 Years 7 Years 9 Years 10 Years 15 Years 15 Year QLI 15 Year QRP 15 Year QIP 2…" at bounding box center [940, 609] width 598 height 24
select select "15Y_1"
click at [641, 597] on select "5 Years 7 Years 9 Years 10 Years 15 Years 15 Year QLI 15 Year QRP 15 Year QIP 2…" at bounding box center [940, 609] width 598 height 24
drag, startPoint x: 510, startPoint y: 431, endPoint x: 643, endPoint y: 479, distance: 141.4
click at [511, 431] on div "Building Multiplier 1.00" at bounding box center [784, 419] width 935 height 24
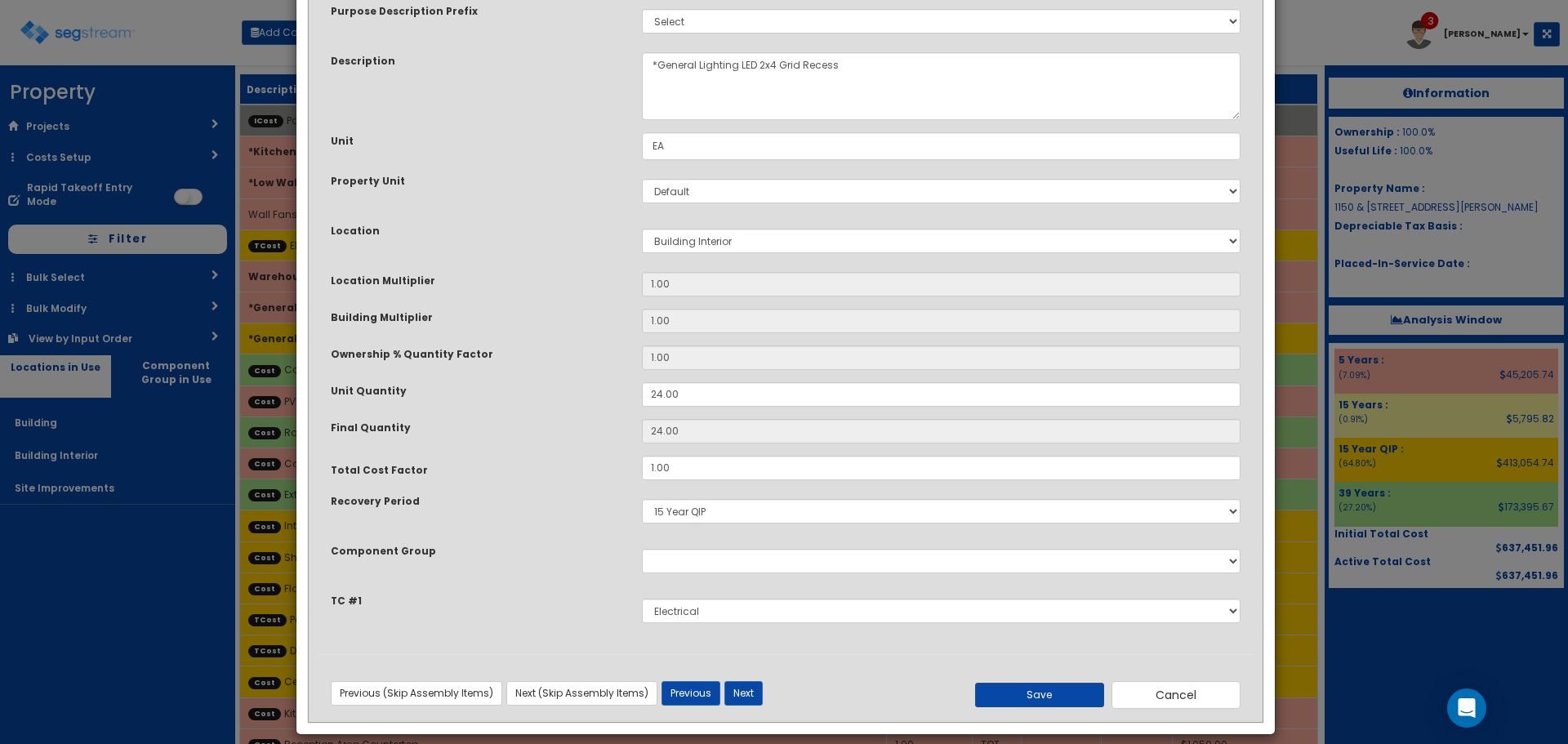
scroll to position [114, 0]
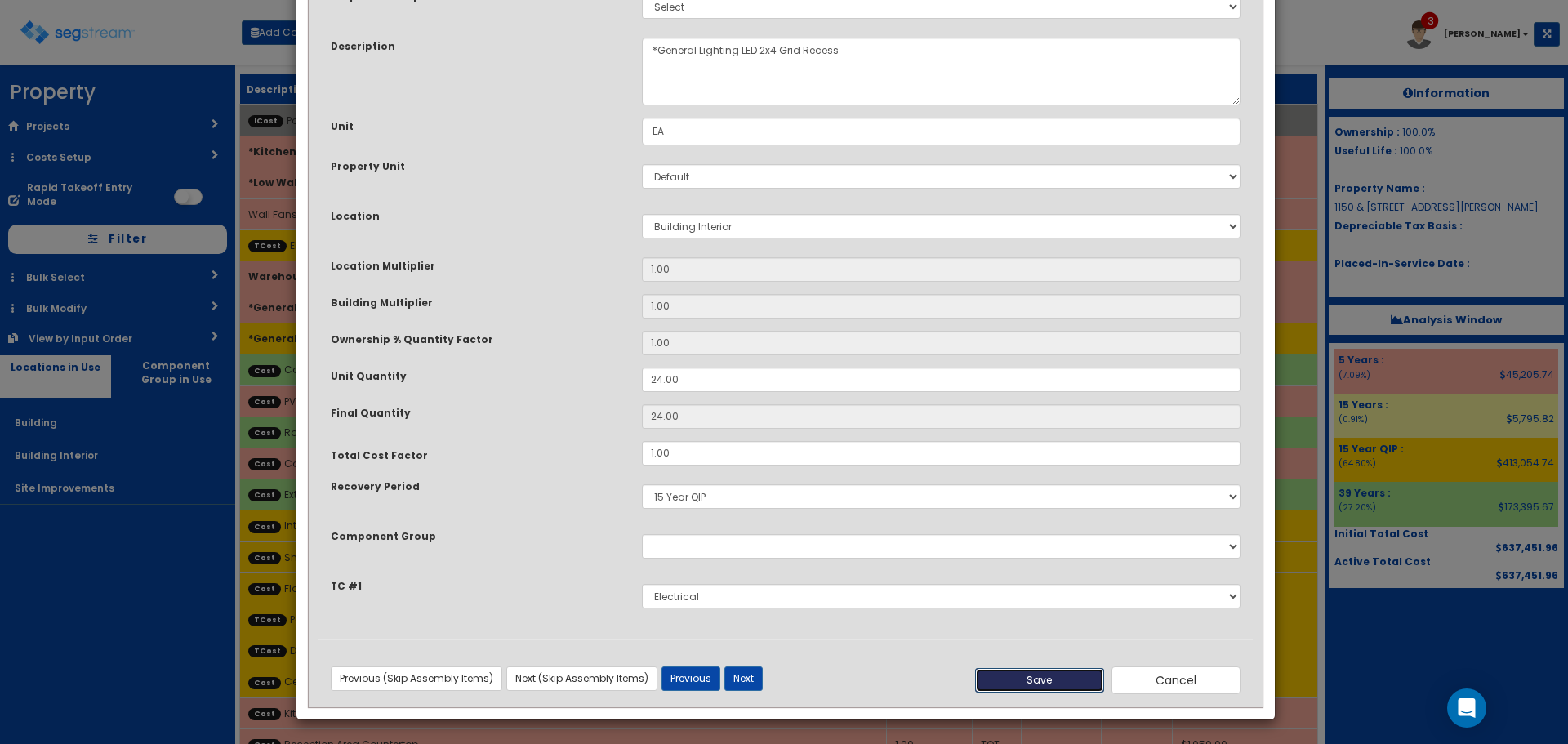
click at [1031, 676] on button "Save" at bounding box center [1039, 680] width 129 height 24
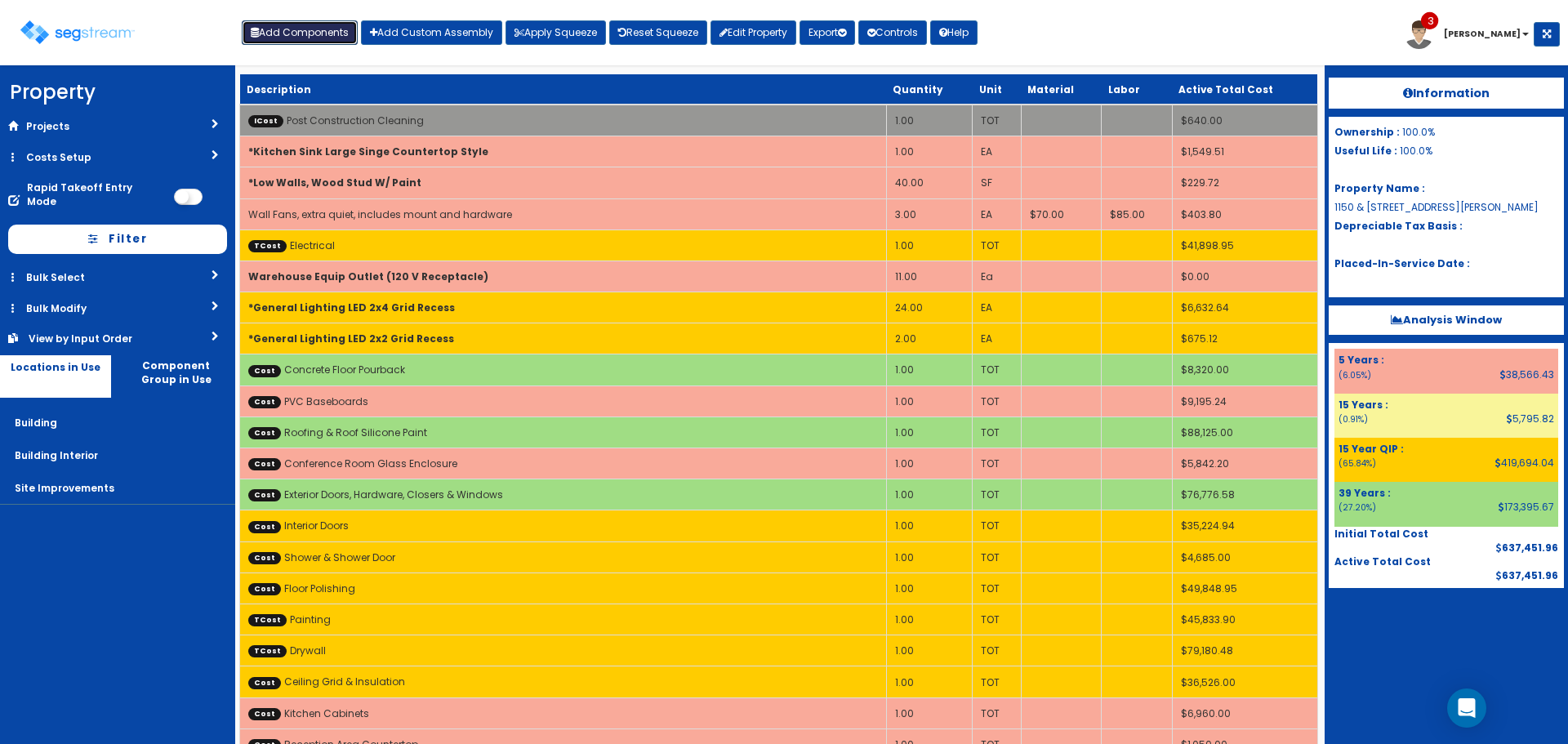
click at [309, 42] on button "Add Components" at bounding box center [300, 32] width 116 height 24
select select
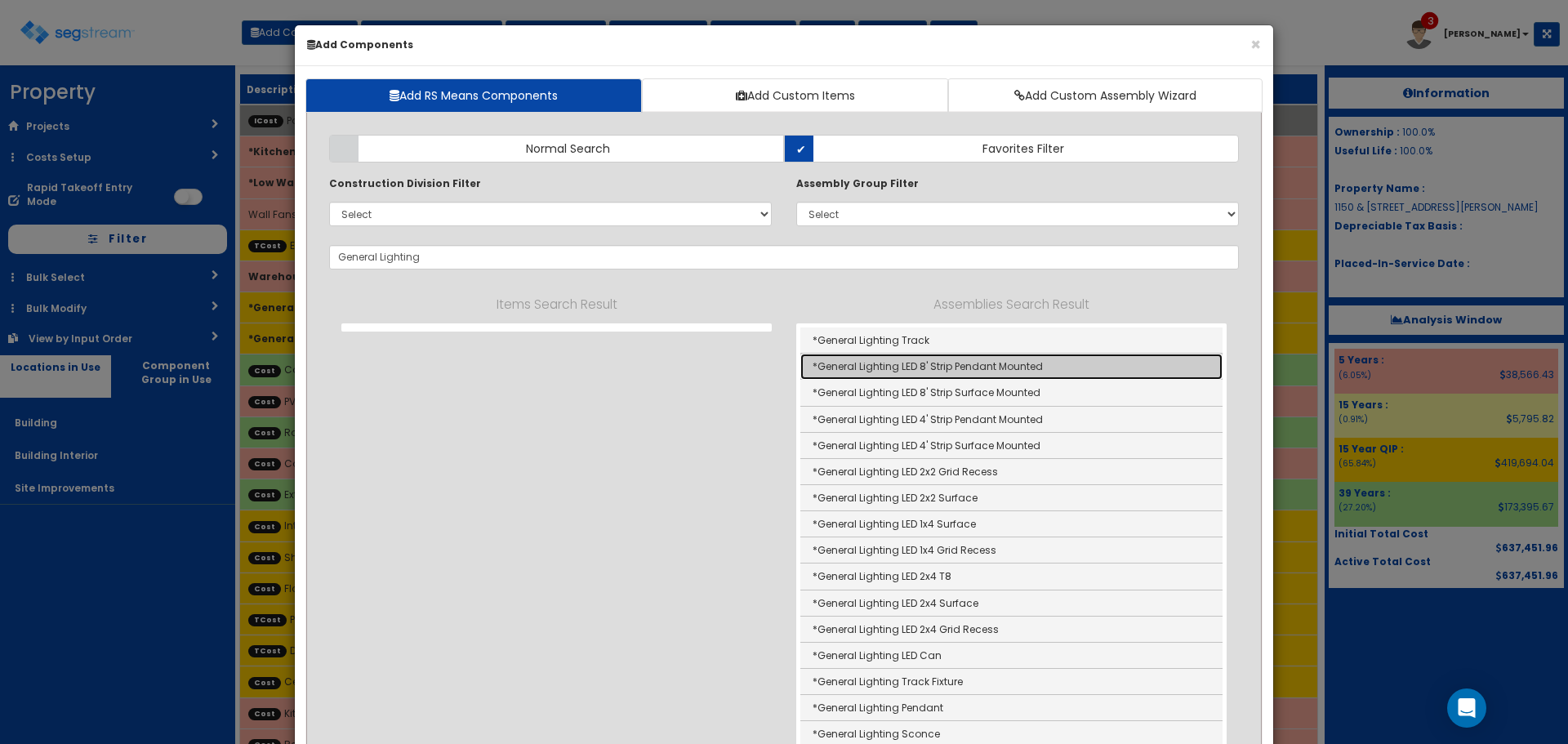
click at [874, 369] on link "*General Lighting LED 8' Strip Pendant Mounted" at bounding box center [1012, 366] width 422 height 26
type input "*General Lighting LED 8' Strip Pendant Mounted"
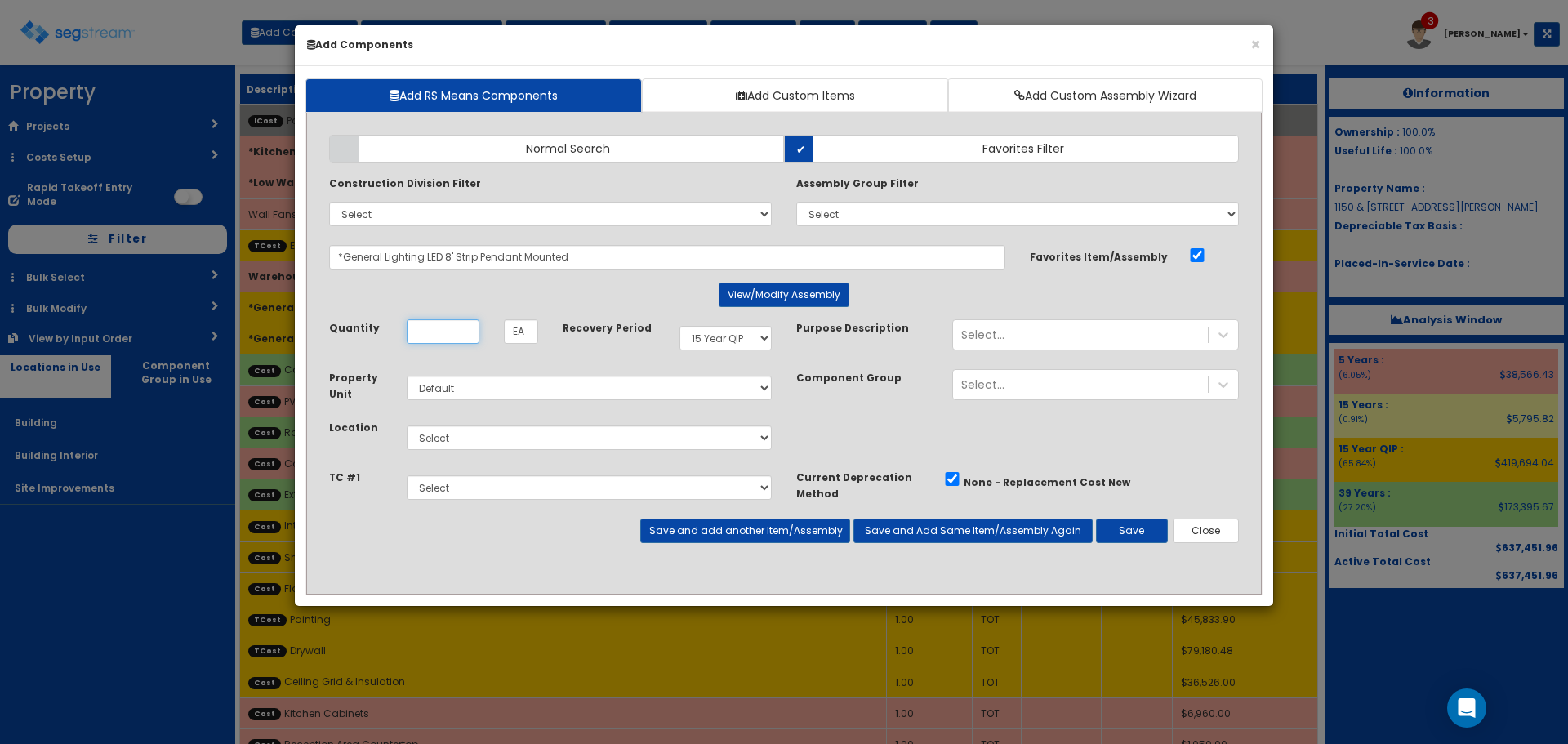
click at [436, 334] on input "Unit Quantity" at bounding box center [443, 331] width 72 height 24
type input "30"
drag, startPoint x: 625, startPoint y: 441, endPoint x: 620, endPoint y: 449, distance: 9.4
click at [625, 441] on select "Select Building Building Interior Site Improvements Add Additional Location" at bounding box center [589, 437] width 365 height 24
select select "7"
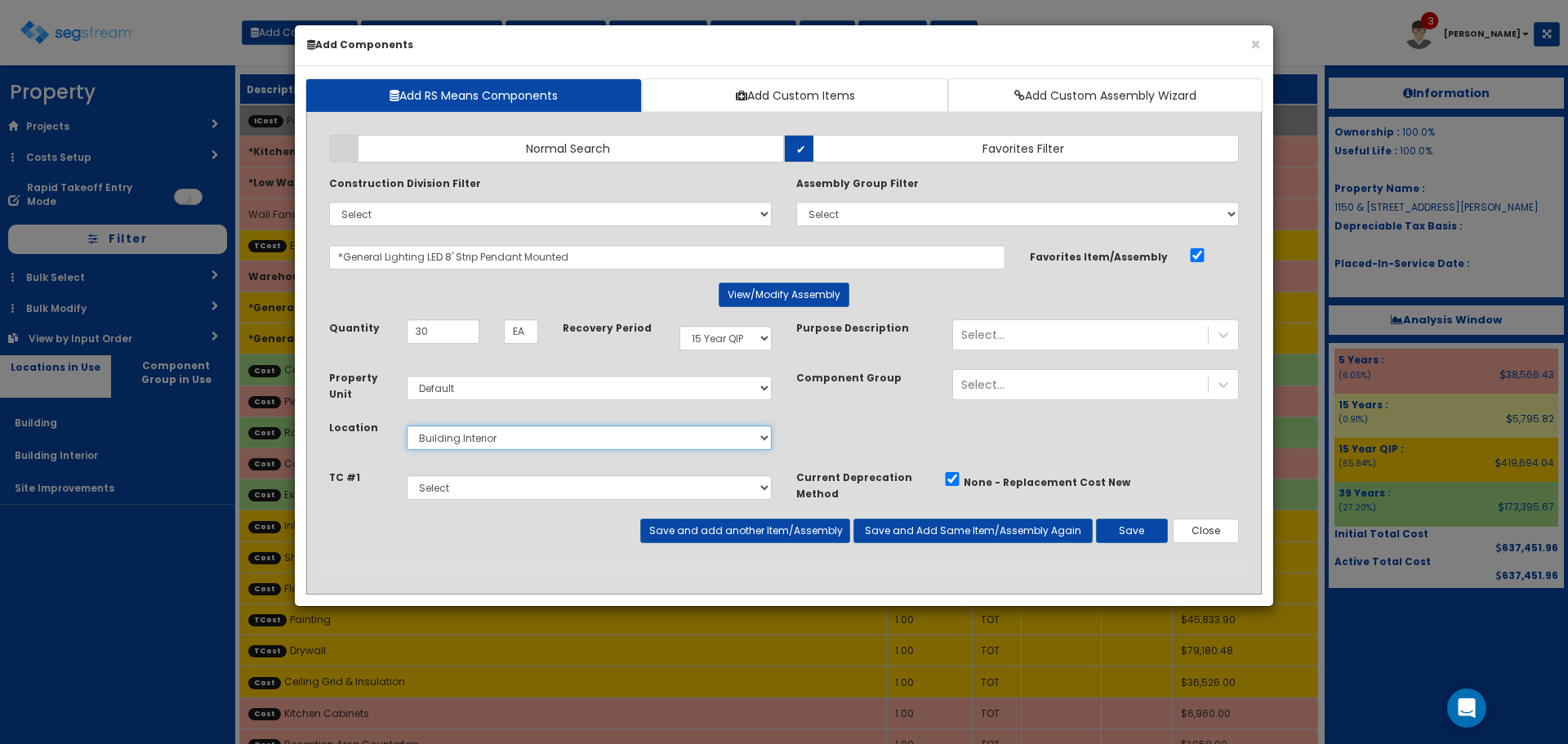
click at [407, 426] on select "Select Building Building Interior Site Improvements Add Additional Location" at bounding box center [589, 437] width 365 height 24
click at [671, 528] on button "Save and add another Item/Assembly" at bounding box center [745, 530] width 209 height 24
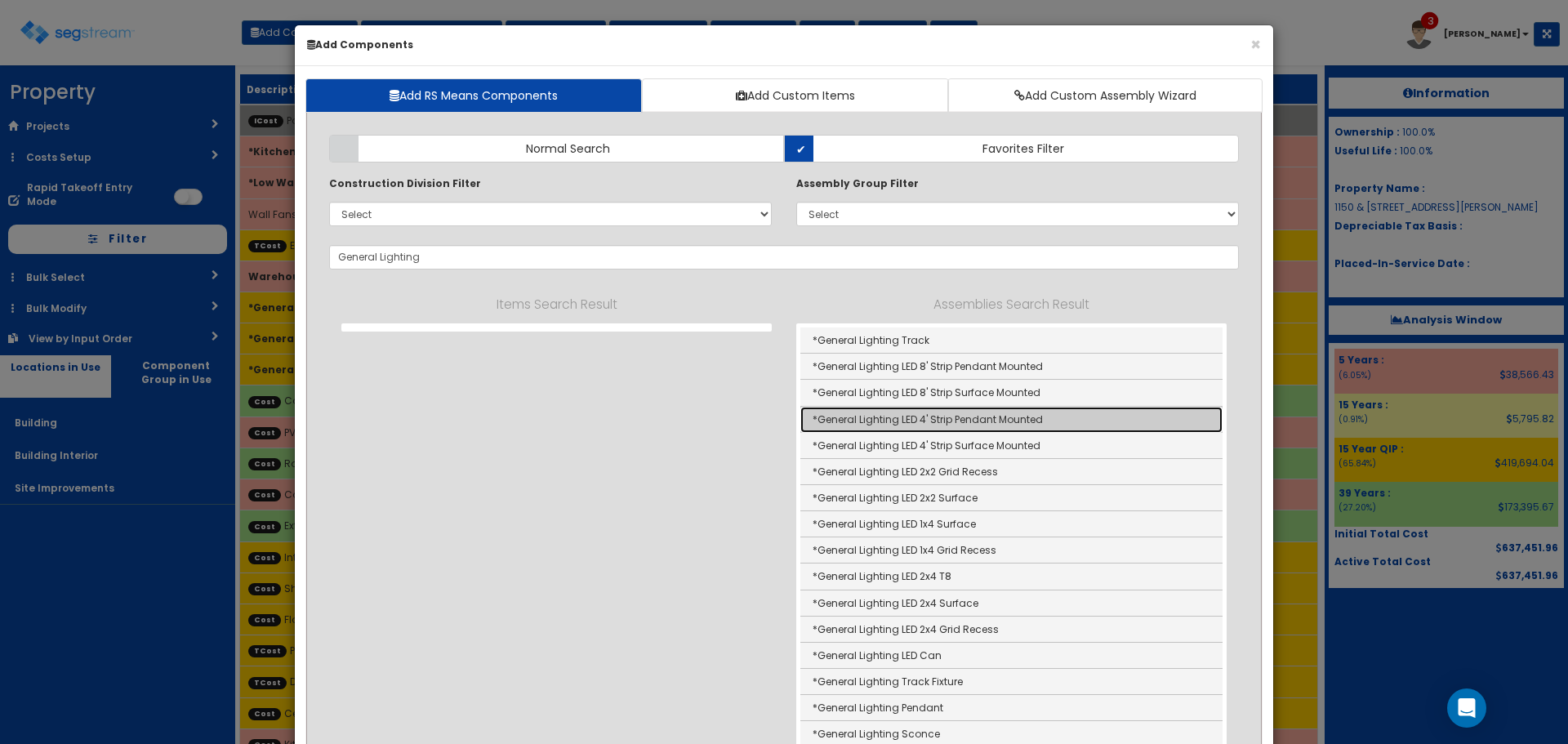
click at [911, 413] on link "*General Lighting LED 4' Strip Pendant Mounted" at bounding box center [1012, 419] width 422 height 26
type input "*General Lighting LED 4' Strip Pendant Mounted"
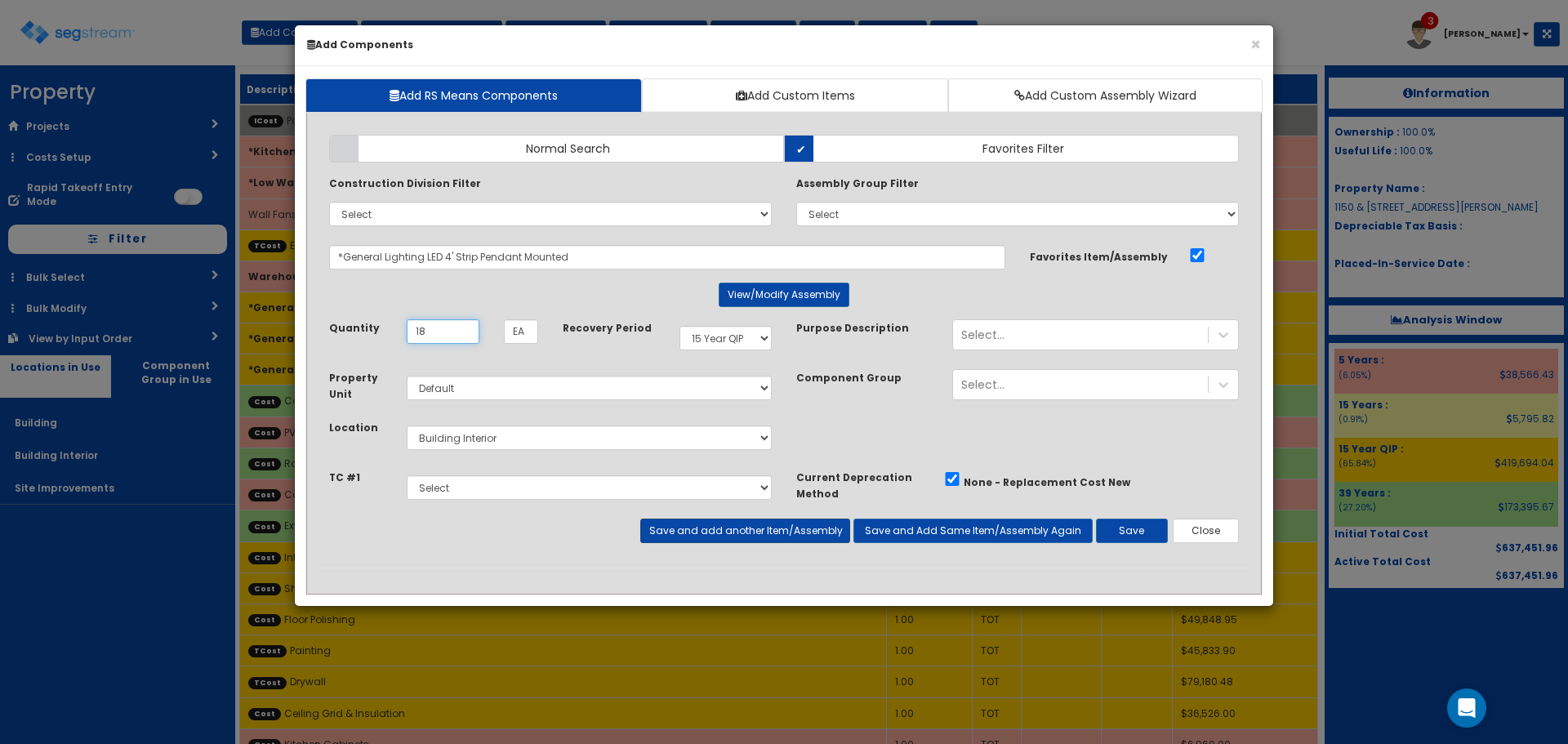
type input "18"
drag, startPoint x: 805, startPoint y: 535, endPoint x: 796, endPoint y: 537, distance: 9.2
click at [804, 535] on button "Save and add another Item/Assembly" at bounding box center [745, 530] width 209 height 24
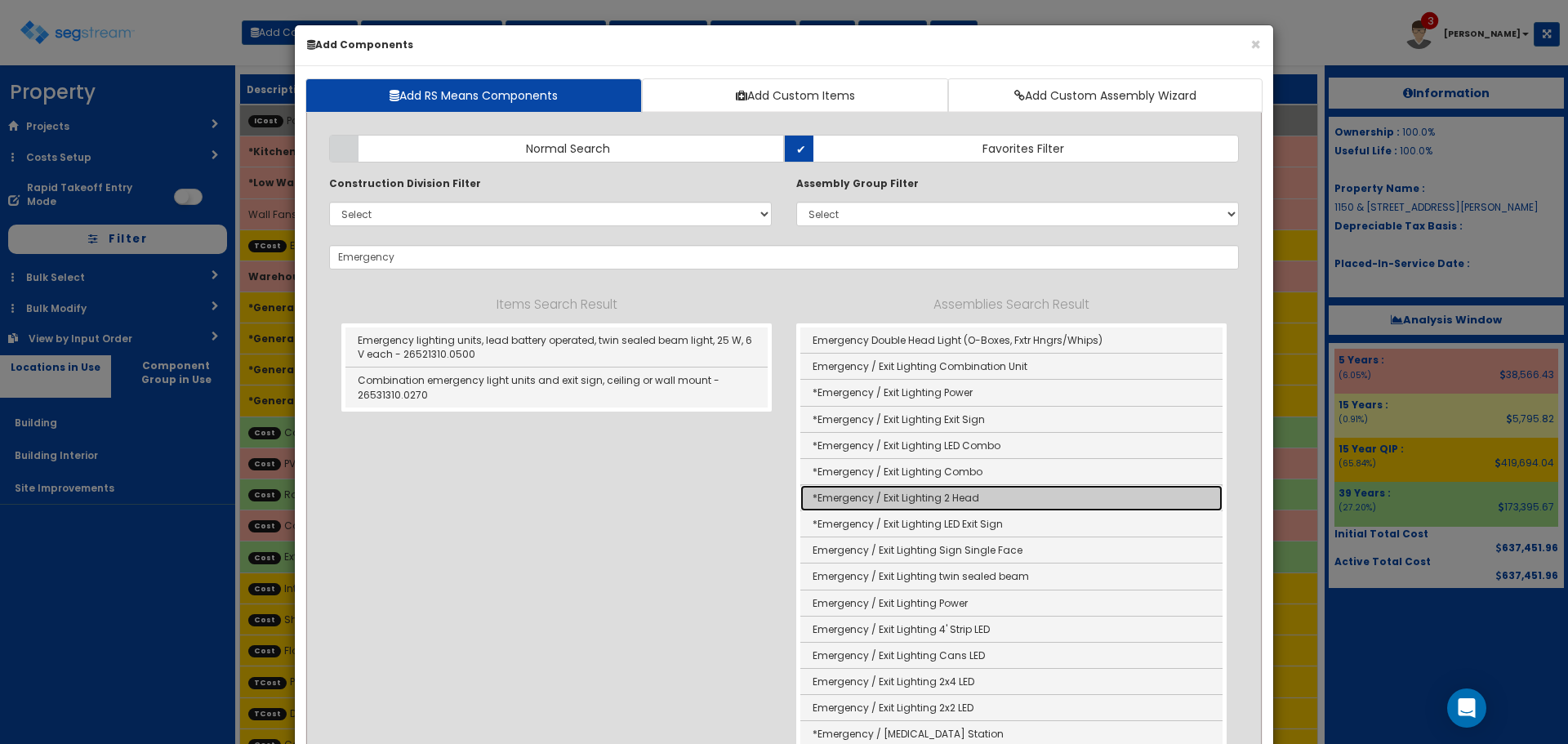
click at [892, 495] on link "*Emergency / Exit Lighting 2 Head" at bounding box center [1012, 497] width 422 height 26
type input "*Emergency / Exit Lighting 2 Head"
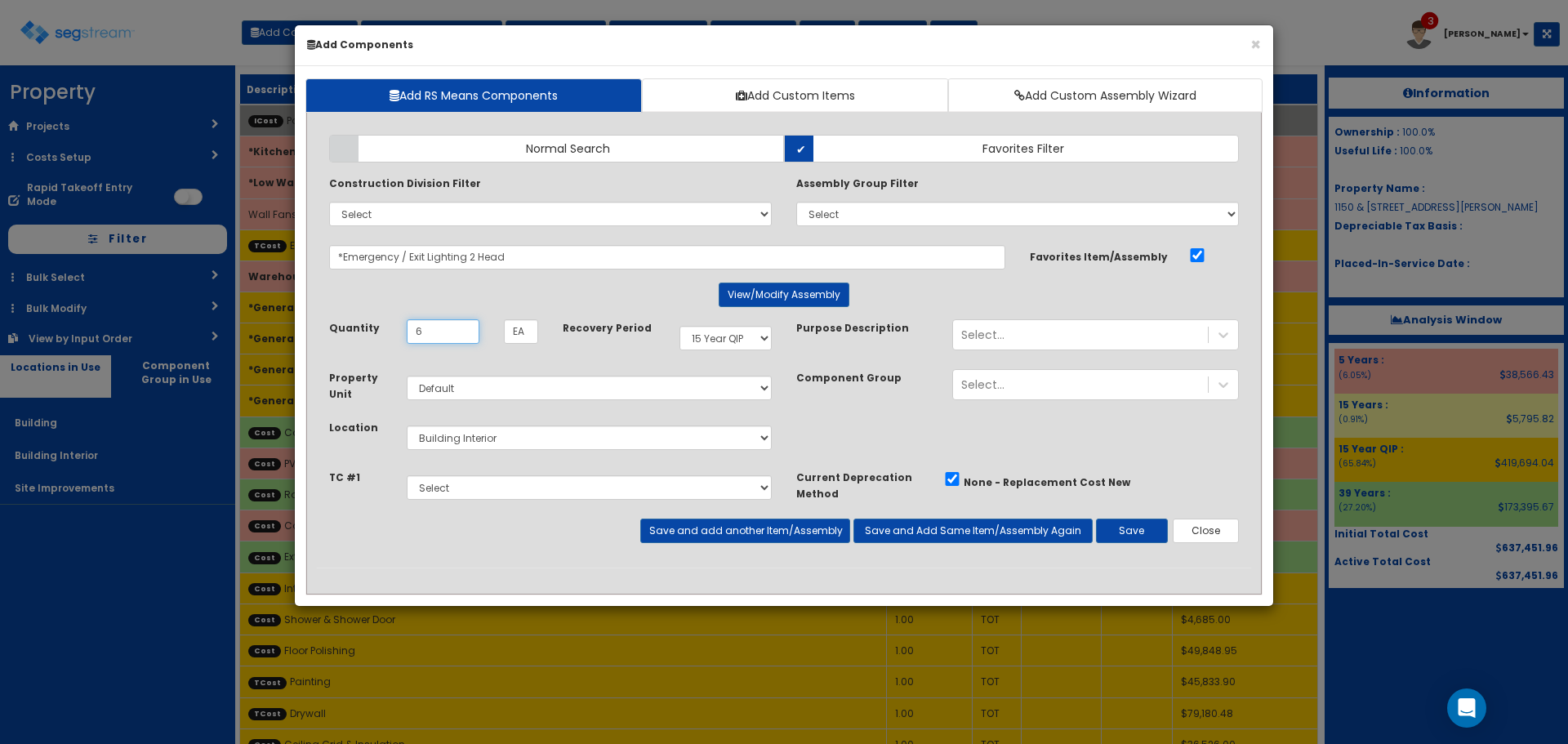
type input "6"
click at [784, 529] on button "Save and add another Item/Assembly" at bounding box center [745, 530] width 209 height 24
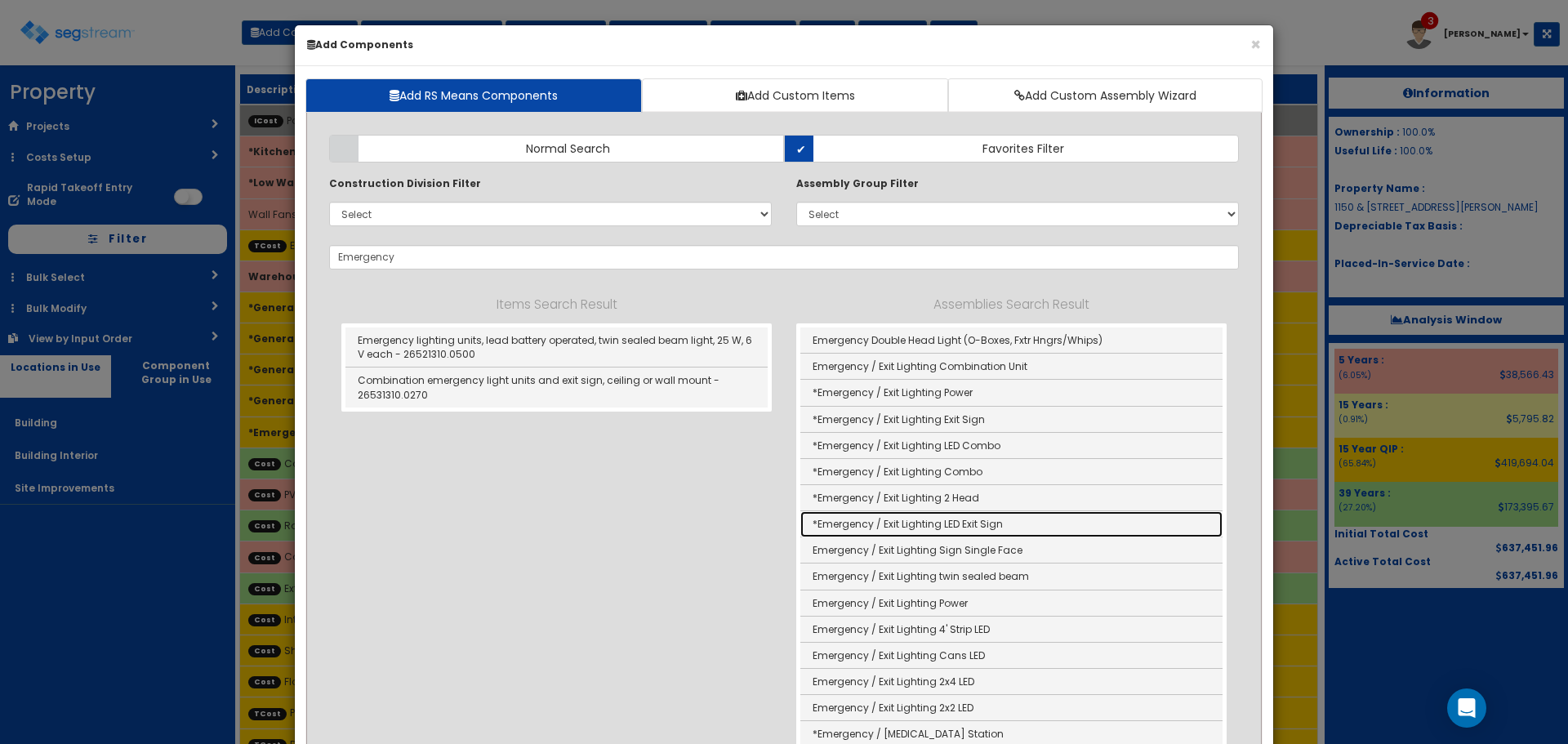
click at [912, 531] on link "*Emergency / Exit Lighting LED Exit Sign" at bounding box center [1012, 524] width 422 height 26
type input "*Emergency / Exit Lighting LED Exit Sign"
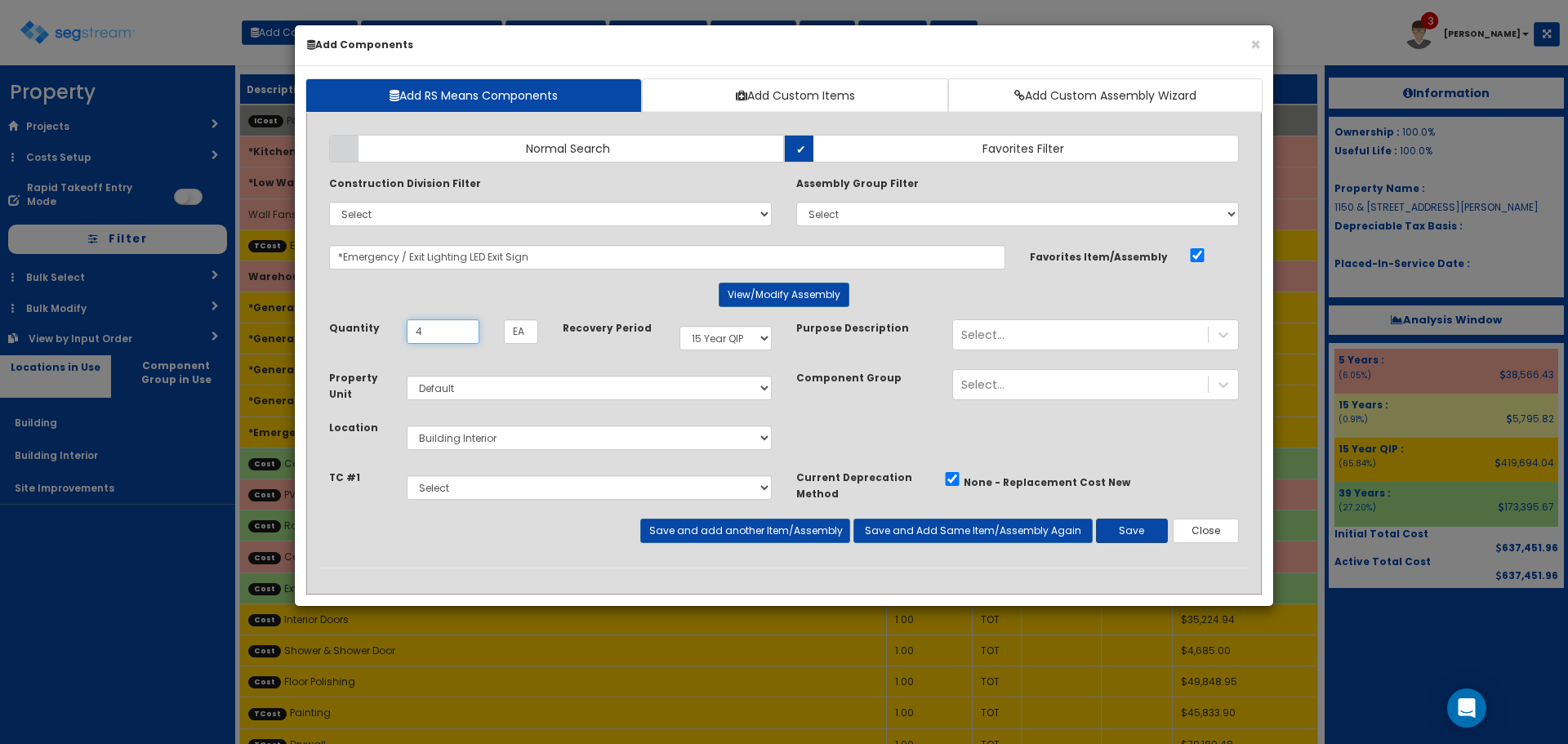
type input "4"
click at [1132, 525] on button "Save" at bounding box center [1132, 530] width 72 height 24
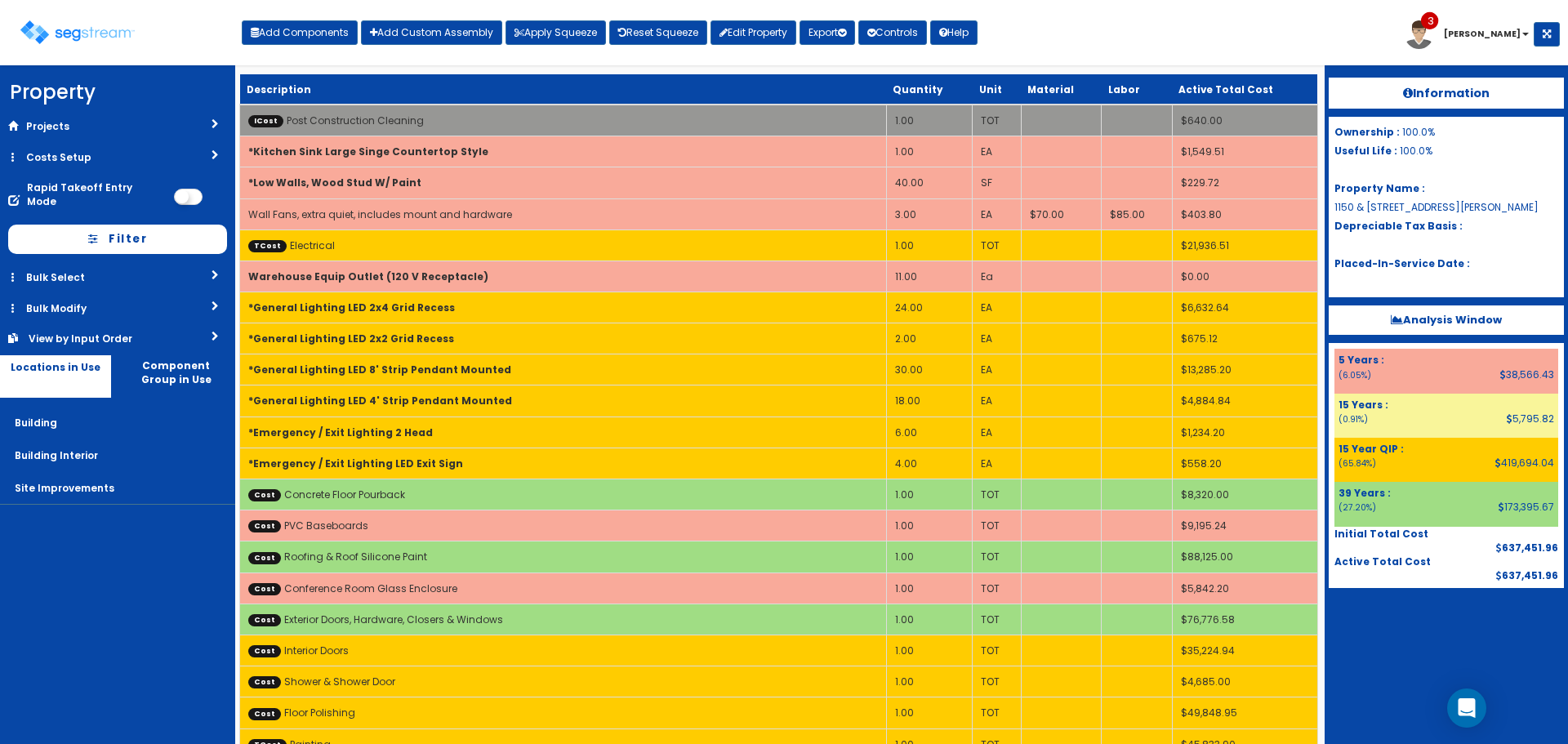
click at [336, 20] on div "Add Components Add Custom Assembly Apply Squeeze Reset Squeeze Edit Property Ex…" at bounding box center [609, 29] width 736 height 33
click at [315, 32] on button "Add Components" at bounding box center [300, 32] width 116 height 24
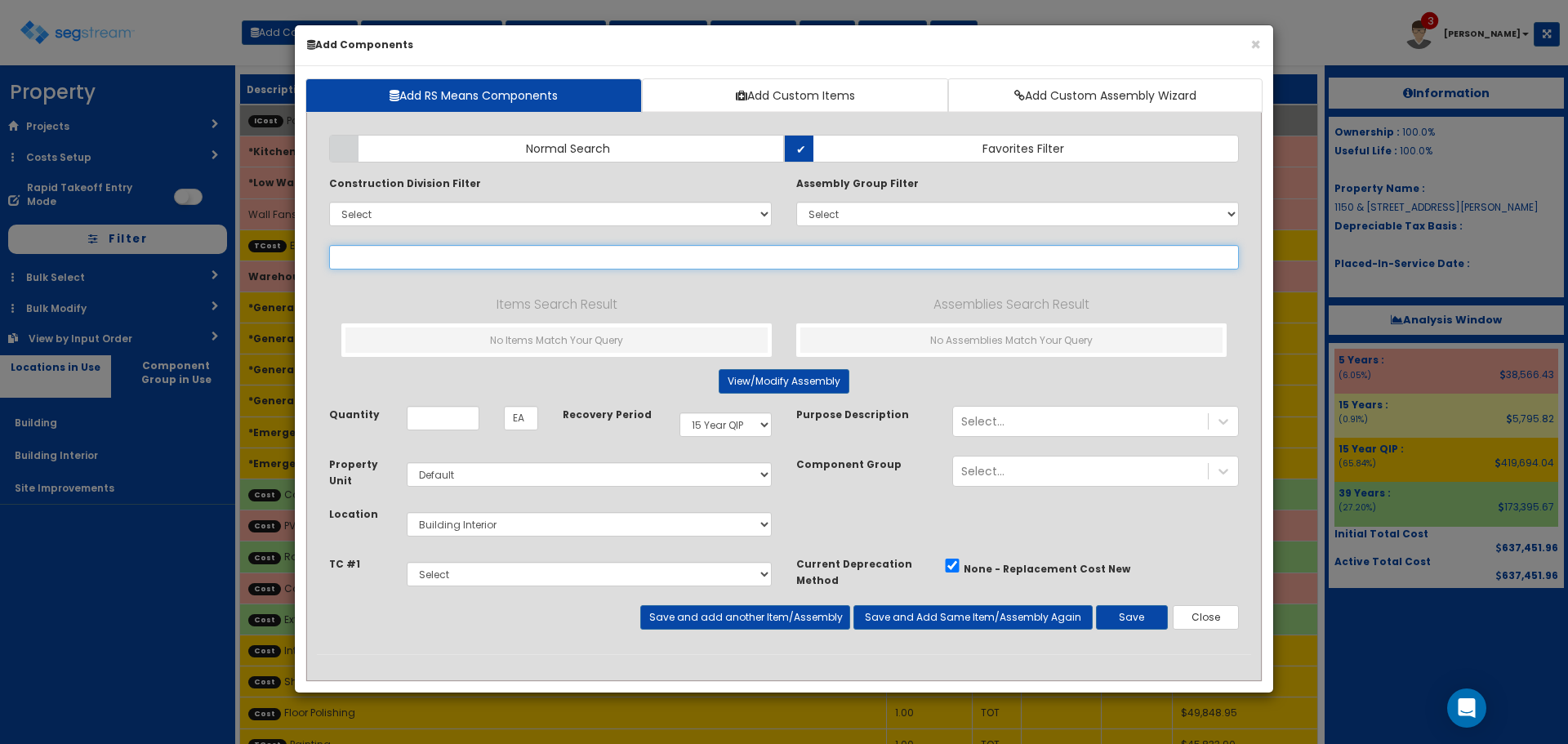
select select
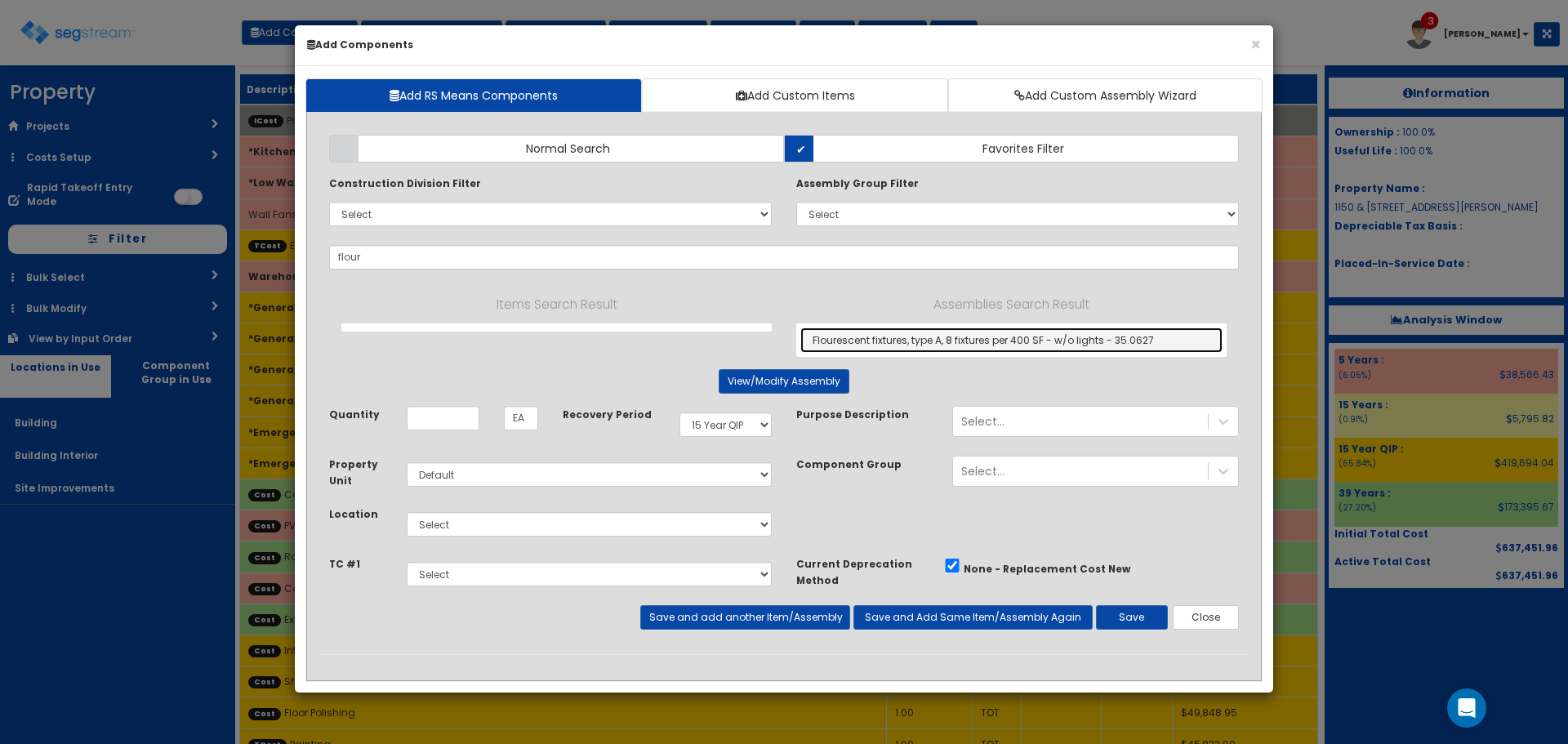
click at [924, 343] on link "Flourescent fixtures, type A, 8 fixtures per 400 SF - w/o lights - 35.0627" at bounding box center [1012, 340] width 422 height 25
type input "Flourescent fixtures, type A, 8 fixtures per 400 SF - w/o lights - 35.0627"
type input "SF"
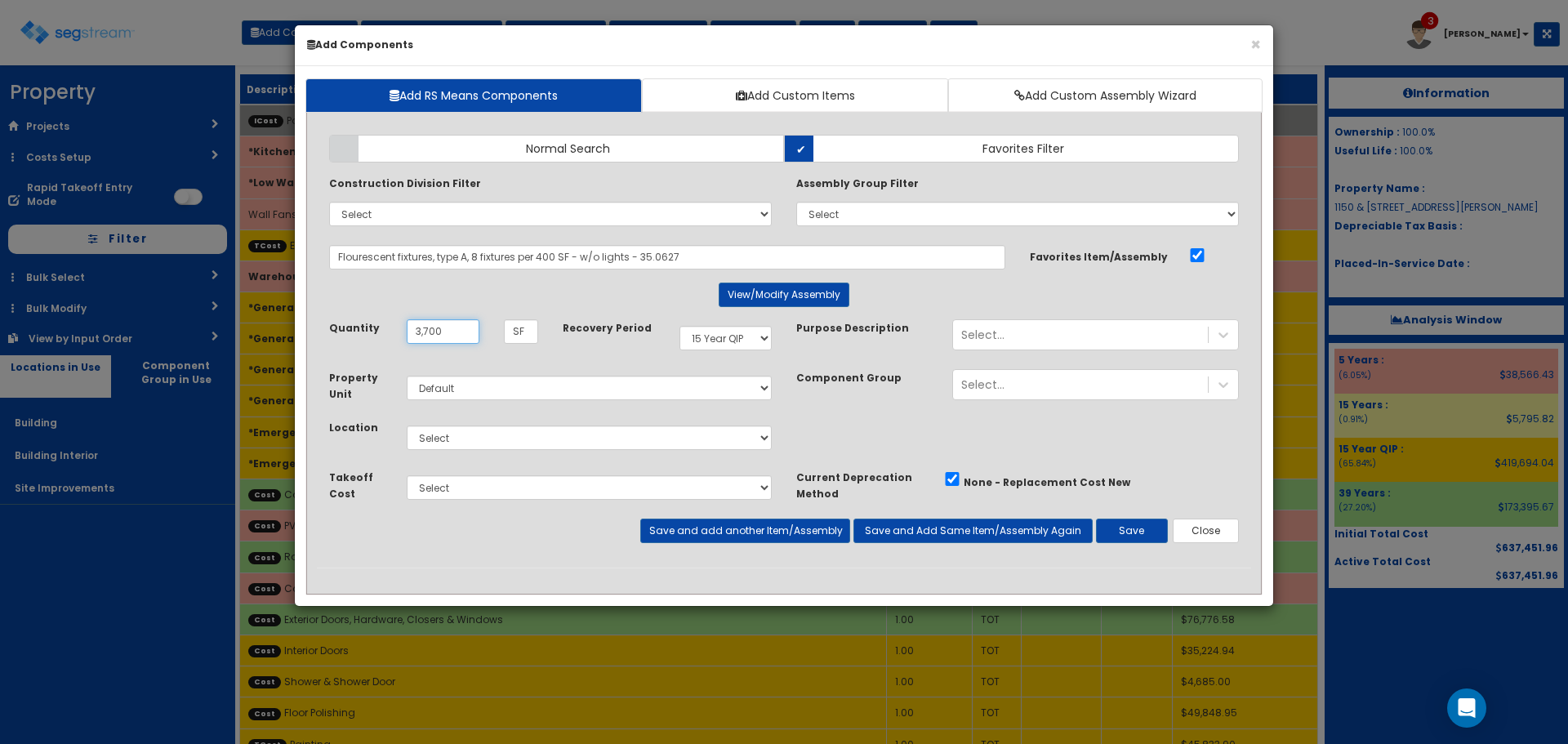
type input "3,700"
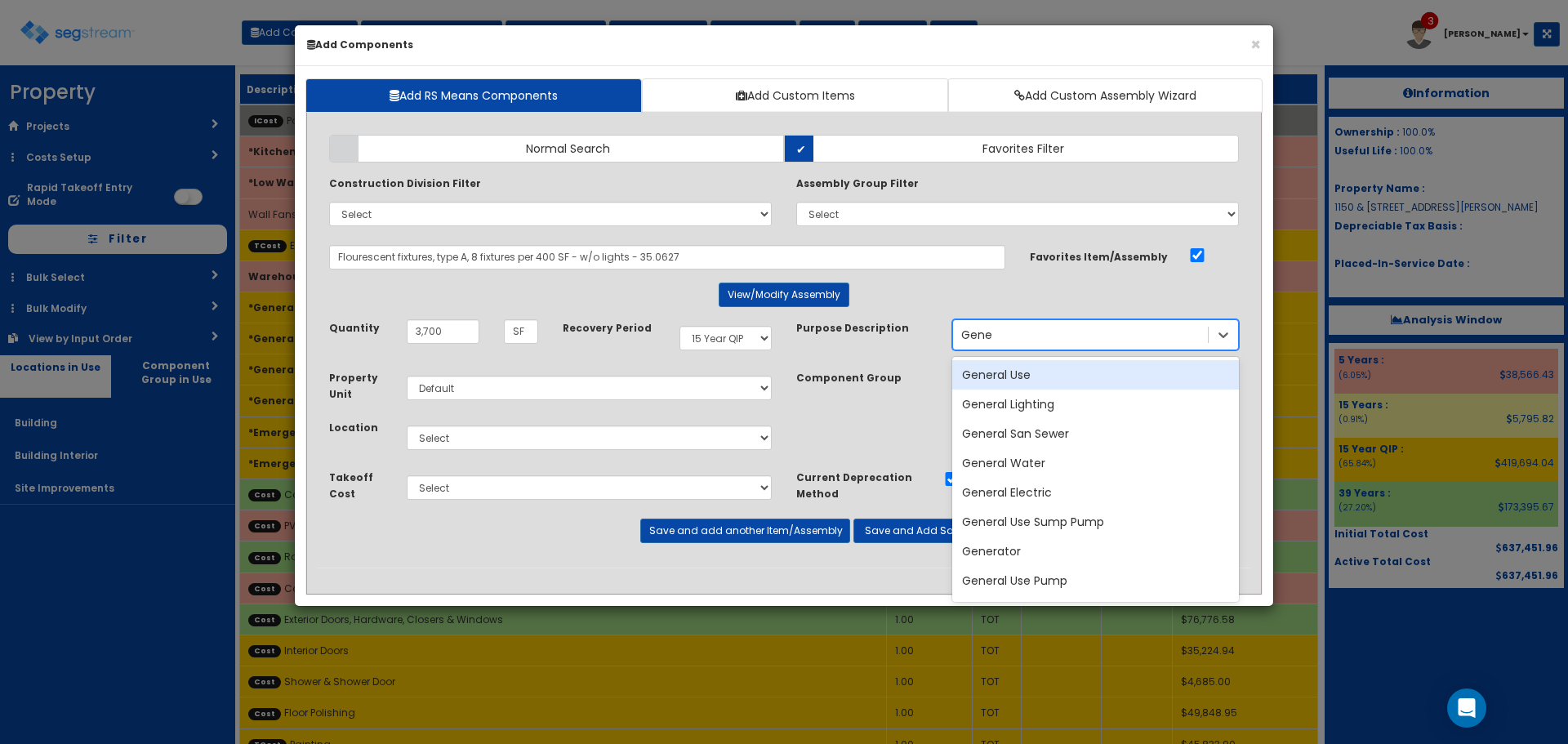
type input "Gener"
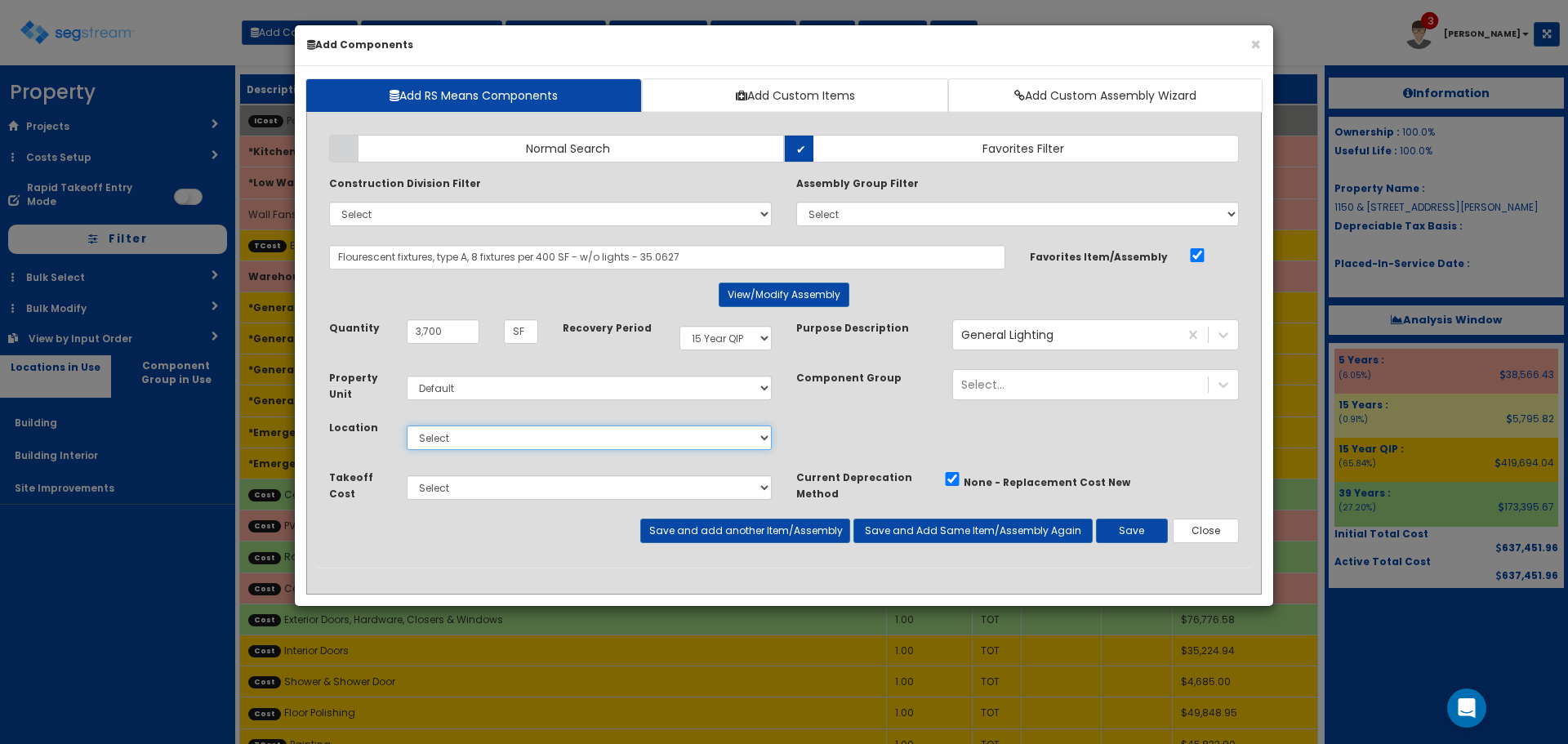
click at [670, 435] on select "Select Building Building Interior Site Improvements Add Additional Location" at bounding box center [589, 437] width 365 height 24
select select "7"
click at [407, 426] on select "Select Building Building Interior Site Improvements Add Additional Location" at bounding box center [589, 437] width 365 height 24
click at [896, 532] on button "Save and Add Same Item/Assembly Again" at bounding box center [973, 530] width 240 height 24
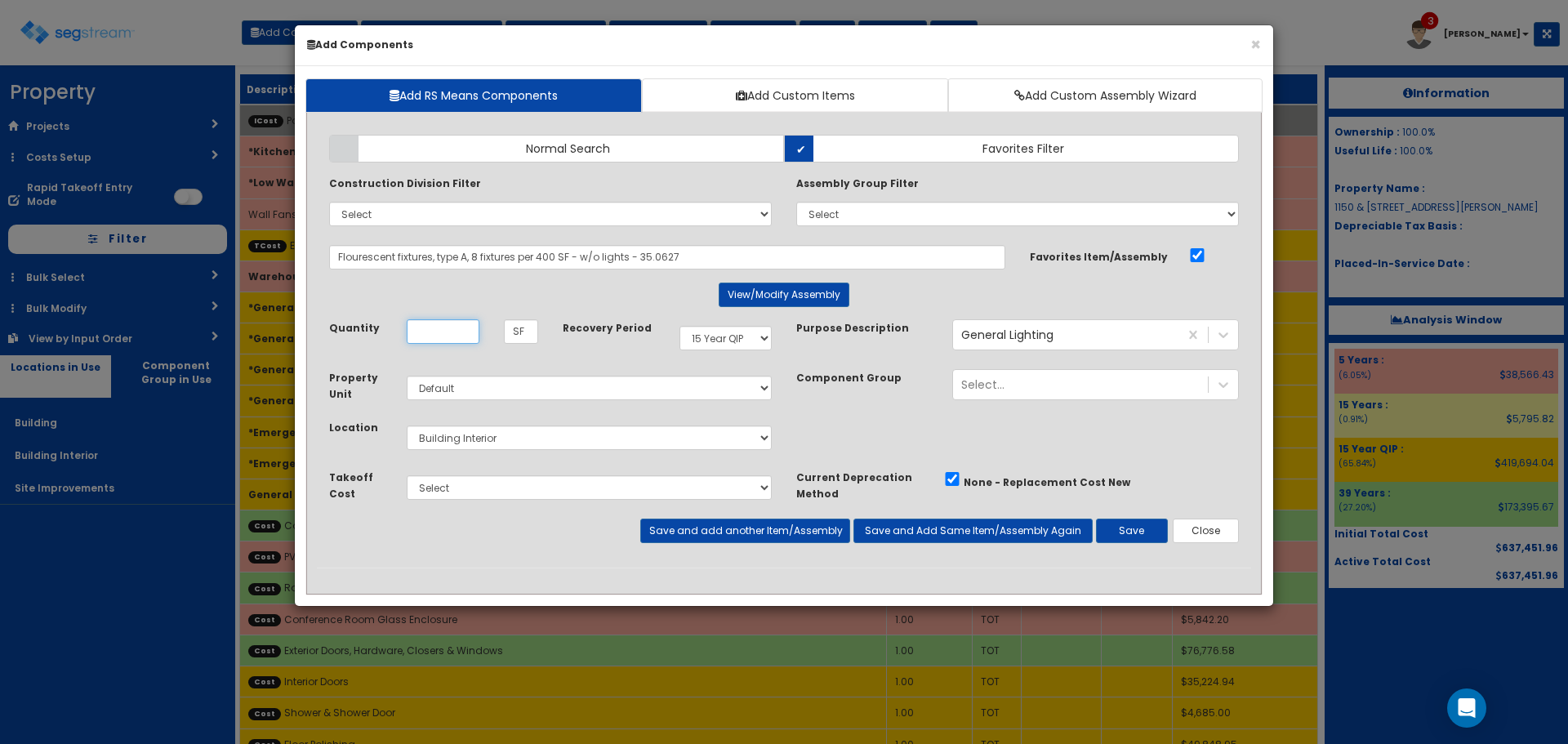
click at [447, 335] on input "Unit Quantity" at bounding box center [443, 331] width 72 height 24
type input "500"
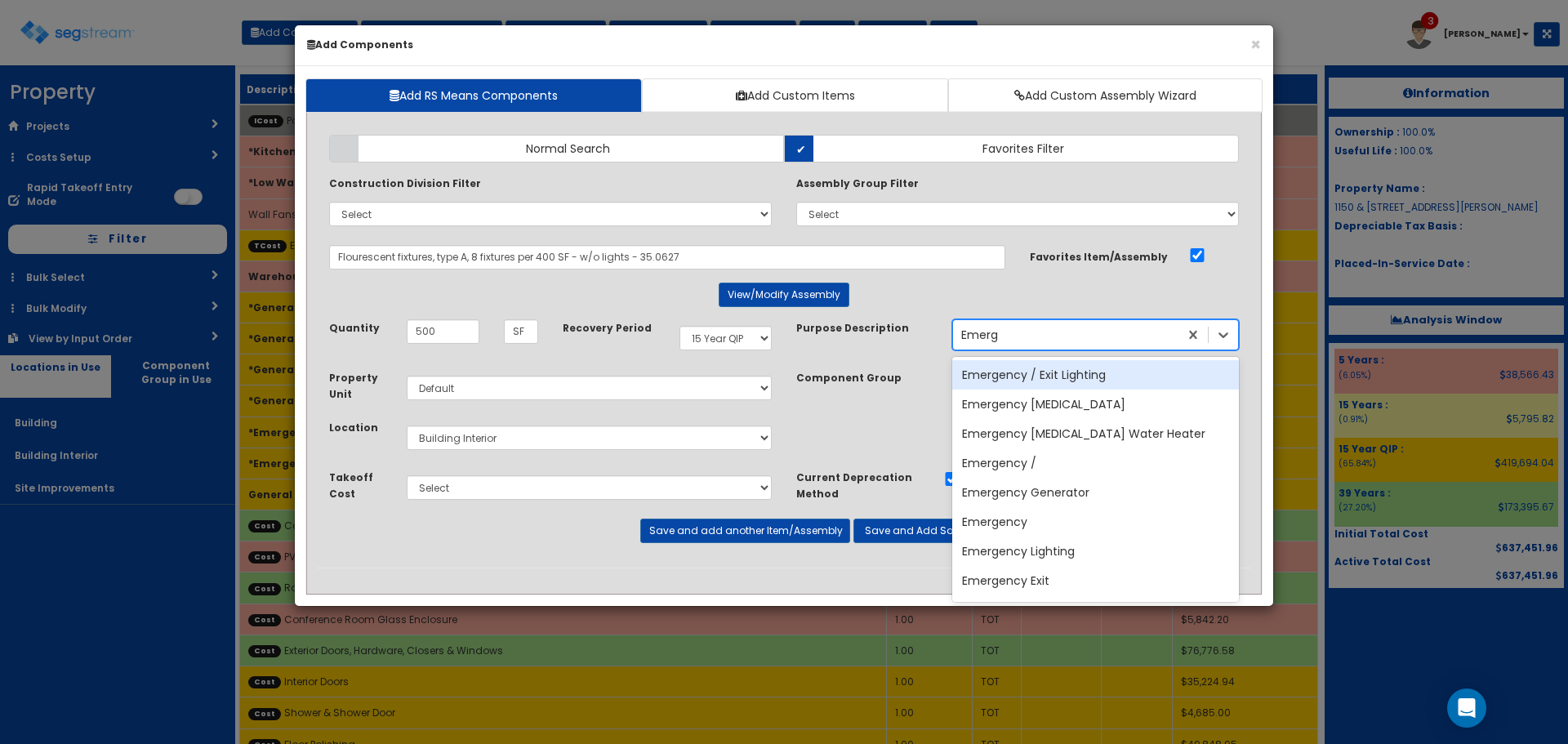
type input "Emerge"
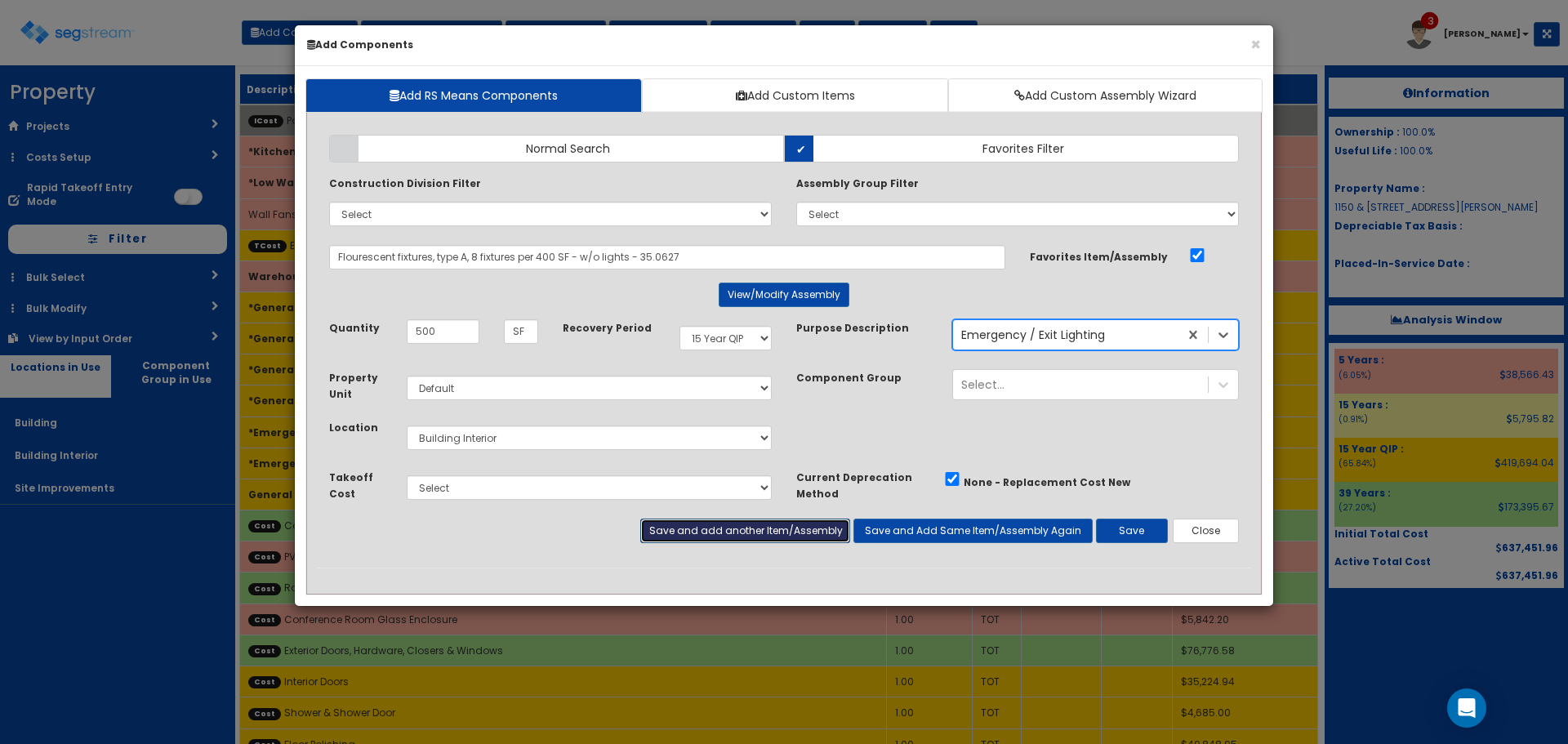
click at [790, 535] on button "Save and add another Item/Assembly" at bounding box center [745, 530] width 209 height 24
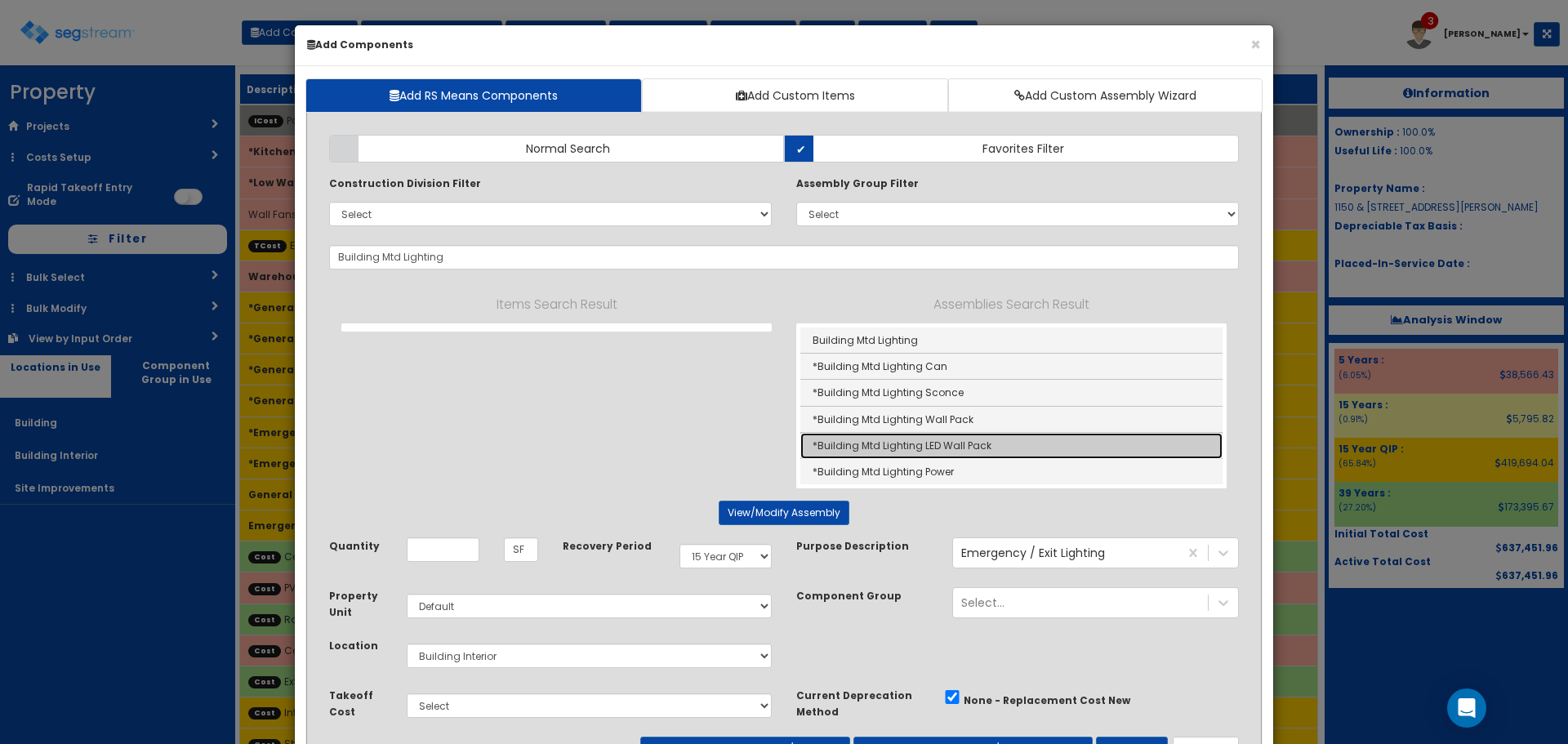
click at [933, 447] on link "*Building Mtd Lighting LED Wall Pack" at bounding box center [1012, 445] width 422 height 26
type input "*Building Mtd Lighting LED Wall Pack"
type input "EA"
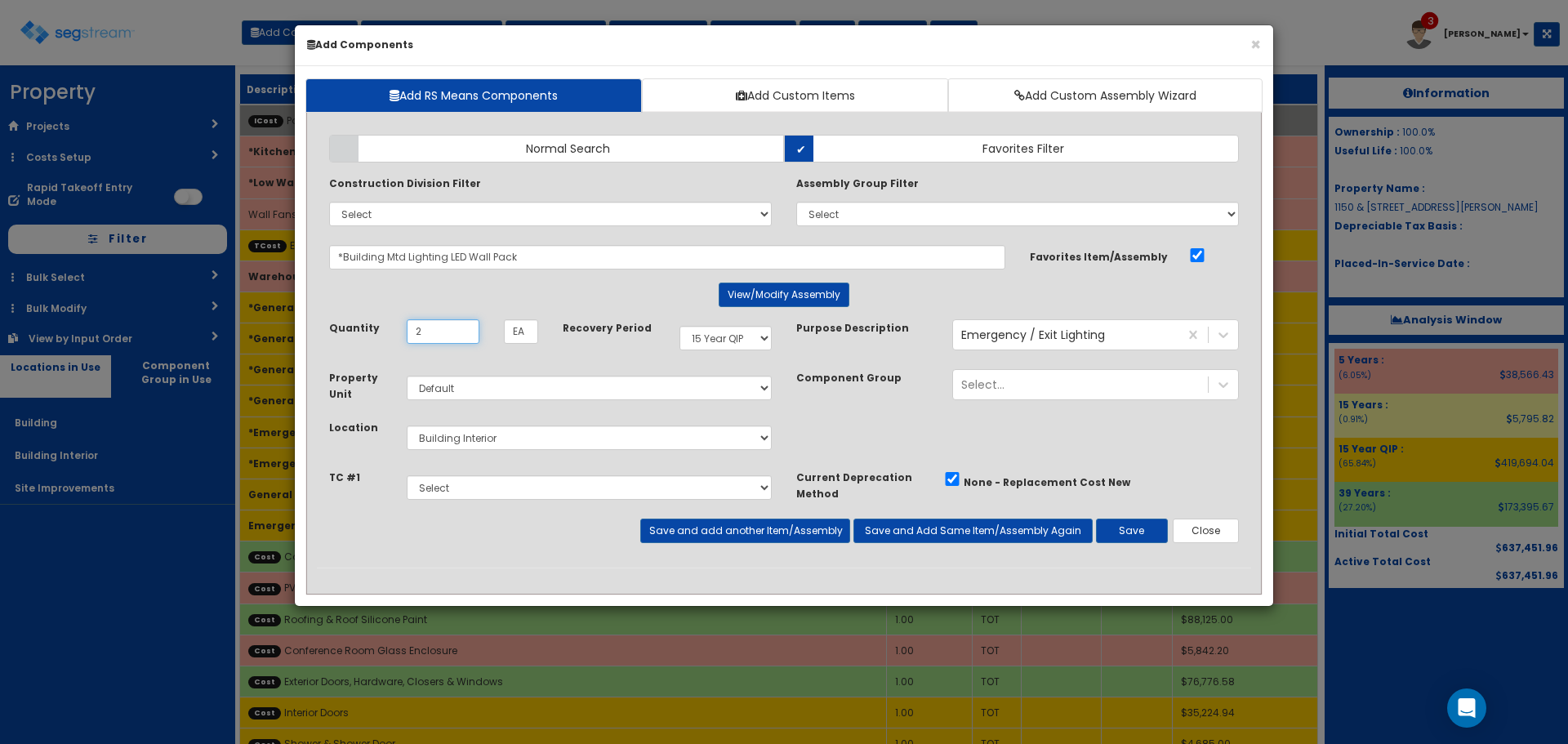
type input "2"
select select "5Y"
select select "6"
click at [793, 529] on button "Save and add another Item/Assembly" at bounding box center [745, 530] width 209 height 24
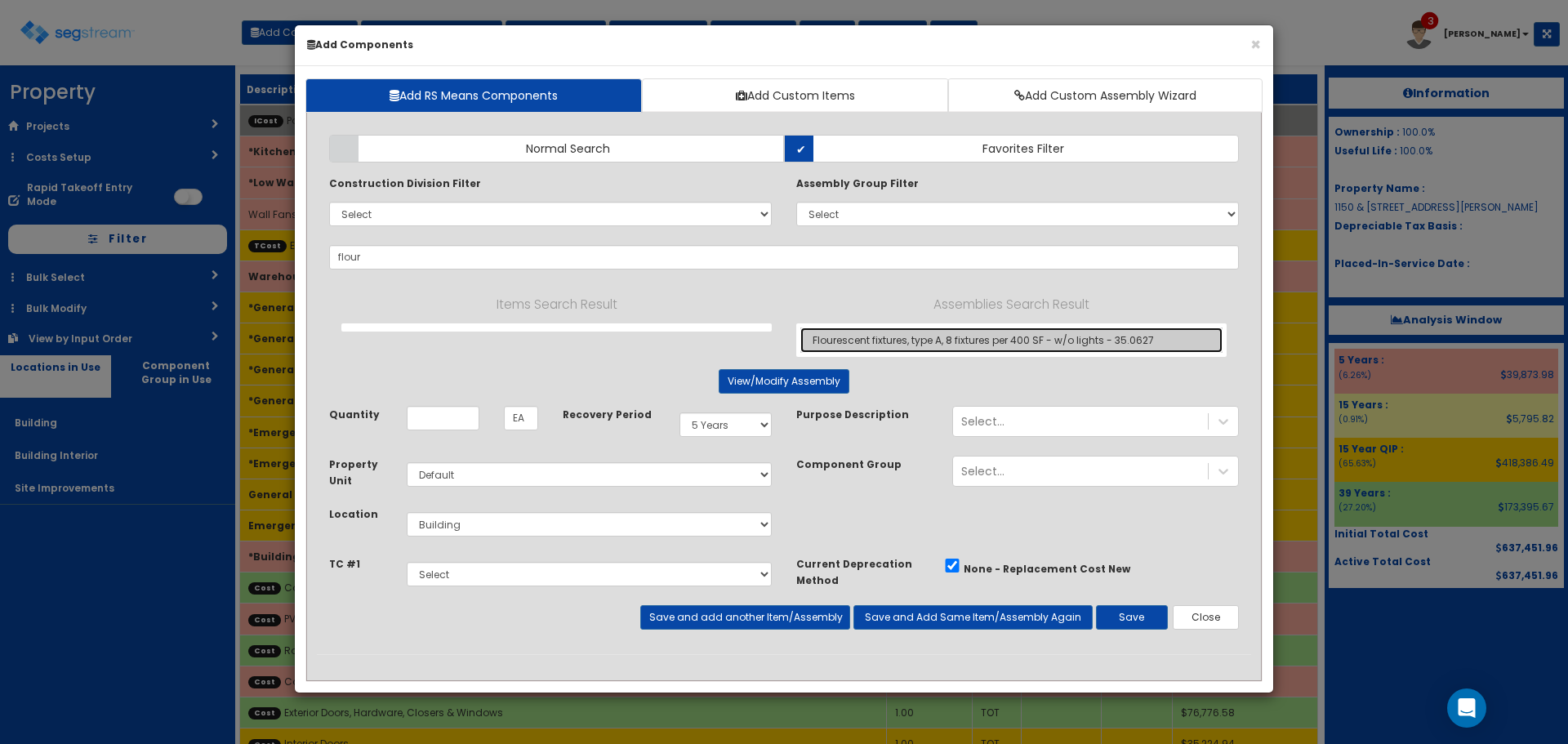
click at [830, 339] on link "Flourescent fixtures, type A, 8 fixtures per 400 SF - w/o lights - 35.0627" at bounding box center [1012, 340] width 422 height 25
type input "Flourescent fixtures, type A, 8 fixtures per 400 SF - w/o lights - 35.0627"
type input "SF"
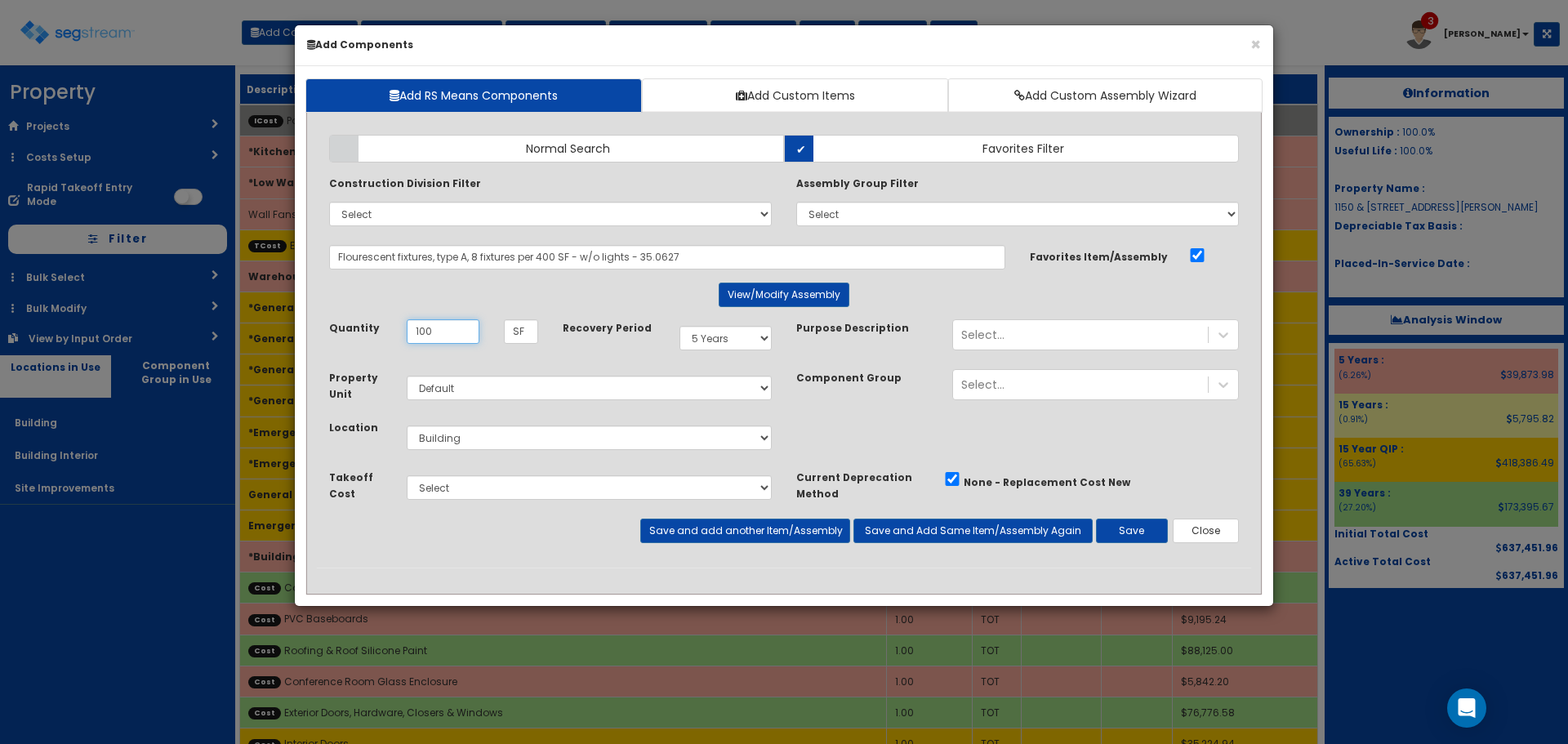
type input "100"
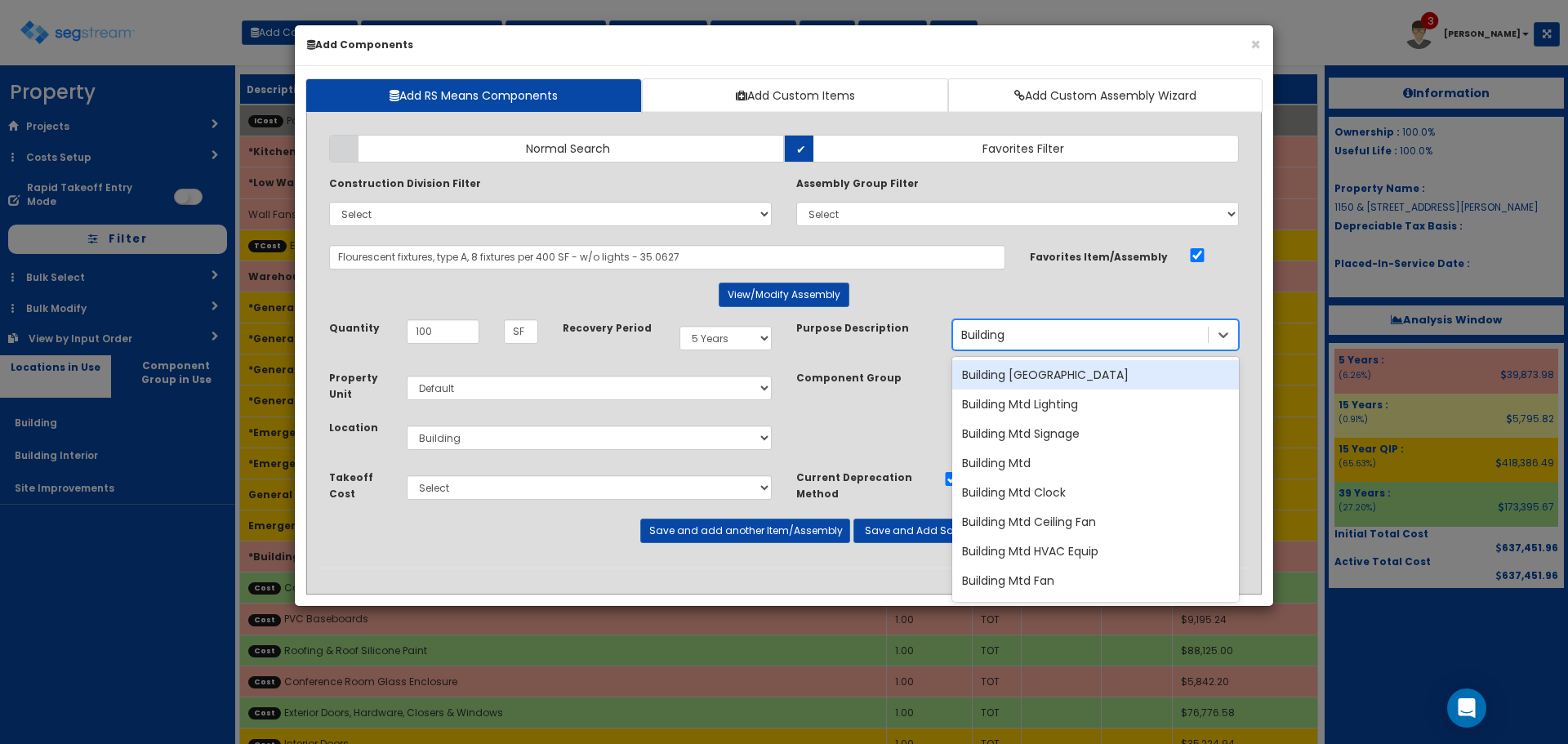
type input "Building M"
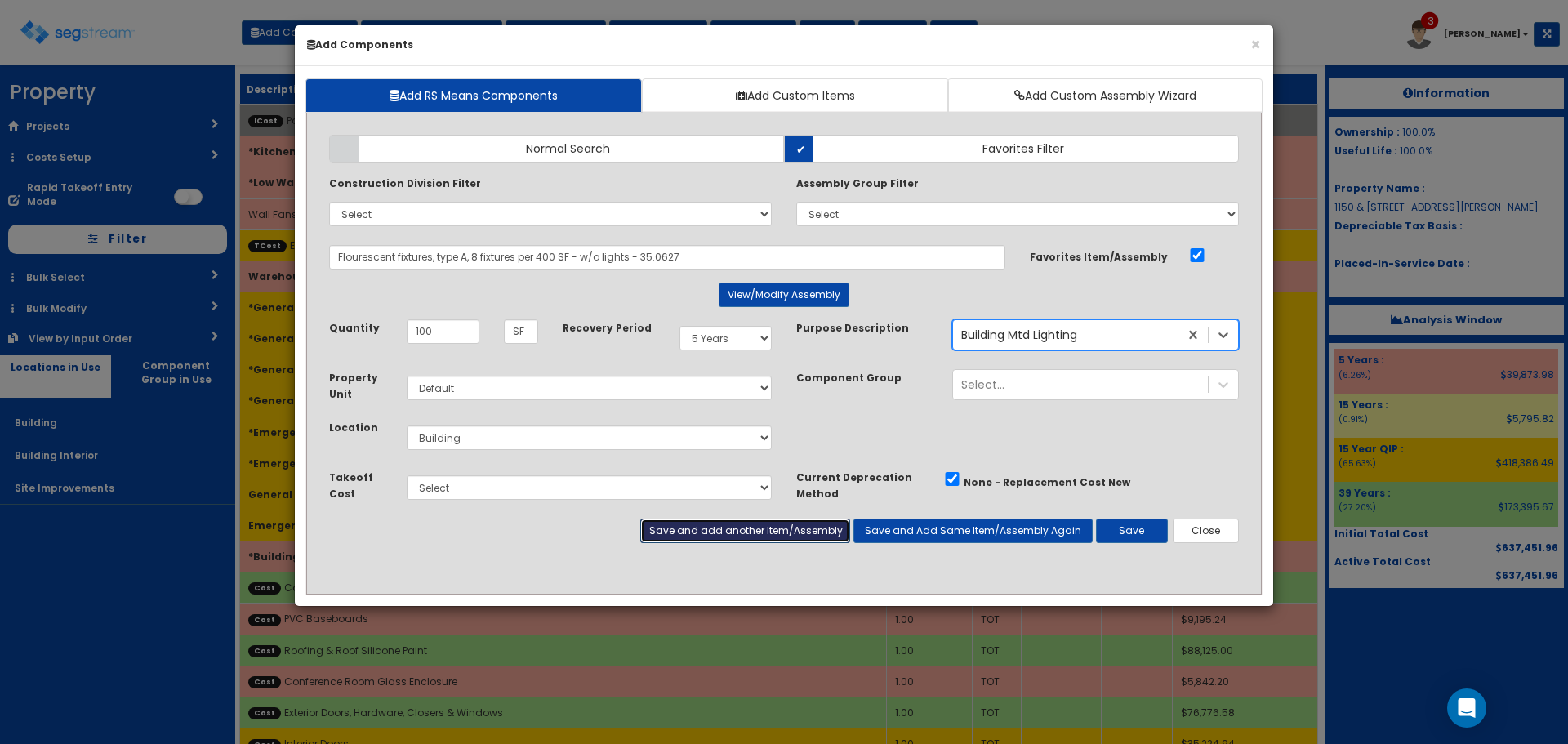
click at [770, 537] on button "Save and add another Item/Assembly" at bounding box center [745, 530] width 209 height 24
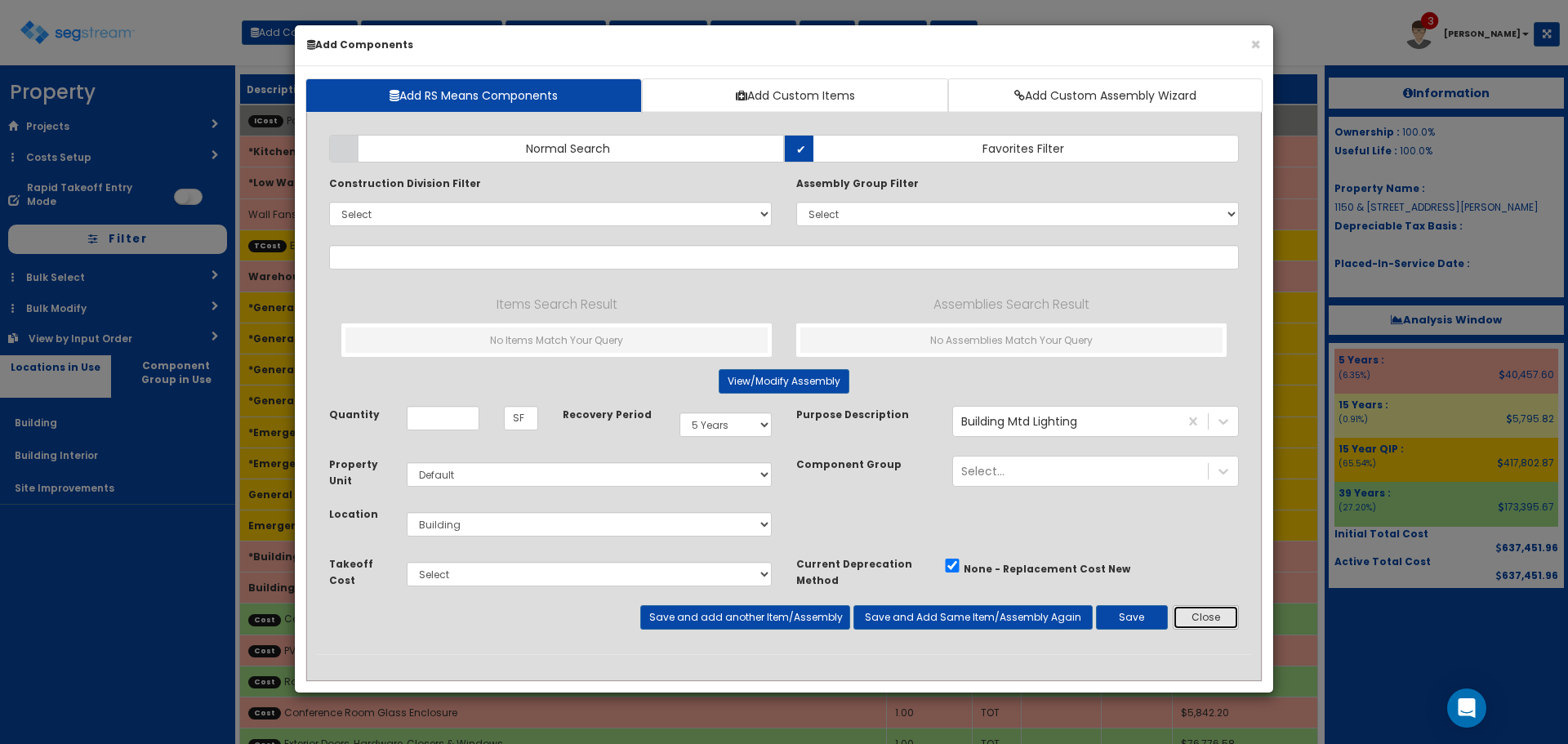
click at [1214, 625] on button "Close" at bounding box center [1206, 617] width 66 height 24
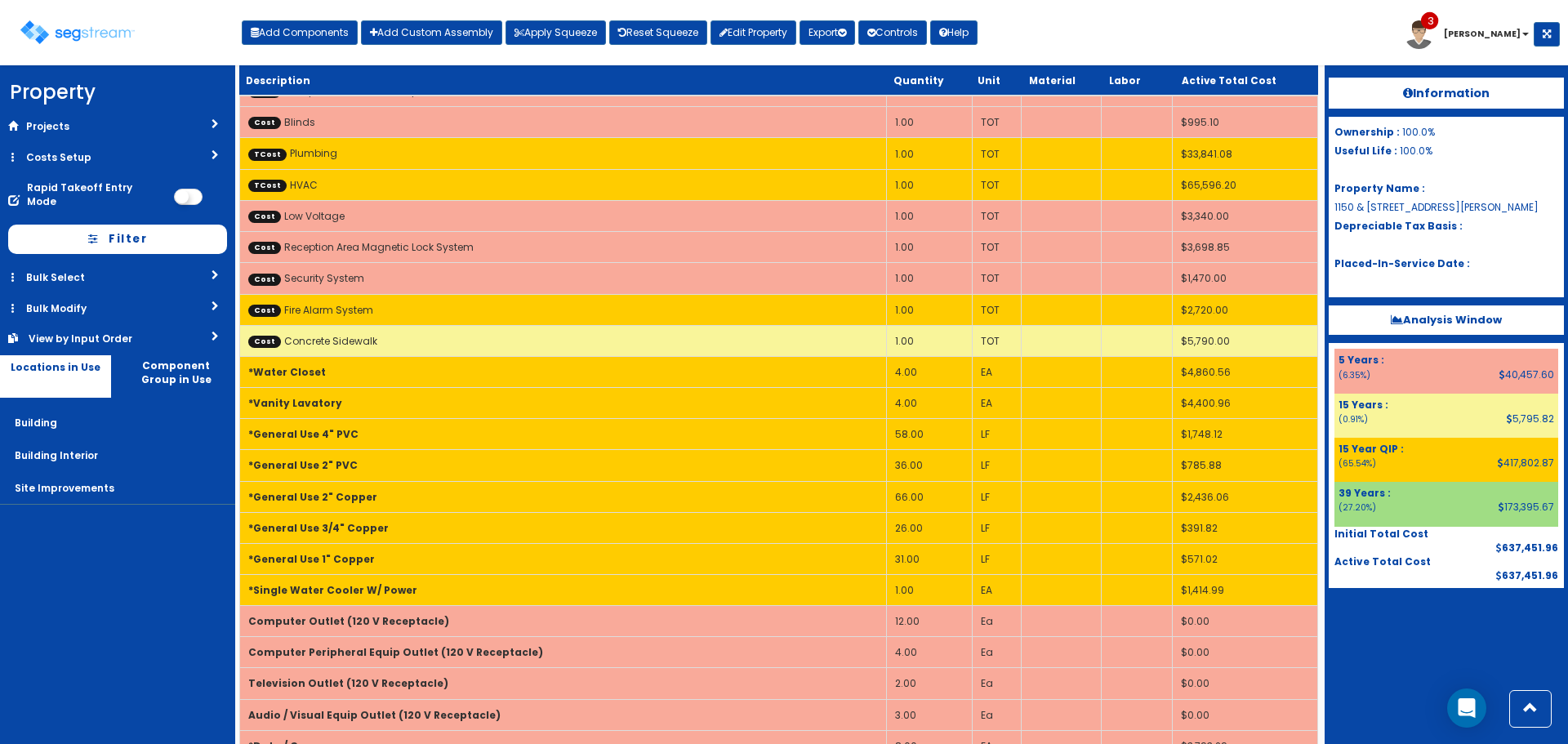
scroll to position [999, 0]
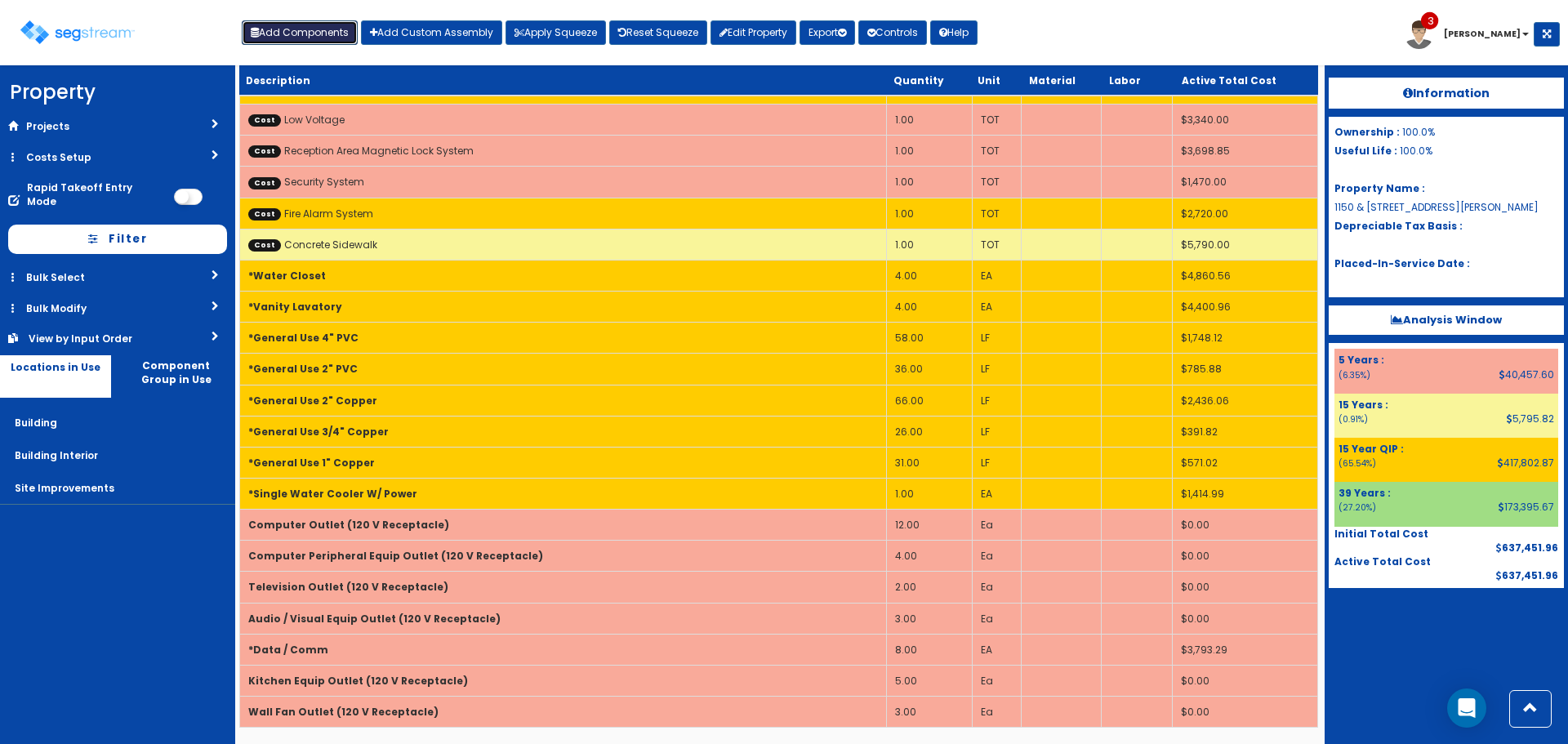
click at [313, 34] on button "Add Components" at bounding box center [300, 32] width 116 height 24
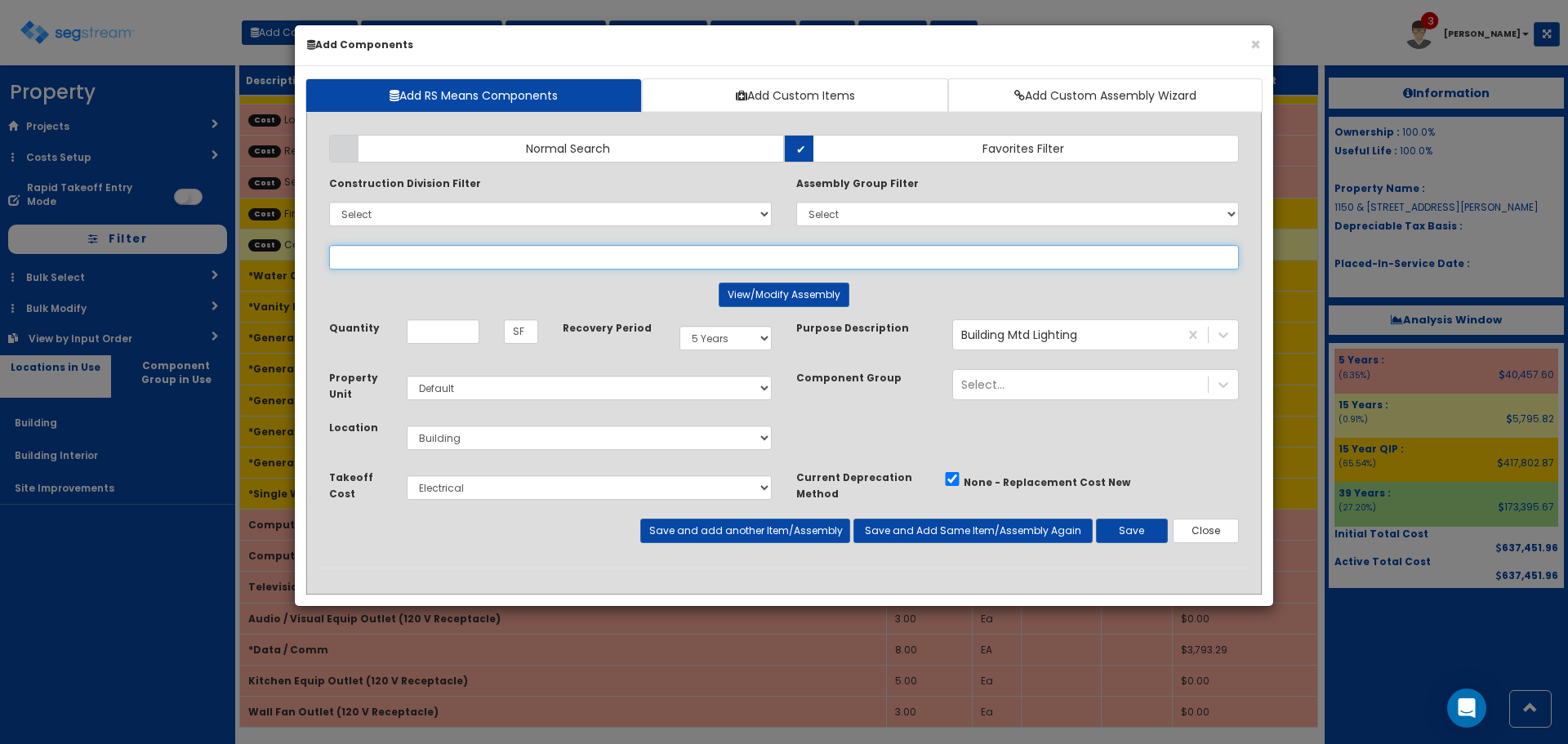
select select
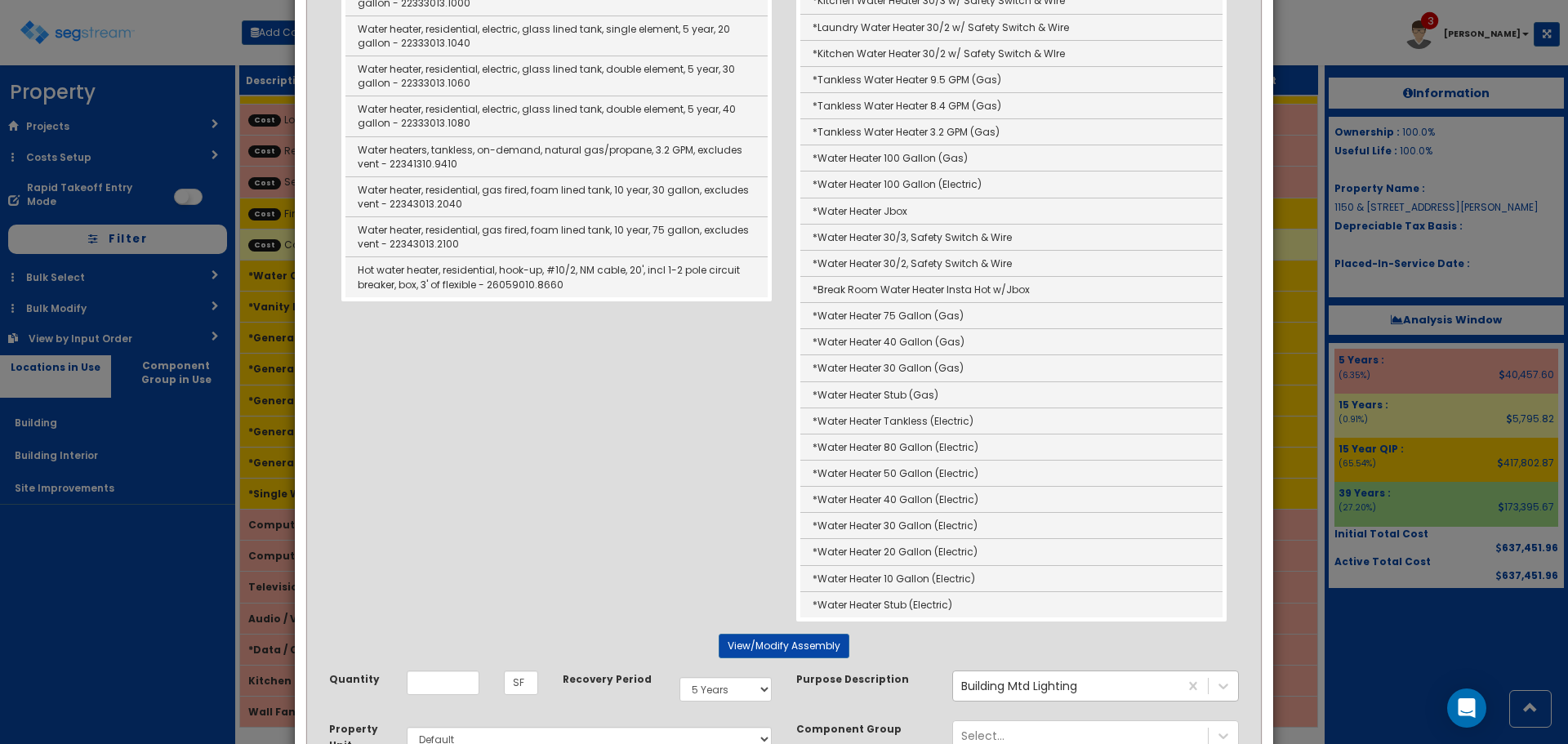
scroll to position [409, 0]
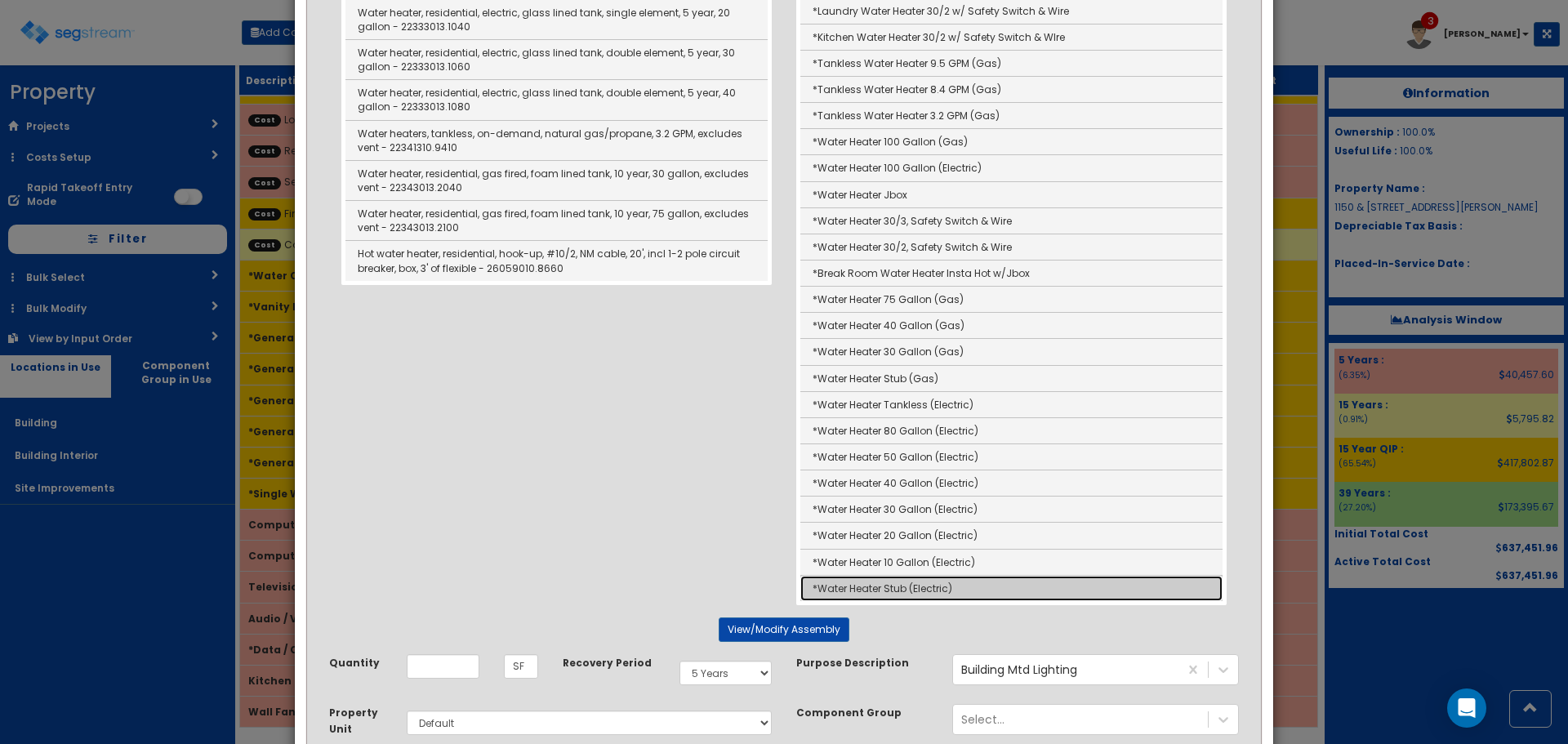
click at [982, 586] on link "*Water Heater Stub (Electric)" at bounding box center [1012, 588] width 422 height 25
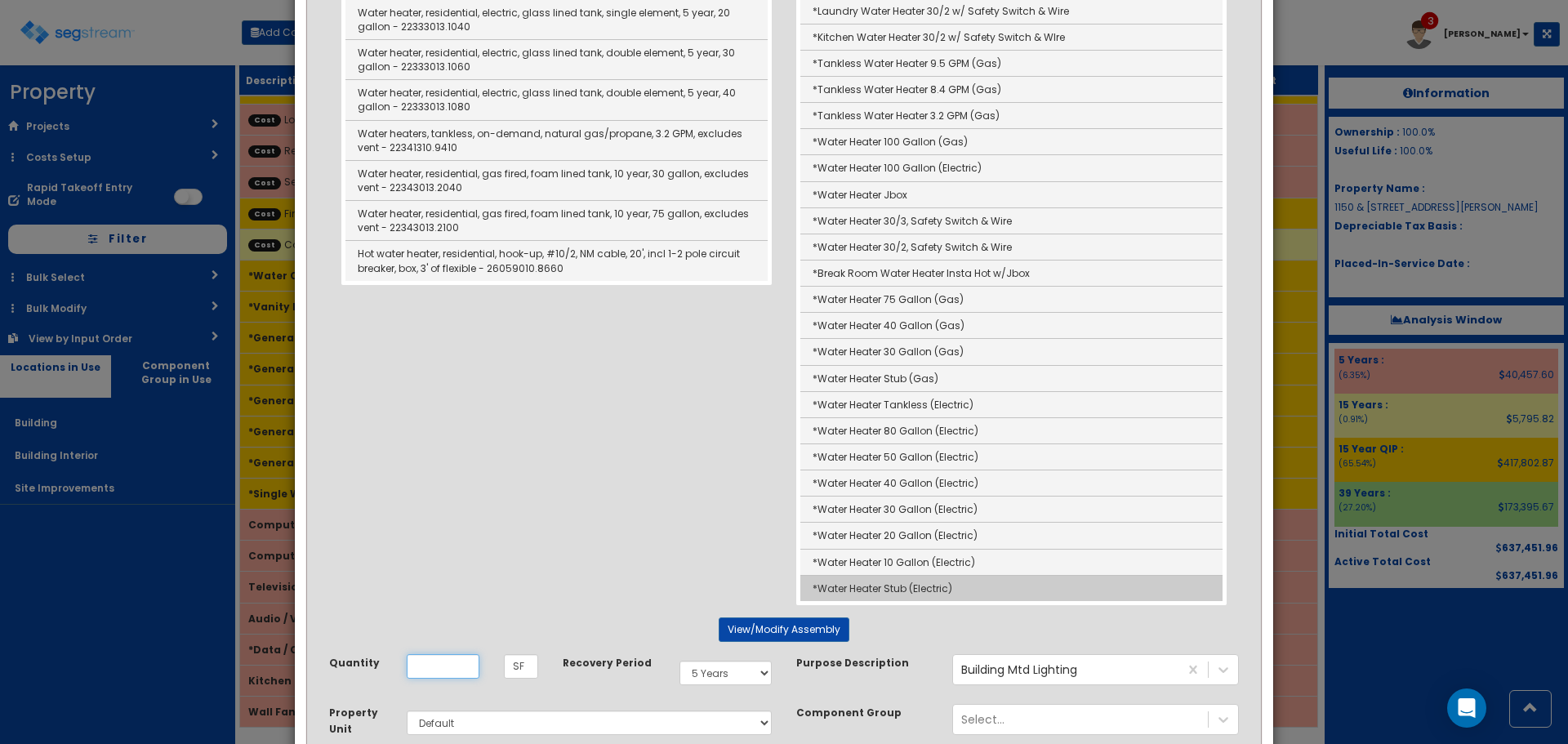
type input "*Water Heater Stub (Electric)"
type input "EA"
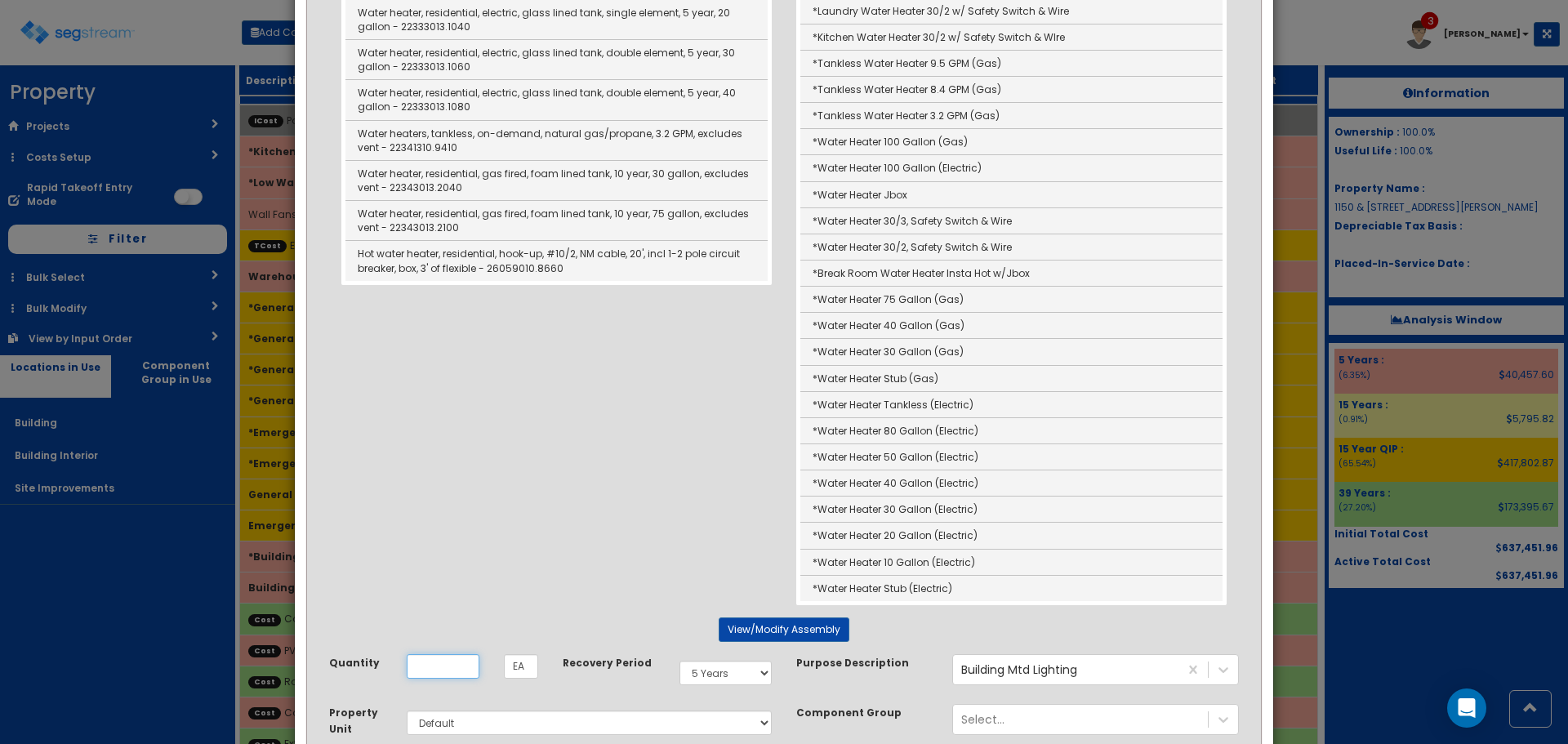
scroll to position [0, 0]
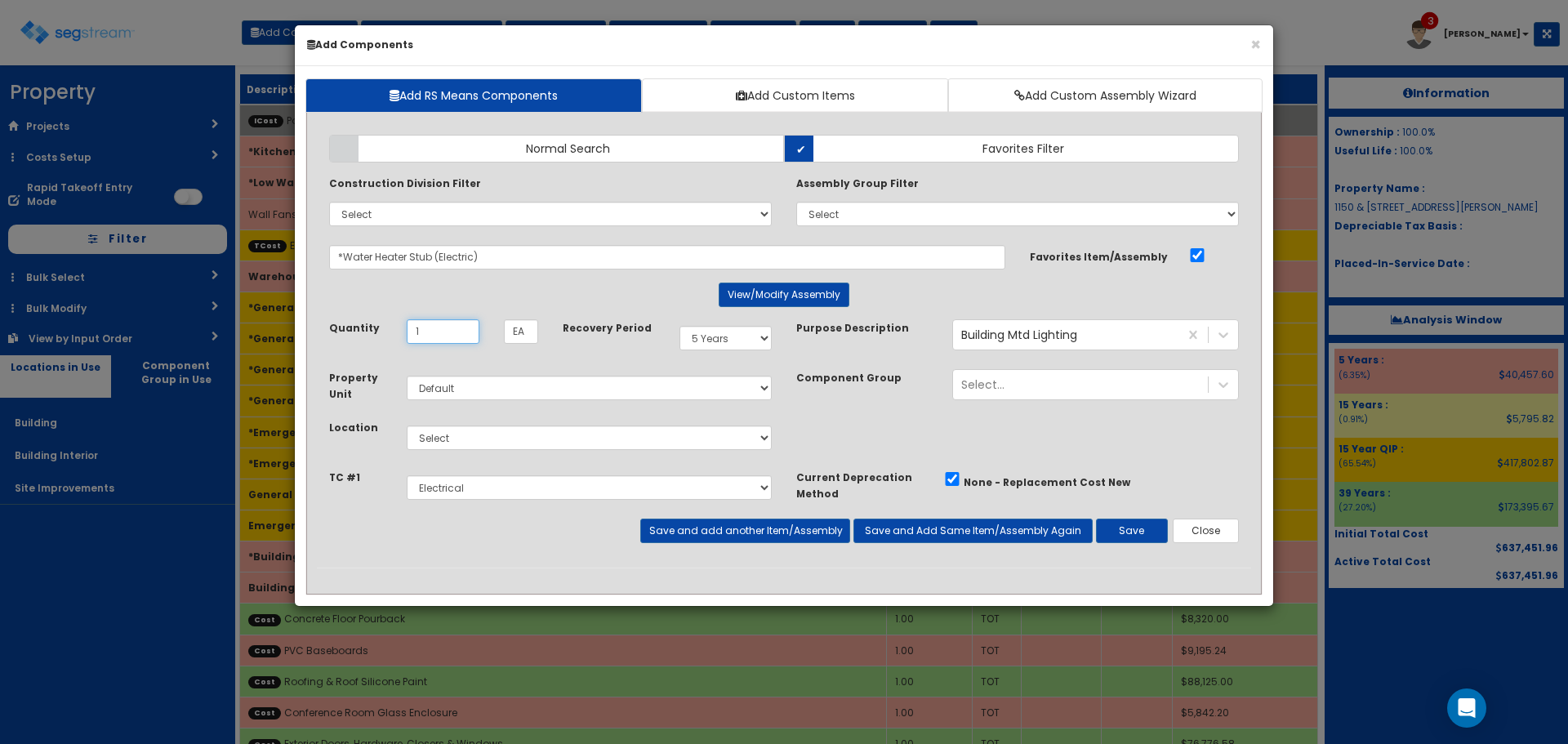
type input "1"
select select "15Y_1"
select select "7"
select select "5278016"
click at [767, 540] on button "Save and add another Item/Assembly" at bounding box center [745, 530] width 209 height 24
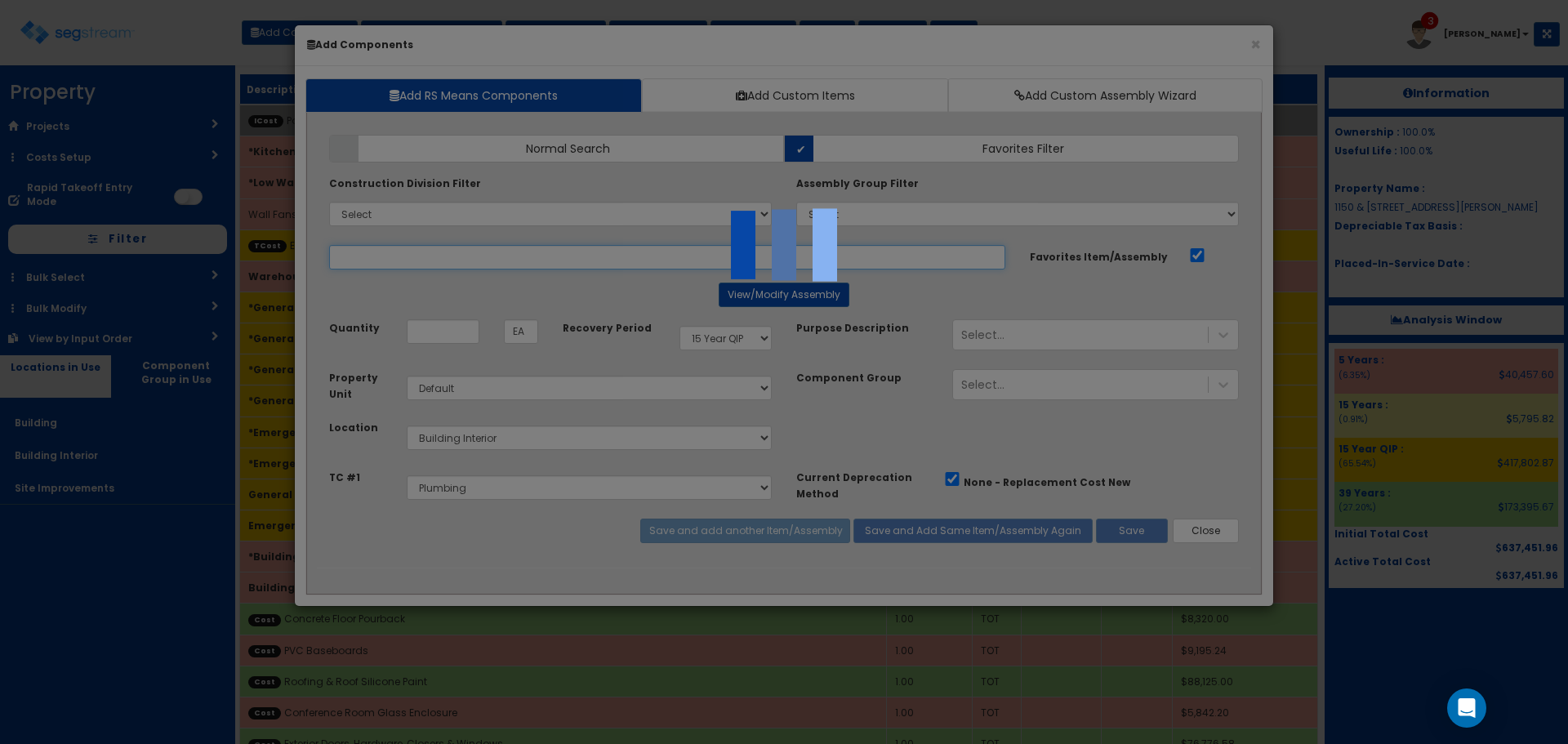
select select "5278016"
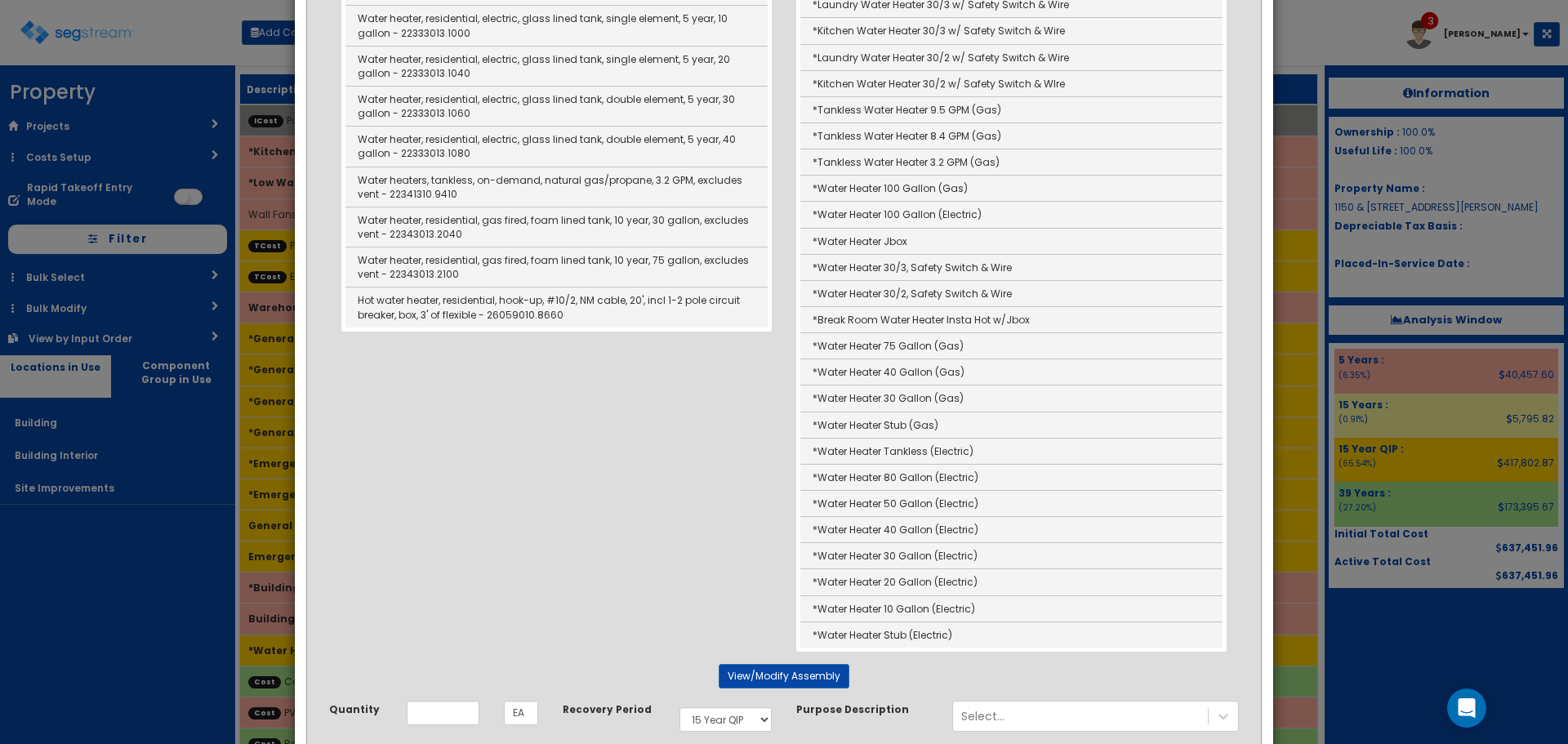
scroll to position [409, 0]
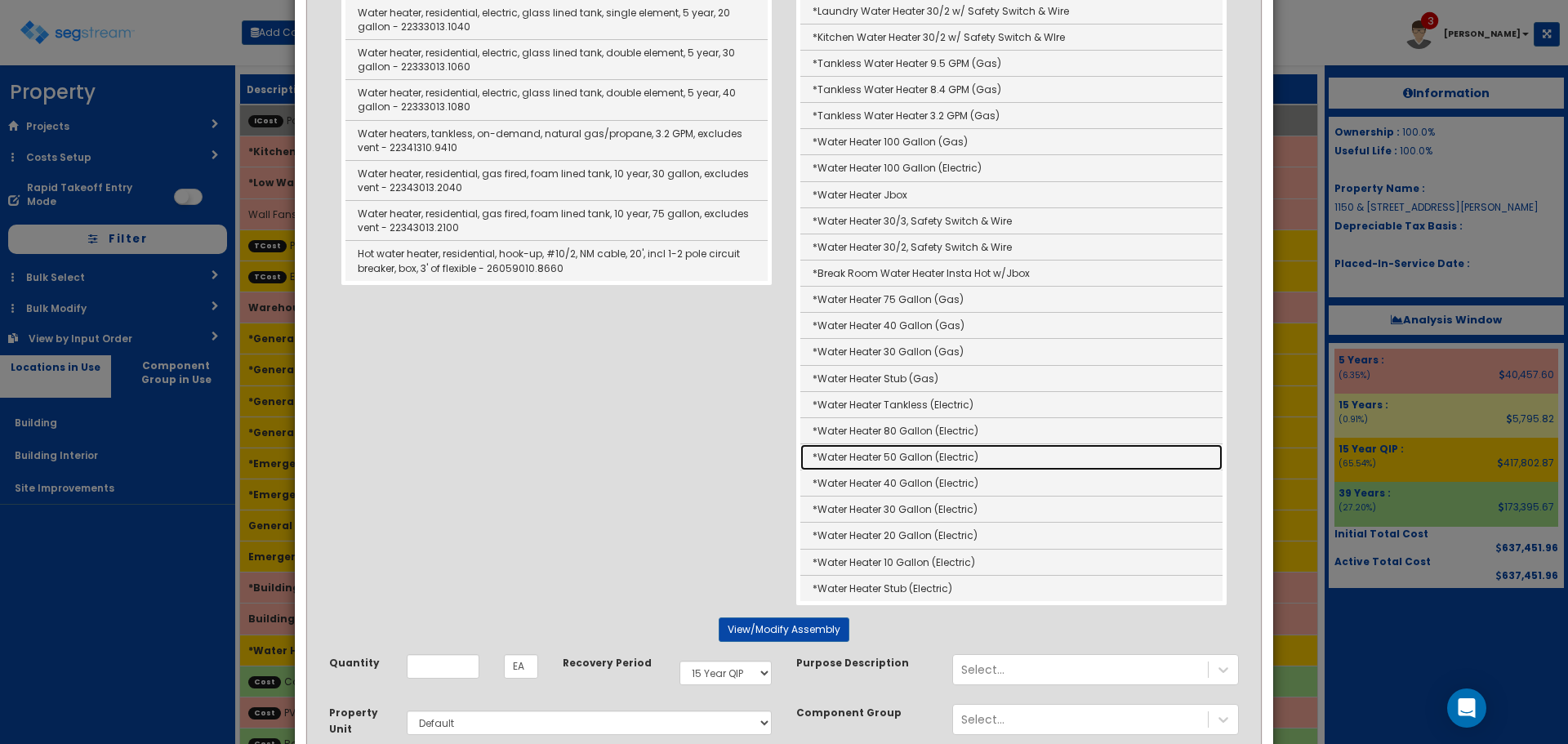
click at [875, 453] on link "*Water Heater 50 Gallon (Electric)" at bounding box center [1012, 457] width 422 height 26
type input "*Water Heater 50 Gallon (Electric)"
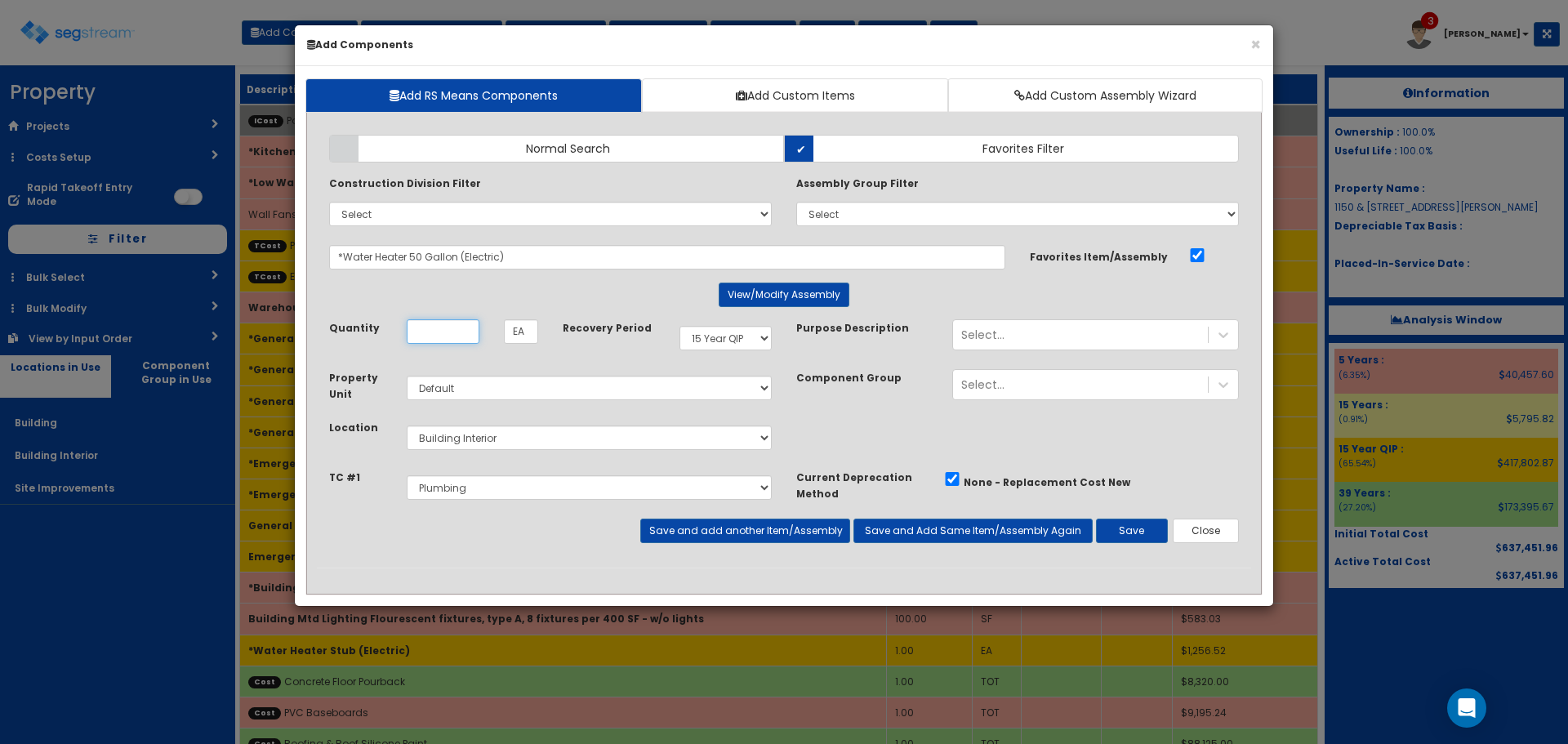
scroll to position [0, 0]
type input "1"
click at [801, 547] on div "Add Items Add Assemblies Both Normal Search Select" at bounding box center [784, 345] width 935 height 445
click at [809, 534] on button "Save and add another Item/Assembly" at bounding box center [745, 530] width 209 height 24
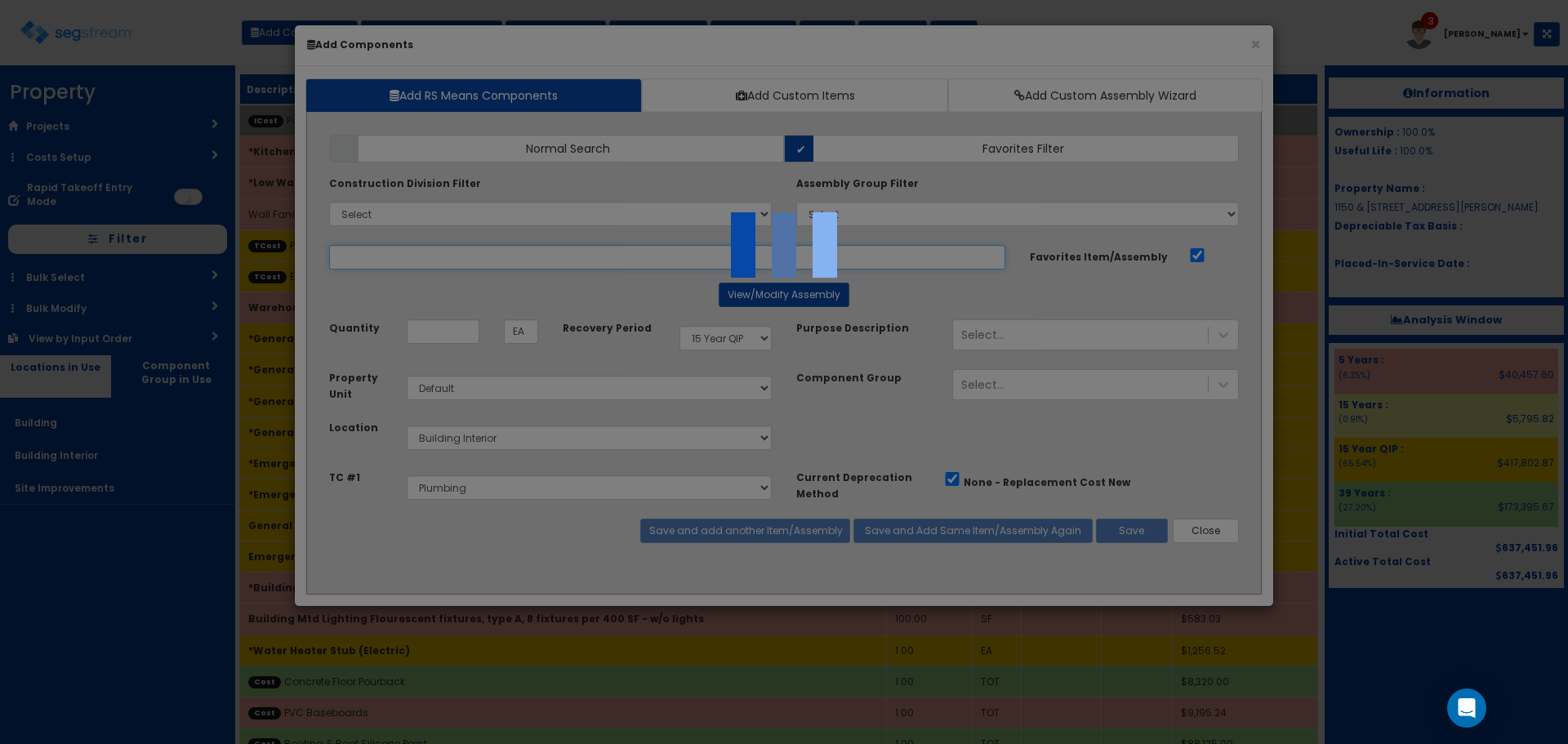
select select "5278016"
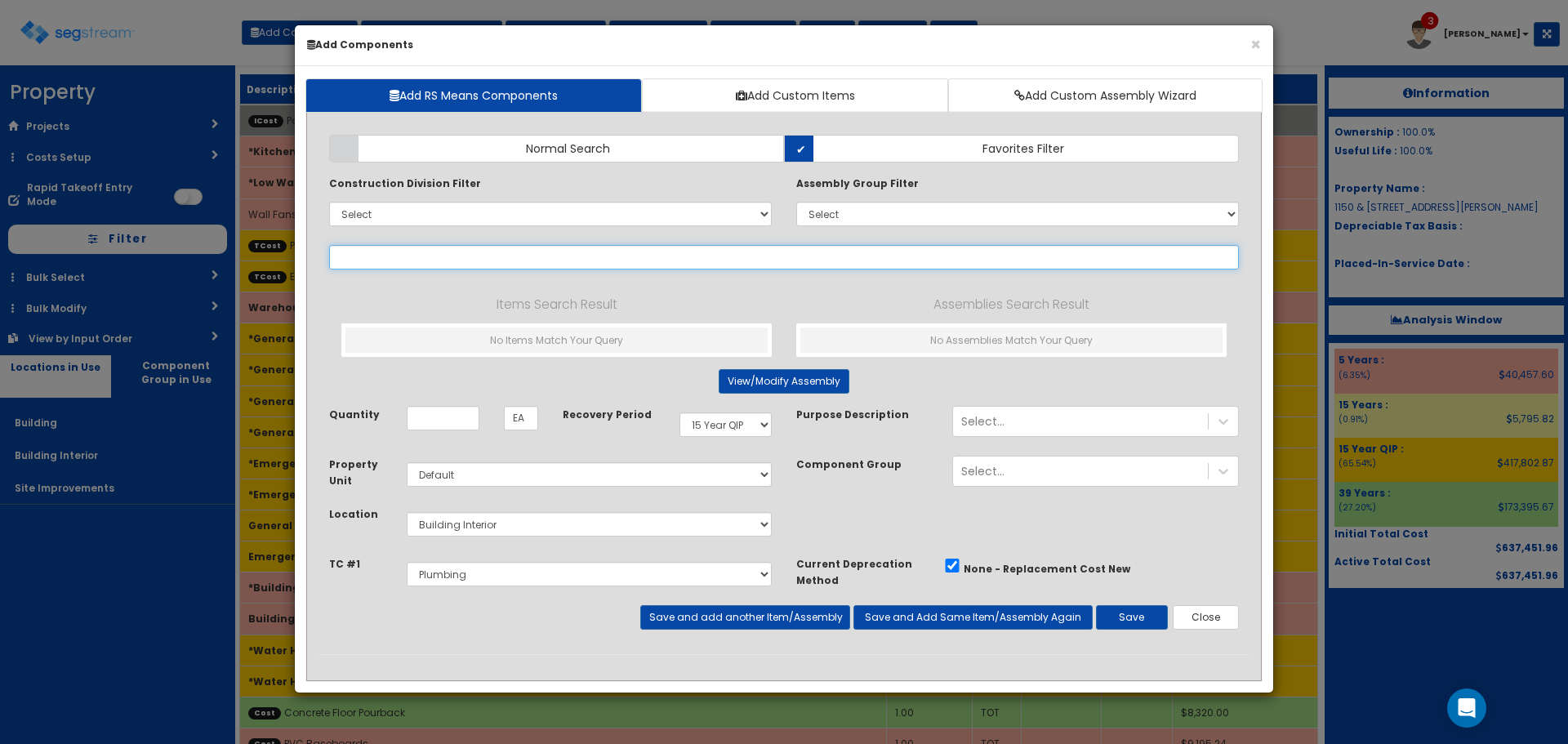
click at [565, 258] on input "text" at bounding box center [784, 257] width 910 height 24
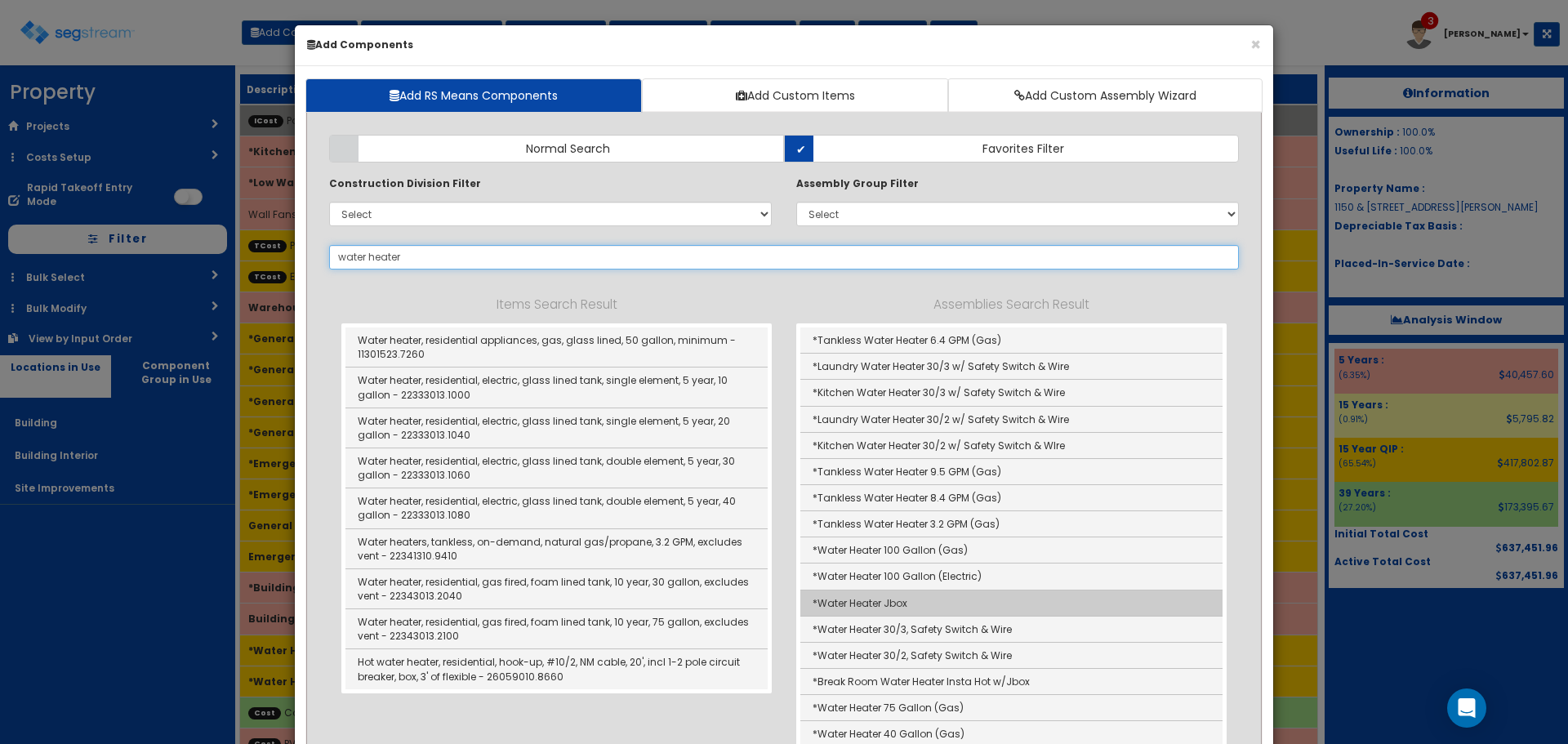
scroll to position [81, 0]
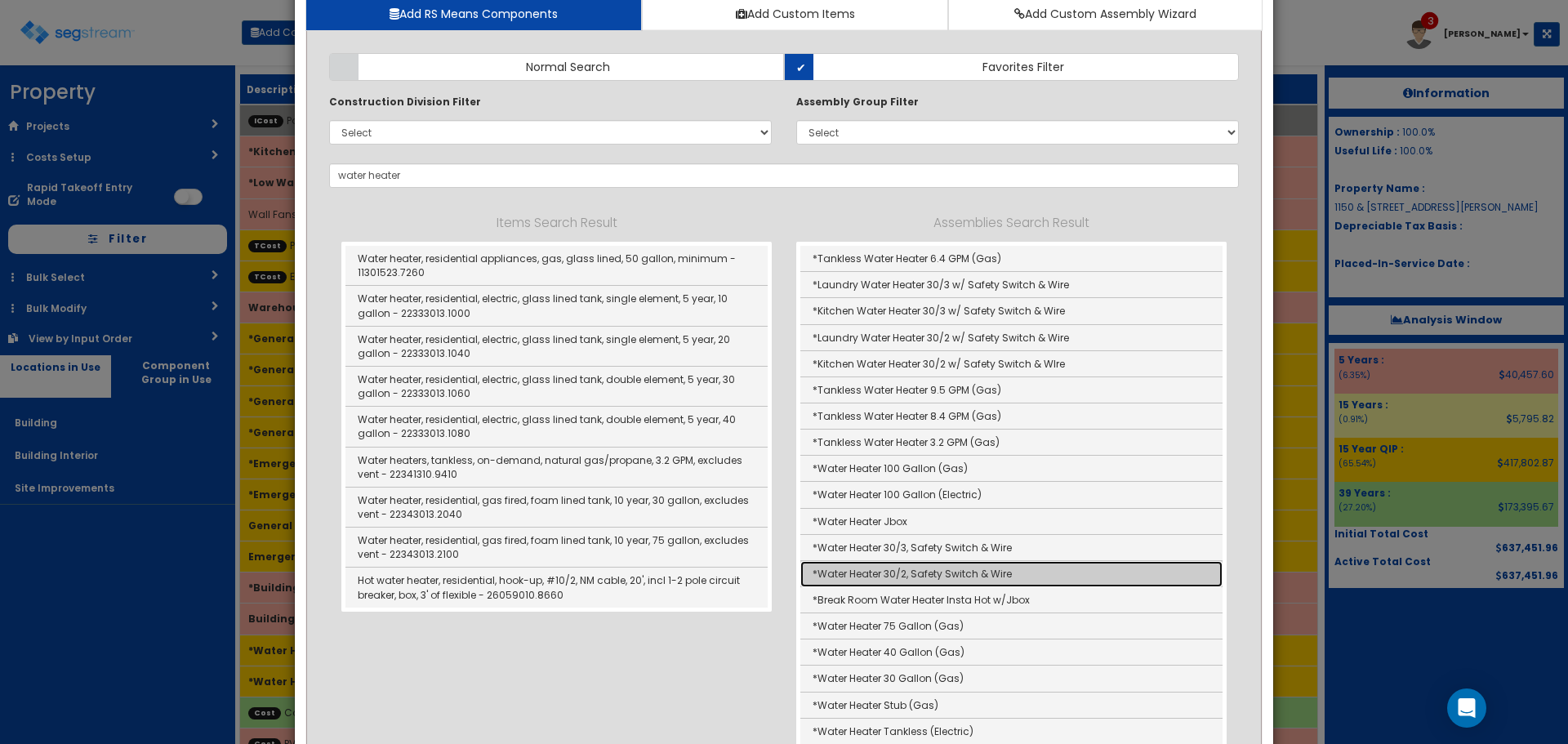
click at [1022, 571] on link "*Water Heater 30/2, Safety Switch & Wire" at bounding box center [1012, 573] width 422 height 26
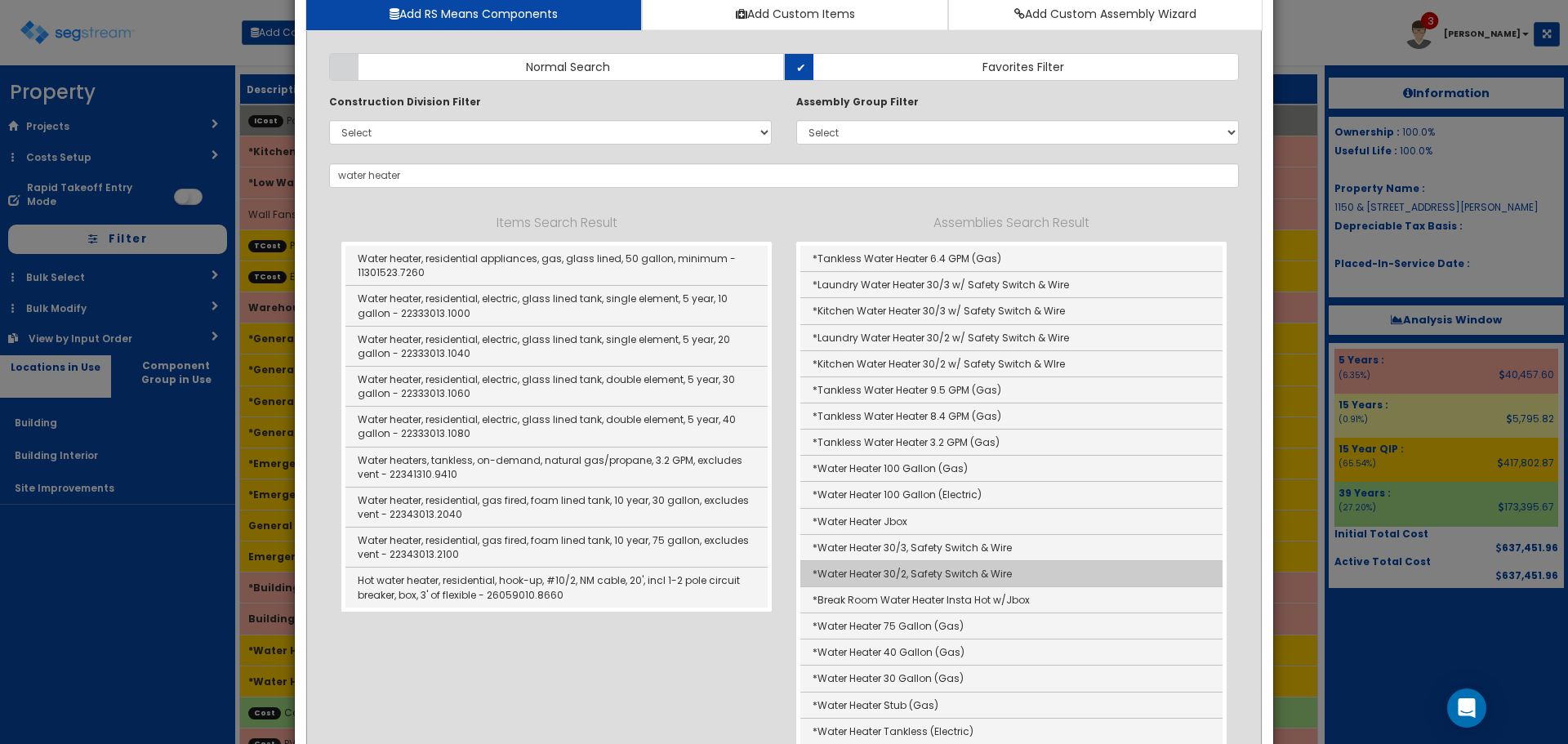
type input "*Water Heater 30/2, Safety Switch & Wire"
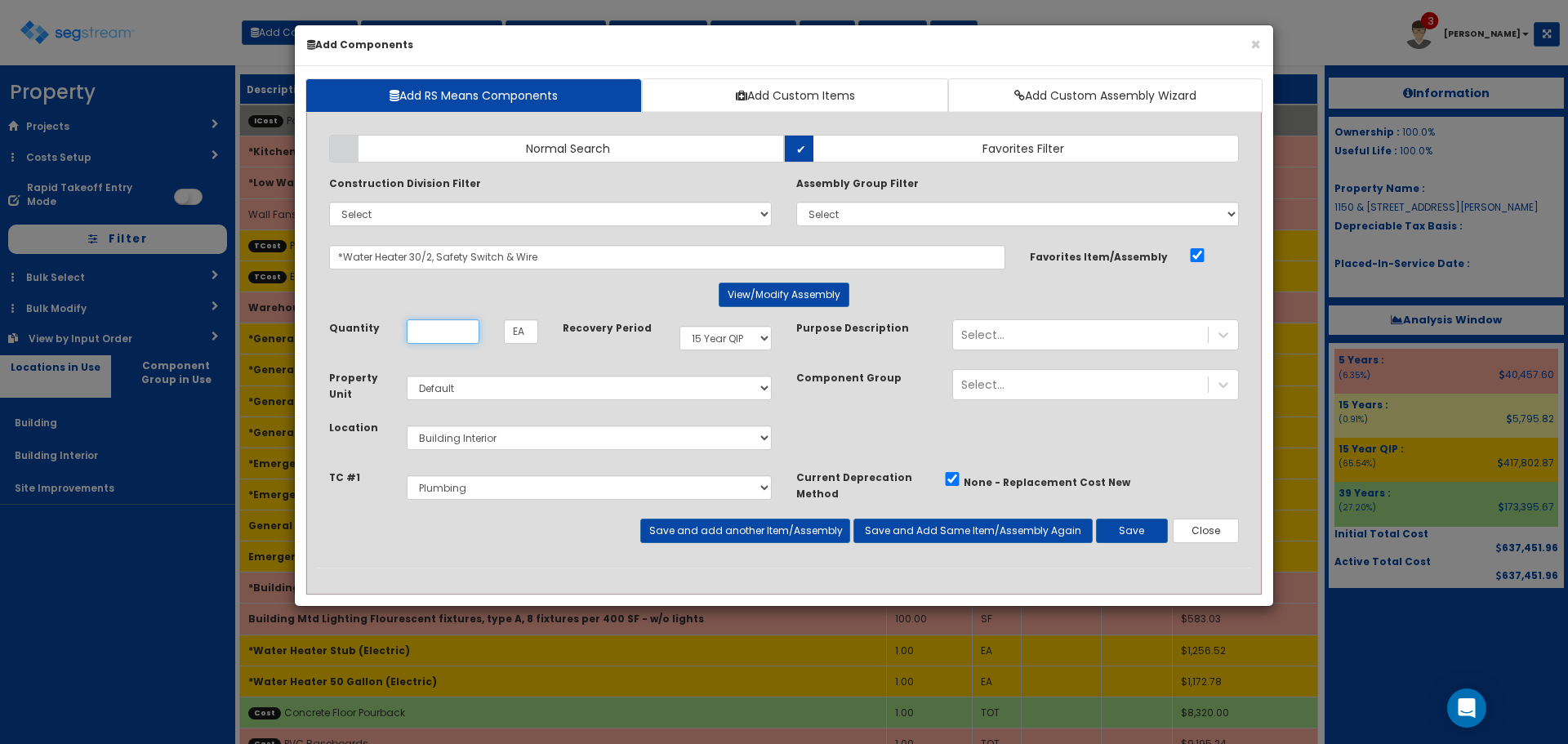
scroll to position [0, 0]
type input "1"
select select "5280137"
click at [734, 519] on button "Save and add another Item/Assembly" at bounding box center [745, 530] width 209 height 24
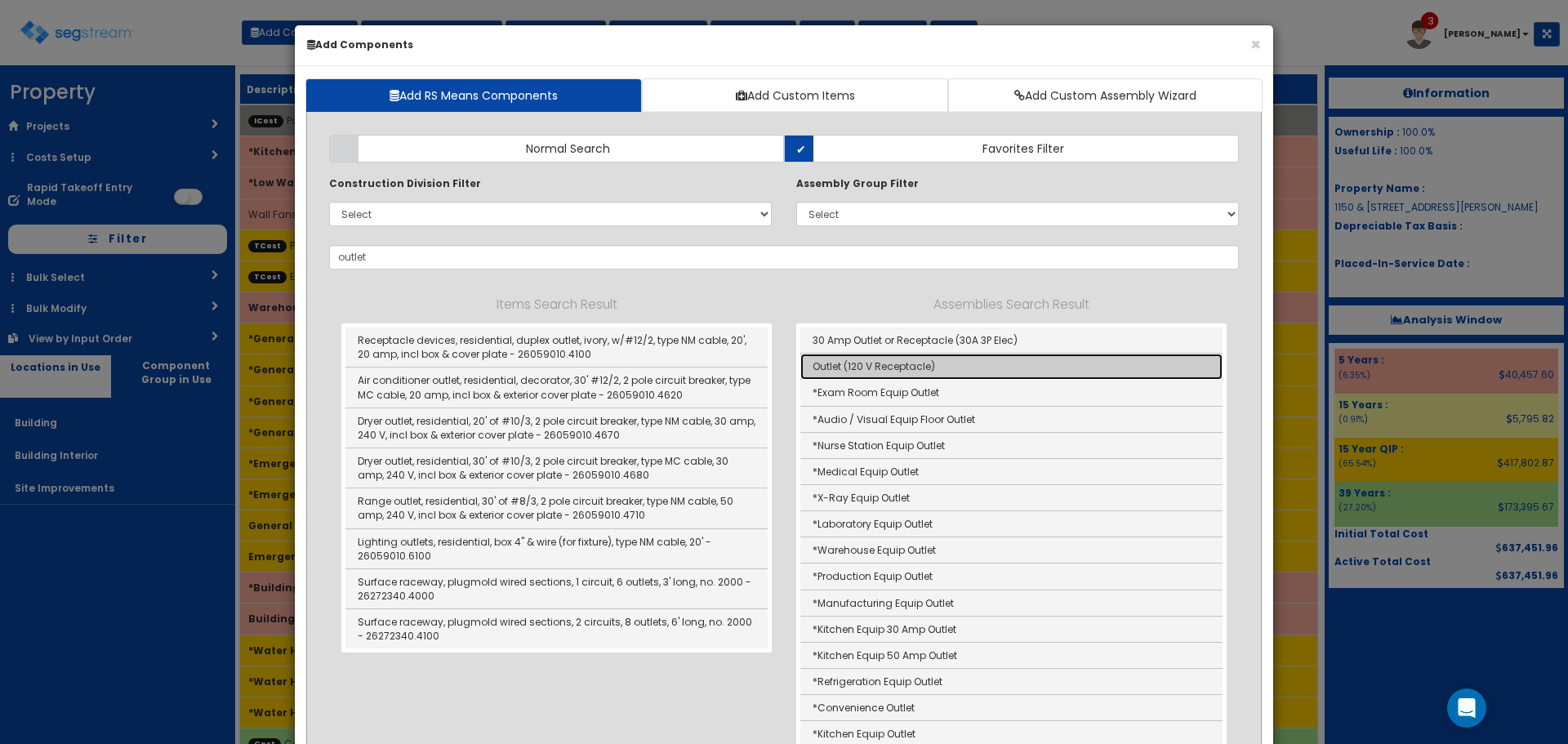
click at [836, 369] on link "Outlet (120 V Receptacle)" at bounding box center [1012, 366] width 422 height 26
type input "Outlet (120 V Receptacle)"
type input "Ea"
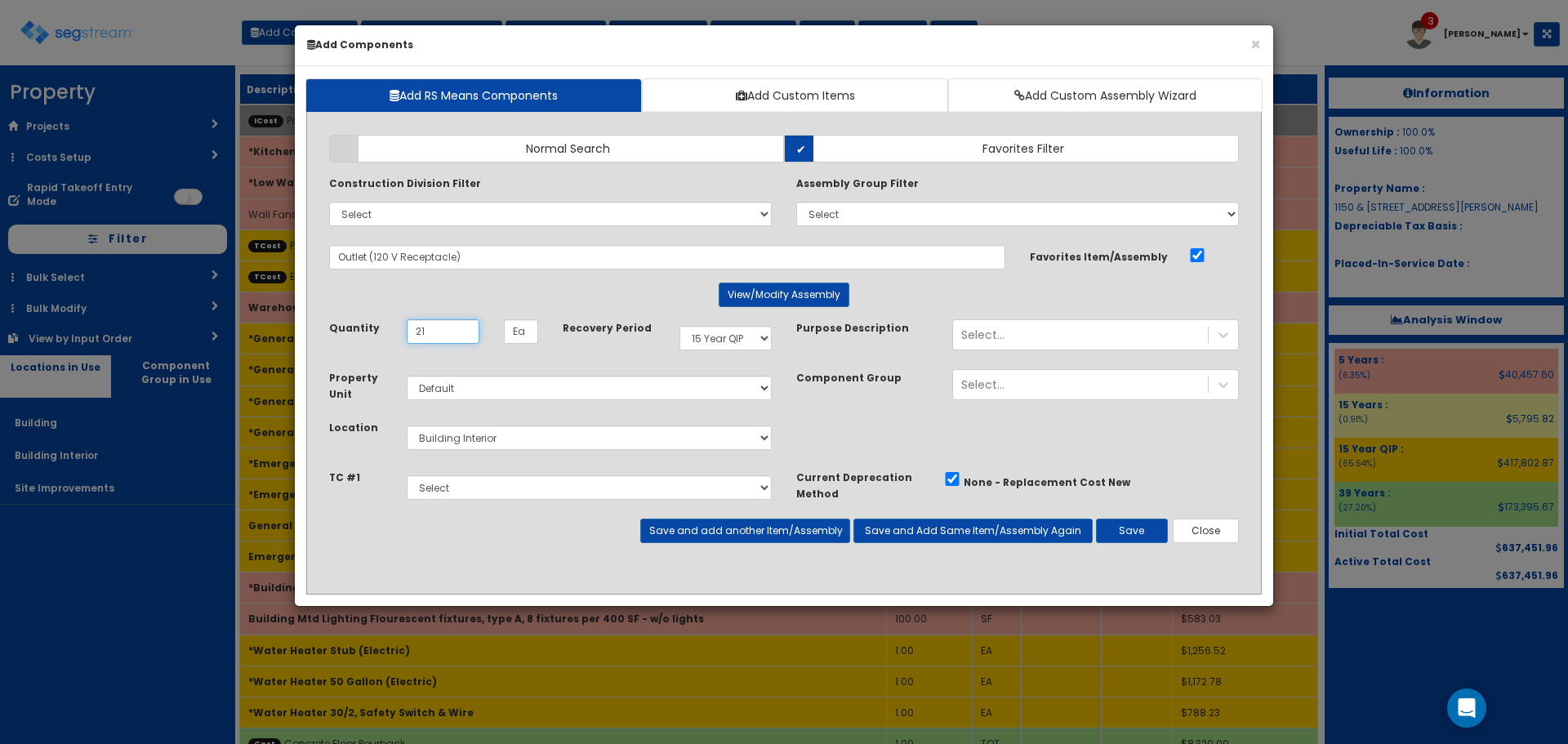
type input "21"
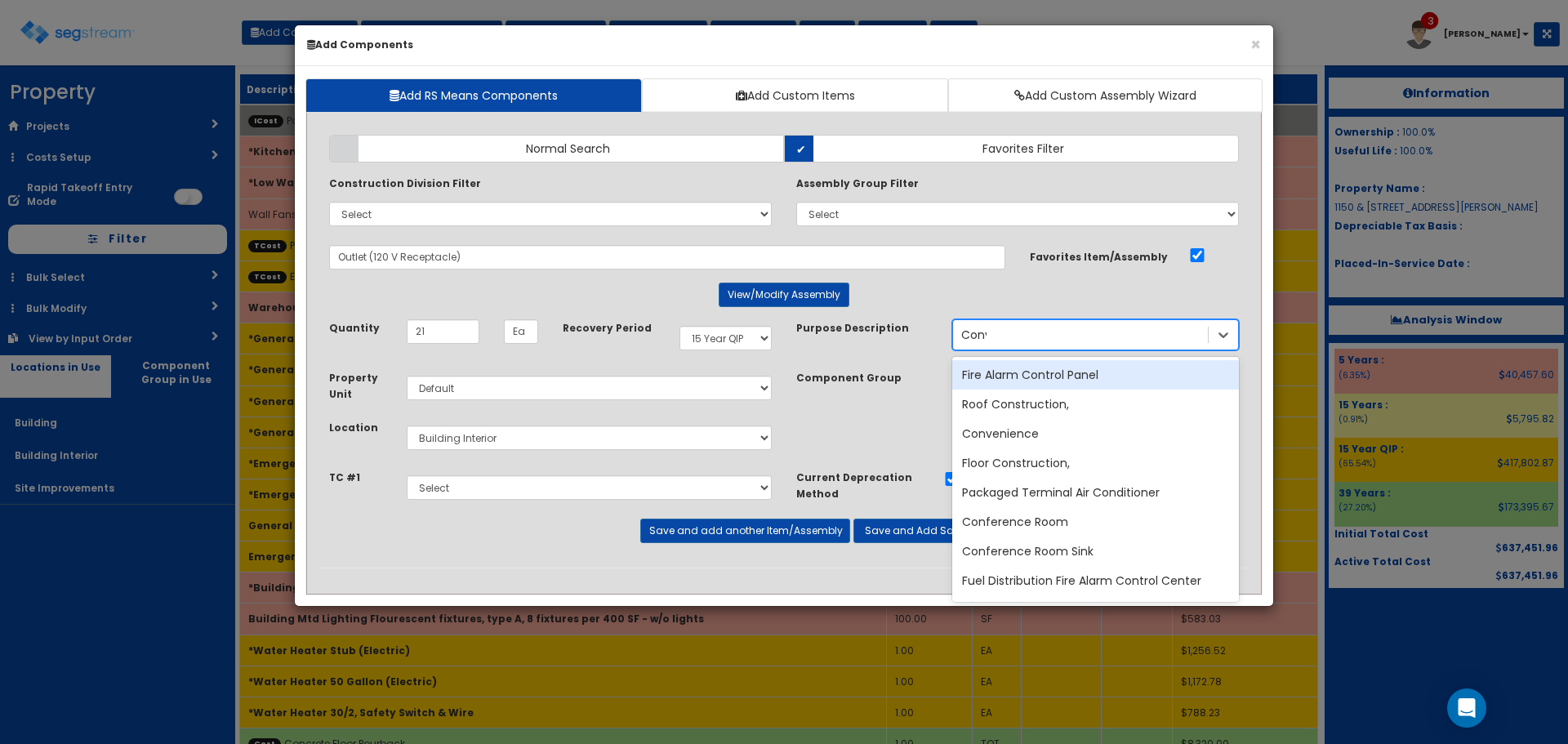
type input "Conve"
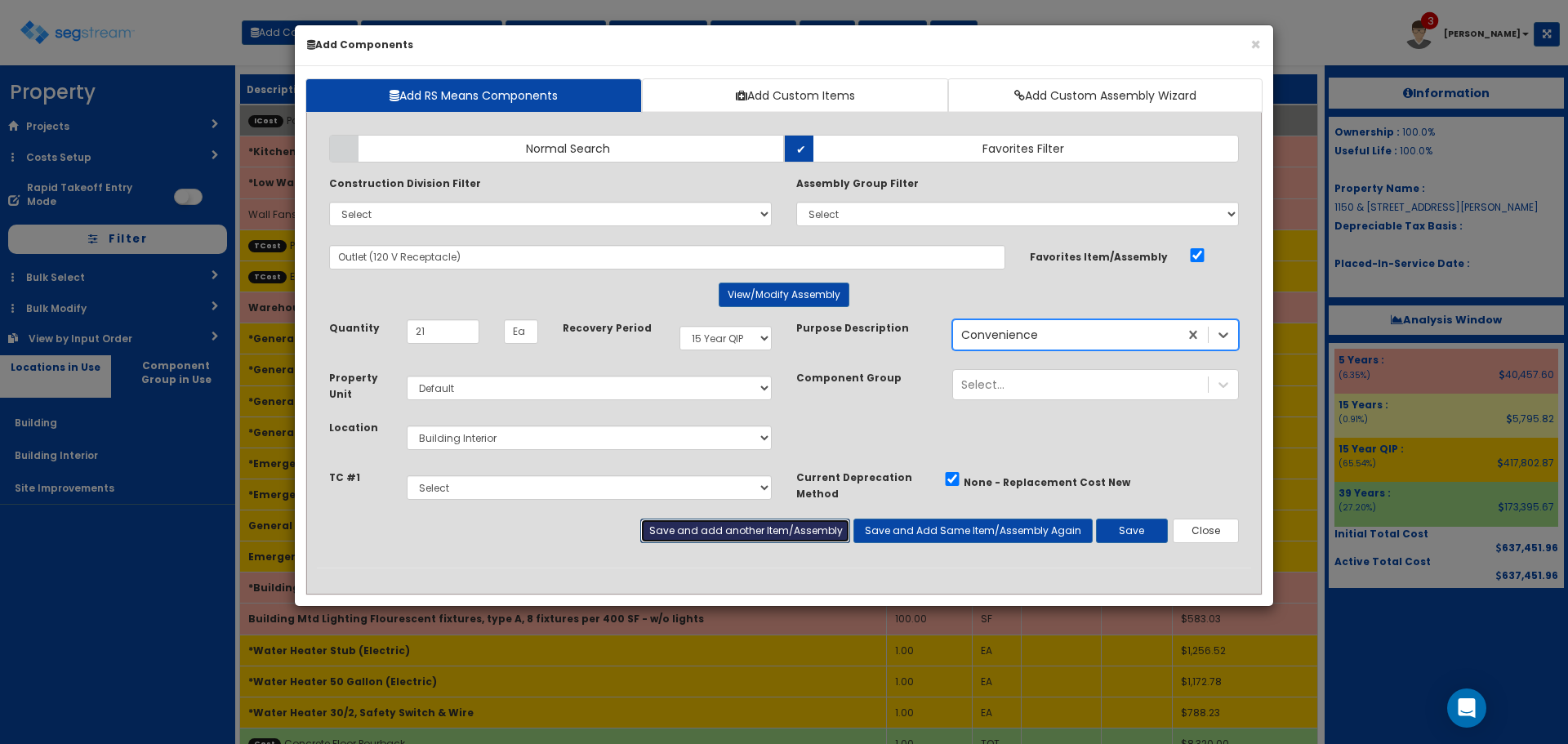
click at [676, 536] on button "Save and add another Item/Assembly" at bounding box center [745, 530] width 209 height 24
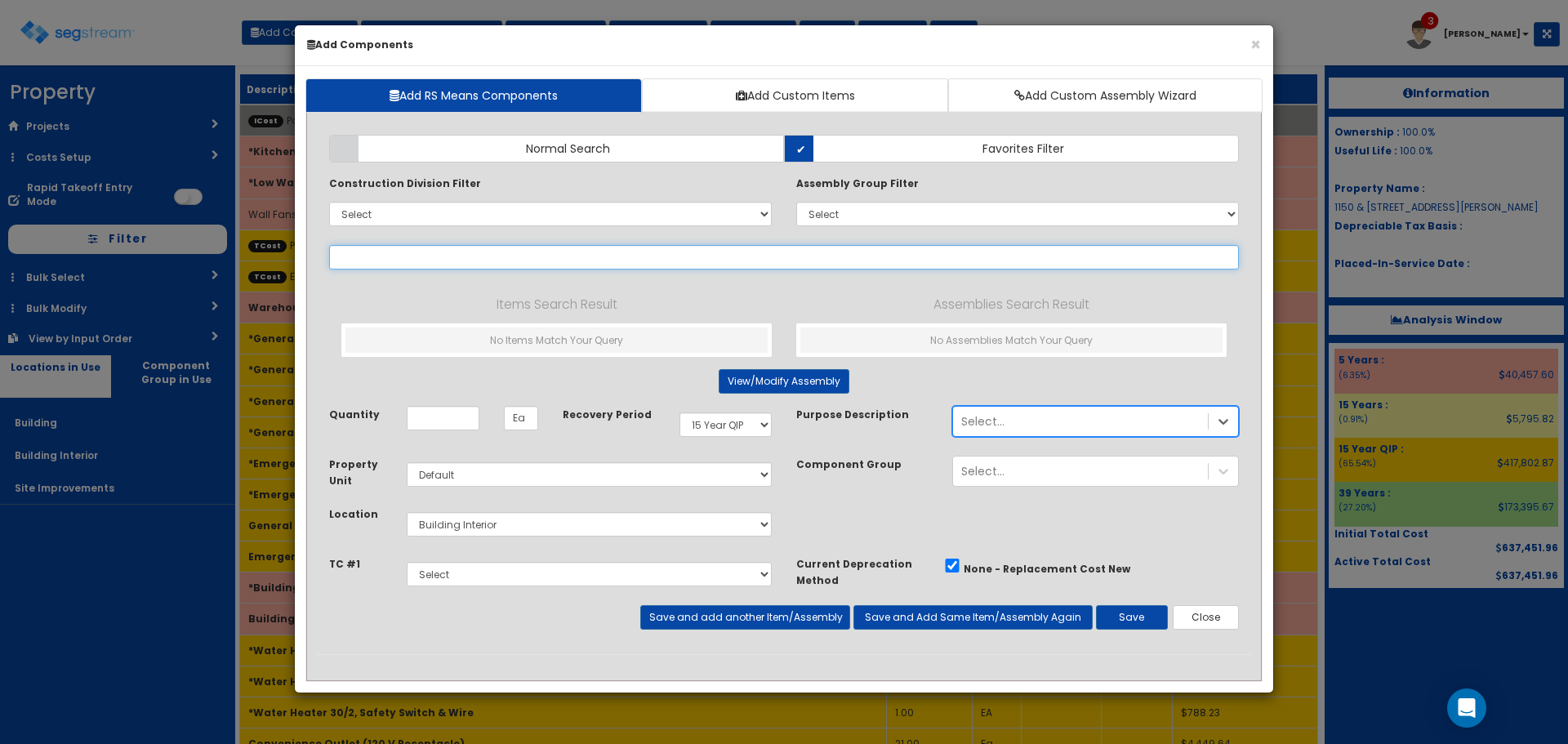
click at [522, 262] on input "text" at bounding box center [784, 257] width 910 height 24
type input "M"
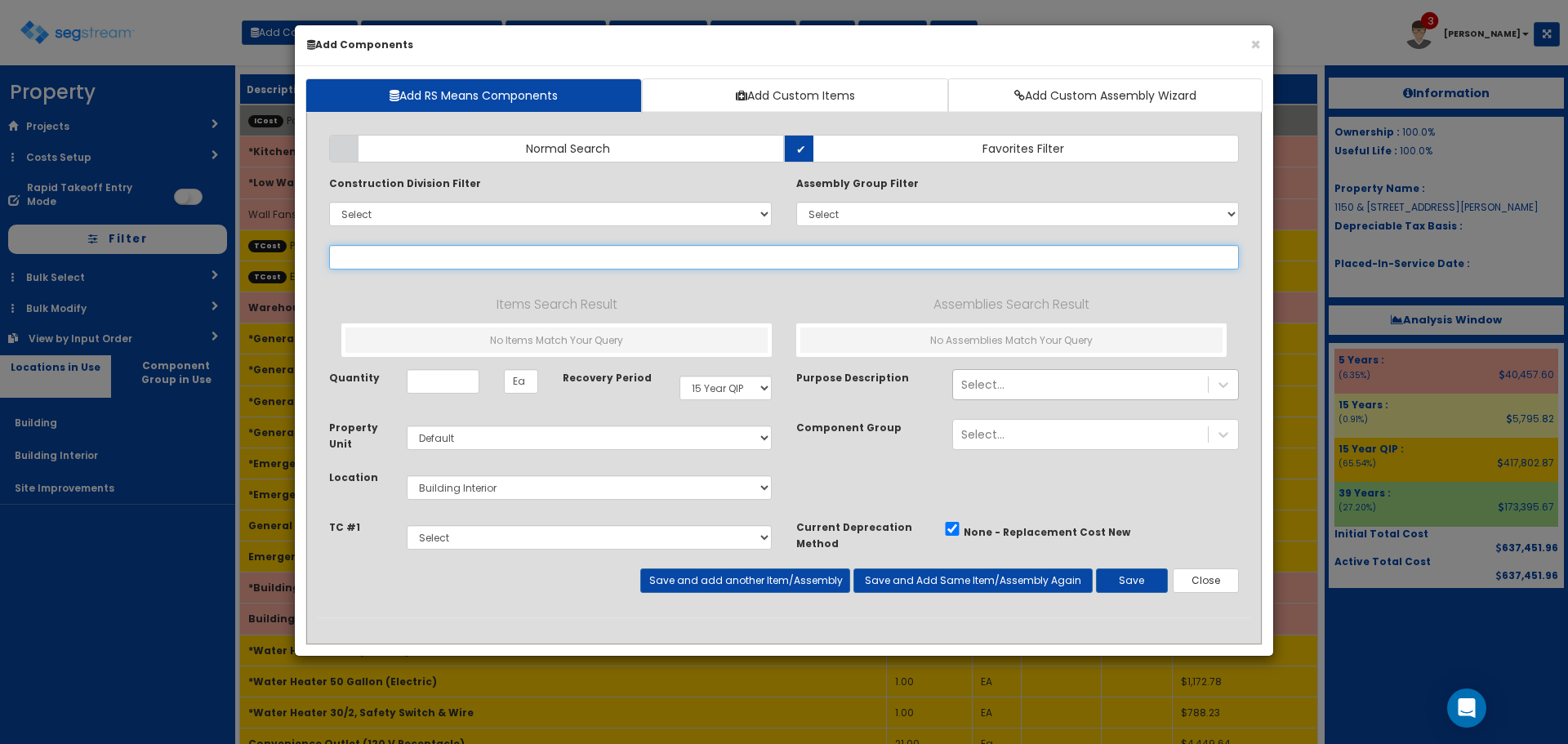
type input "n"
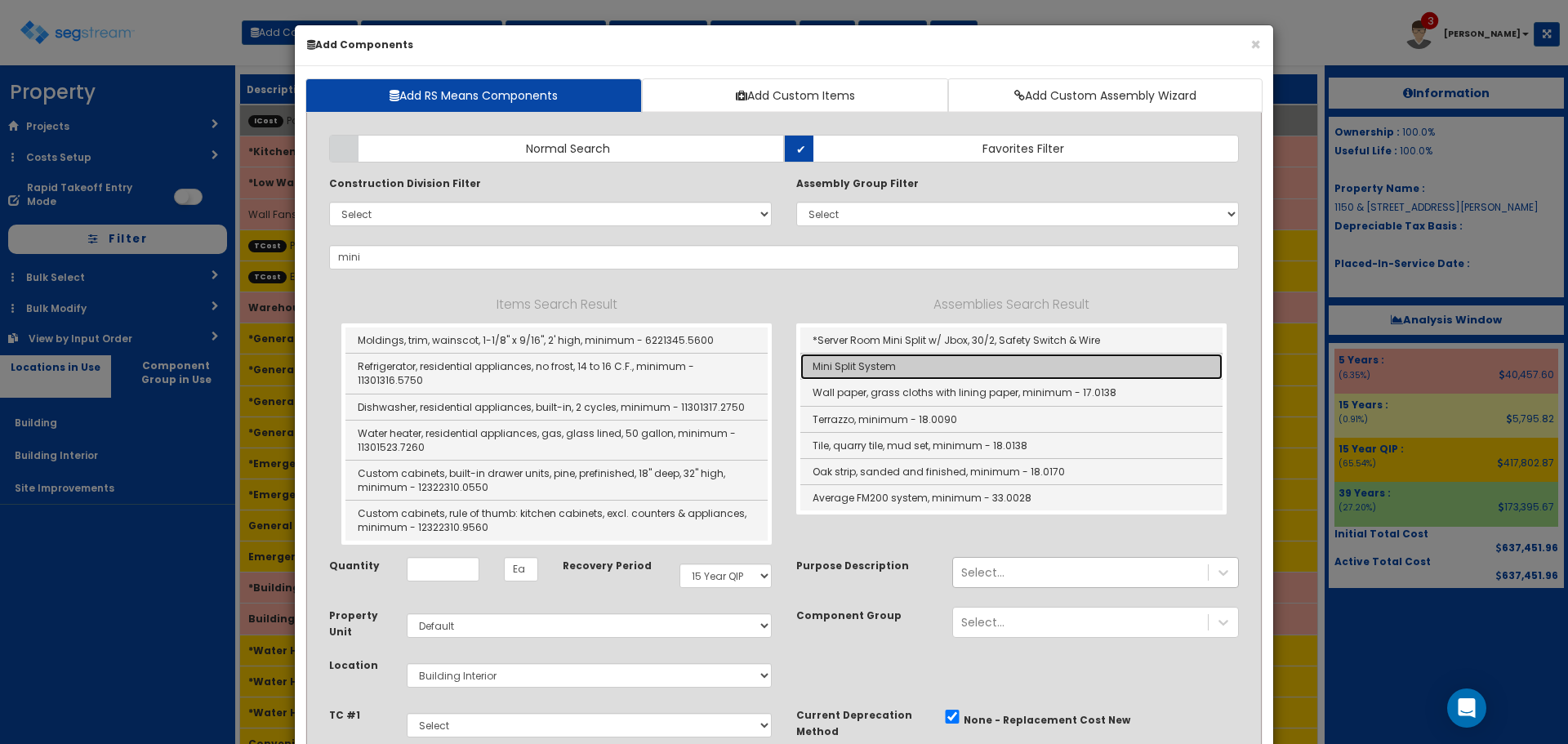
click at [924, 365] on link "Mini Split System" at bounding box center [1012, 366] width 422 height 26
type input "Mini Split System"
type input "EA"
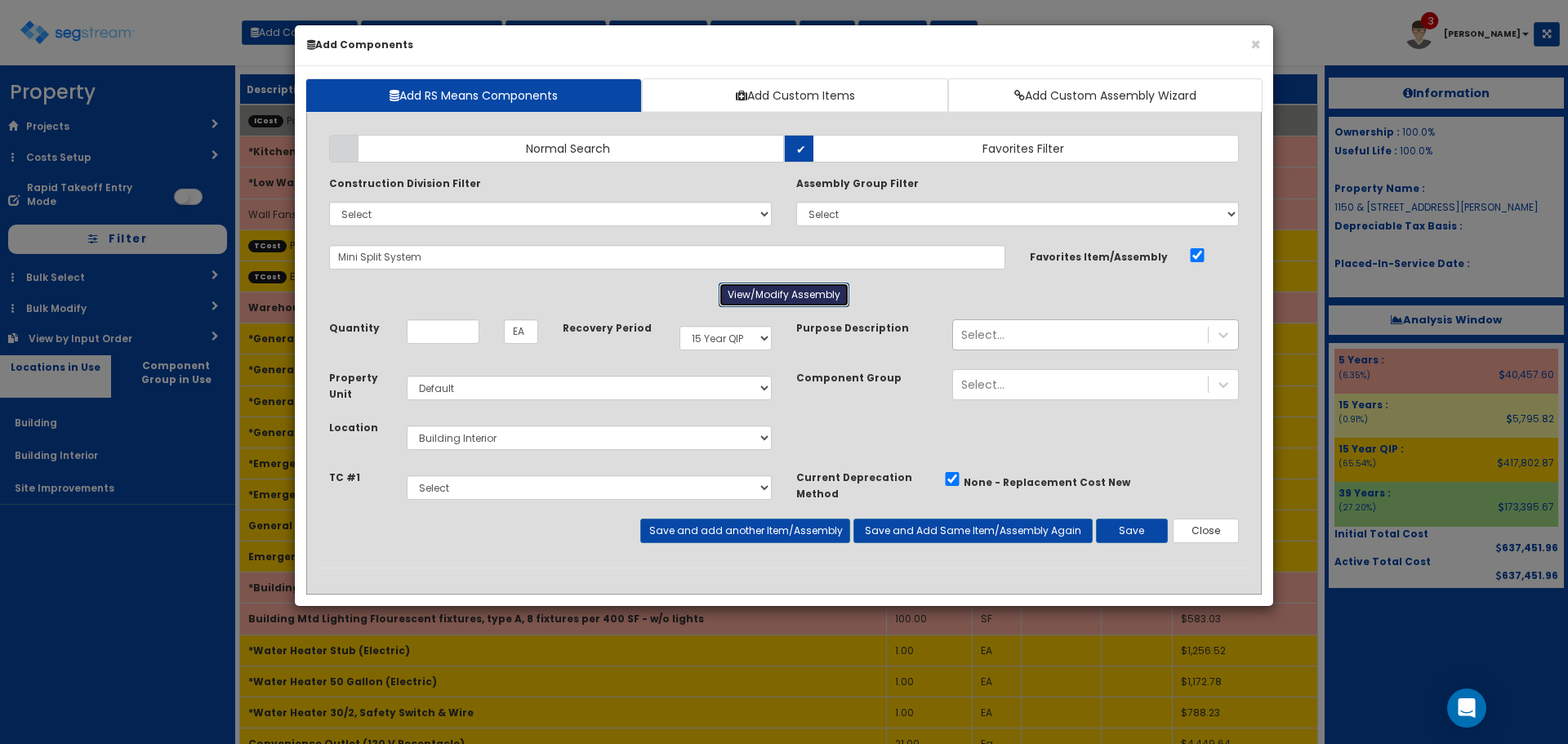
click at [812, 301] on button "View/Modify Assembly" at bounding box center [784, 294] width 131 height 24
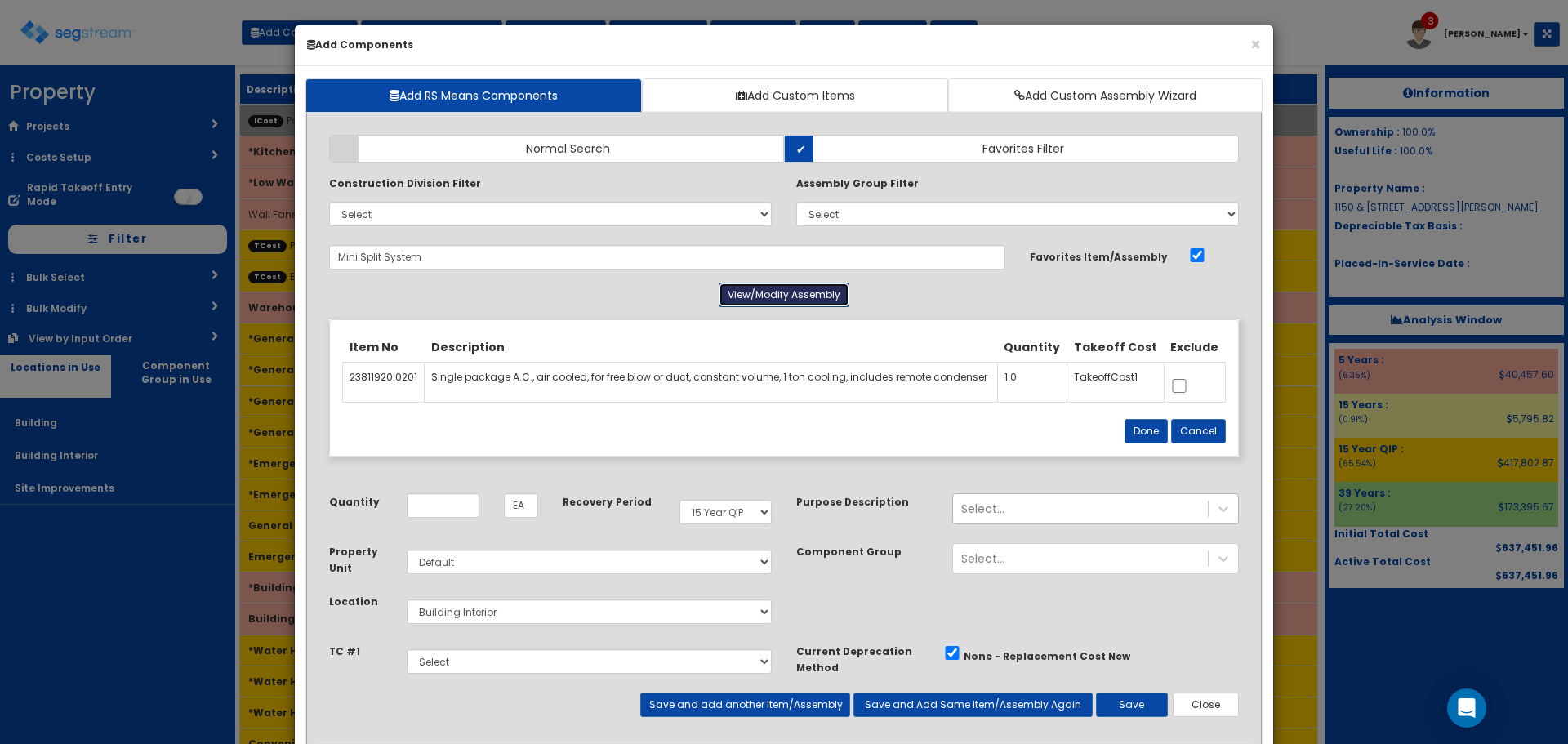
click at [815, 300] on button "View/Modify Assembly" at bounding box center [784, 294] width 131 height 24
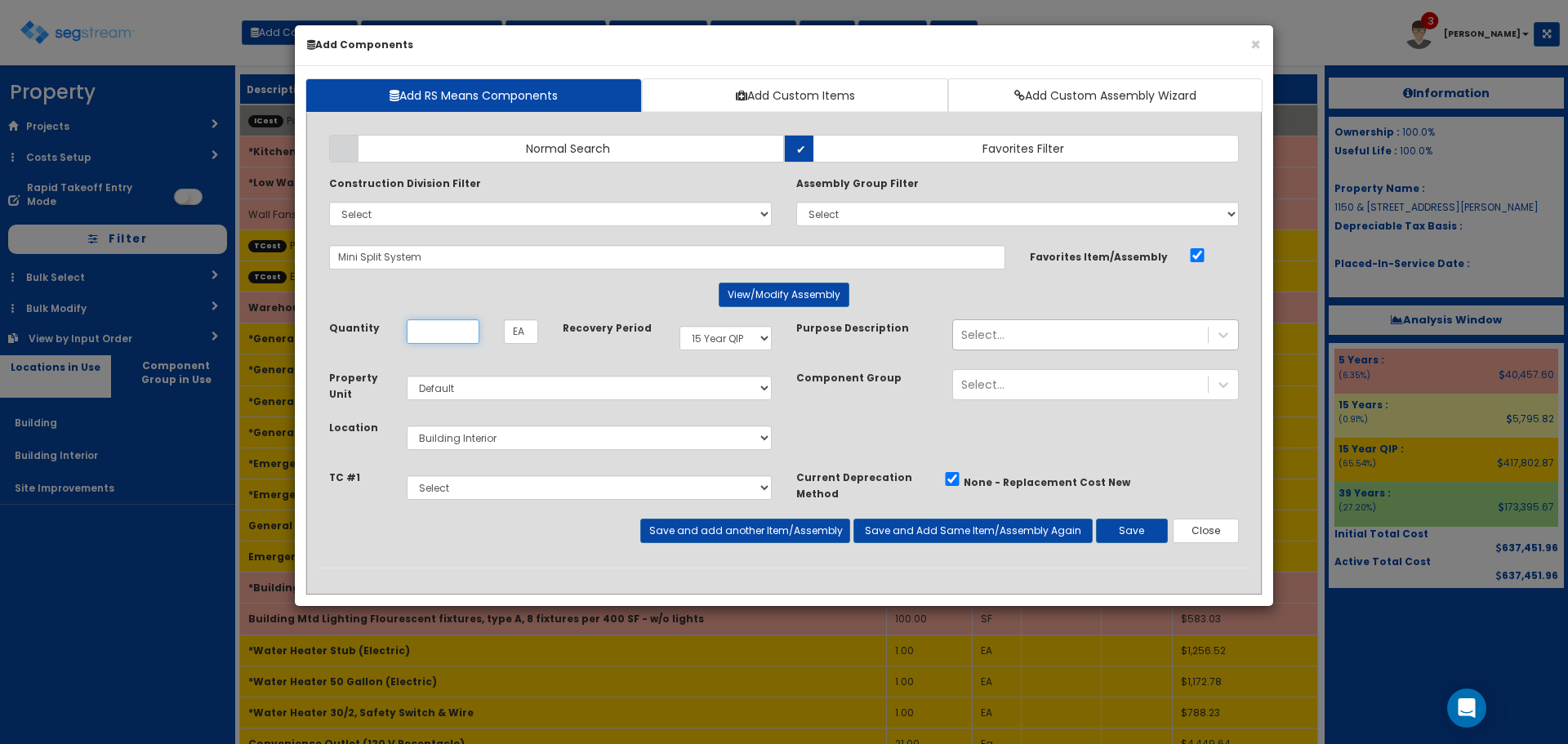
click at [424, 328] on input "Unit Quantity" at bounding box center [443, 331] width 72 height 24
type input "1"
select select "5278017"
click at [812, 537] on button "Save and add another Item/Assembly" at bounding box center [745, 530] width 209 height 24
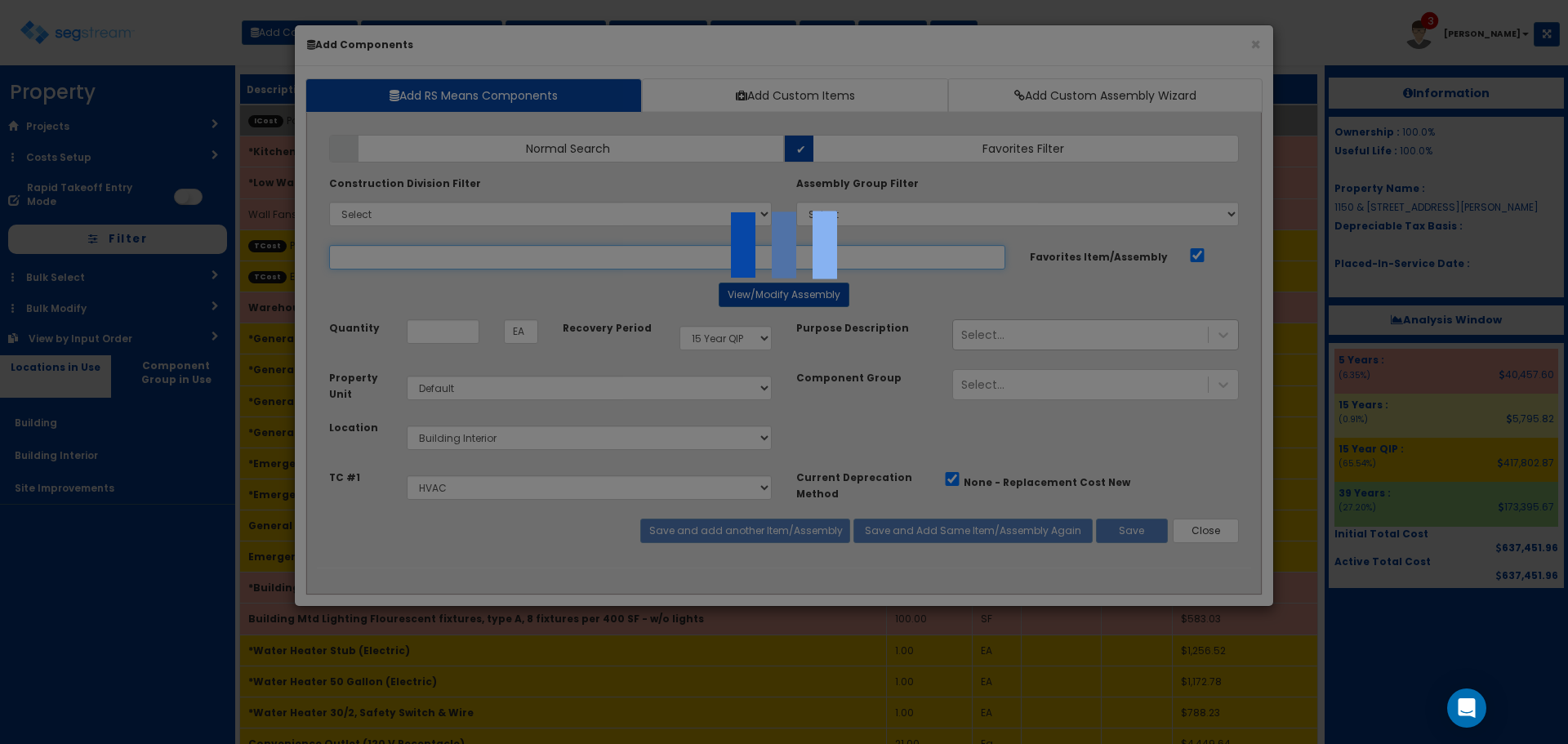
select select "5278017"
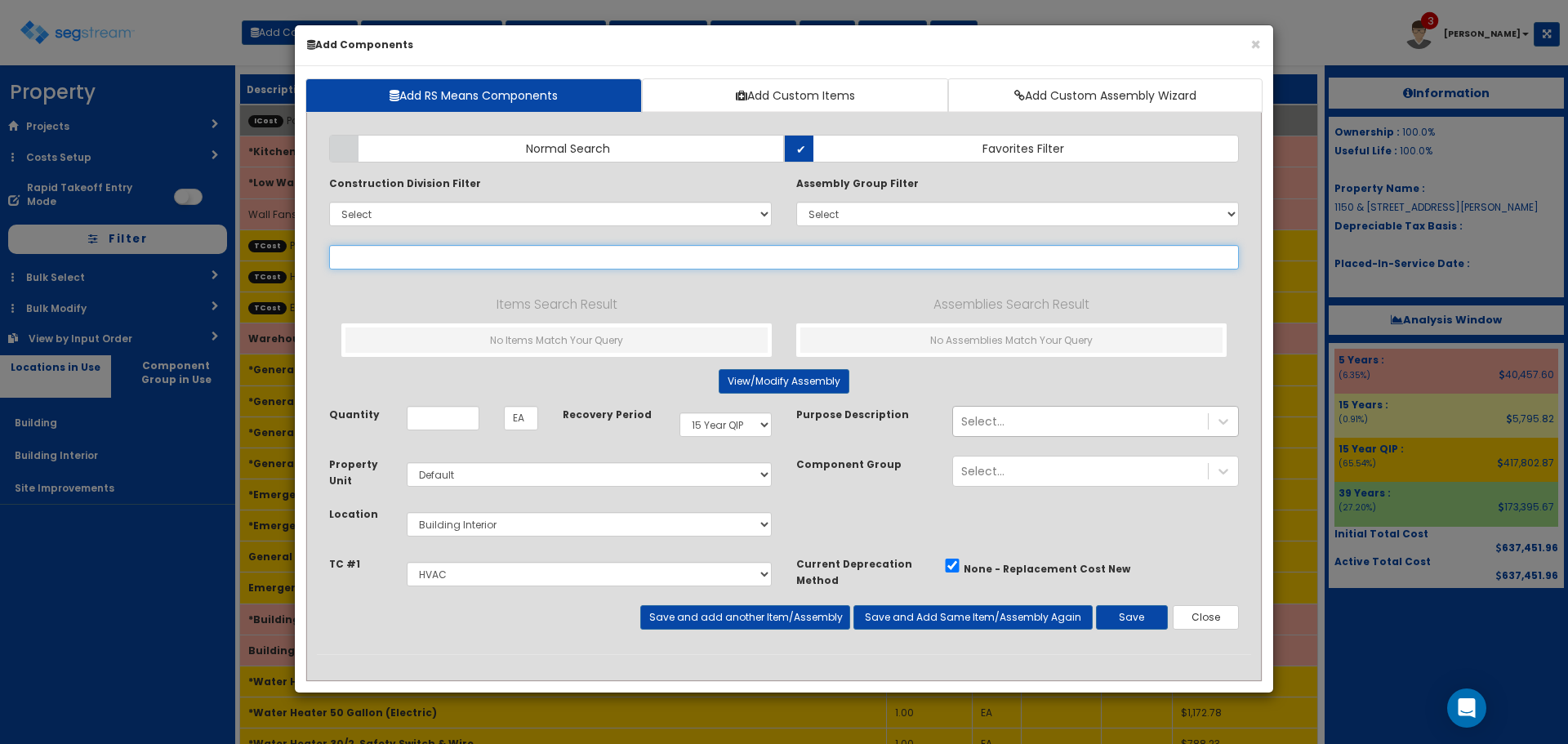
click at [521, 256] on input "text" at bounding box center [784, 257] width 910 height 24
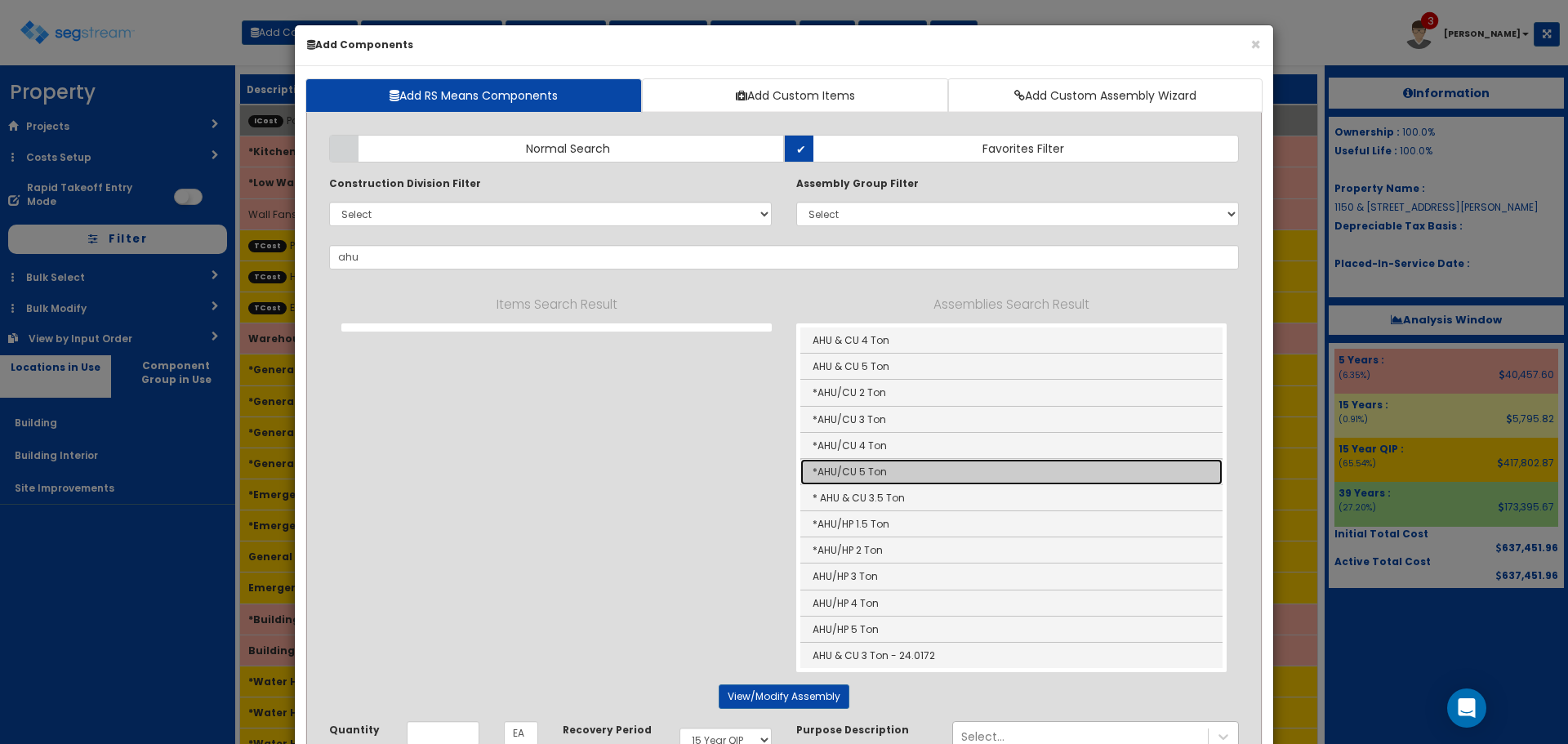
click at [982, 472] on link "*AHU/CU 5 Ton" at bounding box center [1012, 471] width 422 height 26
type input "*AHU/CU 5 Ton"
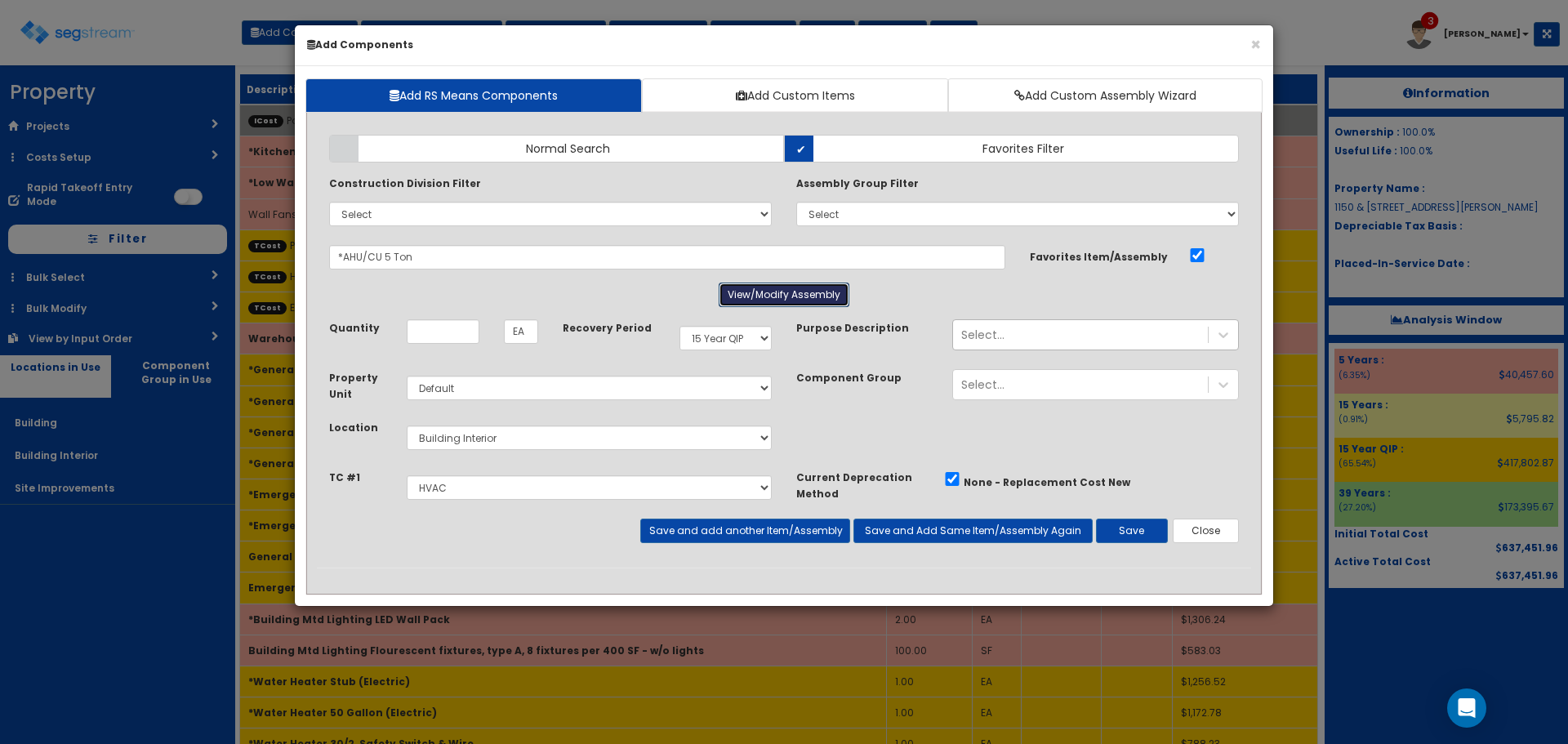
click at [788, 288] on button "View/Modify Assembly" at bounding box center [784, 294] width 131 height 24
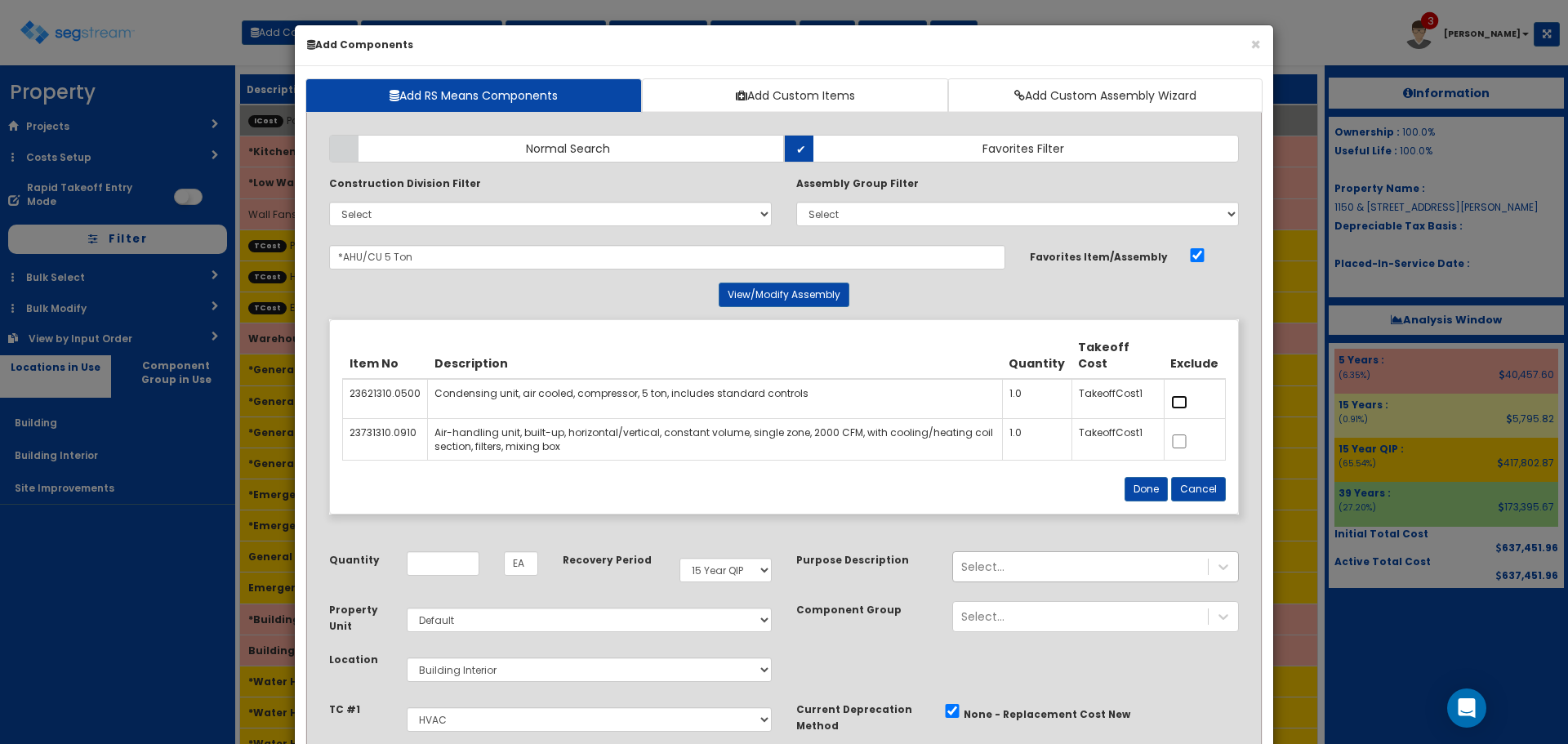
click at [1182, 410] on div at bounding box center [1195, 399] width 47 height 25
click at [1178, 394] on label at bounding box center [1180, 400] width 16 height 16
click at [1178, 395] on input "checkbox" at bounding box center [1180, 402] width 16 height 14
checkbox input "true"
click at [1151, 487] on button "Done" at bounding box center [1147, 488] width 43 height 24
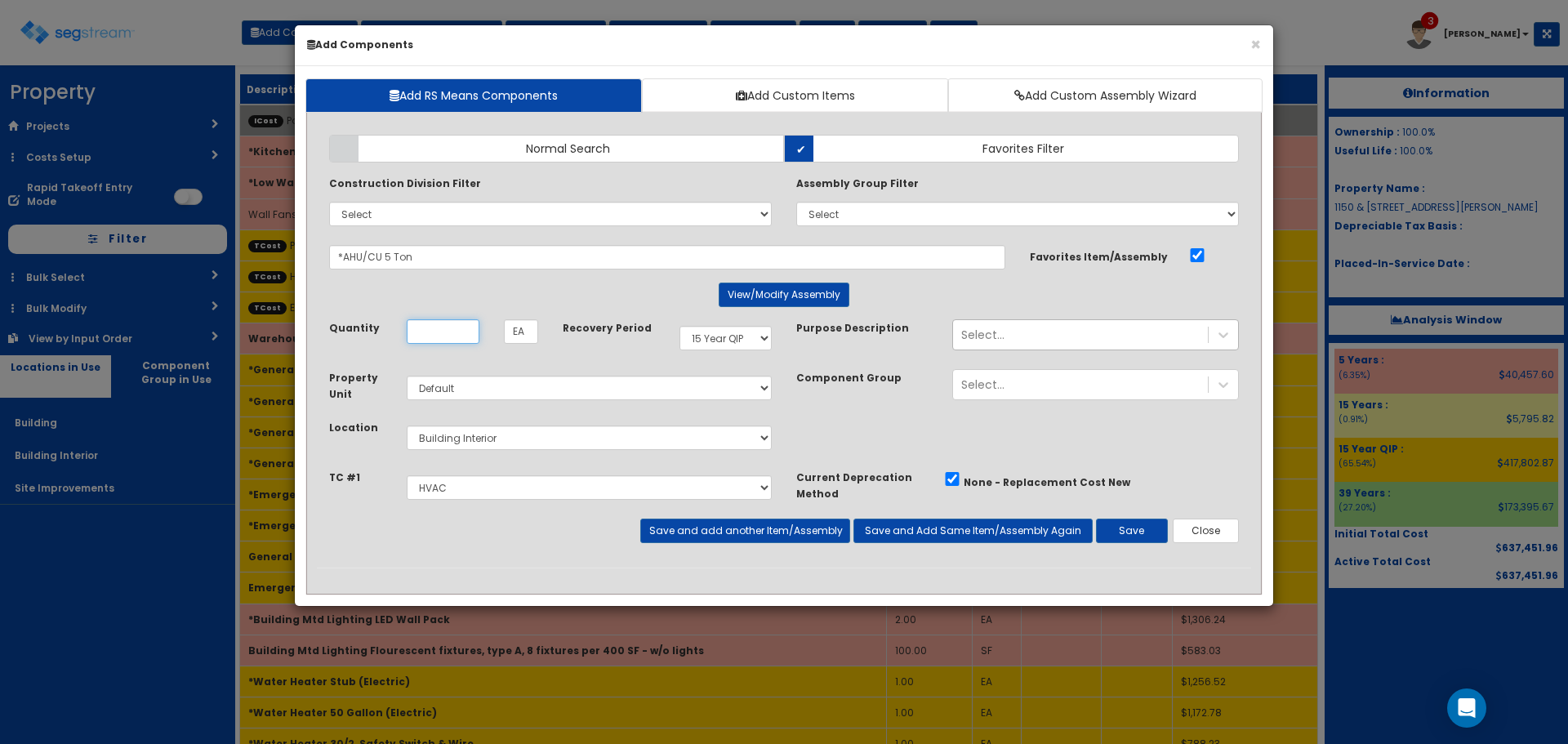
click at [462, 333] on input "Unit Quantity" at bounding box center [443, 331] width 72 height 24
type input "1"
click at [1134, 533] on button "Save" at bounding box center [1132, 530] width 72 height 24
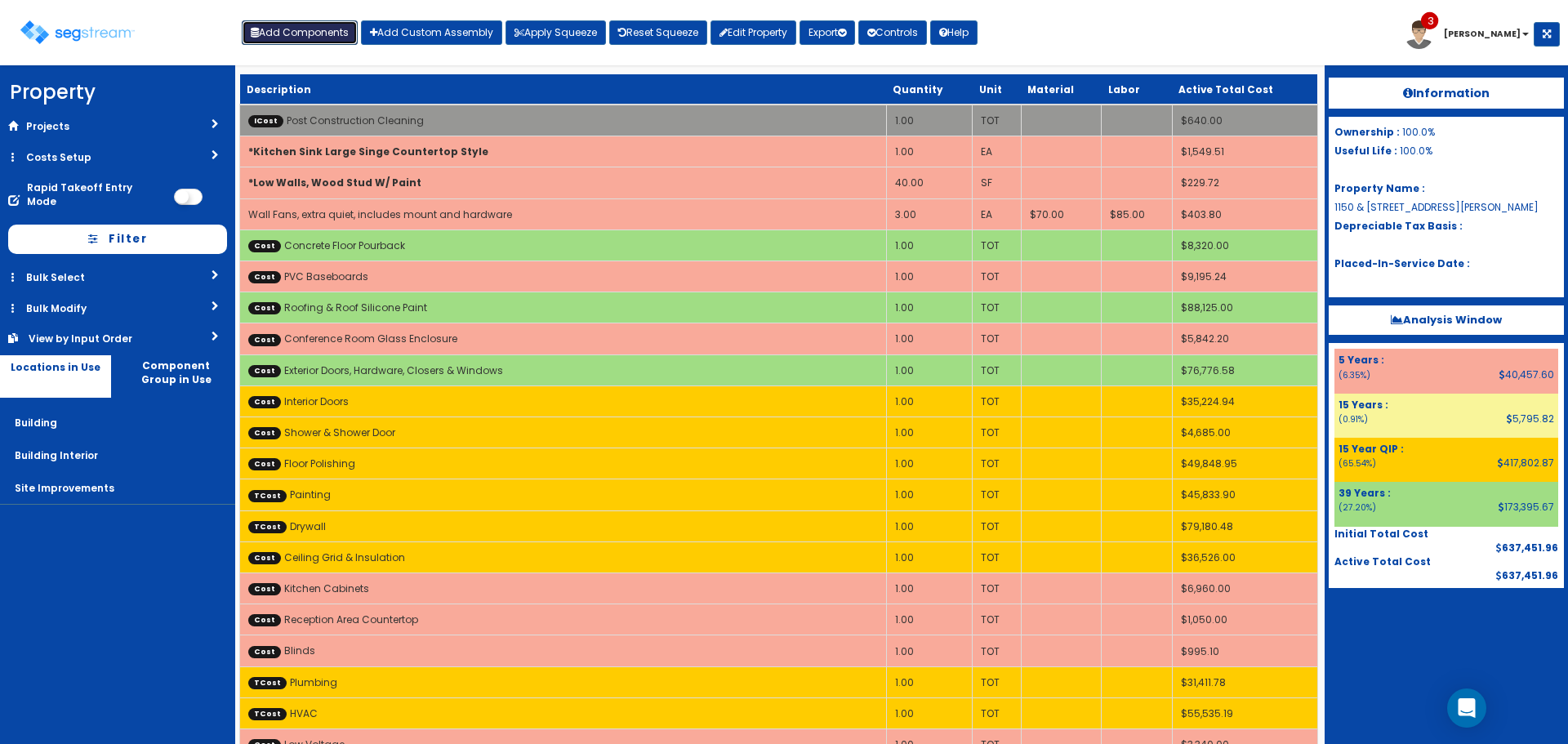
click at [335, 28] on button "Add Components" at bounding box center [300, 32] width 116 height 24
select select "15Y_1"
select select "default"
select select "7"
select select "5278017"
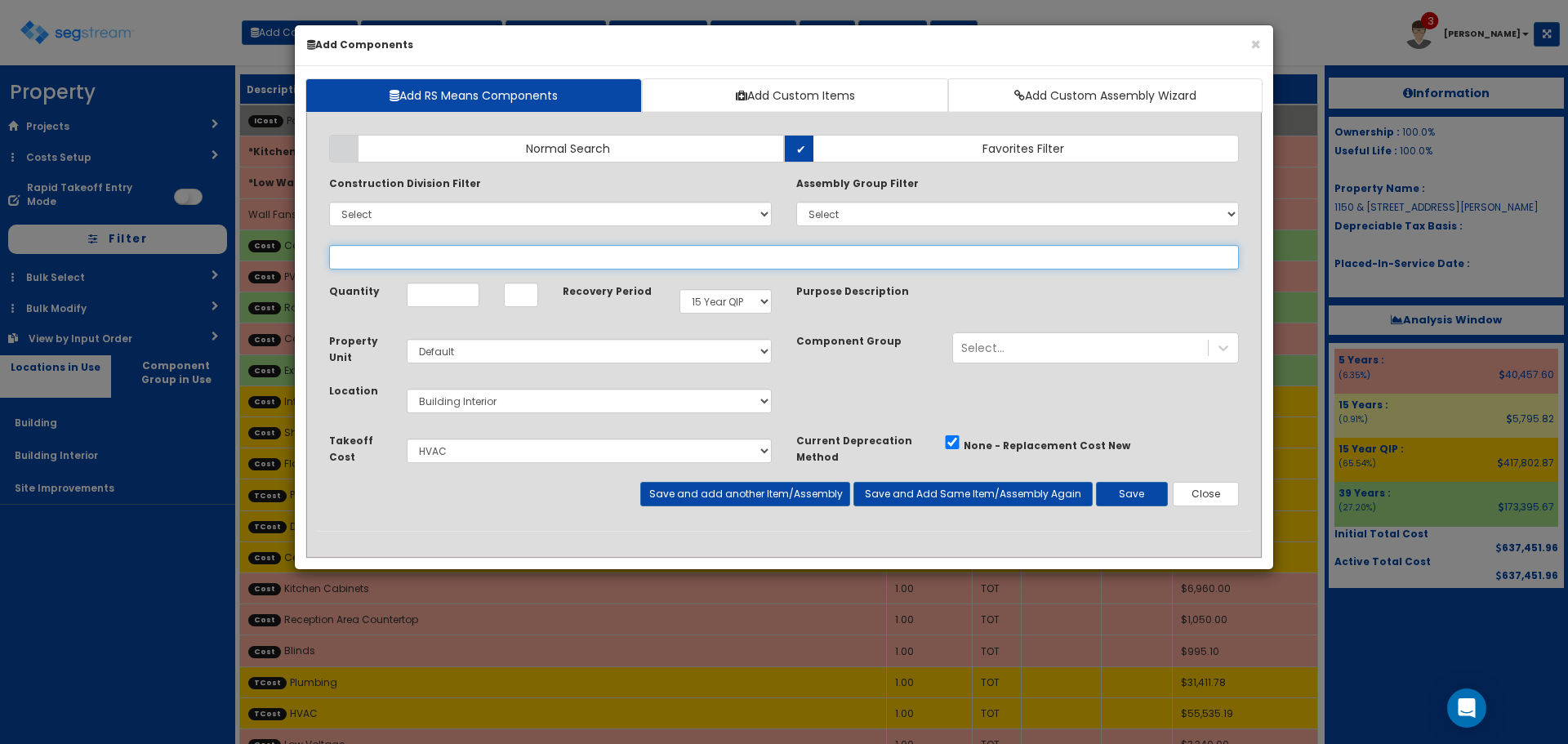
select select
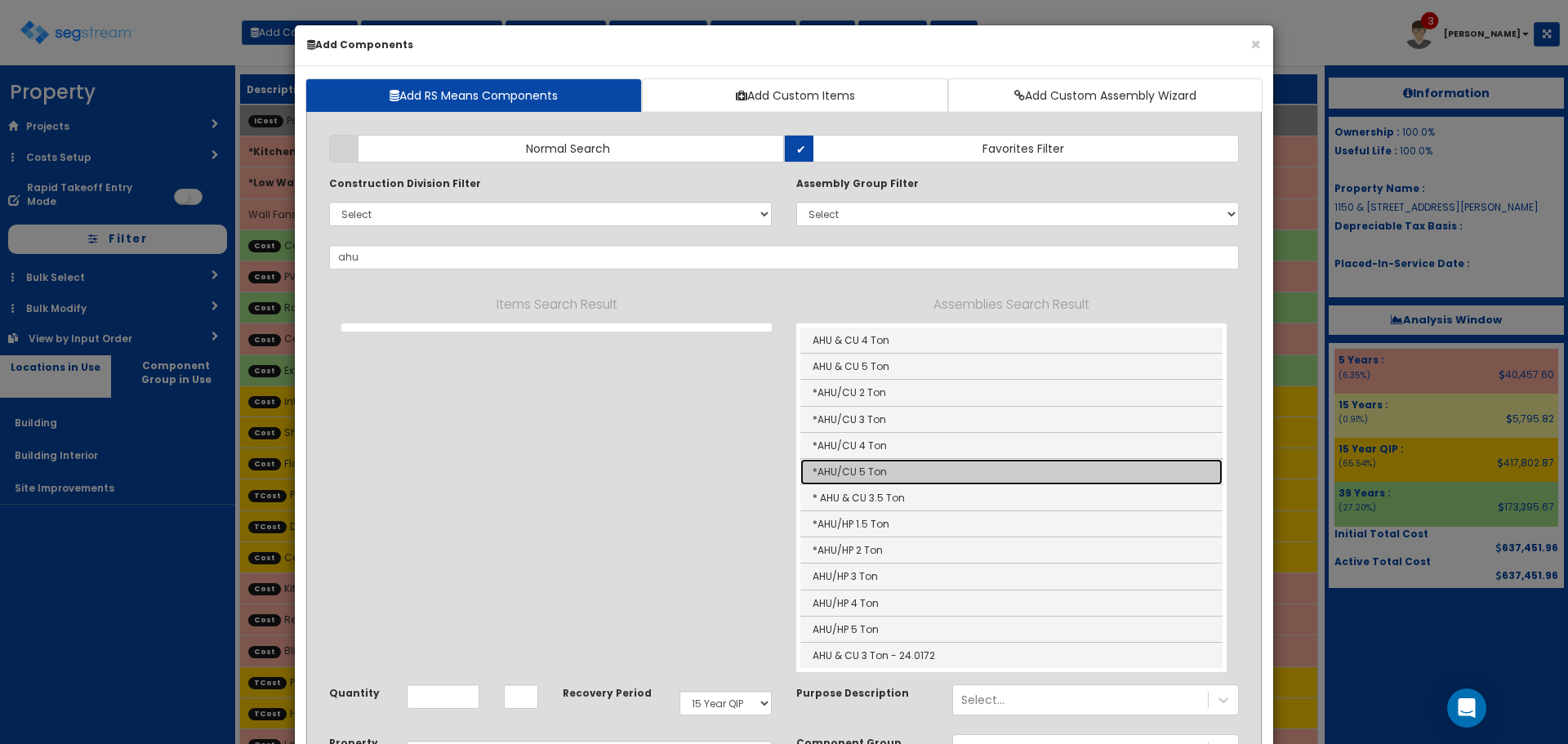
click at [881, 469] on link "*AHU/CU 5 Ton" at bounding box center [1012, 471] width 422 height 26
type input "*AHU/CU 5 Ton"
type input "EA"
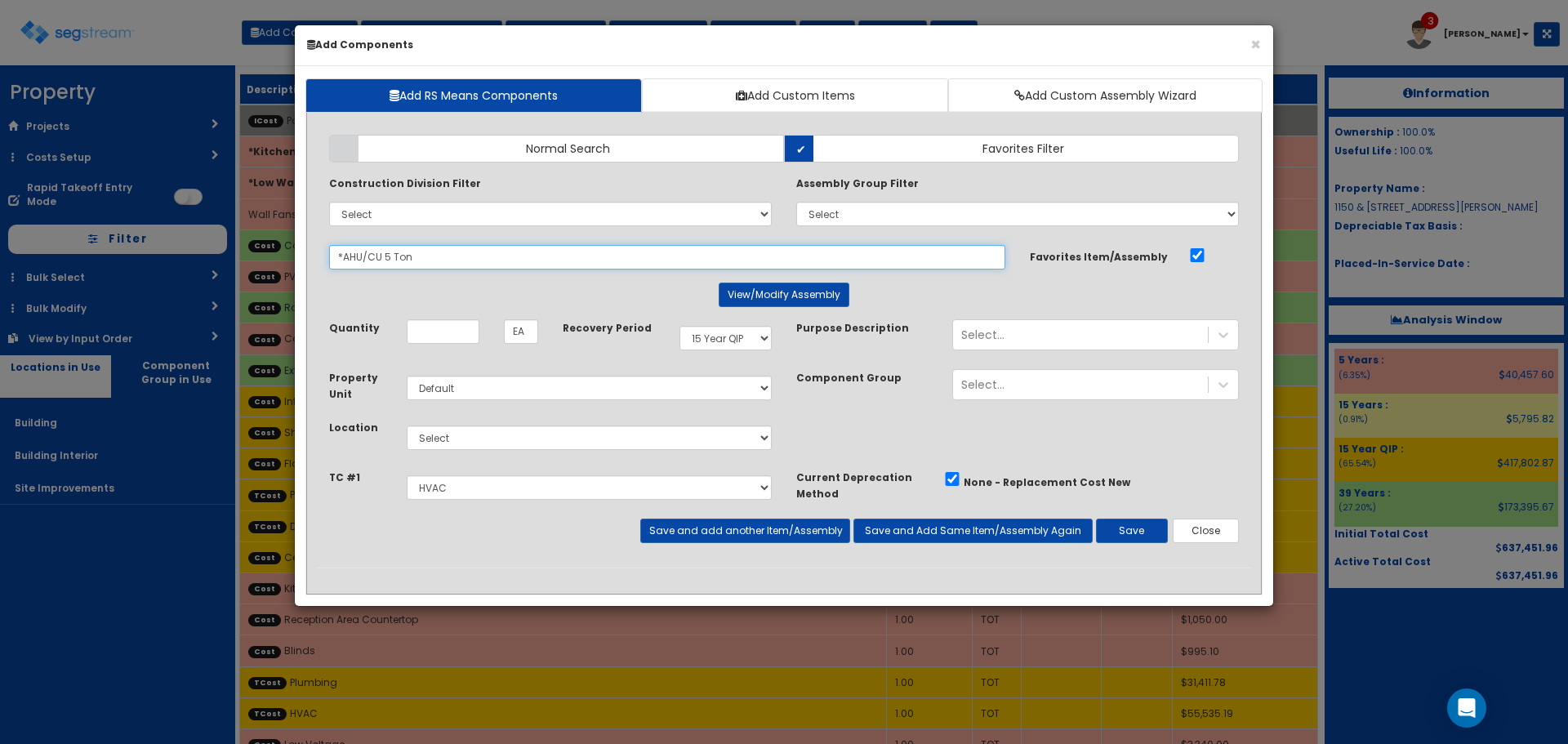
drag, startPoint x: 209, startPoint y: 268, endPoint x: 179, endPoint y: 271, distance: 30.1
click at [179, 271] on div "× Add Components Add RS Means Components Add Custom Items Add Custom Assembly W…" at bounding box center [784, 372] width 1568 height 744
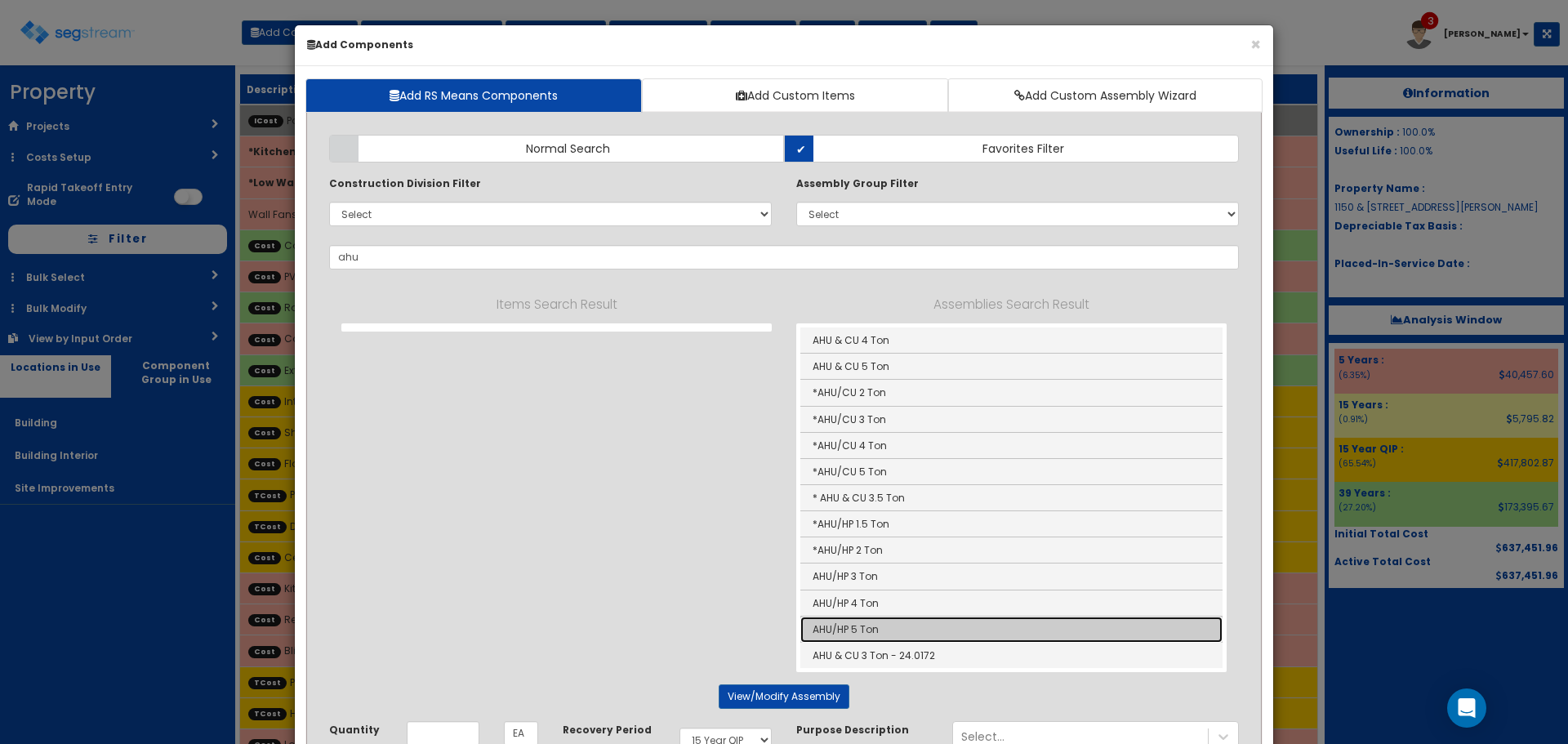
click at [894, 627] on link "AHU/HP 5 Ton" at bounding box center [1012, 629] width 422 height 26
type input "AHU/HP 5 Ton"
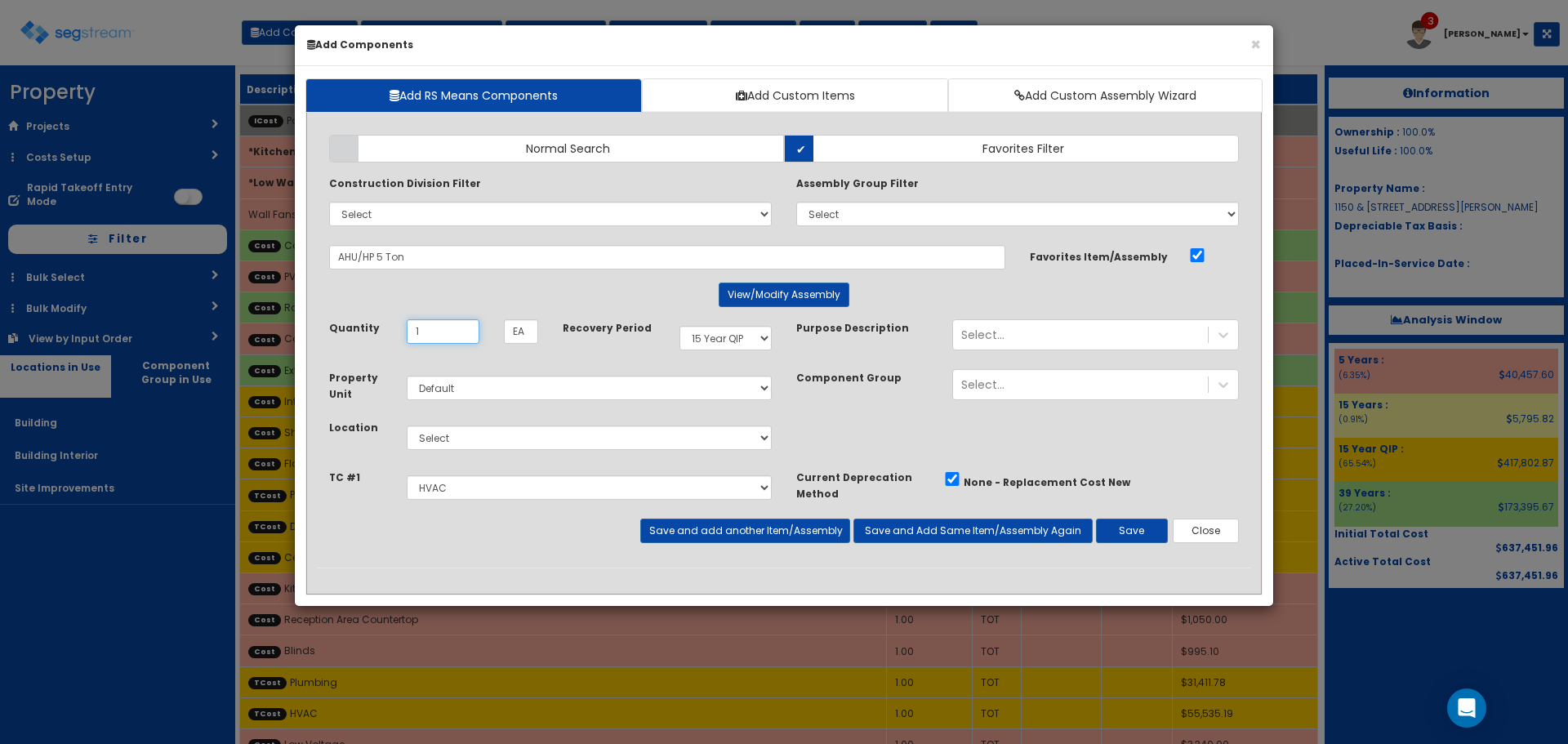
type input "1"
select select "39Y"
select select "7"
click at [820, 302] on button "View/Modify Assembly" at bounding box center [784, 294] width 131 height 24
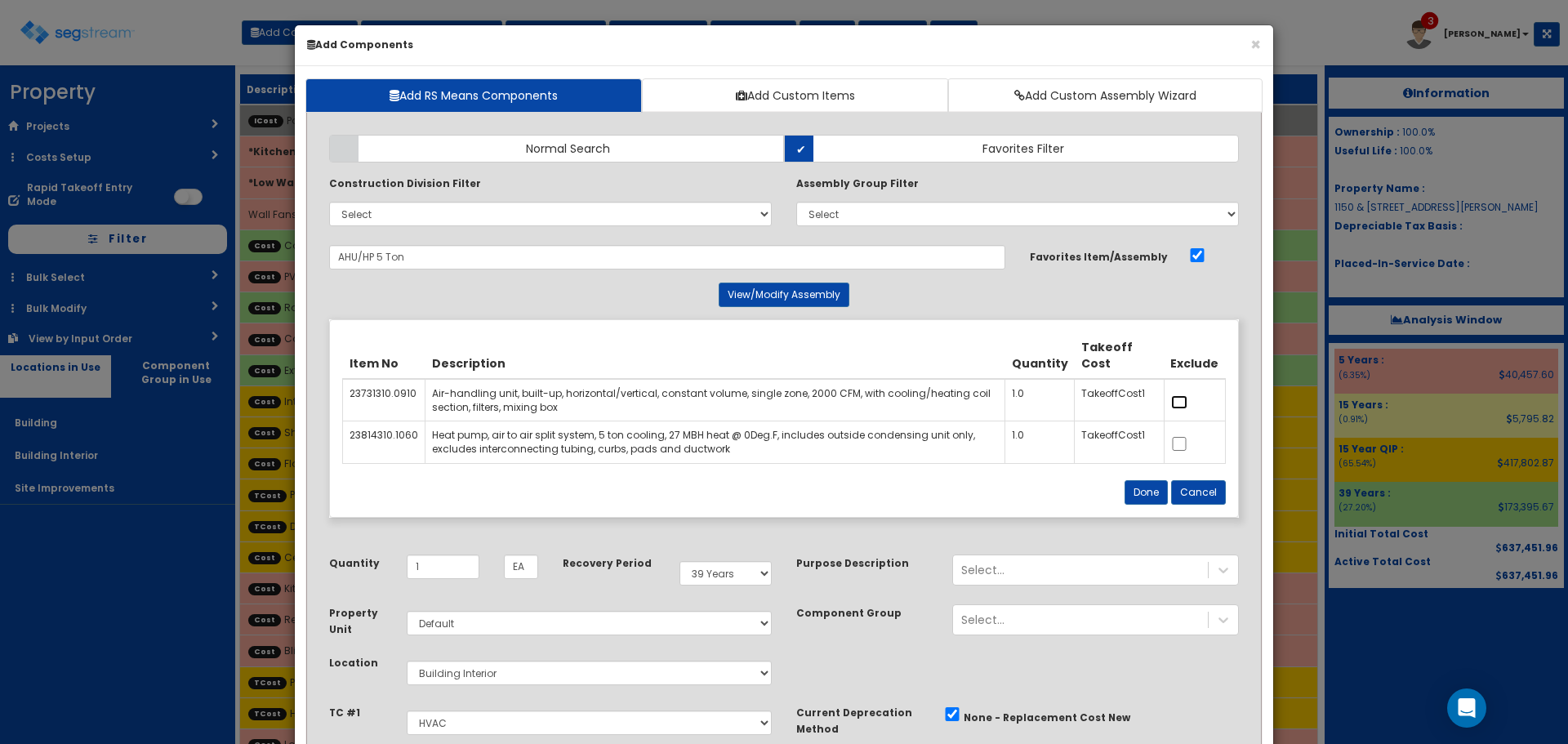
click at [1184, 403] on input "checkbox" at bounding box center [1180, 402] width 16 height 14
checkbox input "true"
click at [1166, 480] on button "Done" at bounding box center [1147, 492] width 43 height 24
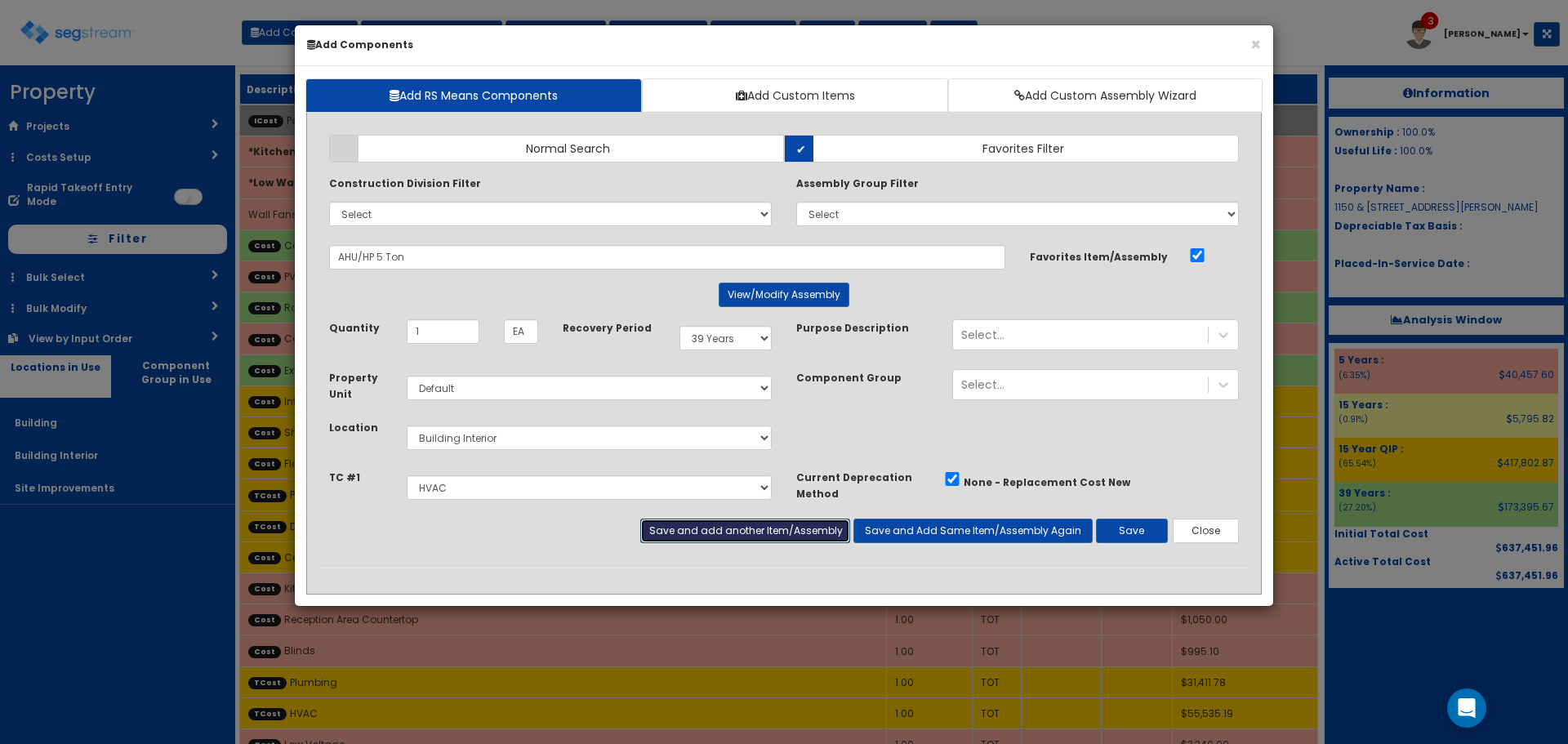
click at [776, 538] on button "Save and add another Item/Assembly" at bounding box center [745, 530] width 209 height 24
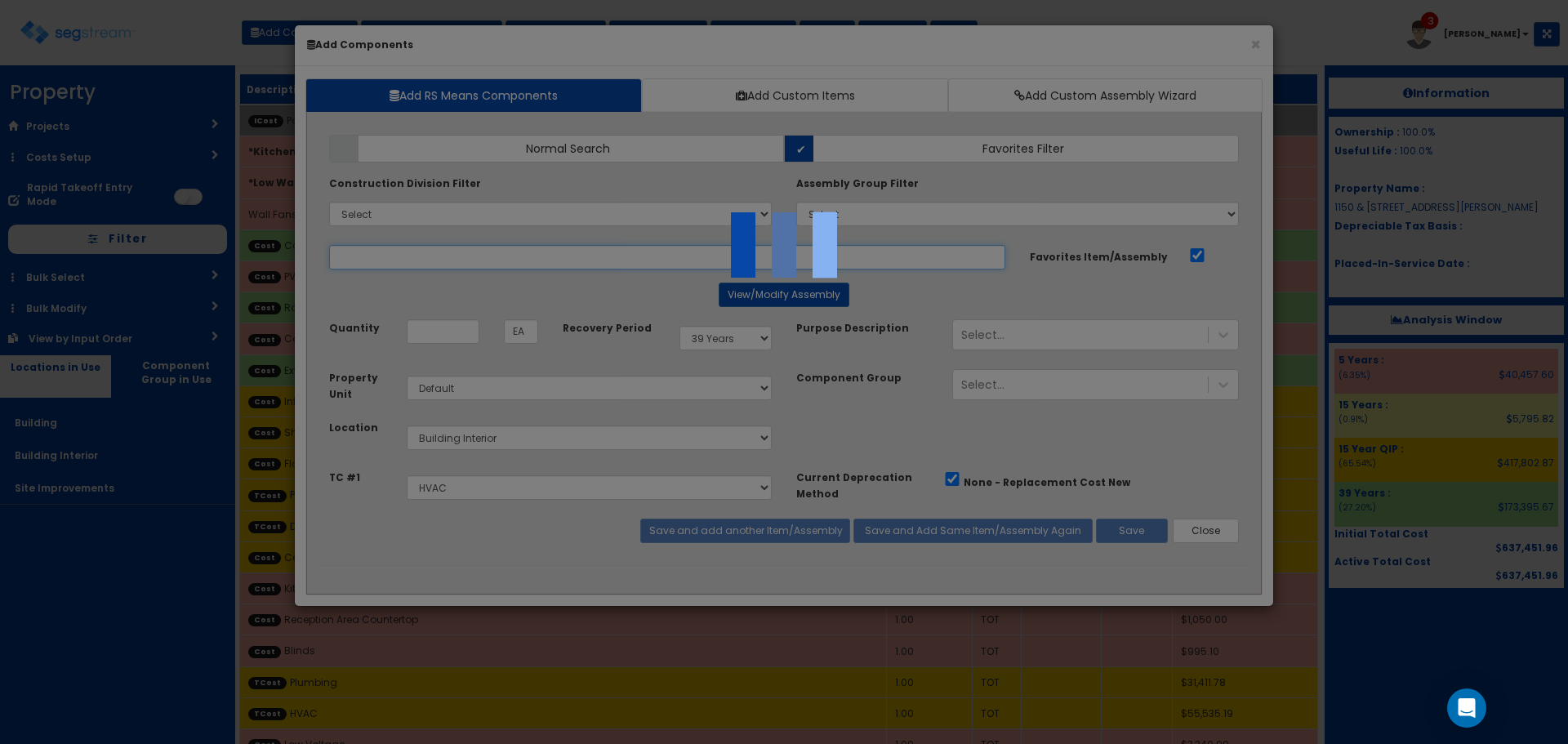
select select "5278017"
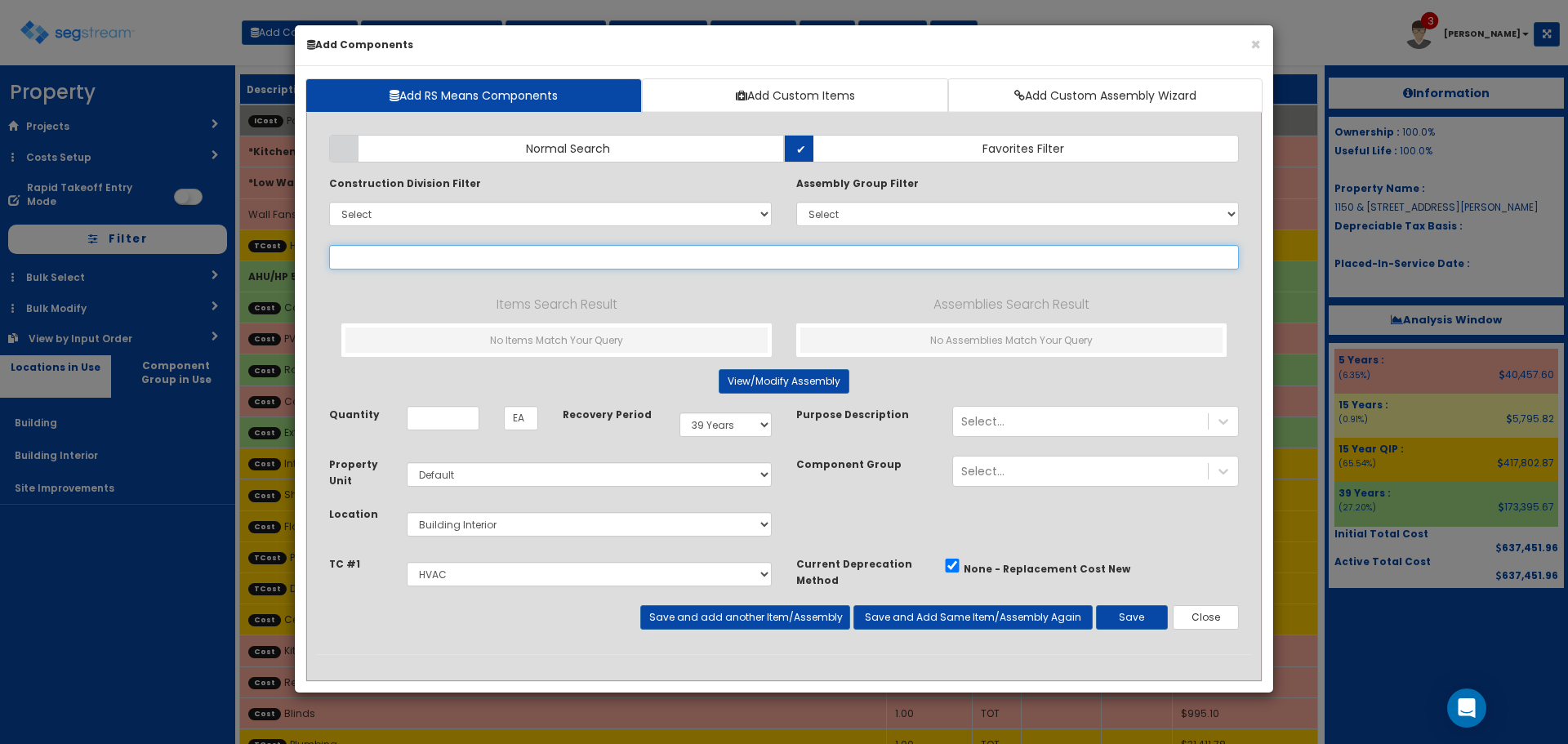
click at [415, 257] on input "text" at bounding box center [784, 257] width 910 height 24
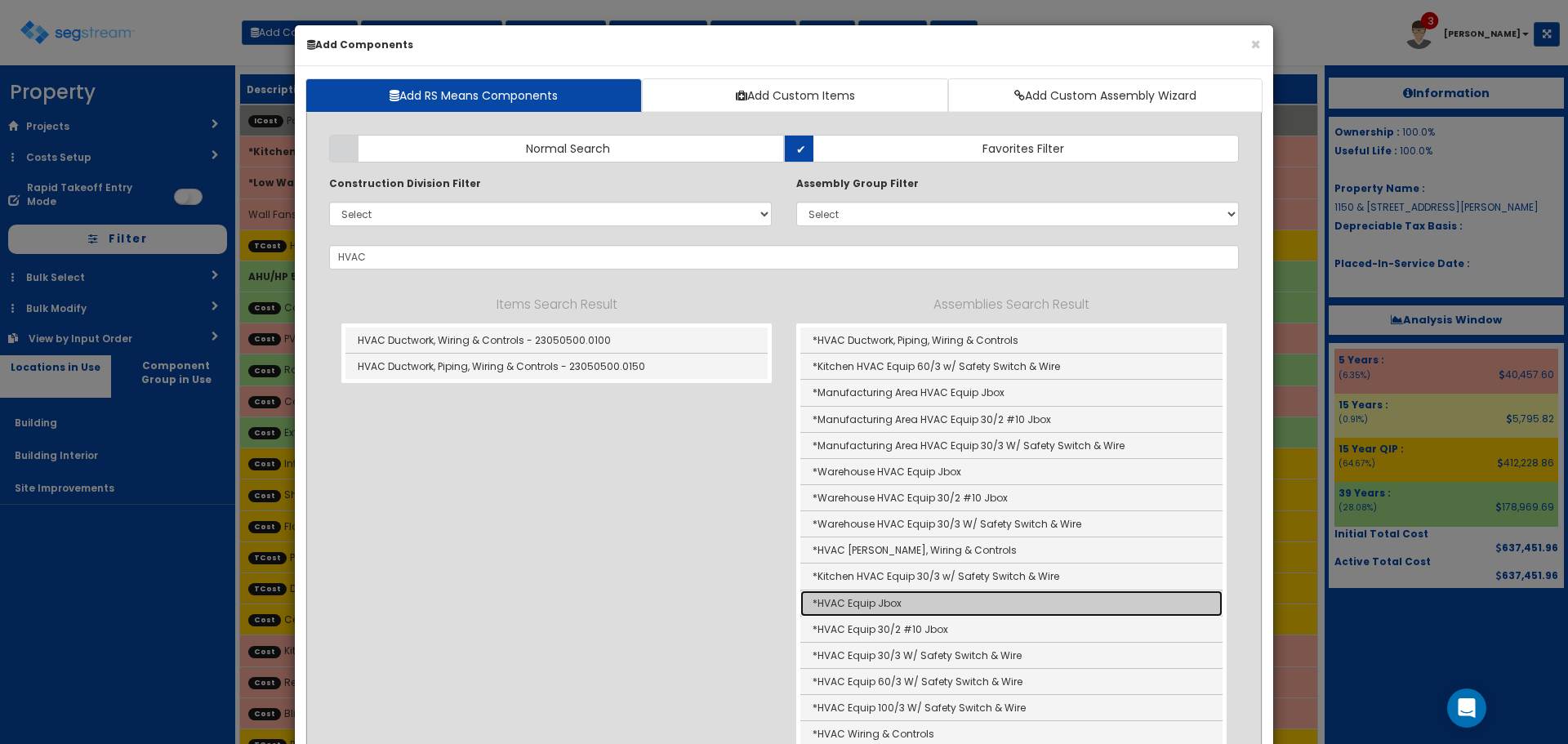
click at [872, 601] on link "*HVAC Equip Jbox" at bounding box center [1012, 603] width 422 height 26
type input "*HVAC Equip Jbox"
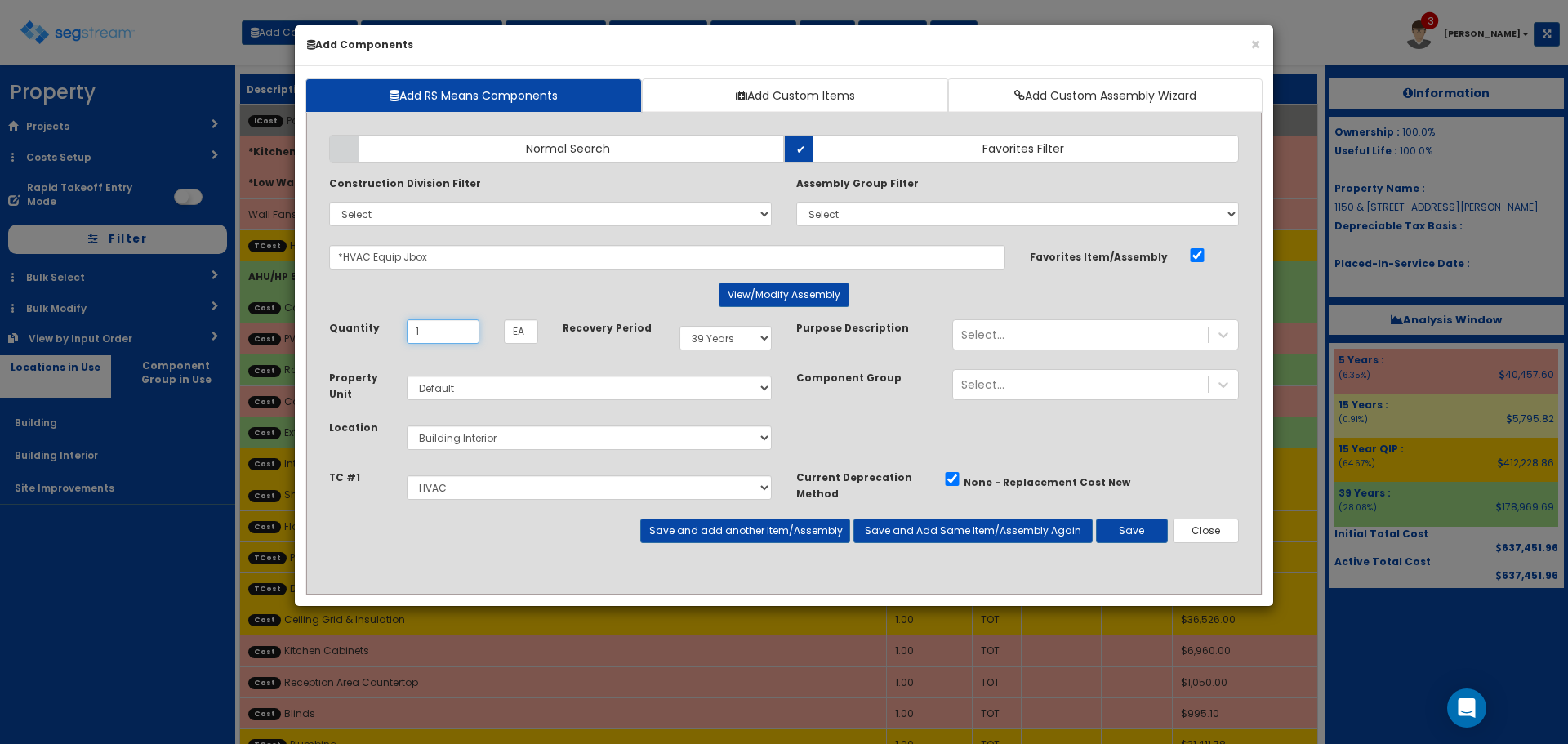
type input "1"
select select "15Y_1"
click at [700, 486] on select "Select Painting Drywall Plumbing HVAC Electrical" at bounding box center [589, 487] width 365 height 24
select select "5280137"
click at [407, 476] on select "Select Painting Drywall Plumbing HVAC Electrical" at bounding box center [589, 487] width 365 height 24
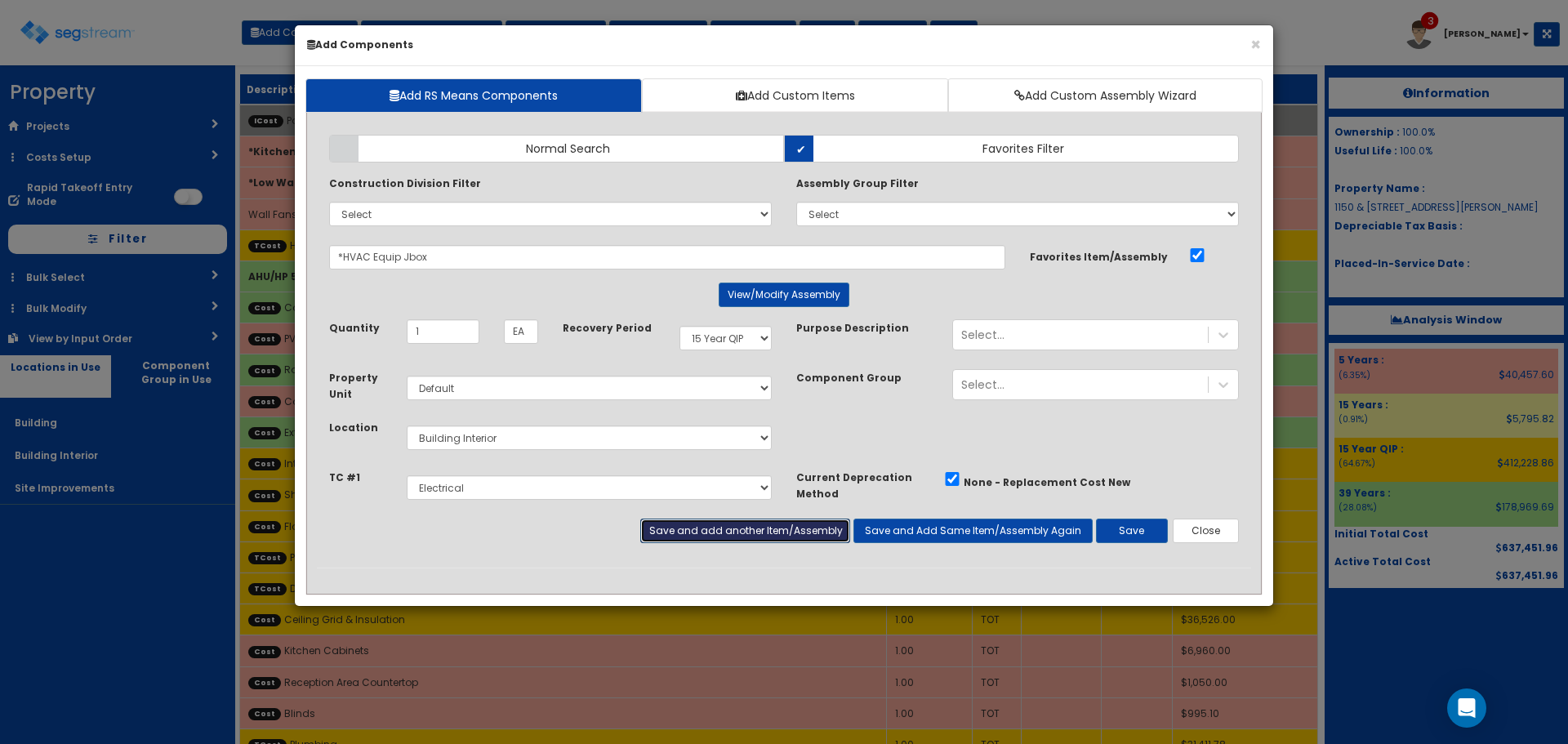
click at [817, 536] on button "Save and add another Item/Assembly" at bounding box center [745, 530] width 209 height 24
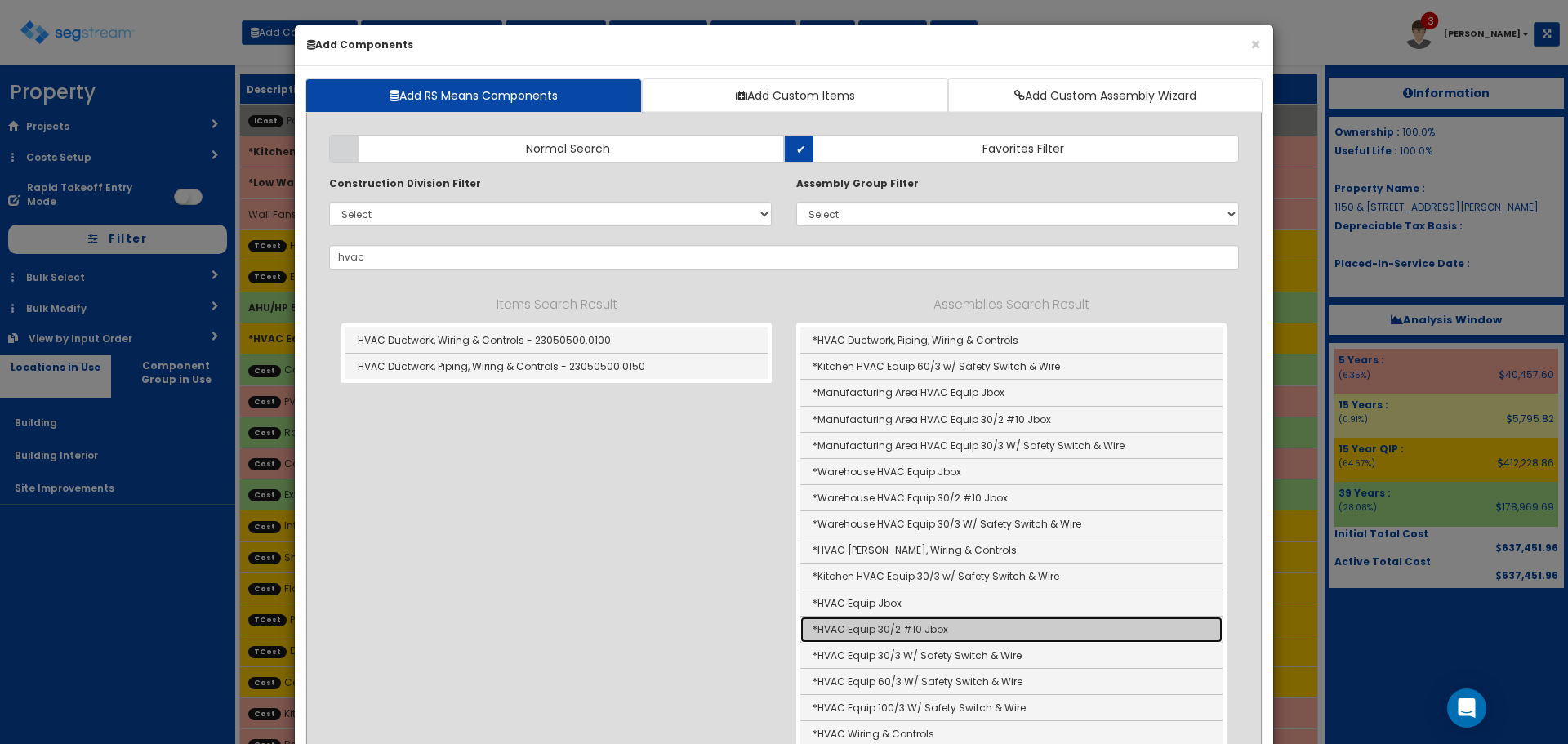
click at [936, 626] on link "*HVAC Equip 30/2 #10 Jbox" at bounding box center [1012, 629] width 422 height 26
type input "*HVAC Equip 30/2 #10 Jbox"
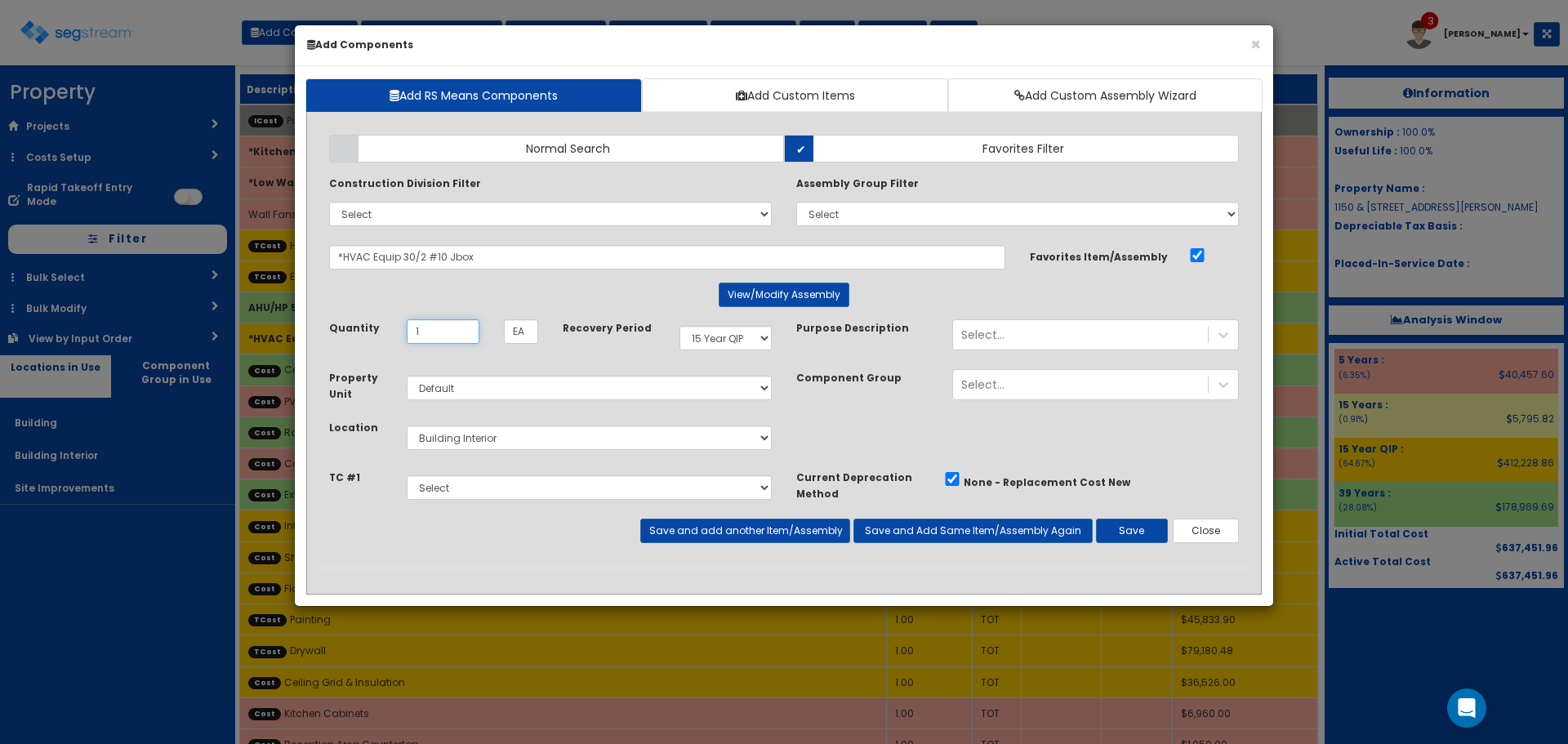
type input "1"
click at [764, 520] on button "Save and add another Item/Assembly" at bounding box center [745, 530] width 209 height 24
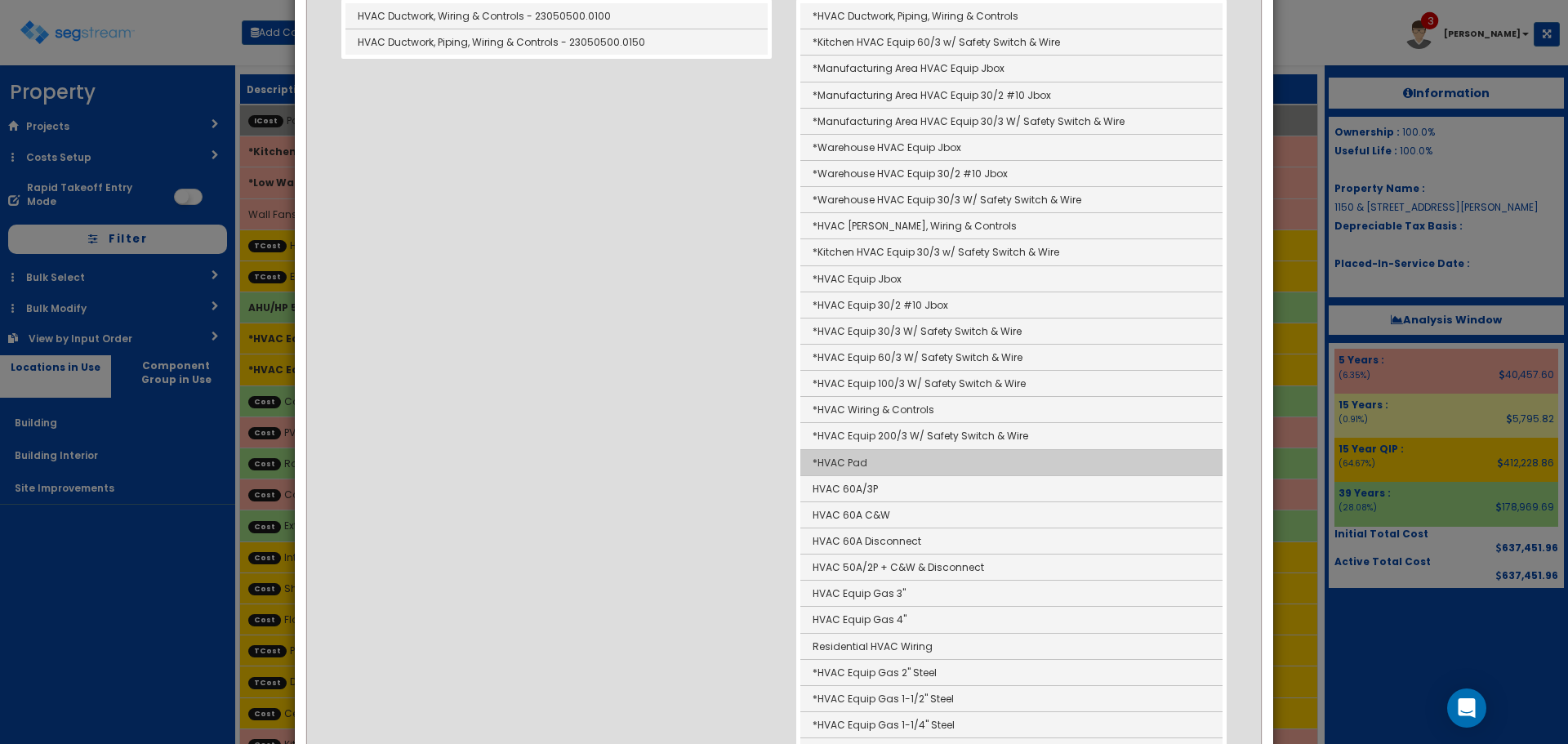
scroll to position [326, 0]
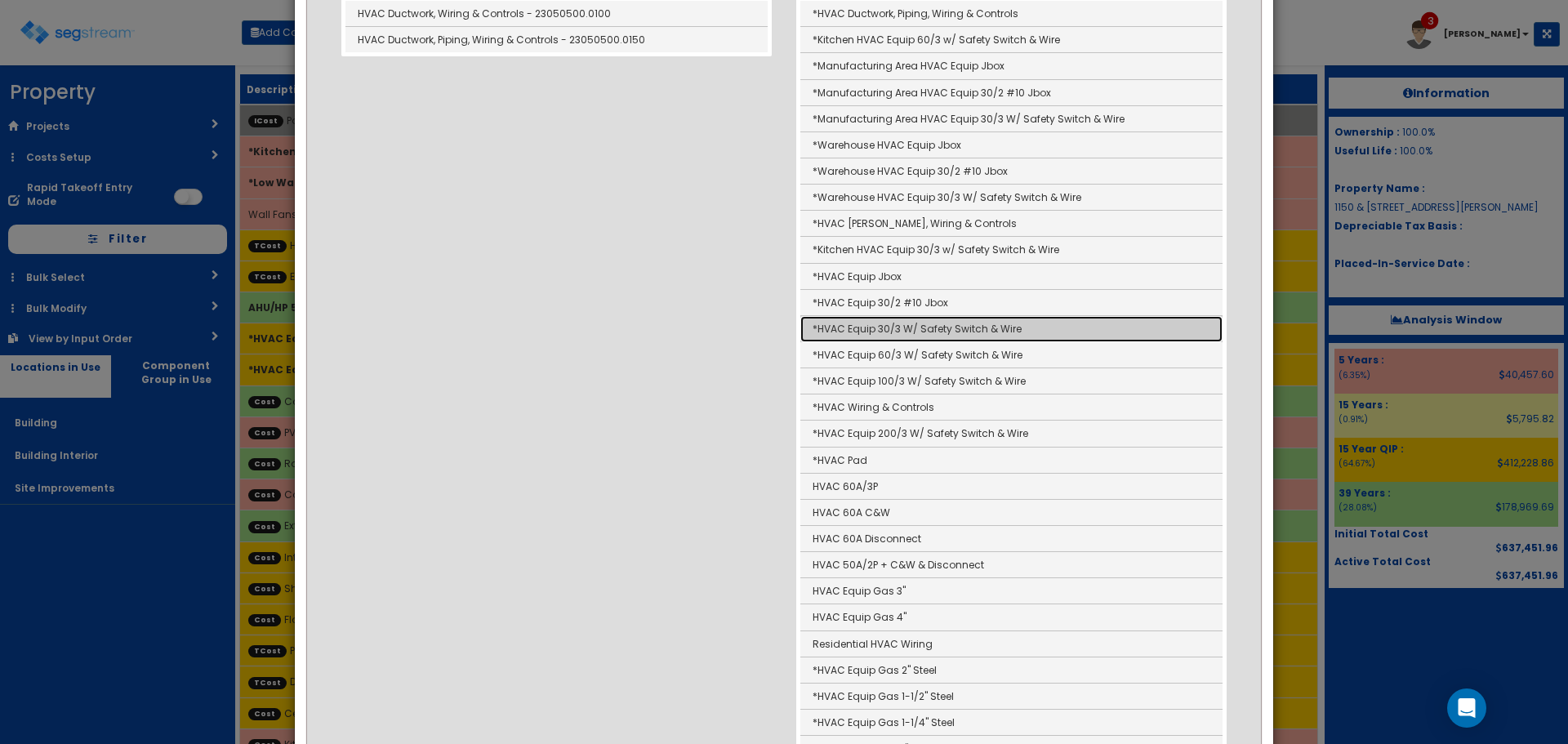
click at [866, 326] on link "*HVAC Equip 30/3 W/ Safety Switch & Wire" at bounding box center [1012, 328] width 422 height 26
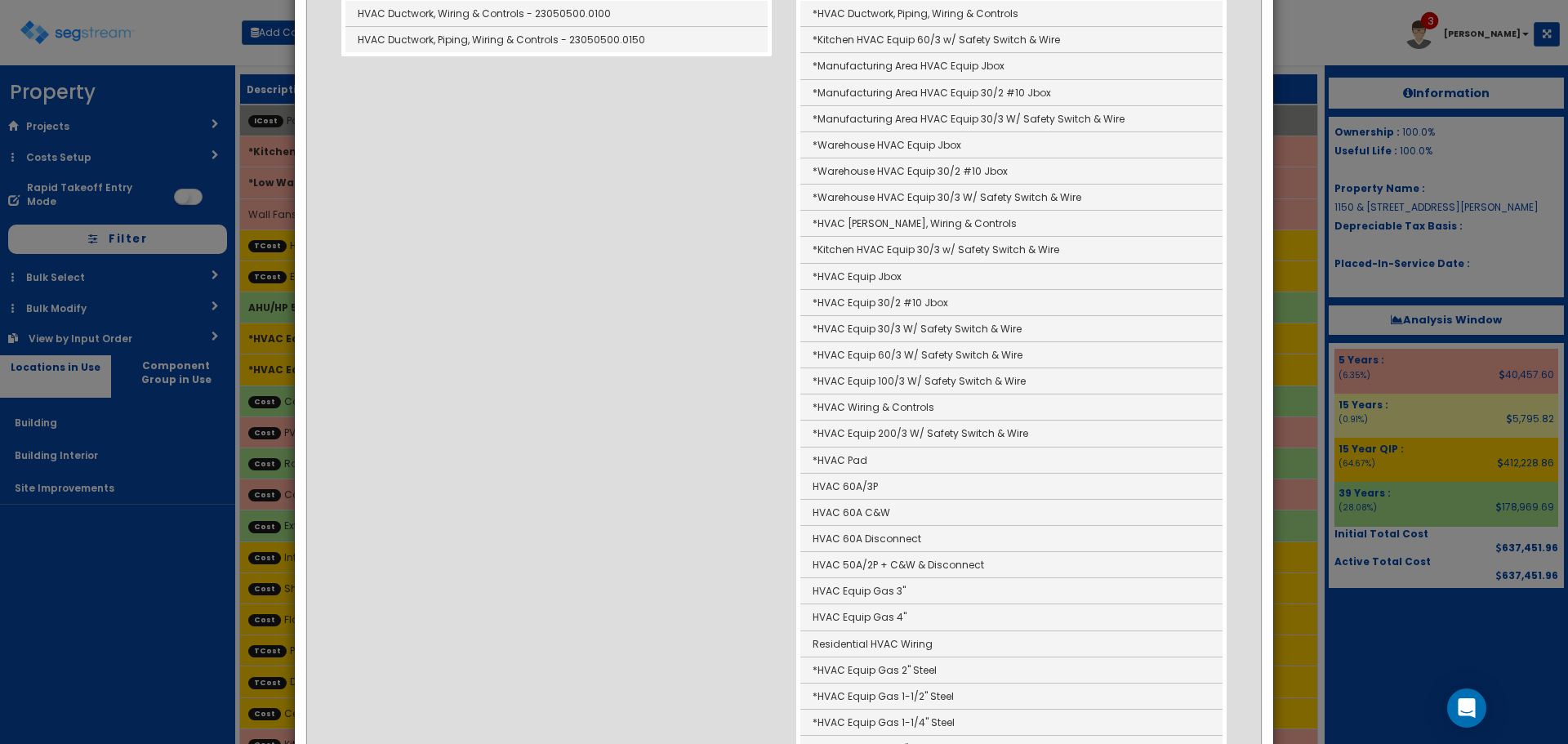
type input "*HVAC Equip 30/3 W/ Safety Switch & Wire"
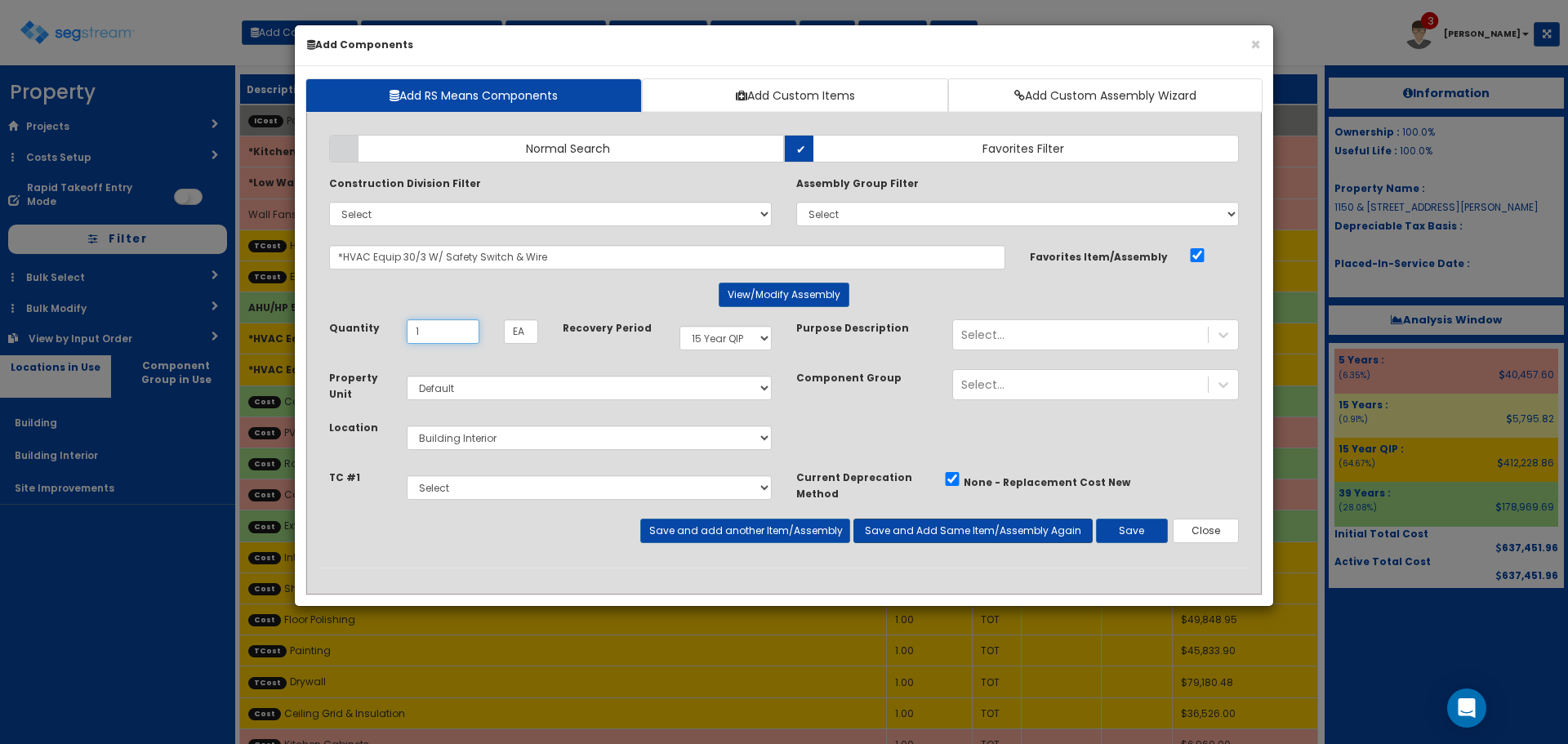
type input "1"
click at [933, 525] on button "Save and Add Same Item/Assembly Again" at bounding box center [973, 530] width 240 height 24
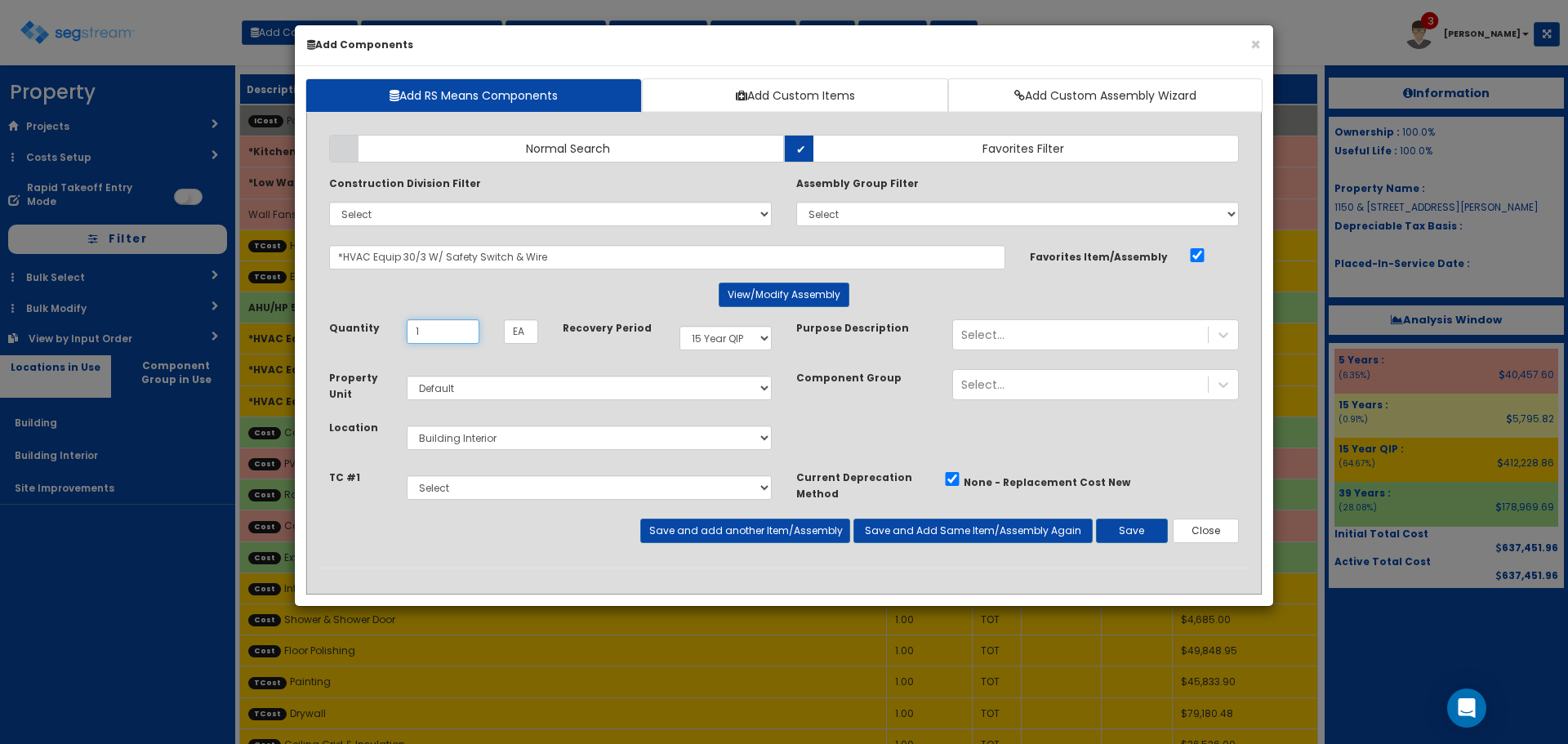
type input "1"
select select "39Y"
click at [824, 526] on button "Save and add another Item/Assembly" at bounding box center [745, 530] width 209 height 24
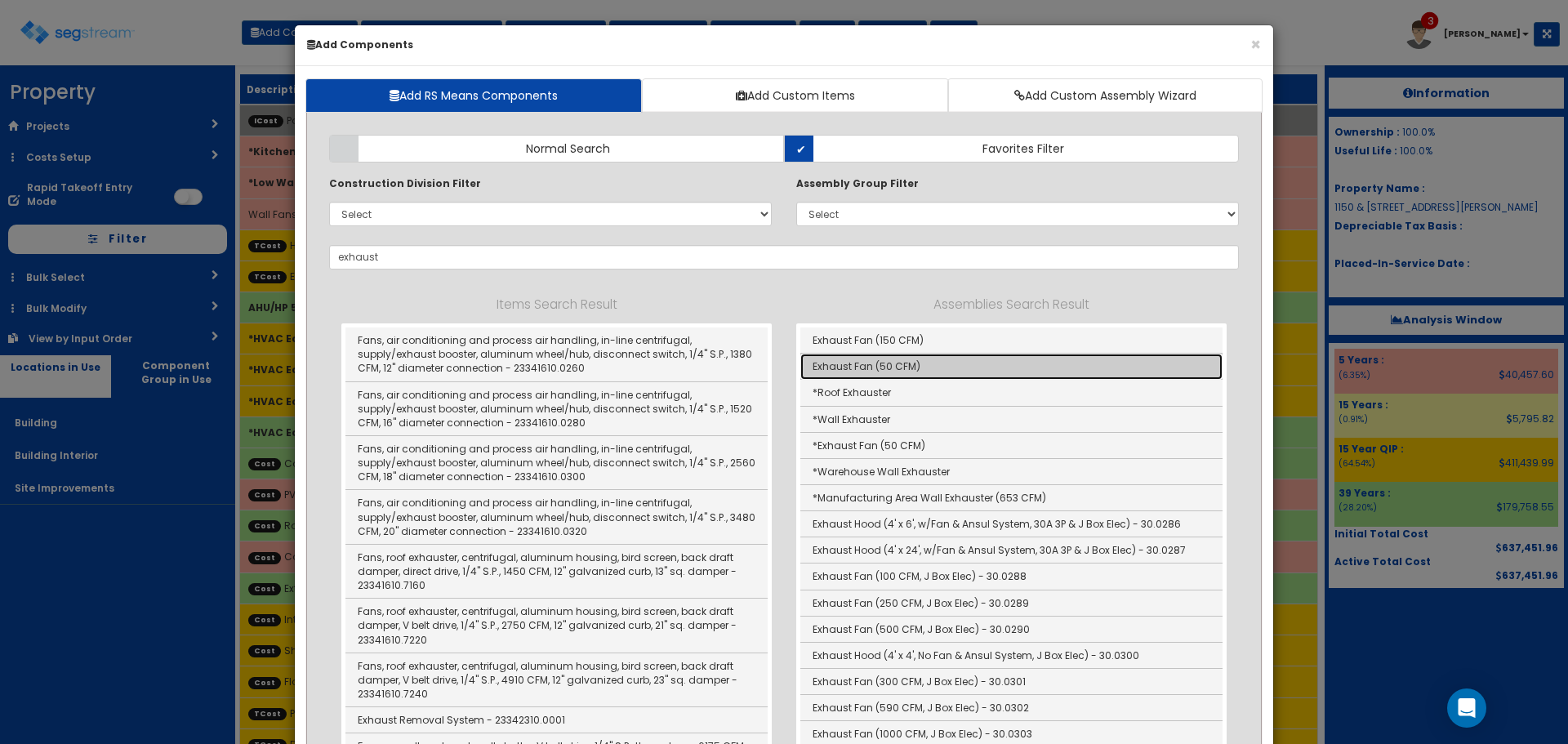
click at [852, 362] on link "Exhaust Fan (50 CFM)" at bounding box center [1012, 366] width 422 height 26
type input "Exhaust Fan (50 CFM)"
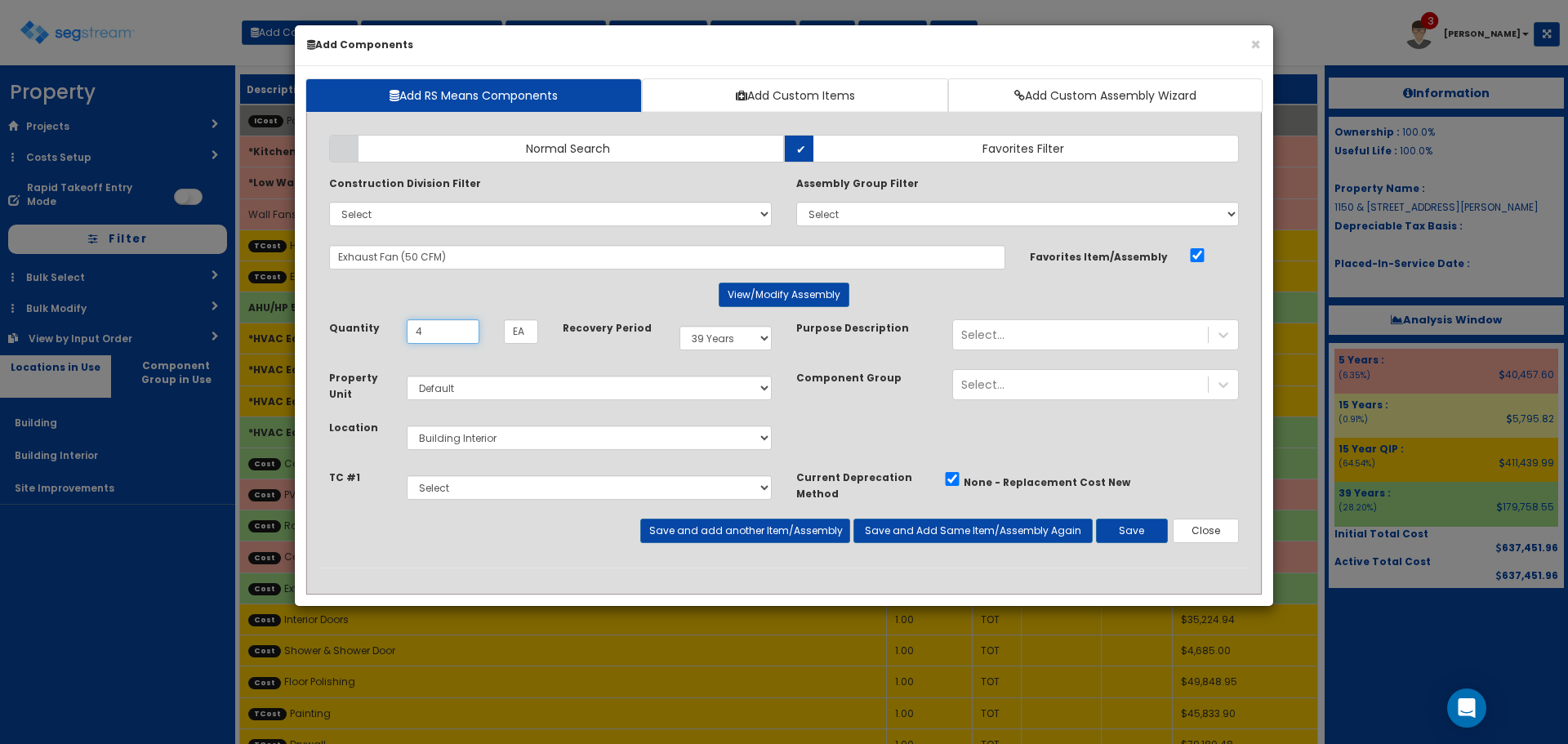
type input "4"
select select "15Y_1"
click at [664, 503] on div "Select Painting Drywall Plumbing HVAC Electrical" at bounding box center [589, 487] width 390 height 38
click at [627, 486] on select "Select Painting Drywall Plumbing HVAC Electrical" at bounding box center [589, 487] width 365 height 24
select select "5278017"
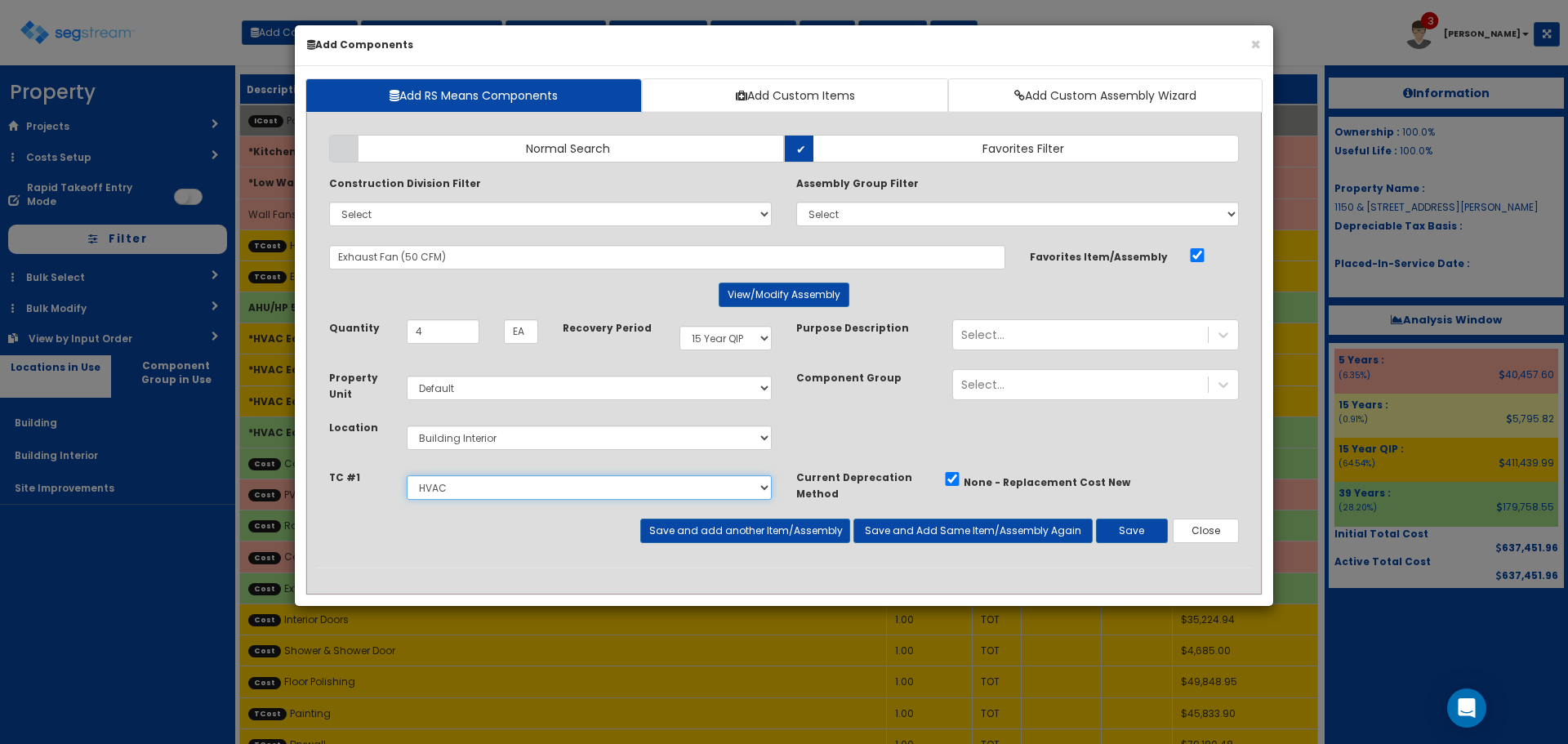
click at [407, 476] on select "Select Painting Drywall Plumbing HVAC Electrical" at bounding box center [589, 487] width 365 height 24
click at [1130, 532] on button "Save" at bounding box center [1132, 530] width 72 height 24
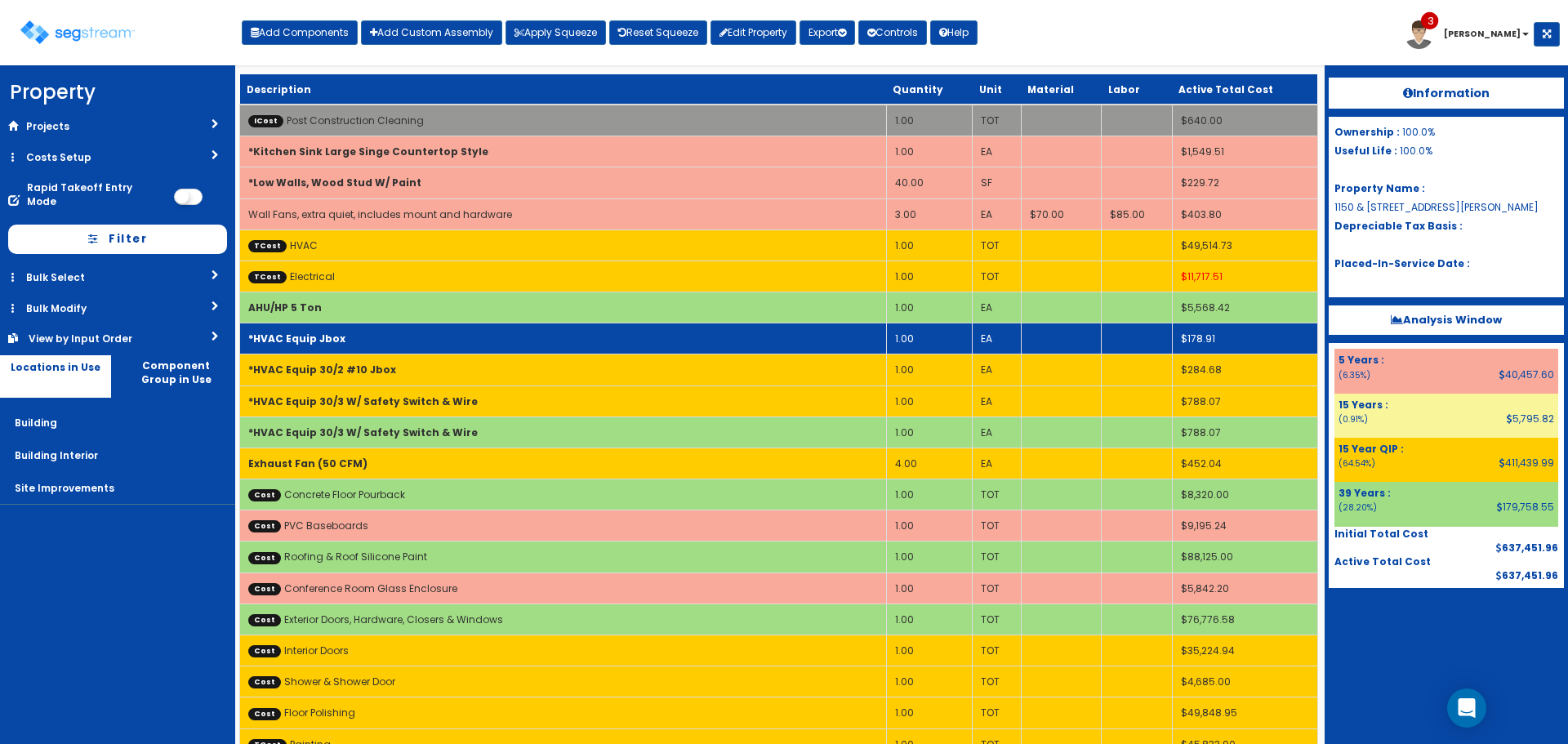
click at [909, 340] on td "1.00" at bounding box center [929, 339] width 86 height 31
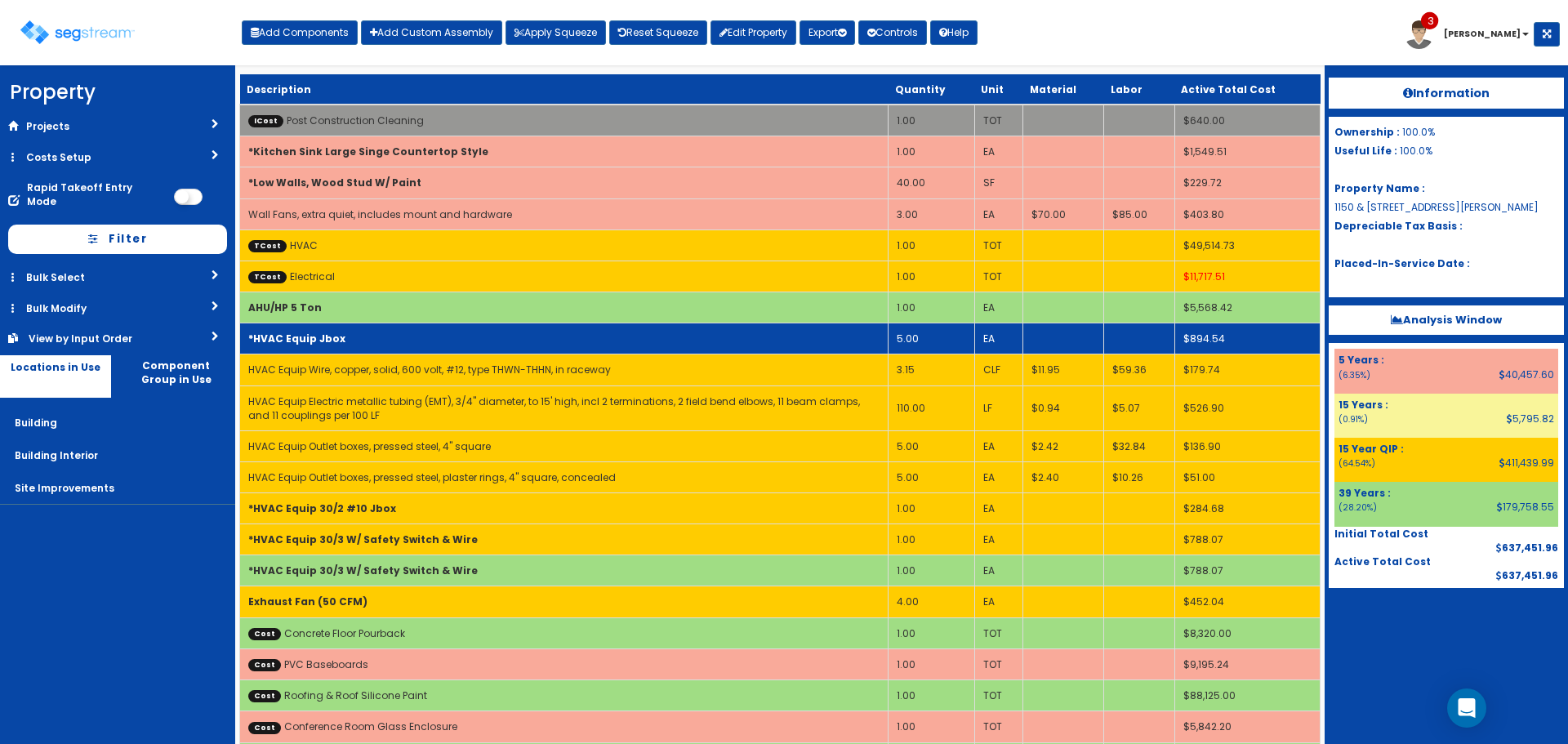
click at [803, 328] on td "*HVAC Equip Jbox" at bounding box center [564, 339] width 648 height 31
